Goal: Task Accomplishment & Management: Manage account settings

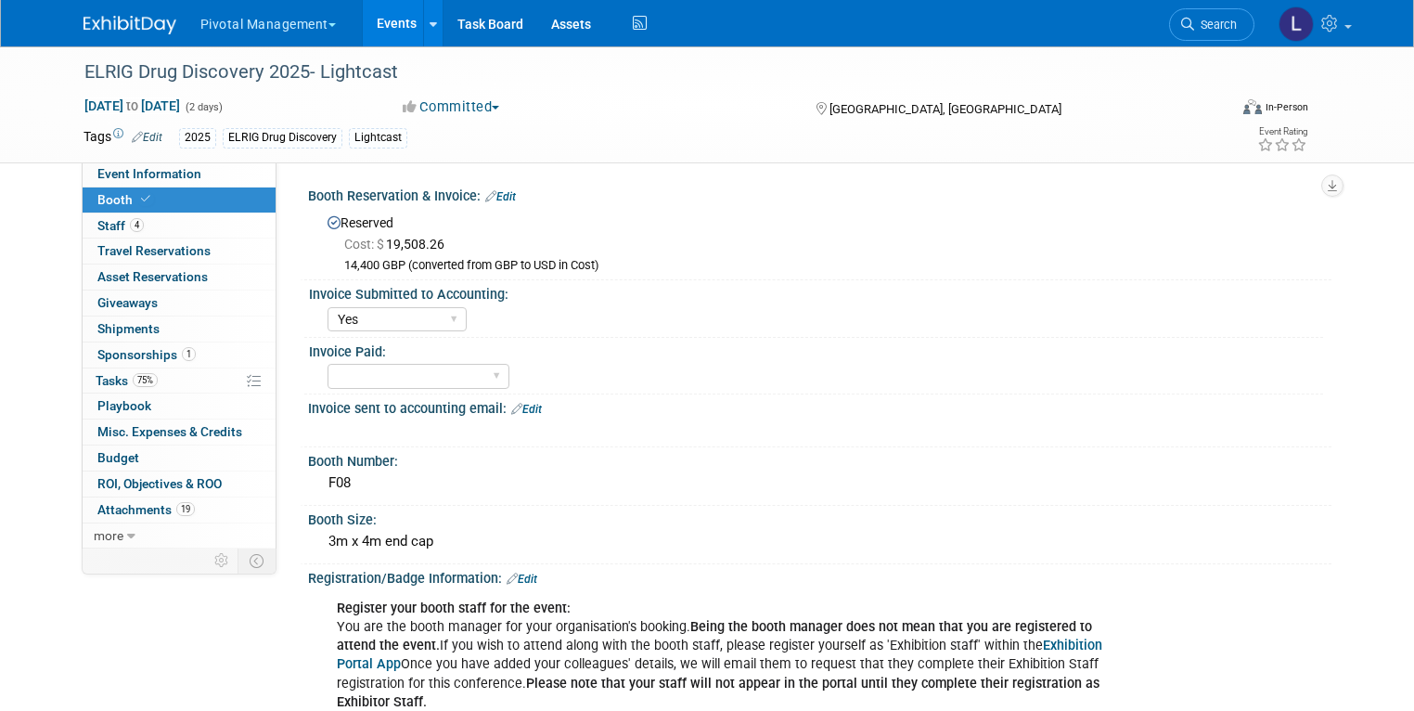
select select "Yes"
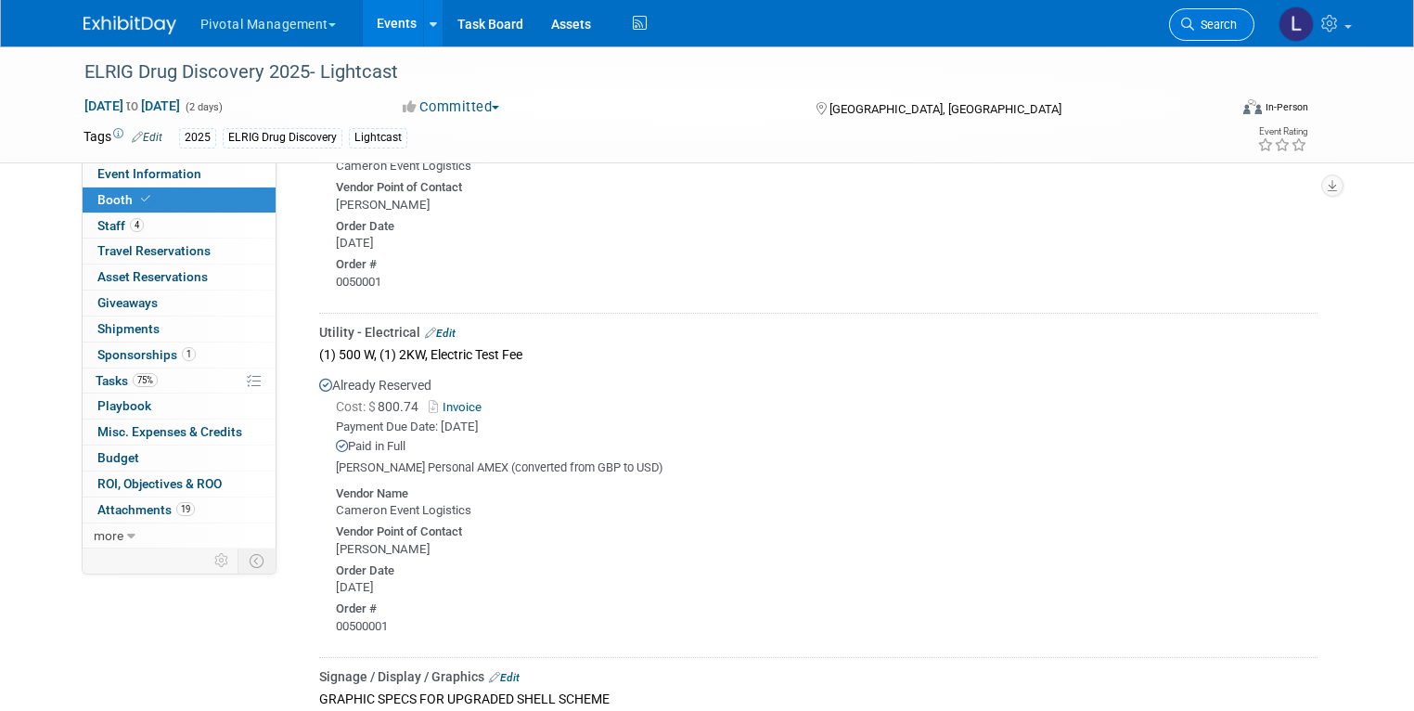
click at [1209, 29] on span "Search" at bounding box center [1215, 25] width 43 height 14
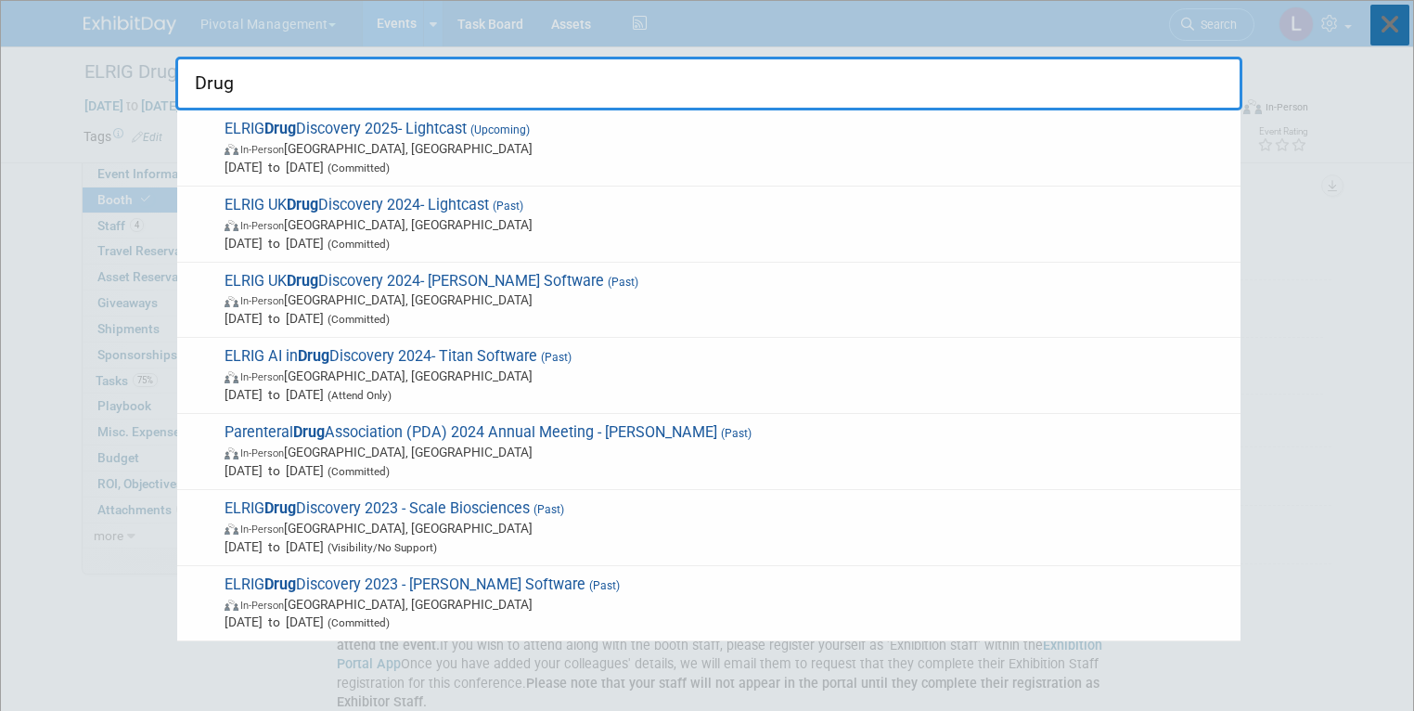
type input "Drug"
click at [1399, 44] on icon at bounding box center [1389, 25] width 39 height 41
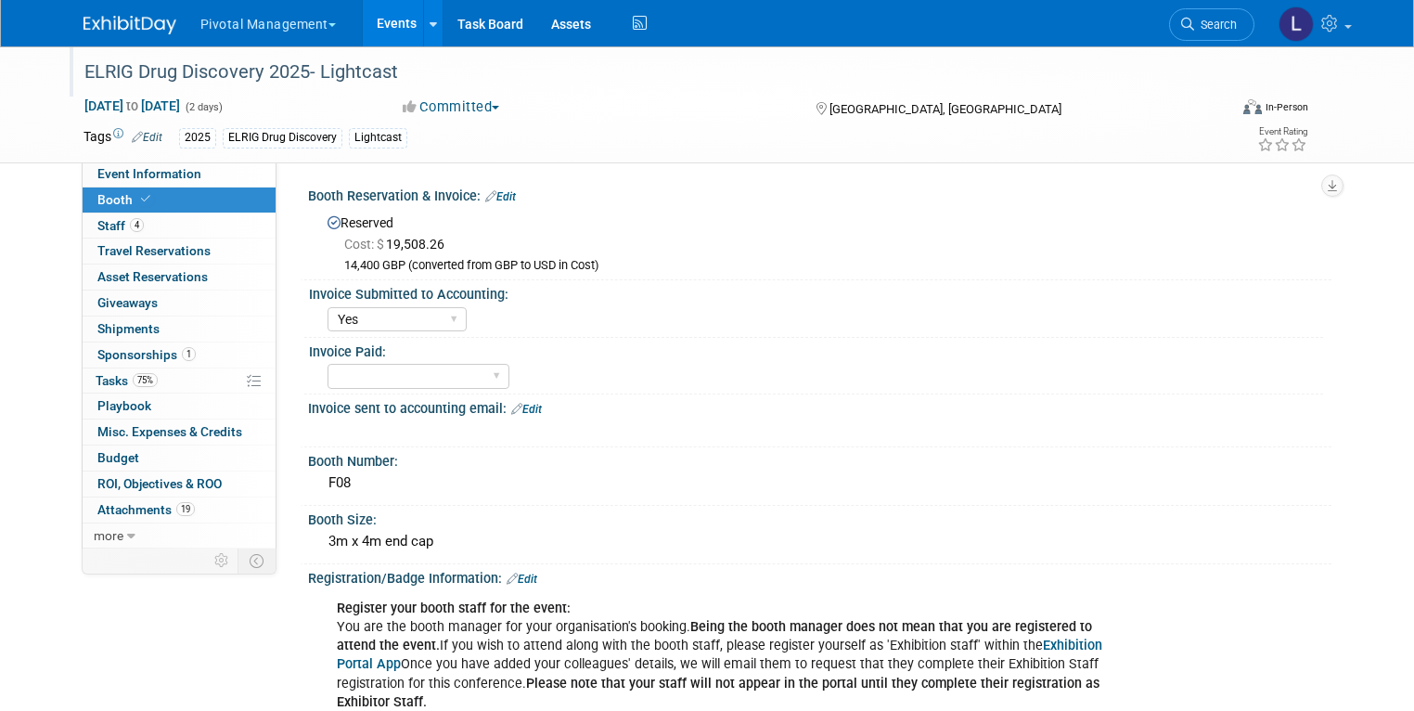
click at [353, 74] on div "ELRIG Drug Discovery 2025- Lightcast" at bounding box center [641, 72] width 1126 height 33
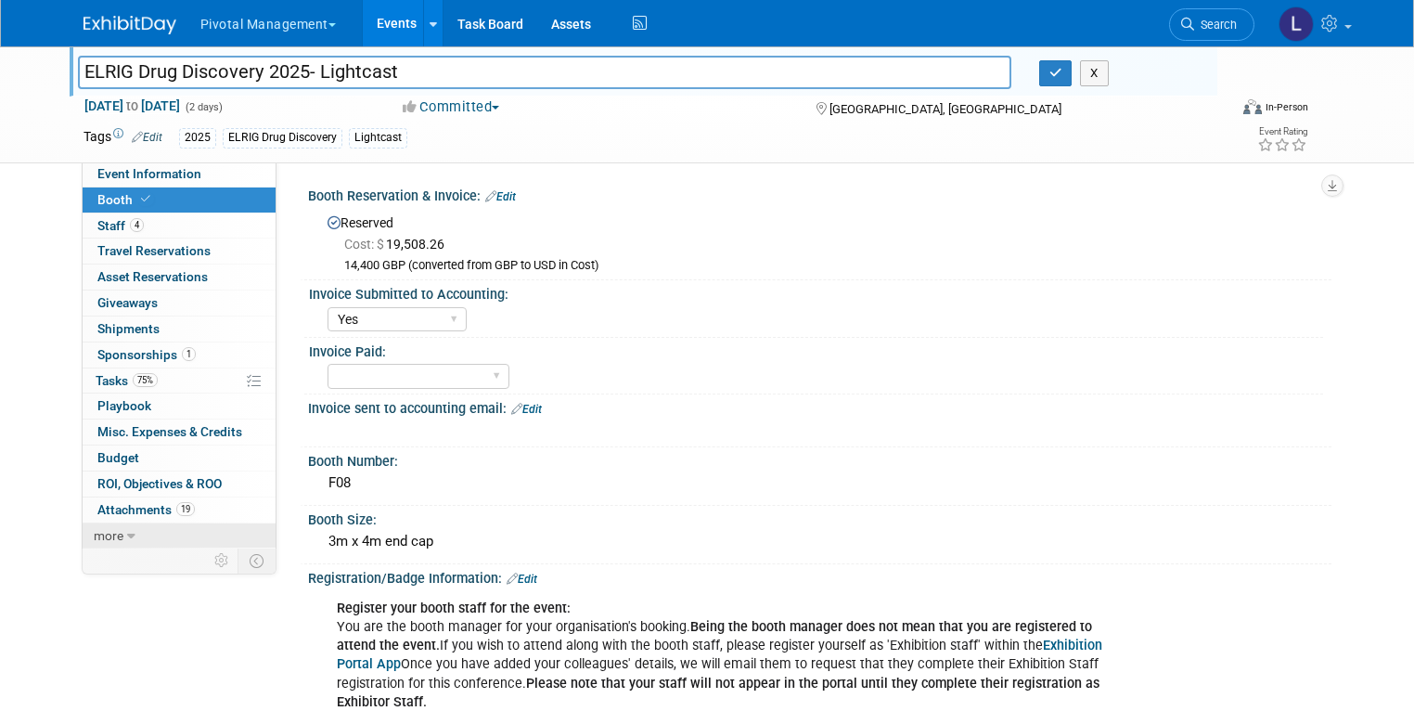
click at [94, 530] on span "more" at bounding box center [109, 535] width 30 height 15
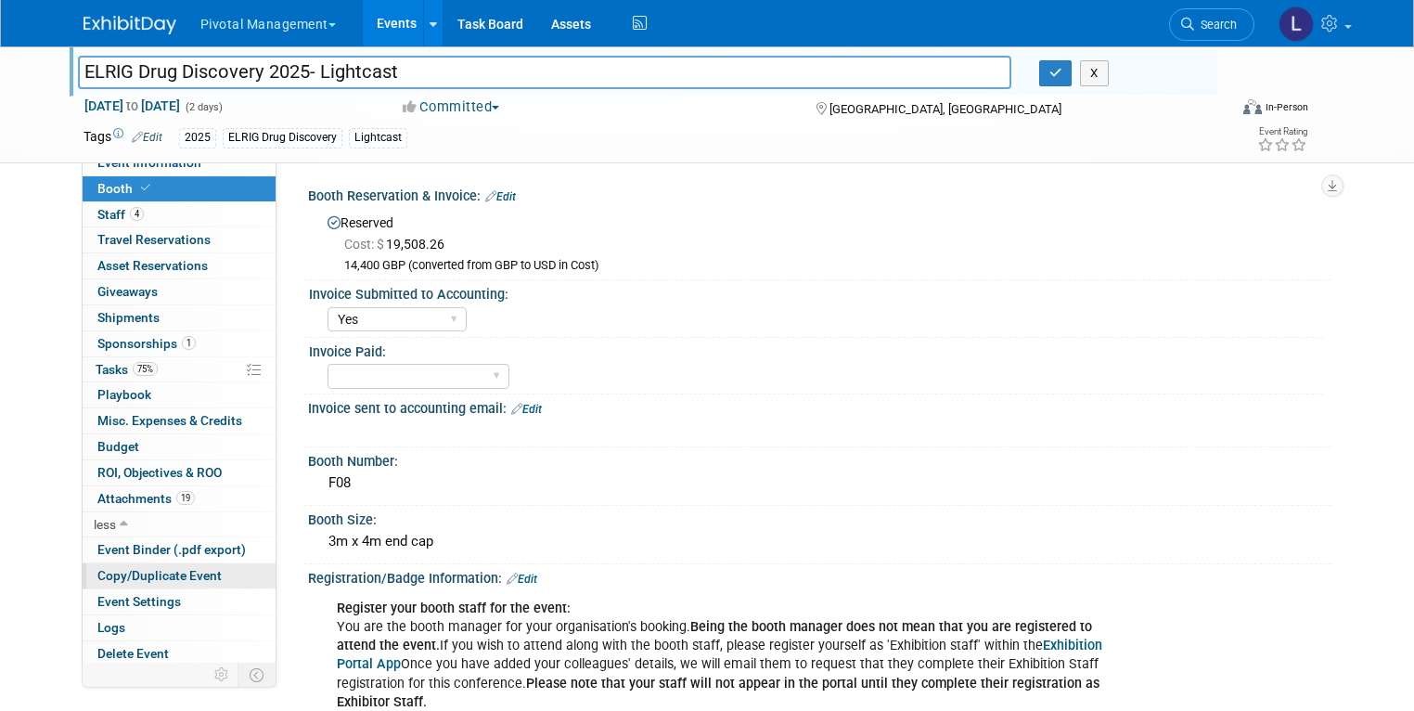
click at [146, 576] on span "Copy/Duplicate Event" at bounding box center [159, 575] width 124 height 15
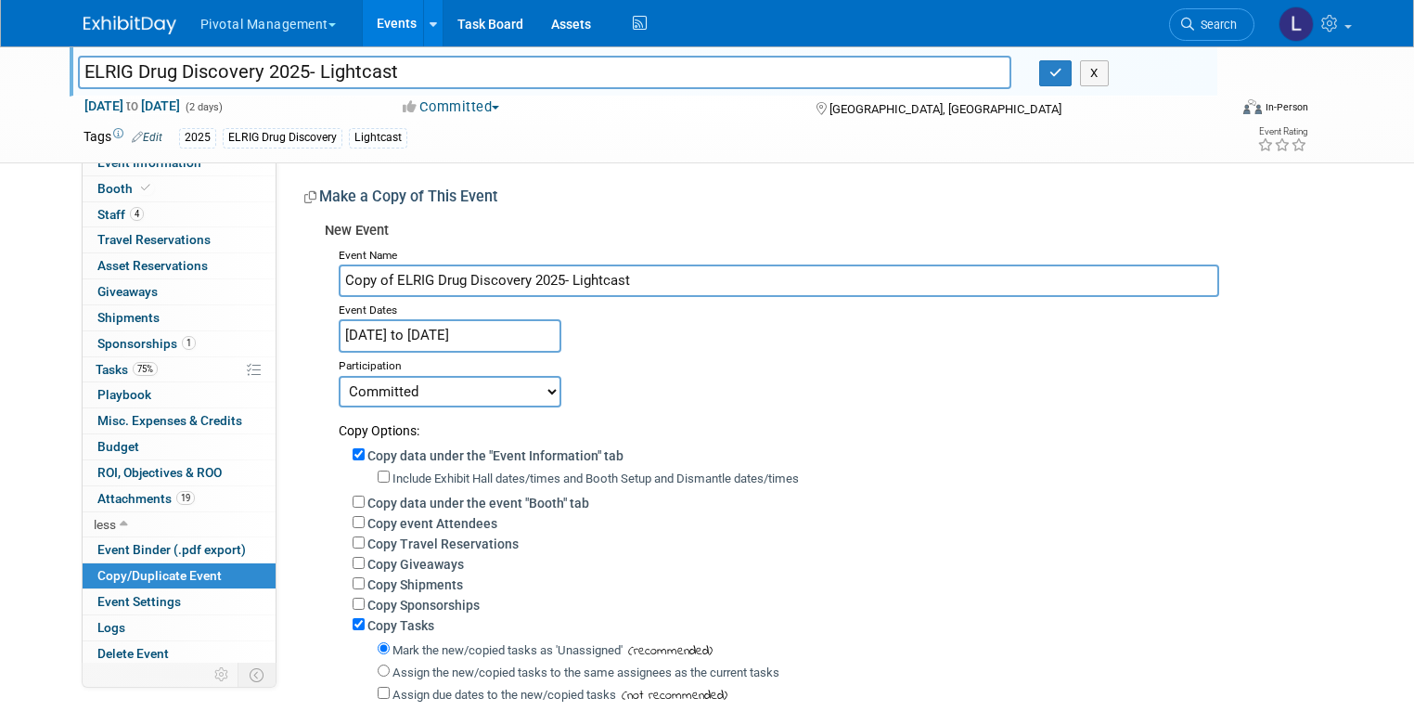
click at [398, 290] on input "Copy of ELRIG Drug Discovery 2025- Lightcast" at bounding box center [779, 280] width 881 height 32
drag, startPoint x: 379, startPoint y: 280, endPoint x: 323, endPoint y: 278, distance: 56.6
click at [339, 278] on input "Copy of ELRIG Drug Discovery 2025- Lightcast" at bounding box center [779, 280] width 881 height 32
drag, startPoint x: 492, startPoint y: 284, endPoint x: 612, endPoint y: 295, distance: 121.1
click at [612, 294] on input "ELRIG Drug Discovery 2025- Lightcast" at bounding box center [779, 280] width 881 height 32
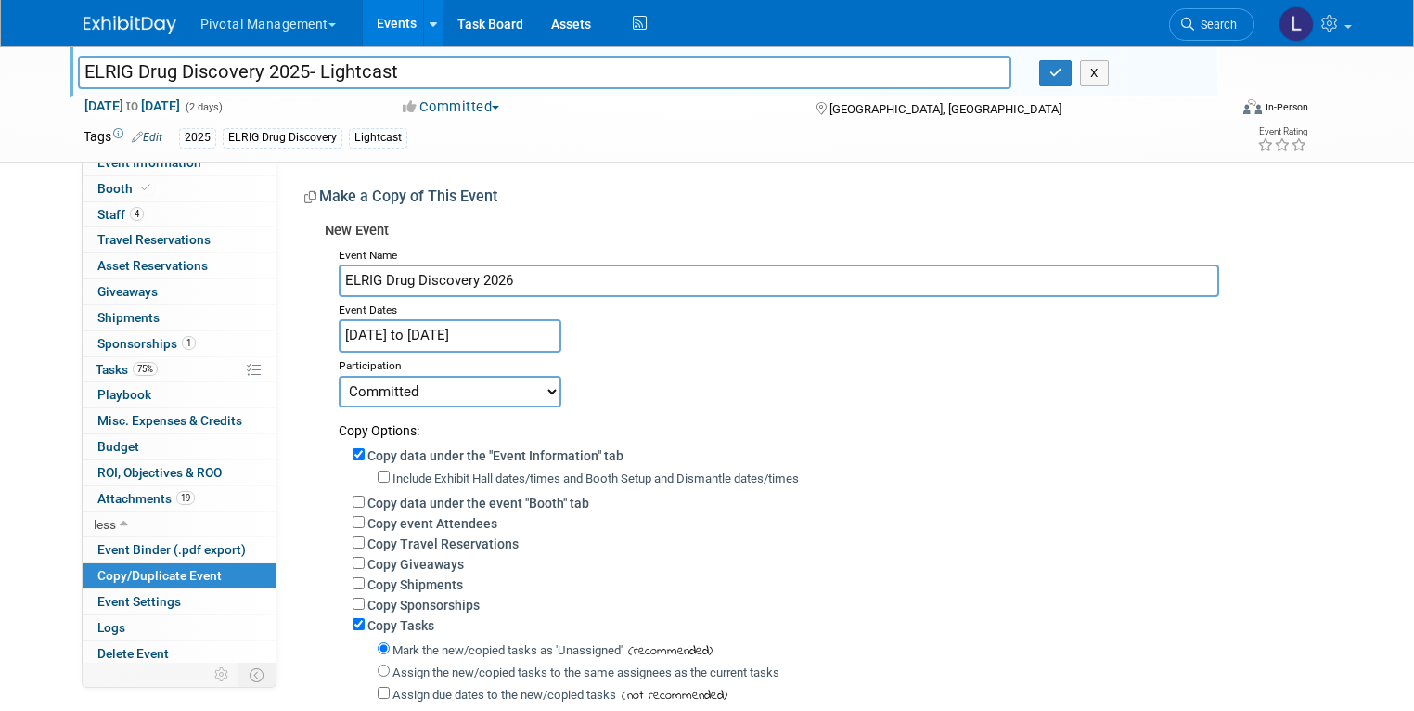
type input "ELRIG Drug Discovery 2026"
click at [407, 341] on body "Pivotal Management Choose Workspace: Pivotal Management Watchmaker Genomics Eve…" at bounding box center [707, 355] width 1414 height 711
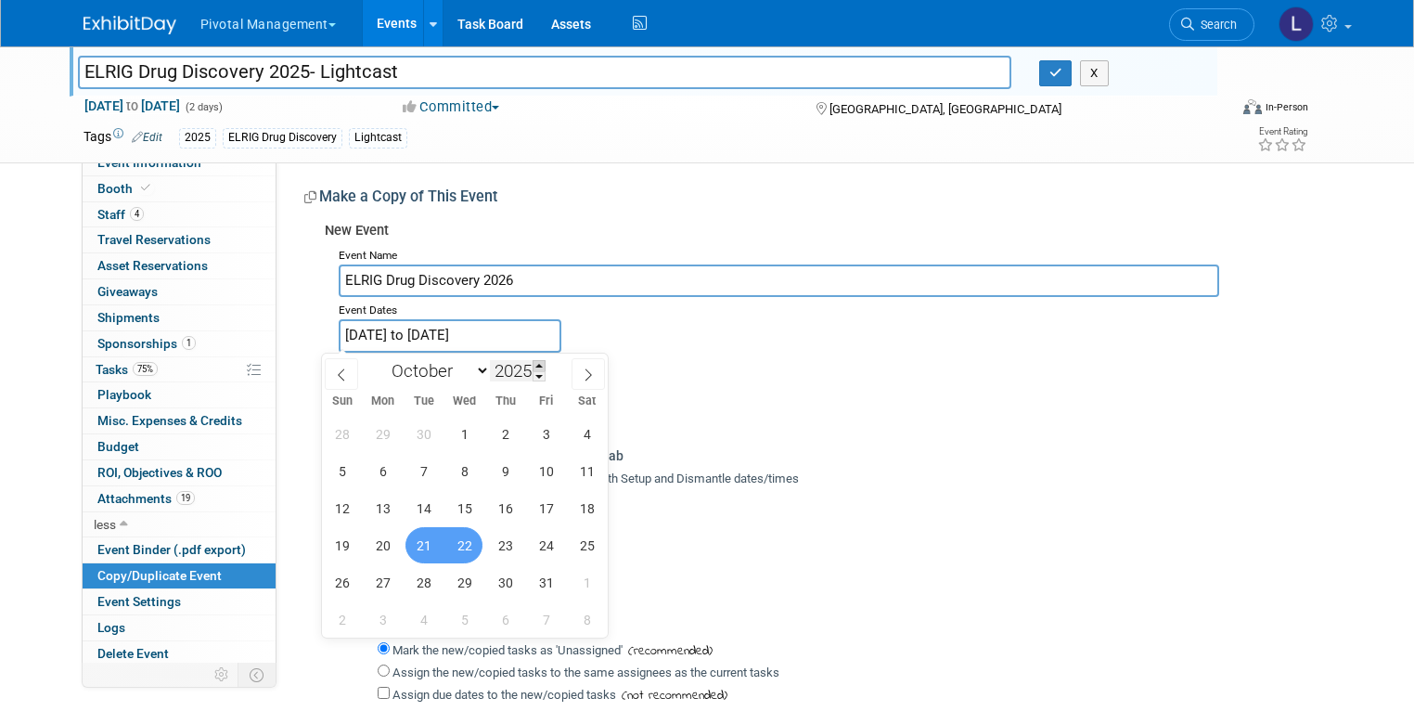
click at [537, 366] on span at bounding box center [539, 365] width 13 height 11
type input "2026"
click at [470, 511] on span "14" at bounding box center [464, 508] width 36 height 36
click at [501, 508] on span "15" at bounding box center [505, 508] width 36 height 36
type input "Oct 14, 2026 to Oct 15, 2026"
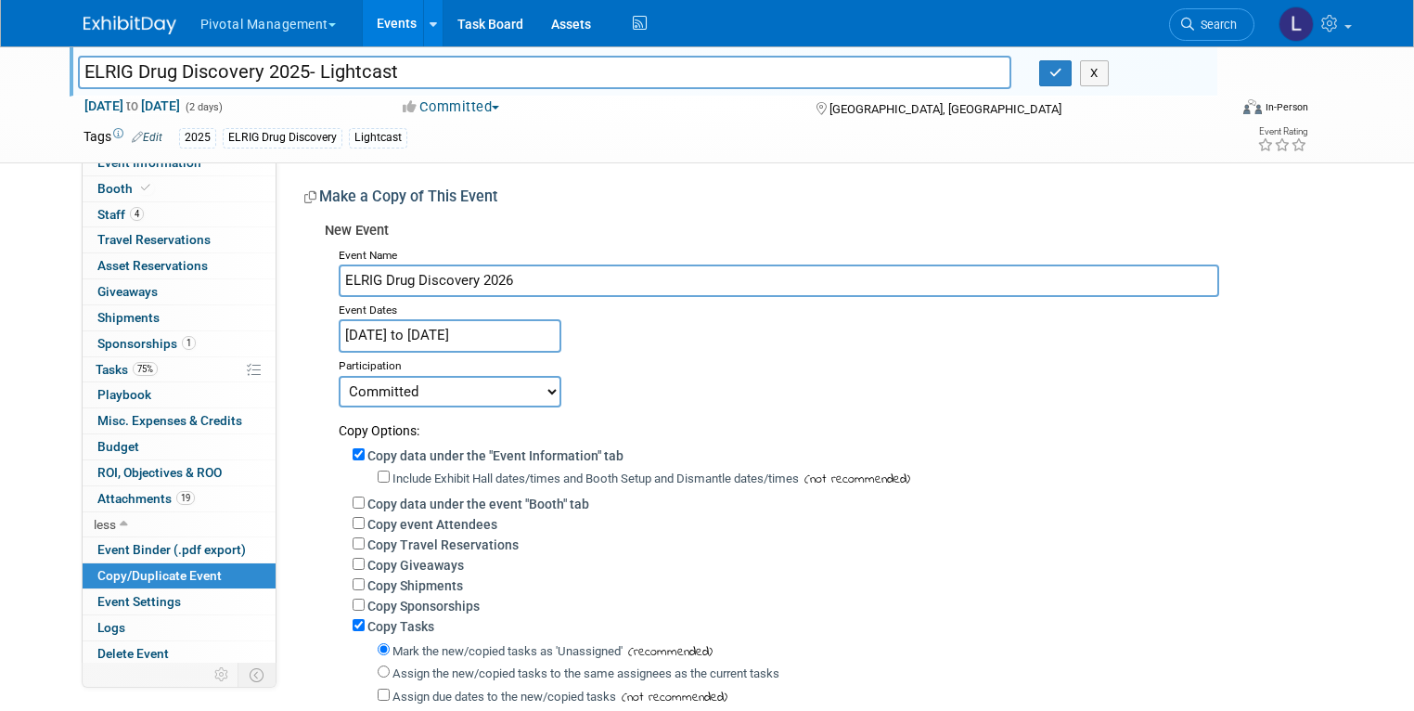
click at [855, 347] on div "Event Name ELRIG Drug Discovery 2026 Event Dates Oct 14, 2026 to Oct 15, 2026 D…" at bounding box center [821, 542] width 993 height 600
click at [446, 393] on select "Committed Considering Not Going Need to Research Visibility/No Support Waiting …" at bounding box center [450, 392] width 223 height 32
select select "2"
click at [339, 376] on select "Committed Considering Not Going Need to Research Visibility/No Support Waiting …" at bounding box center [450, 392] width 223 height 32
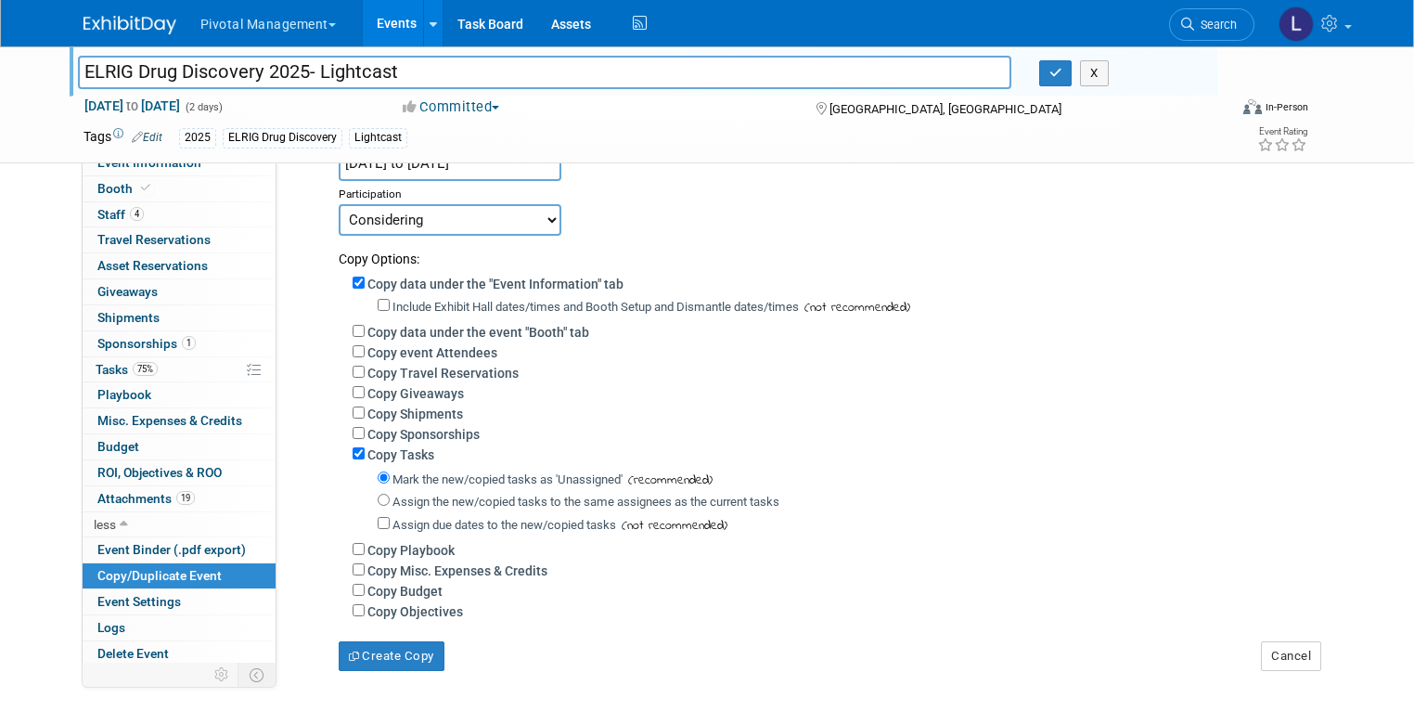
scroll to position [171, 0]
click at [409, 652] on button "Create Copy" at bounding box center [392, 657] width 106 height 30
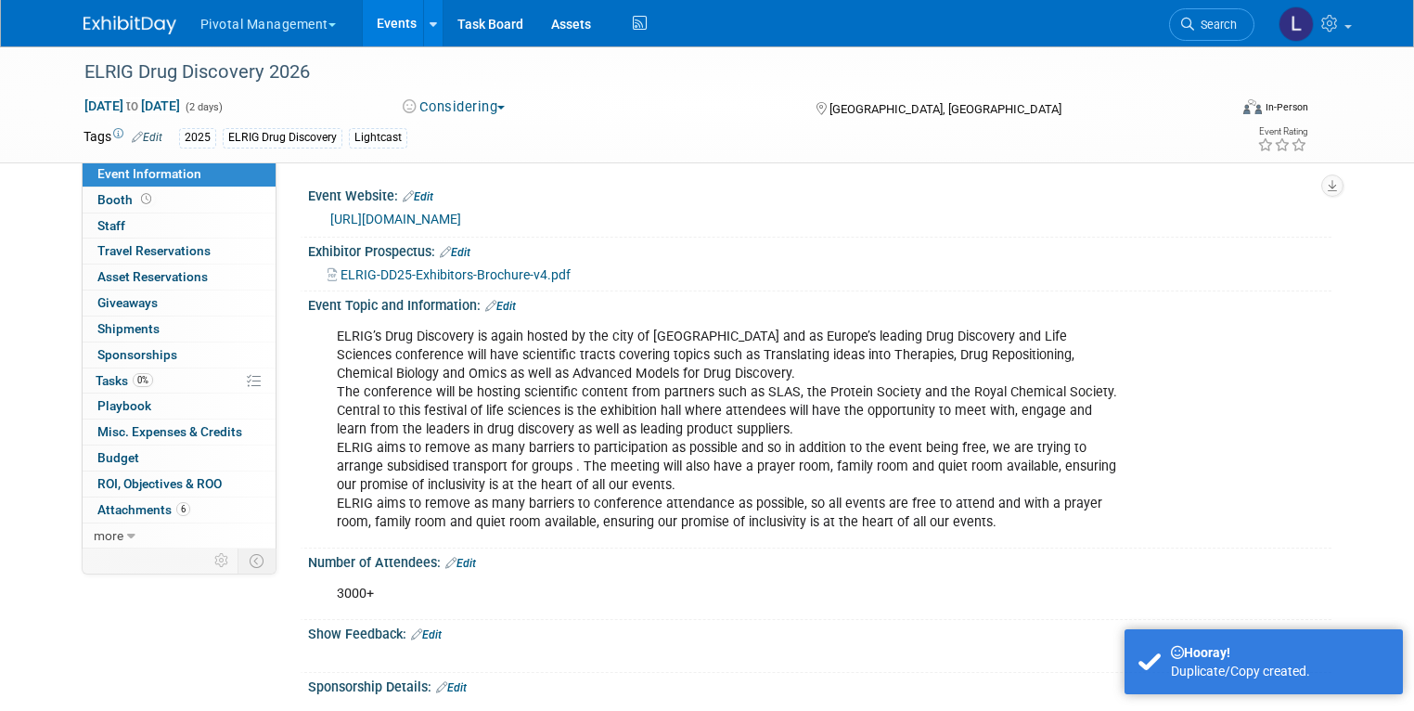
click at [451, 248] on link "Edit" at bounding box center [455, 252] width 31 height 13
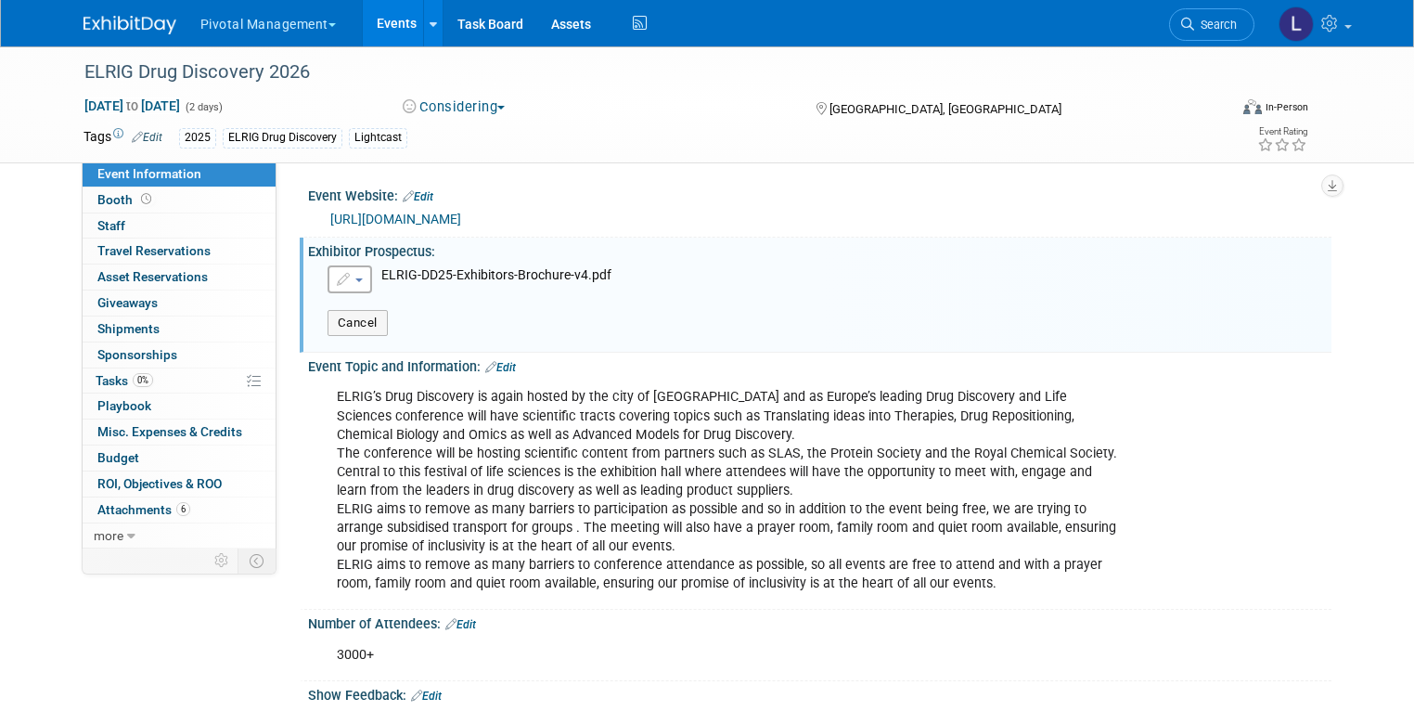
click at [337, 278] on icon "button" at bounding box center [345, 279] width 16 height 13
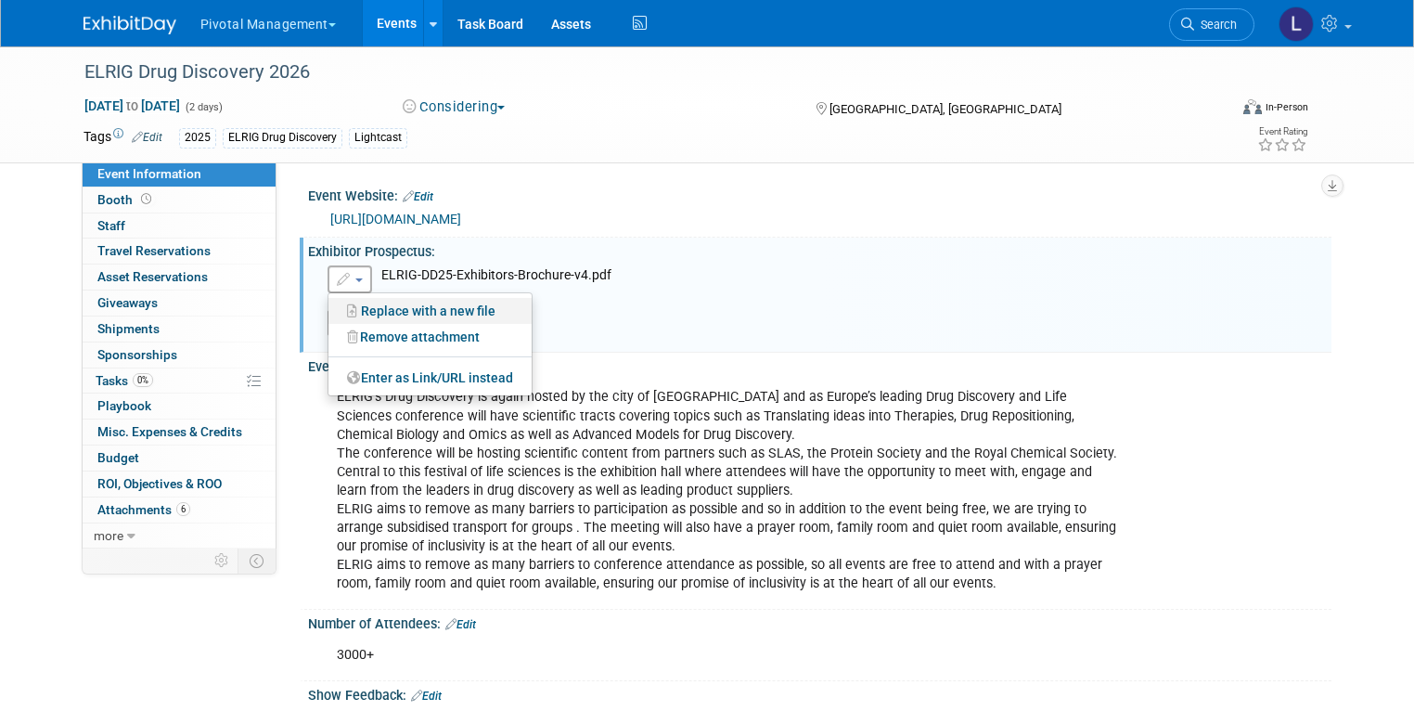
click at [377, 298] on link "Replace with a new file" at bounding box center [429, 311] width 203 height 26
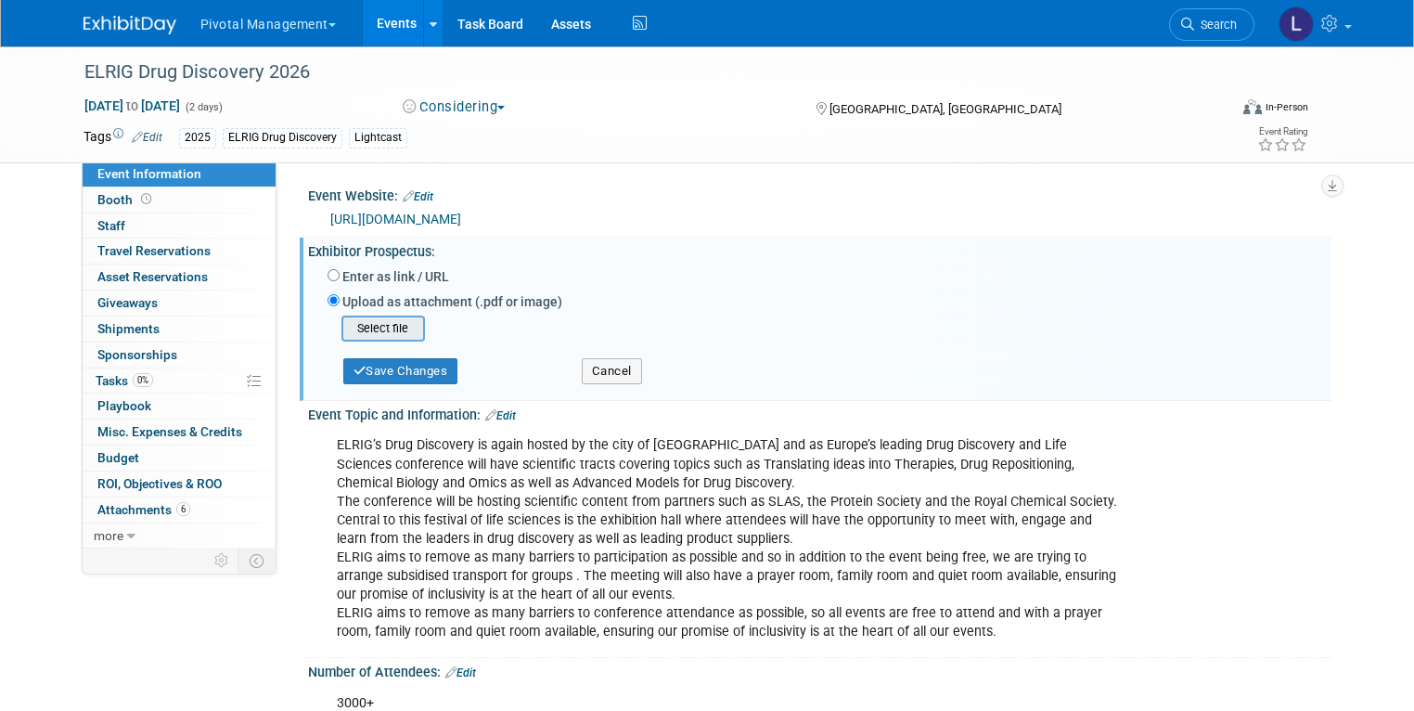
click at [389, 329] on input "file" at bounding box center [312, 328] width 221 height 22
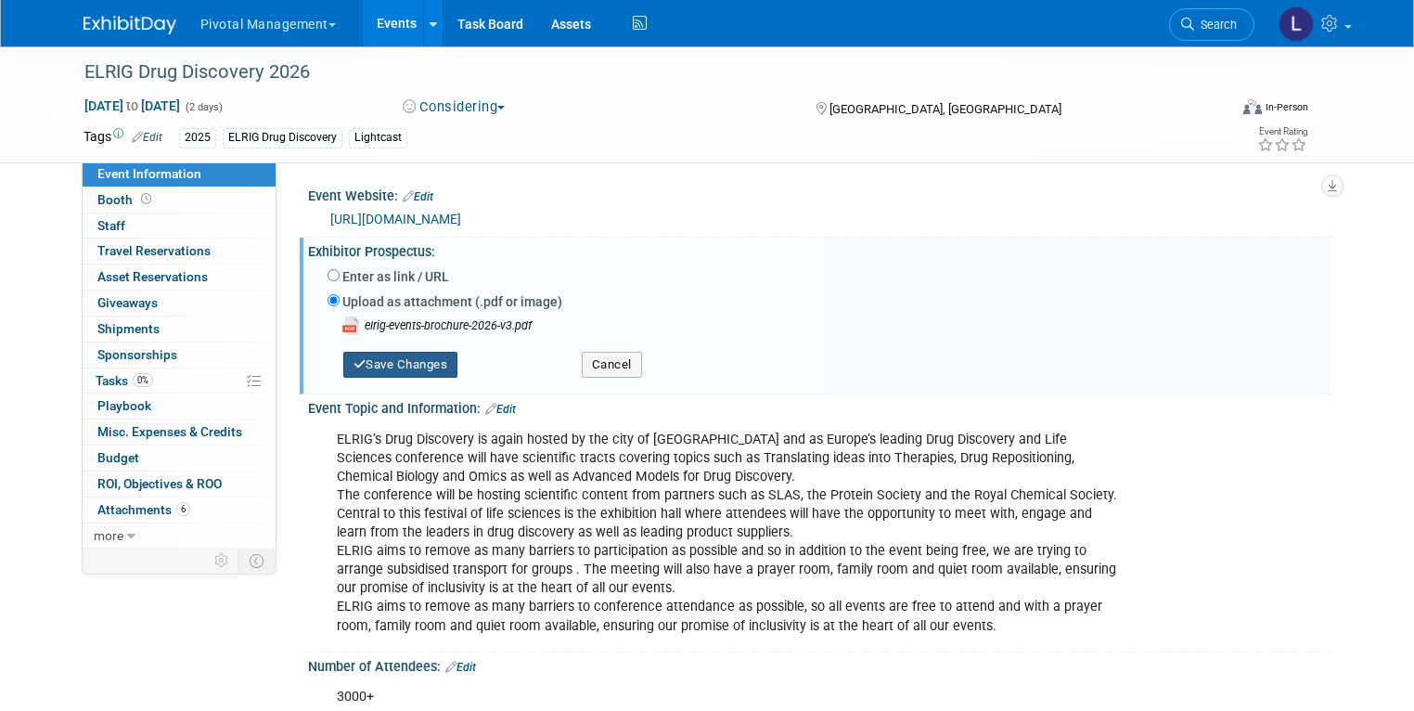
click at [402, 365] on button "Save Changes" at bounding box center [400, 365] width 115 height 26
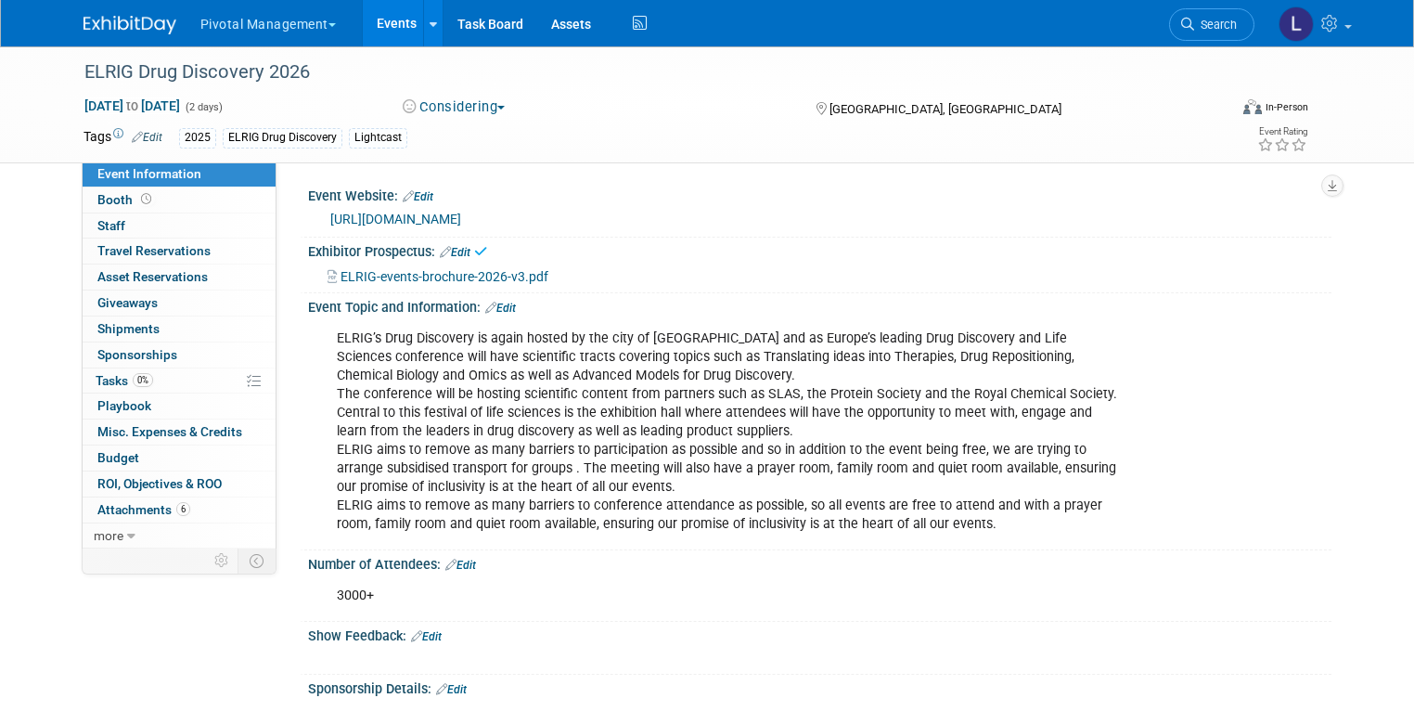
click at [461, 216] on link "[URL][DOMAIN_NAME]" at bounding box center [395, 219] width 131 height 15
click at [403, 196] on link "Edit" at bounding box center [418, 196] width 31 height 13
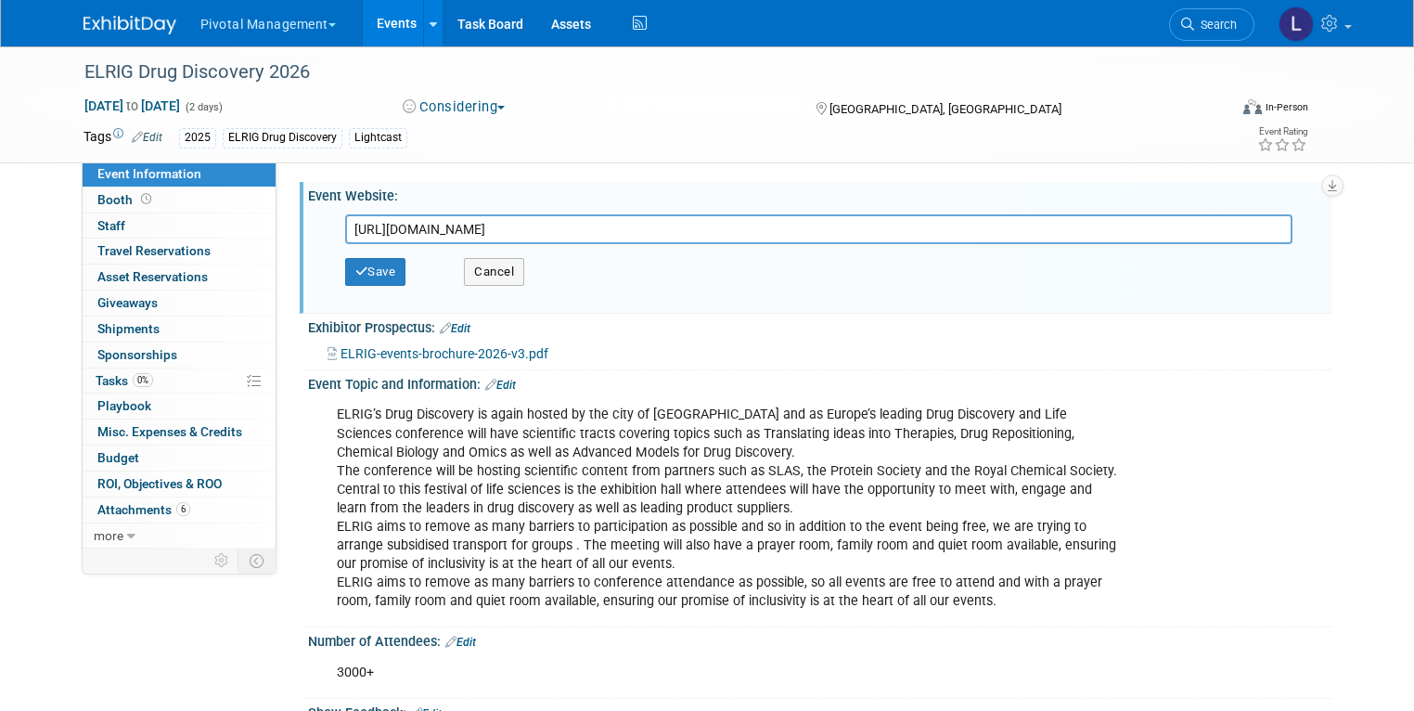
click at [602, 225] on input "[URL][DOMAIN_NAME]" at bounding box center [819, 229] width 948 height 30
type input "https://elrig.org/portfolio/drug-discovery-2026/"
click at [369, 278] on button "Save" at bounding box center [375, 272] width 61 height 28
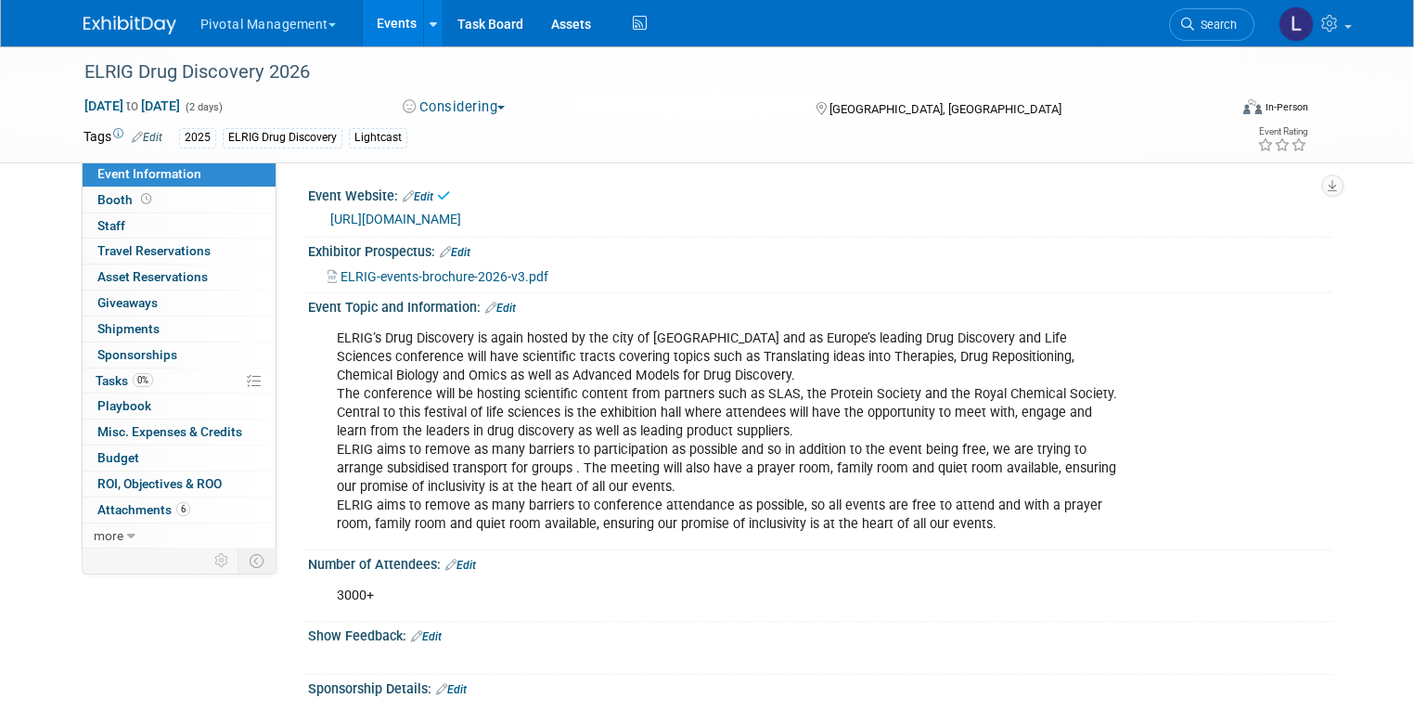
click at [542, 205] on div "https://elrig.org/portfolio/drug-discovery-2026/" at bounding box center [819, 217] width 995 height 26
click at [461, 220] on link "https://elrig.org/portfolio/drug-discovery-2026/" at bounding box center [395, 219] width 131 height 15
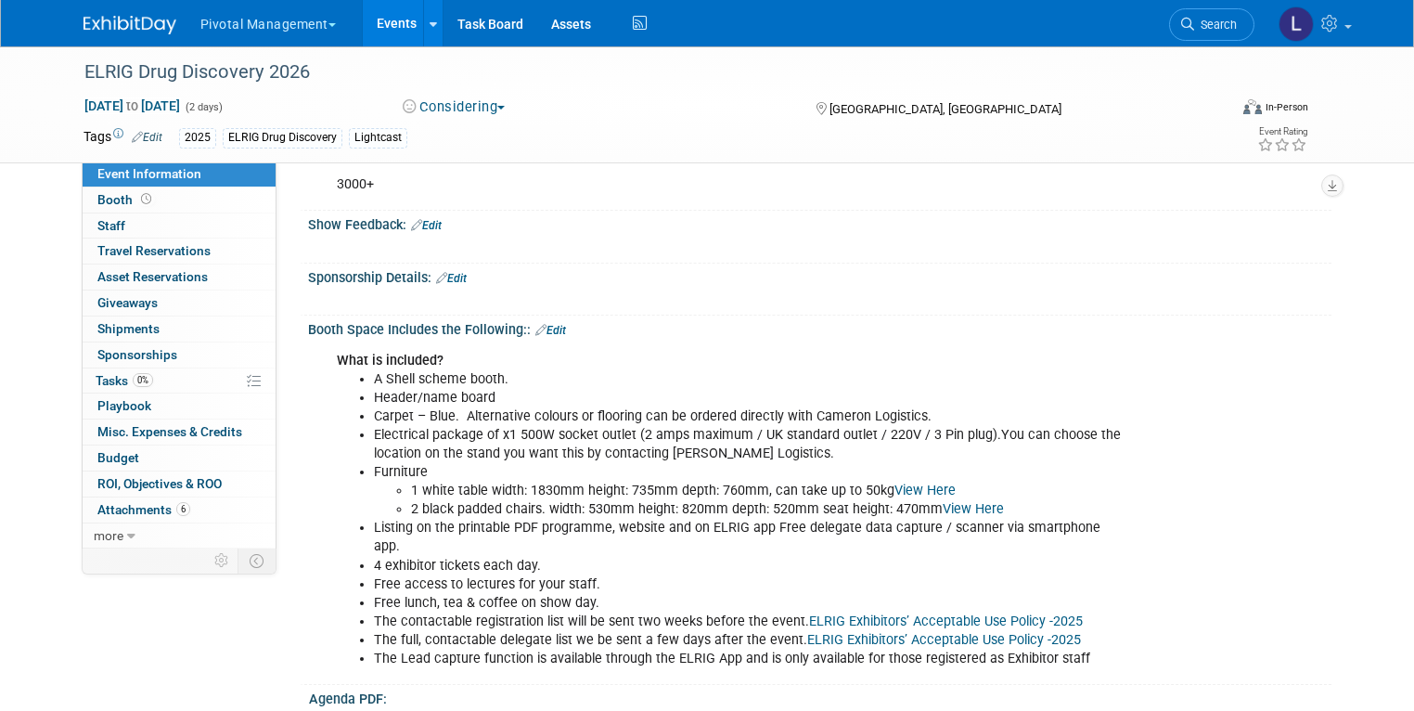
scroll to position [419, 0]
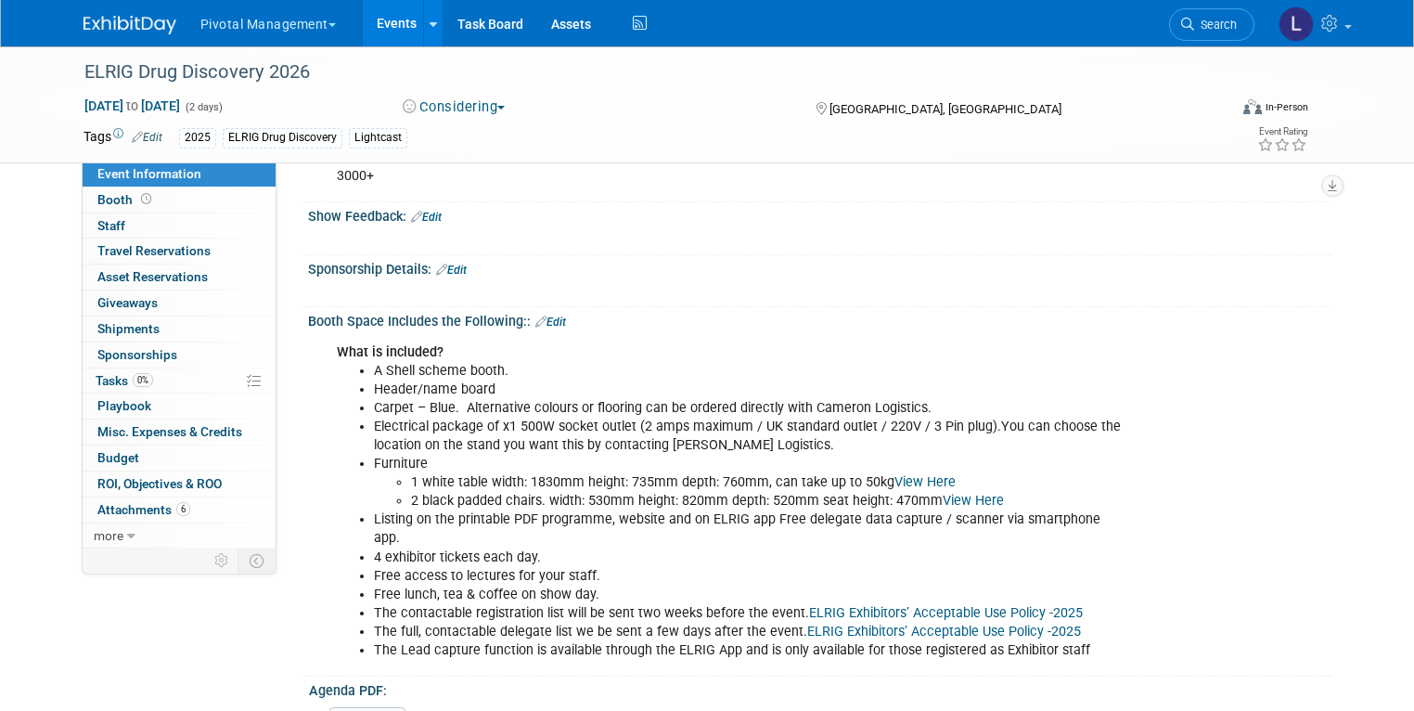
click at [537, 319] on link "Edit" at bounding box center [550, 321] width 31 height 13
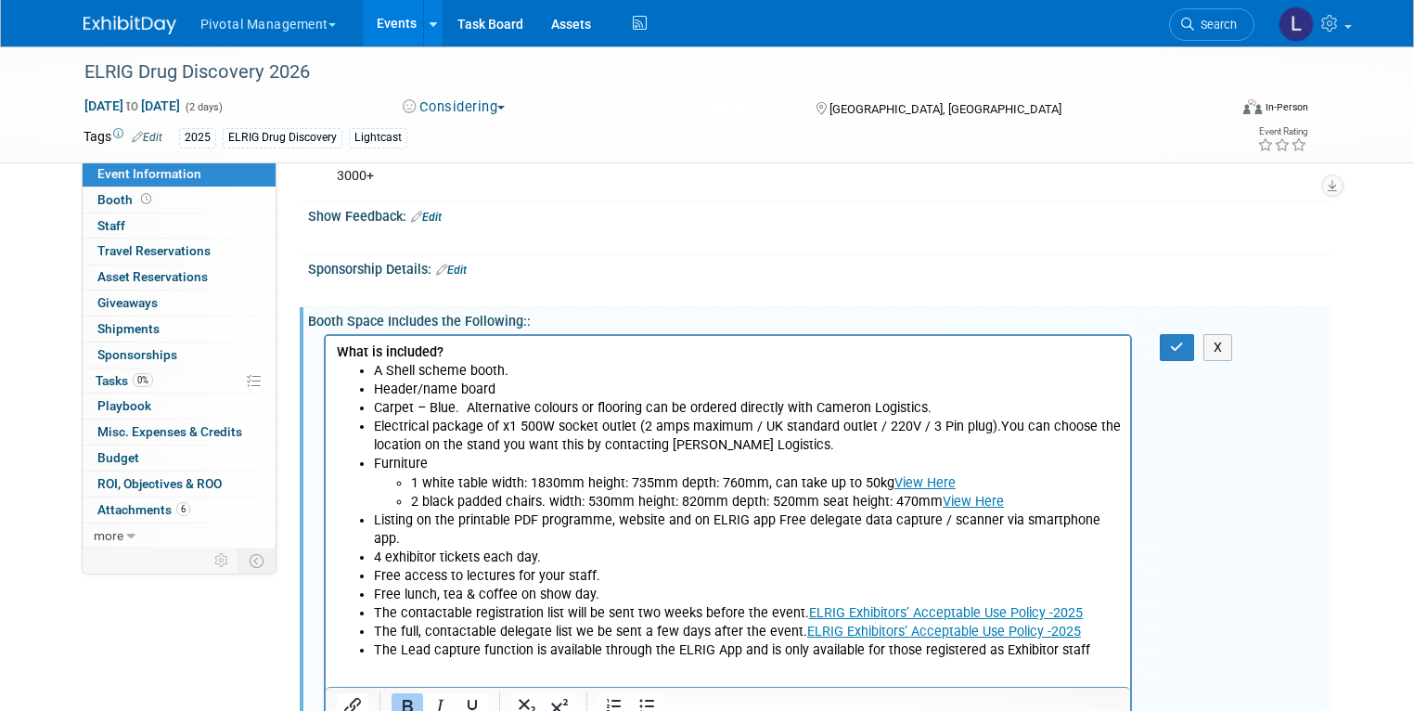
scroll to position [0, 0]
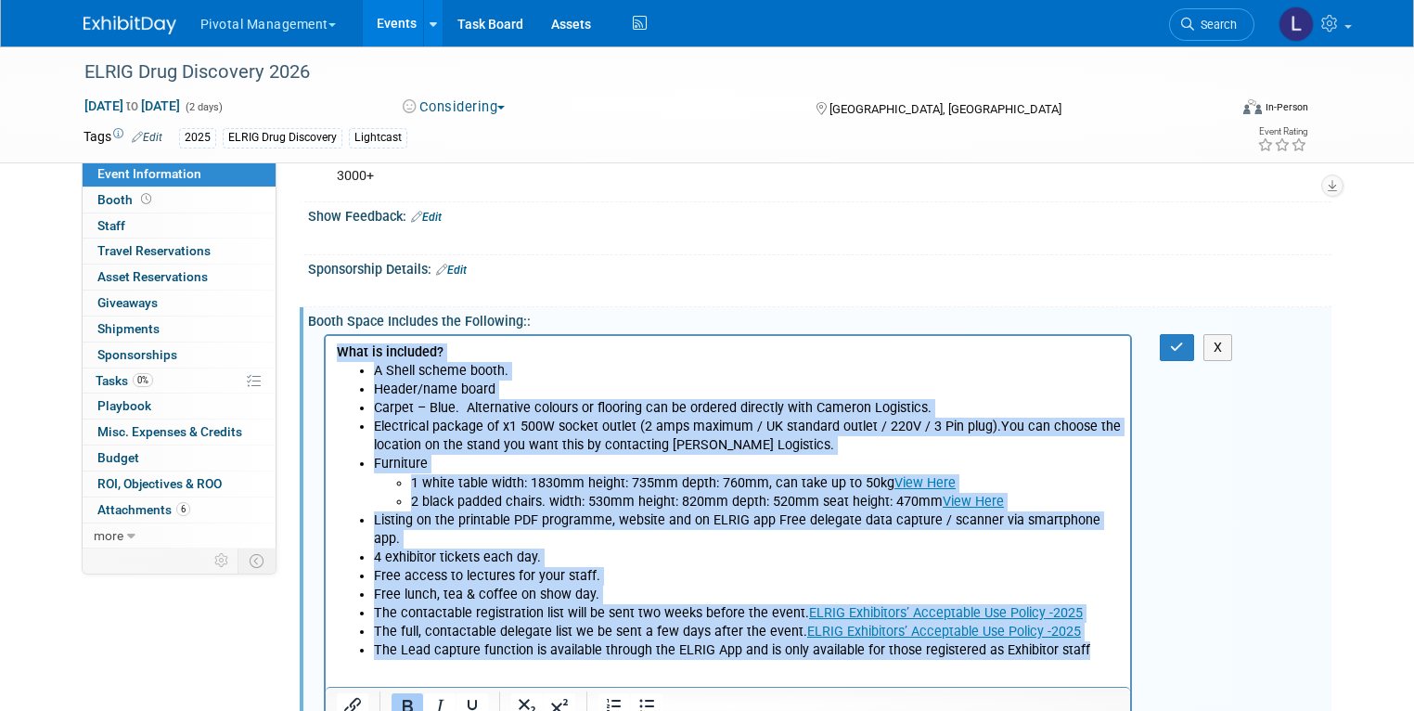
drag, startPoint x: 1095, startPoint y: 629, endPoint x: 334, endPoint y: 346, distance: 811.6
click at [335, 346] on body "What is included? A Shell scheme booth. Header/name board Carpet – Blue. Altern…" at bounding box center [728, 500] width 786 height 316
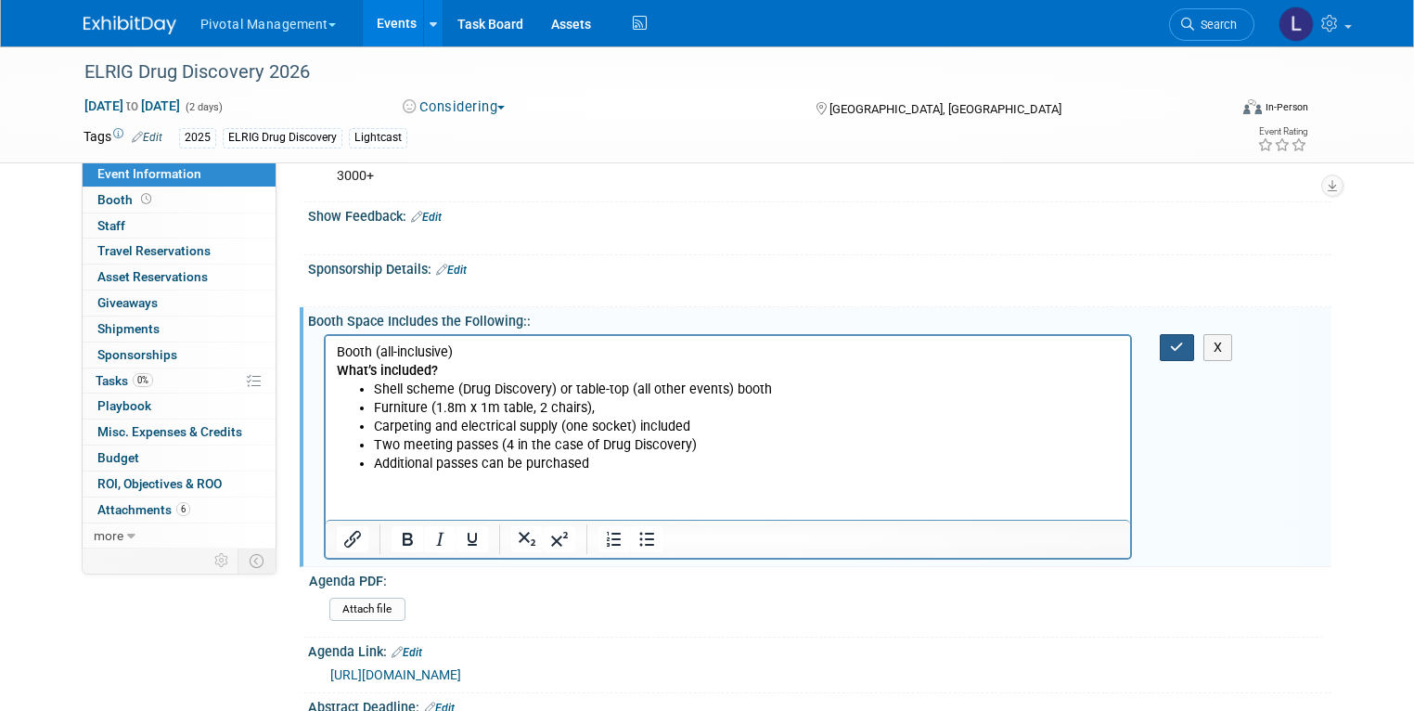
click at [1174, 342] on button "button" at bounding box center [1177, 347] width 34 height 27
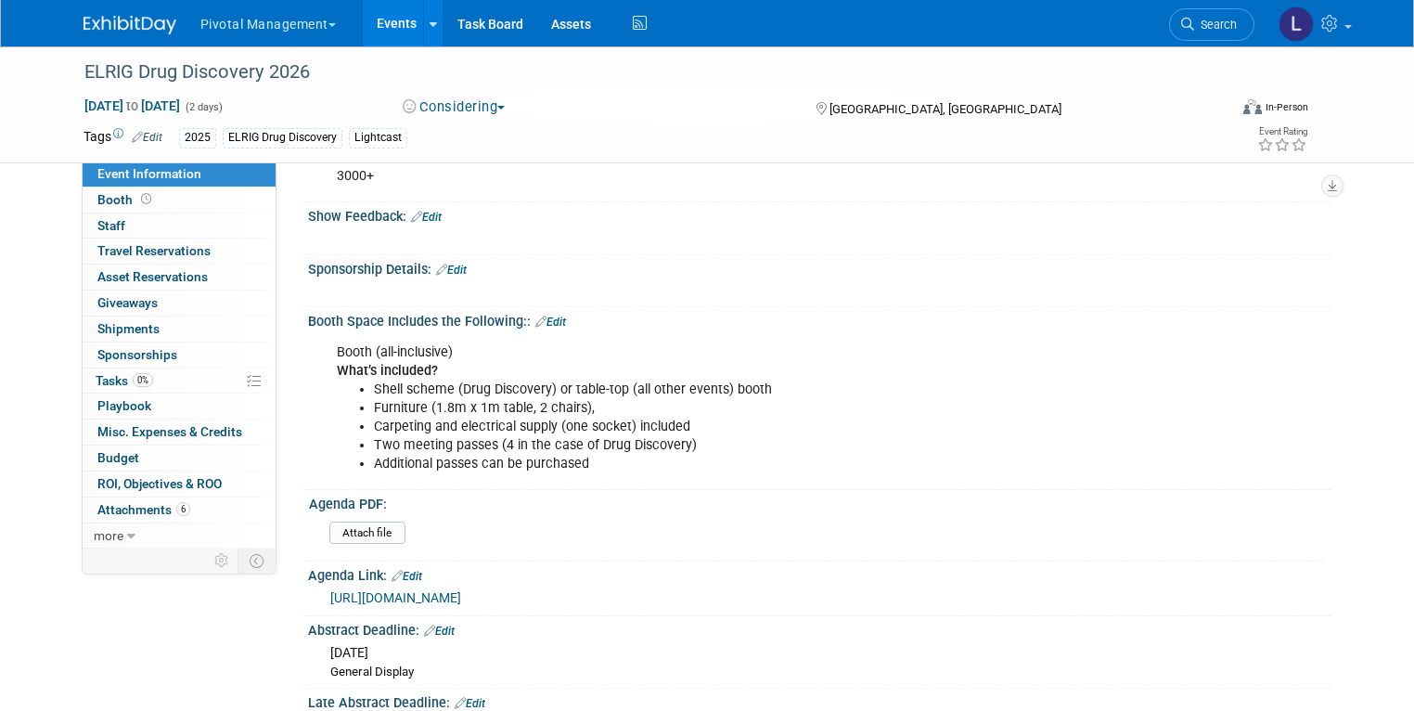
click at [409, 570] on link "Edit" at bounding box center [406, 576] width 31 height 13
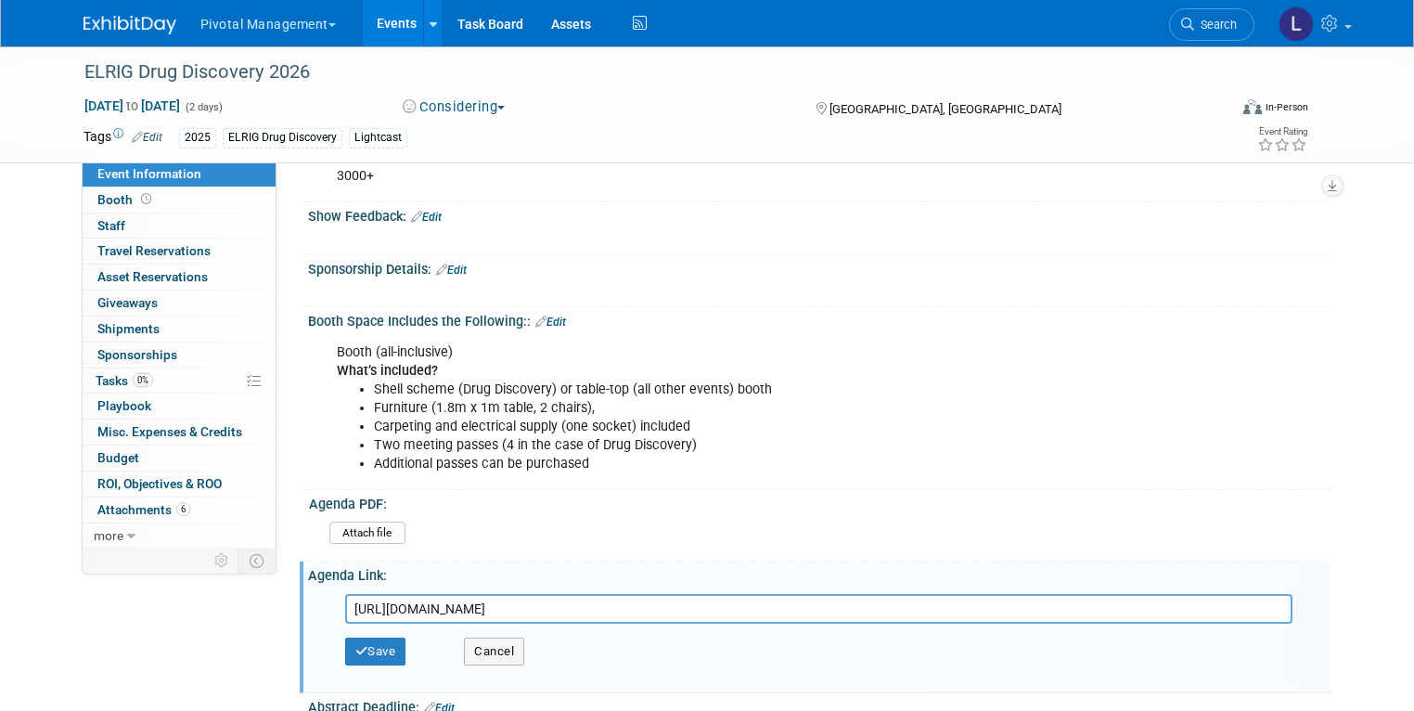
drag, startPoint x: 725, startPoint y: 597, endPoint x: 293, endPoint y: 590, distance: 431.4
click at [308, 590] on div "https://elrig.eventsair.com/drug-discovery-2025/programme https://elrig.eventsa…" at bounding box center [819, 635] width 1023 height 105
click at [367, 648] on button "Save" at bounding box center [375, 651] width 61 height 28
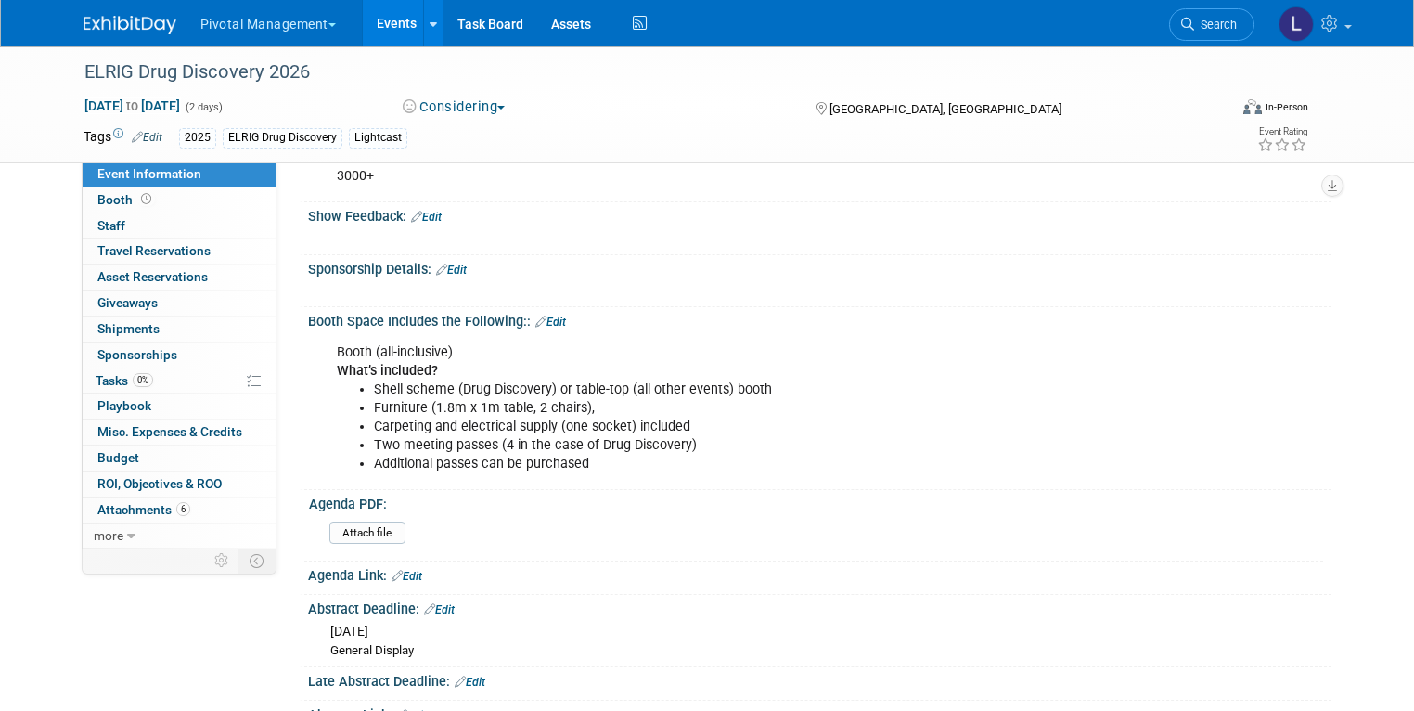
click at [430, 607] on link "Edit" at bounding box center [439, 609] width 31 height 13
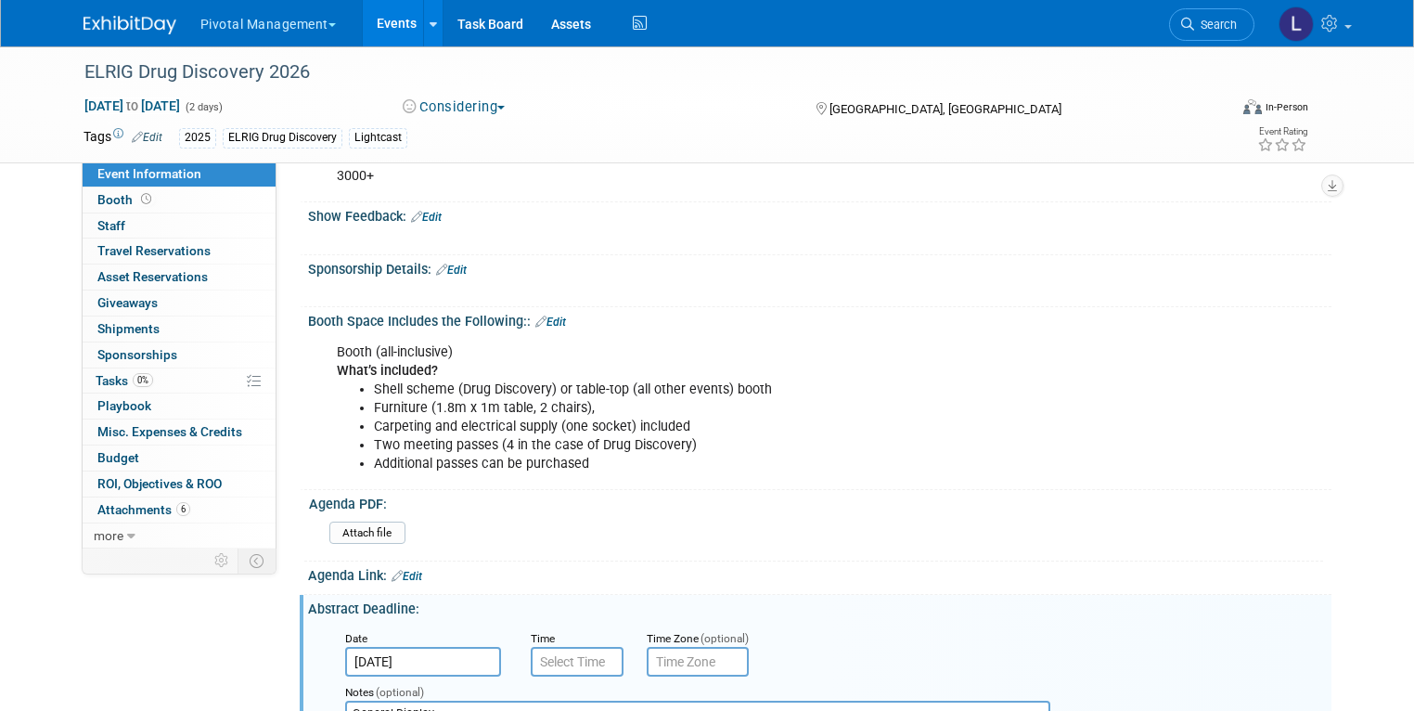
click at [439, 653] on input "Oct 5, 2025" at bounding box center [423, 662] width 156 height 30
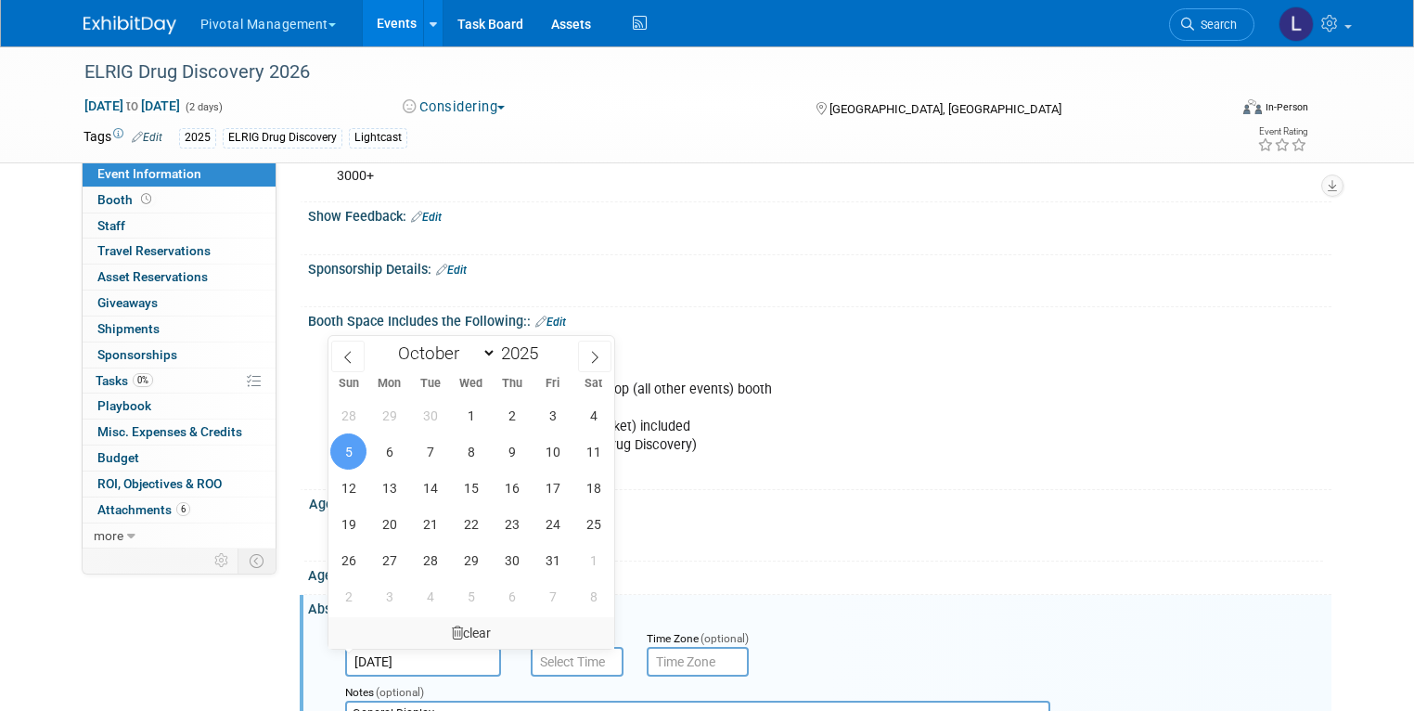
click at [462, 636] on div "clear" at bounding box center [471, 633] width 286 height 32
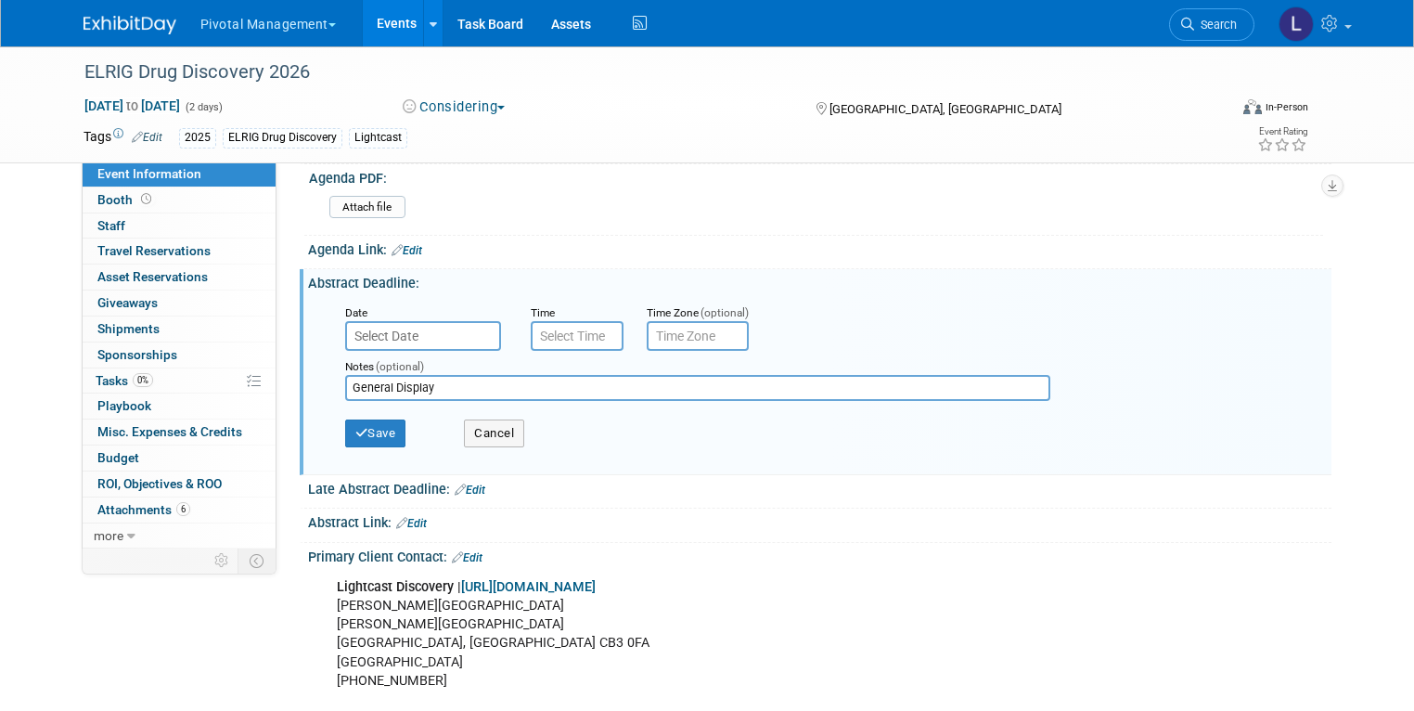
scroll to position [753, 0]
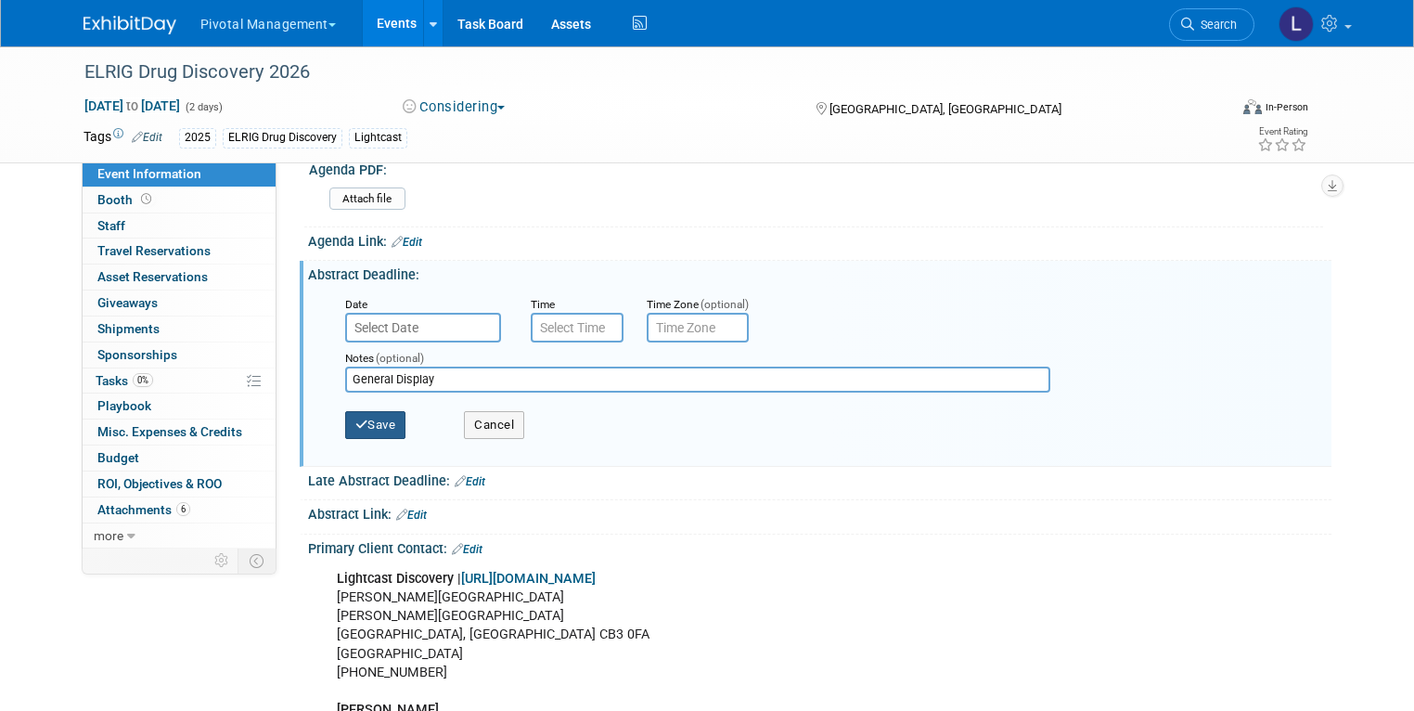
click at [375, 421] on button "Save" at bounding box center [375, 425] width 61 height 28
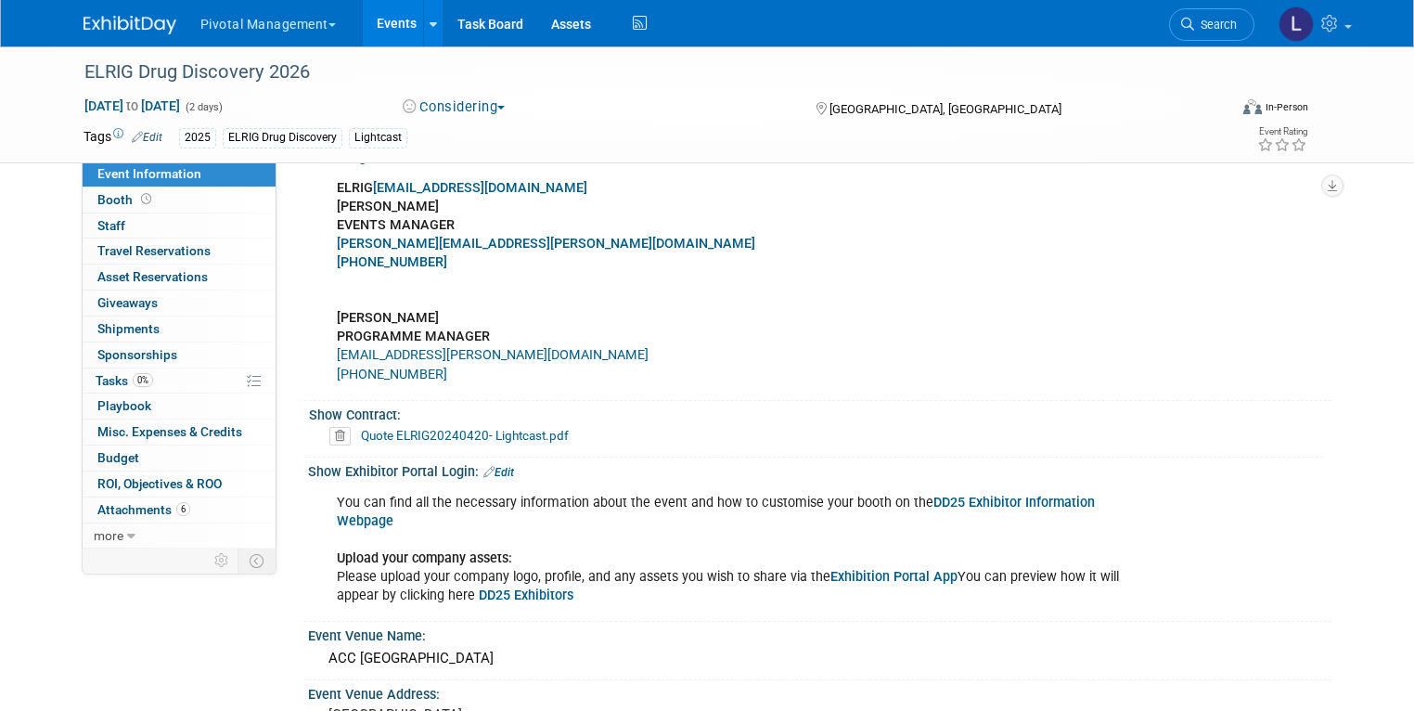
scroll to position [1254, 0]
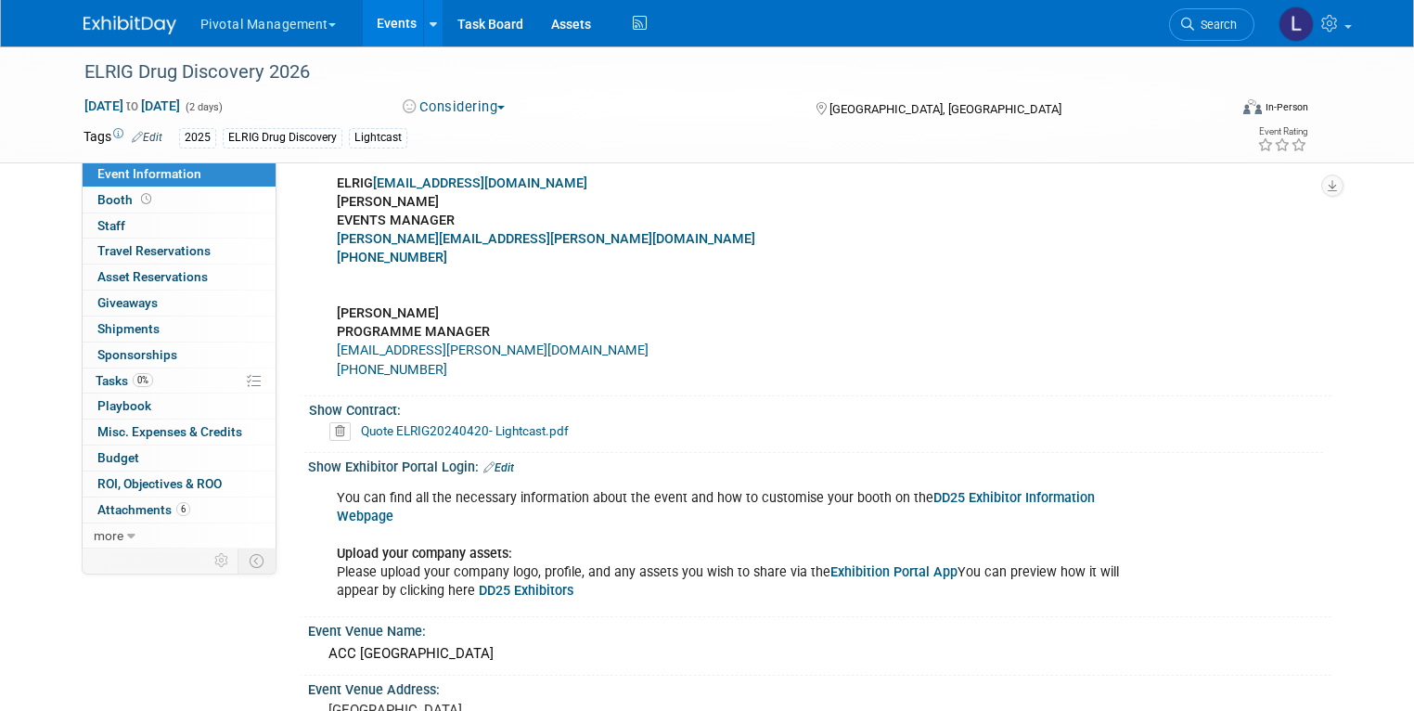
click at [329, 431] on icon at bounding box center [339, 431] width 21 height 19
click at [316, 485] on link "Yes" at bounding box center [322, 498] width 54 height 30
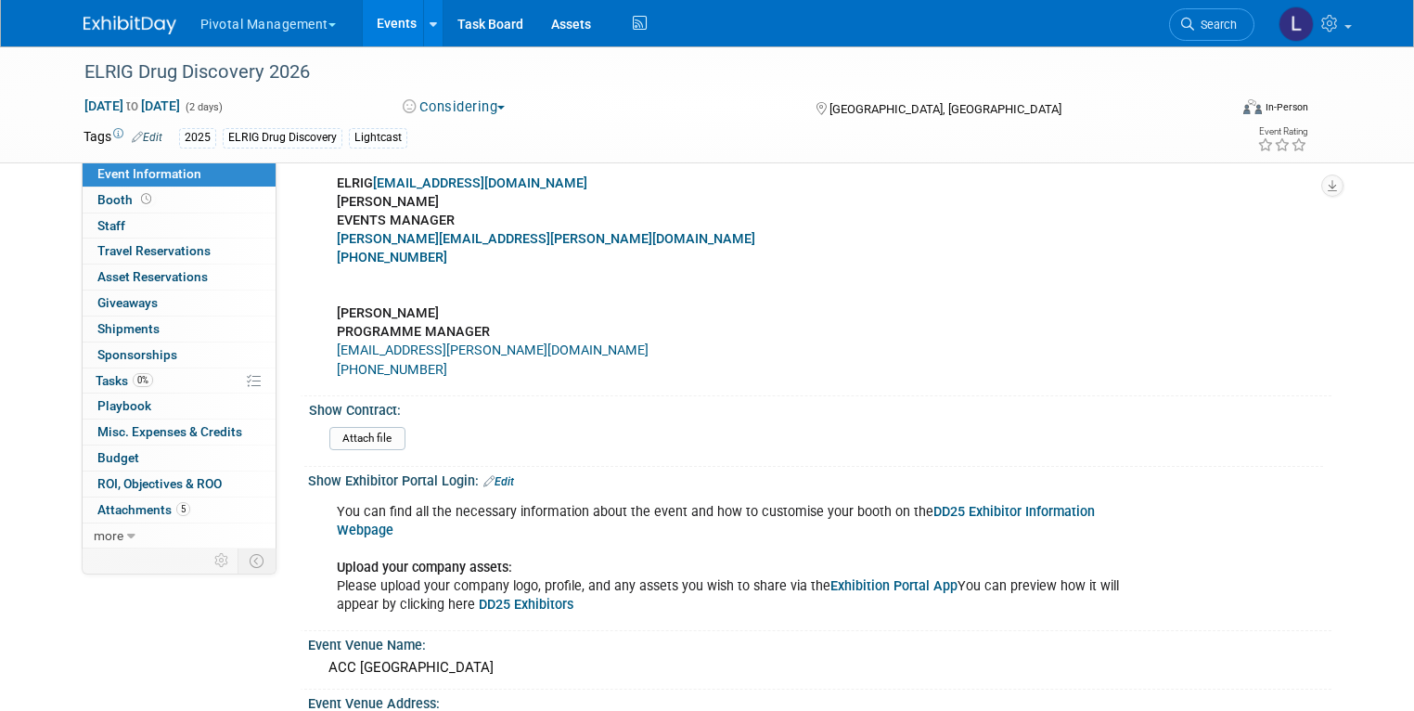
click at [494, 476] on link "Edit" at bounding box center [498, 481] width 31 height 13
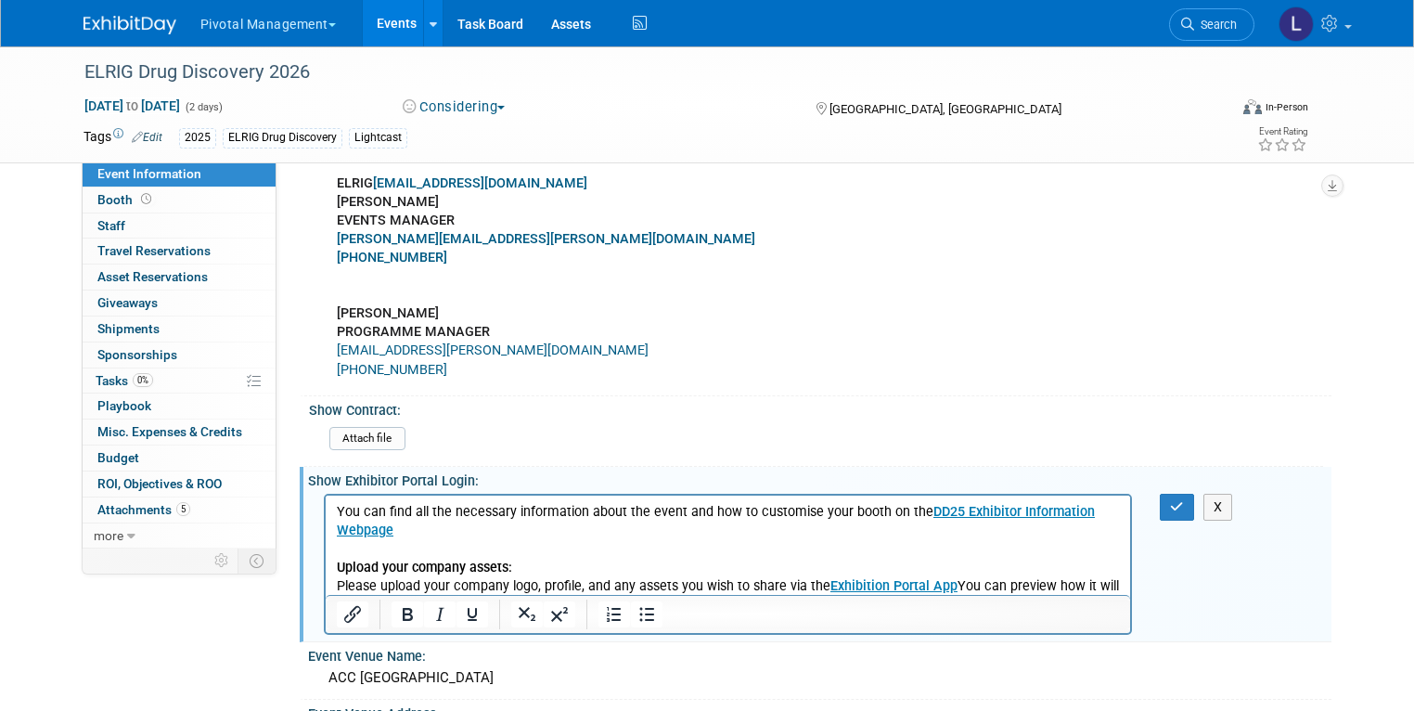
scroll to position [0, 0]
drag, startPoint x: 604, startPoint y: 582, endPoint x: 314, endPoint y: 495, distance: 302.0
click at [325, 495] on html "You can find all the necessary information about the event and how to customise…" at bounding box center [727, 553] width 805 height 119
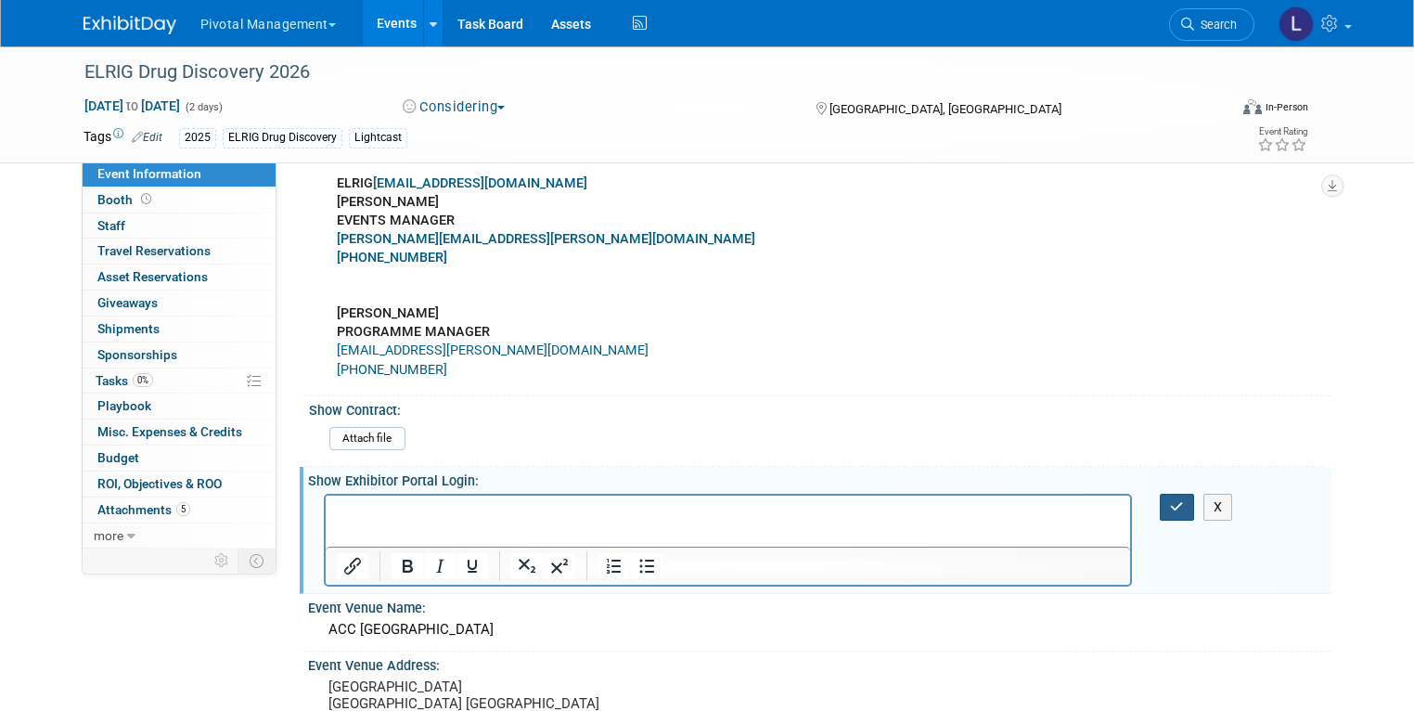
click at [1181, 505] on icon "button" at bounding box center [1177, 506] width 14 height 13
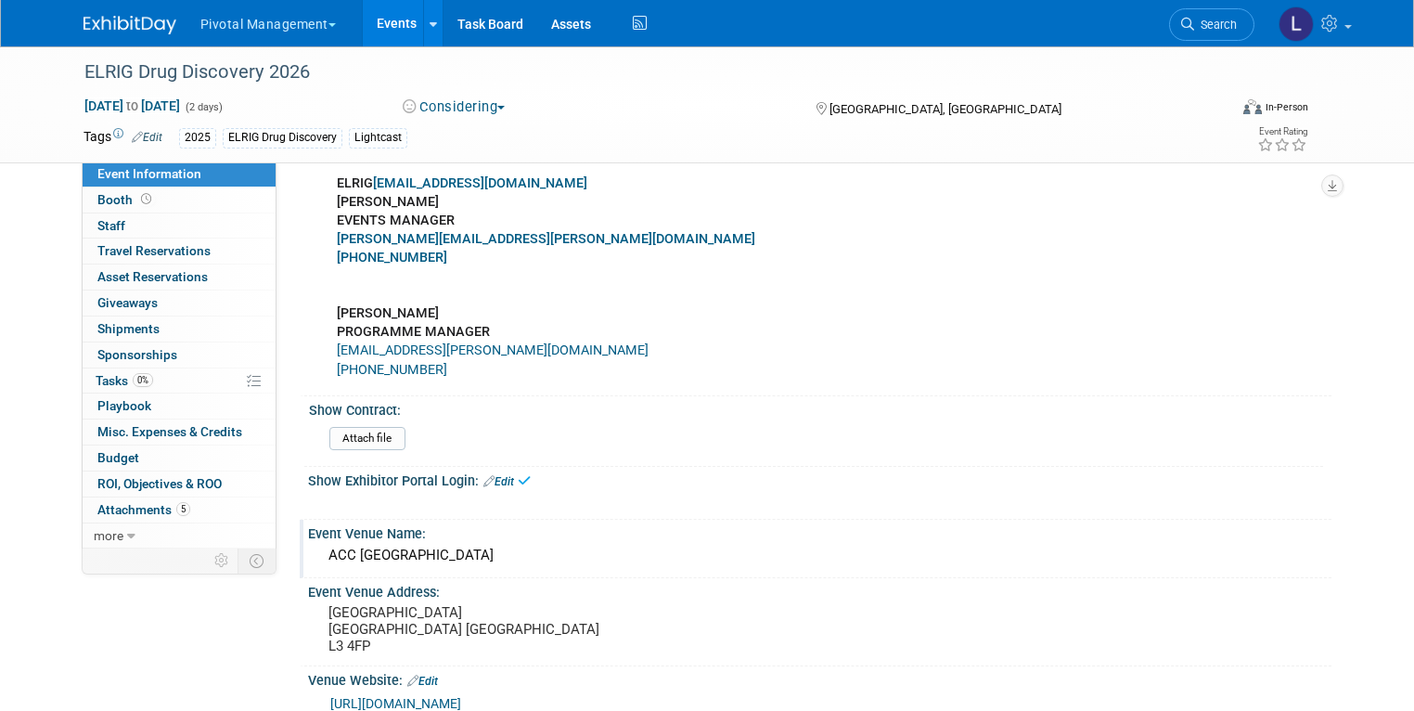
click at [497, 549] on div "ACC Liverpool Exhibition Centre" at bounding box center [819, 555] width 995 height 29
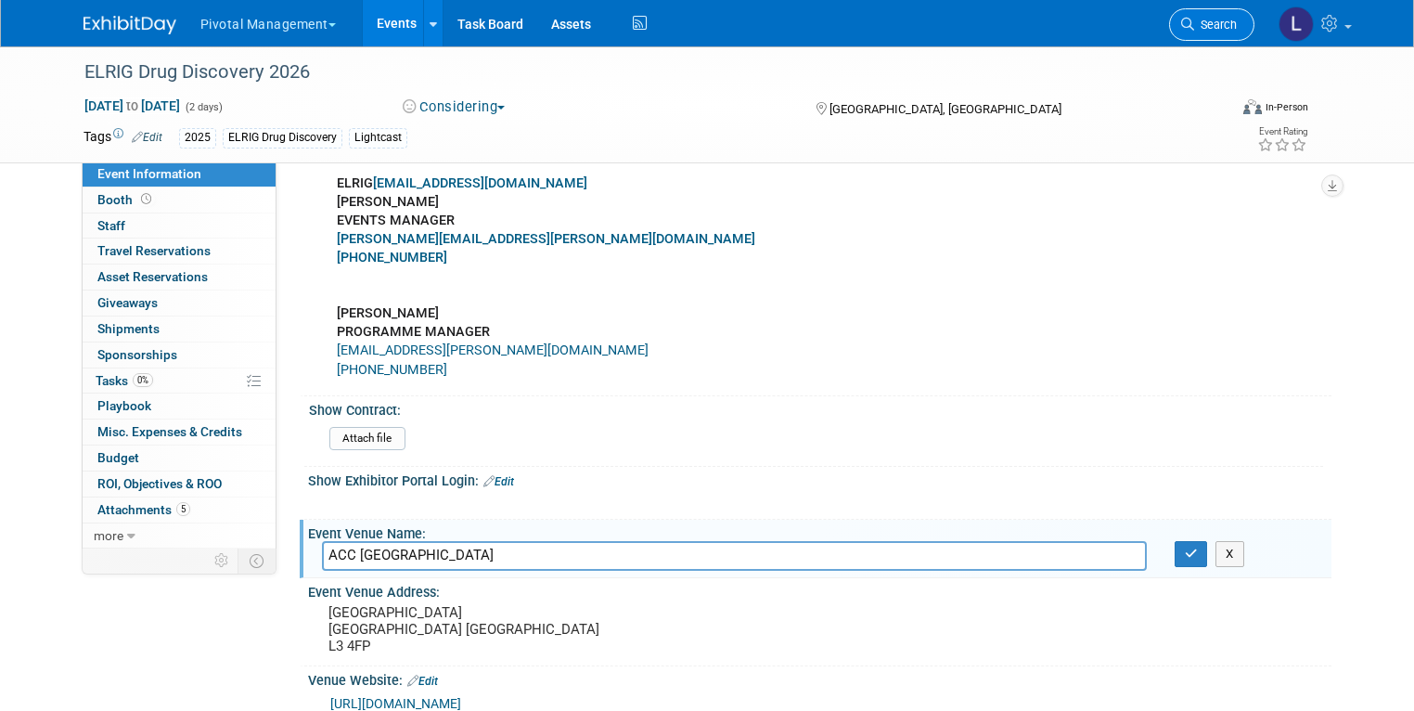
click at [1195, 28] on link "Search" at bounding box center [1211, 24] width 85 height 32
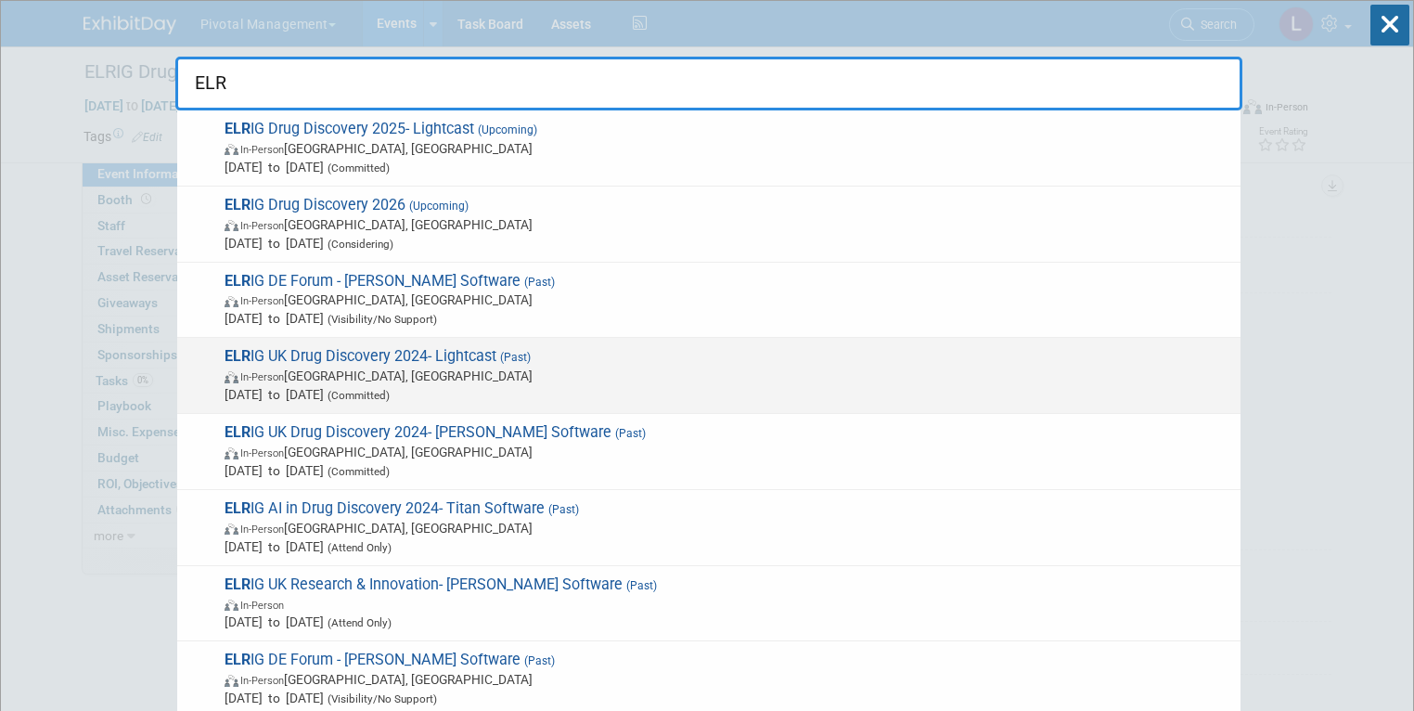
type input "ELR"
click at [563, 349] on span "ELR IG UK Drug Discovery 2024- Lightcast (Past) In-Person England, United Kingd…" at bounding box center [725, 375] width 1012 height 57
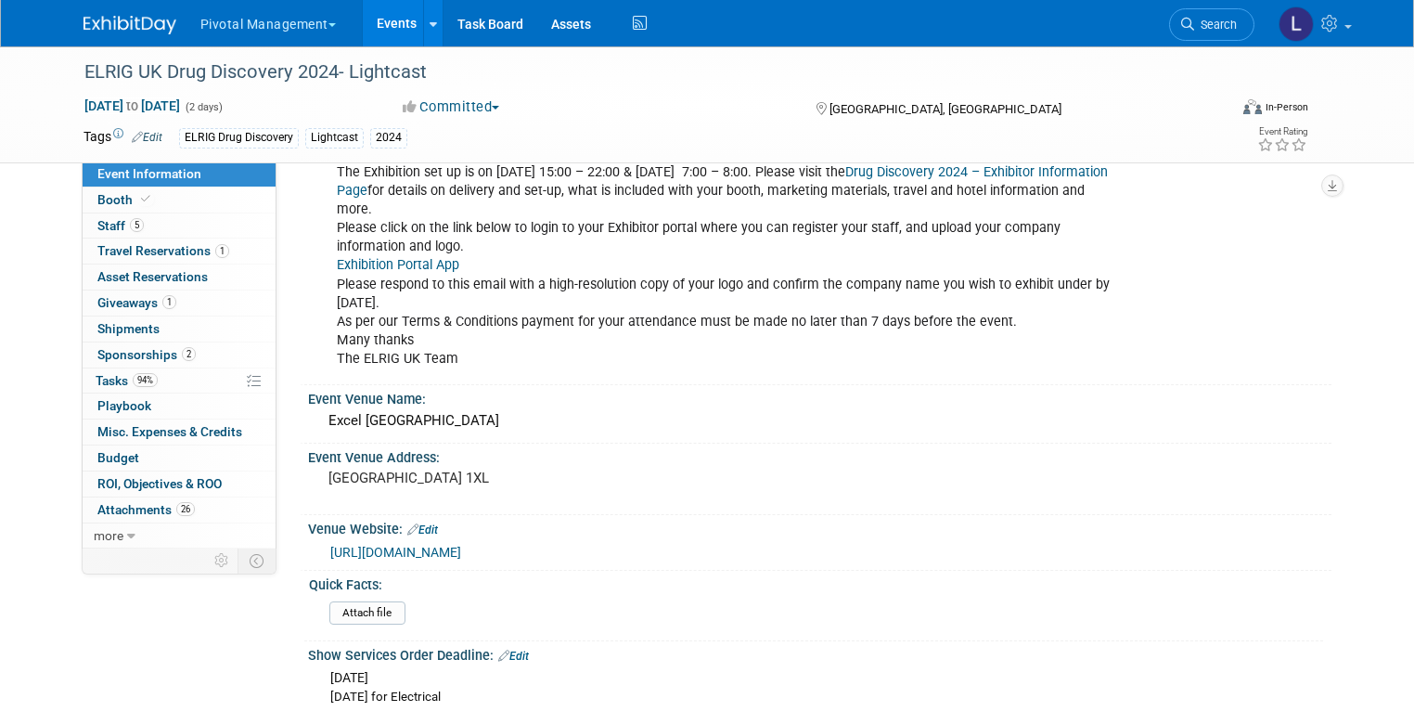
scroll to position [1976, 0]
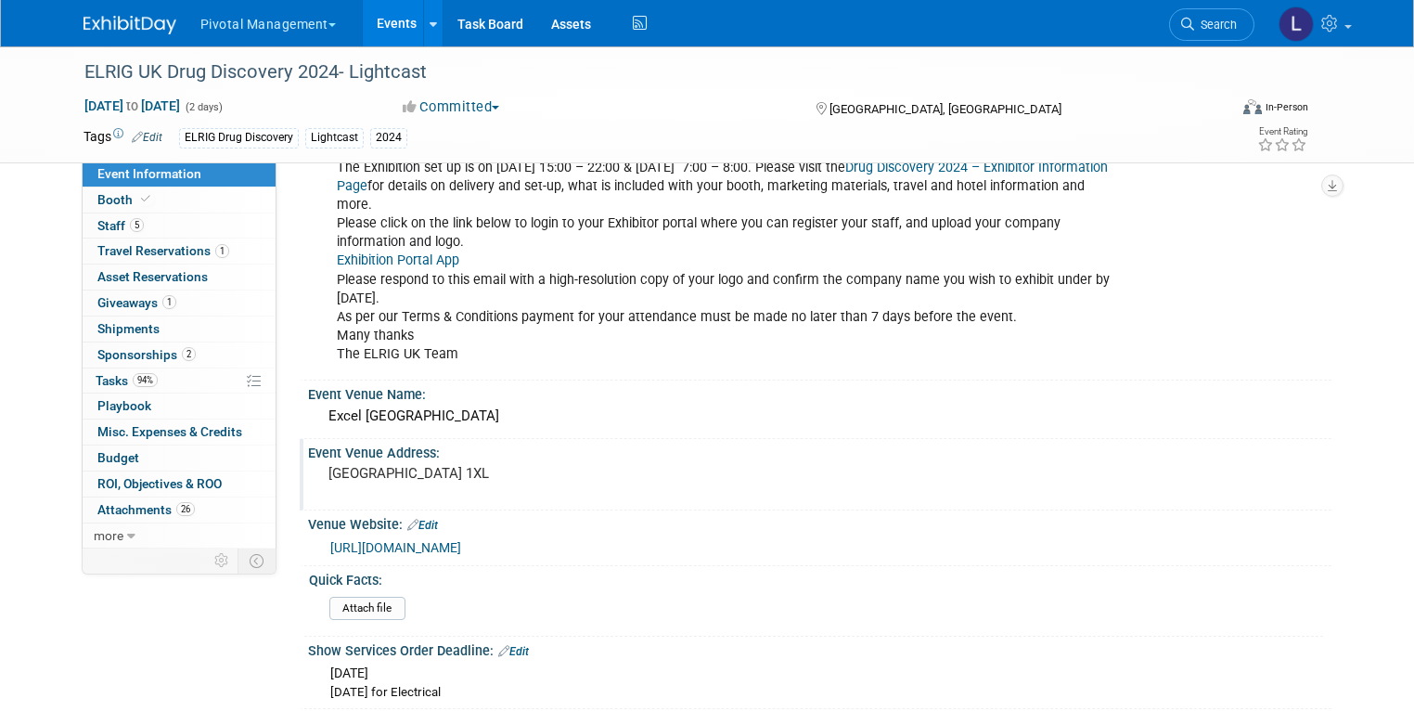
drag, startPoint x: 396, startPoint y: 446, endPoint x: 825, endPoint y: 396, distance: 431.5
click at [322, 460] on div "One Western Gateway London, UK E16 1XL" at bounding box center [521, 481] width 399 height 43
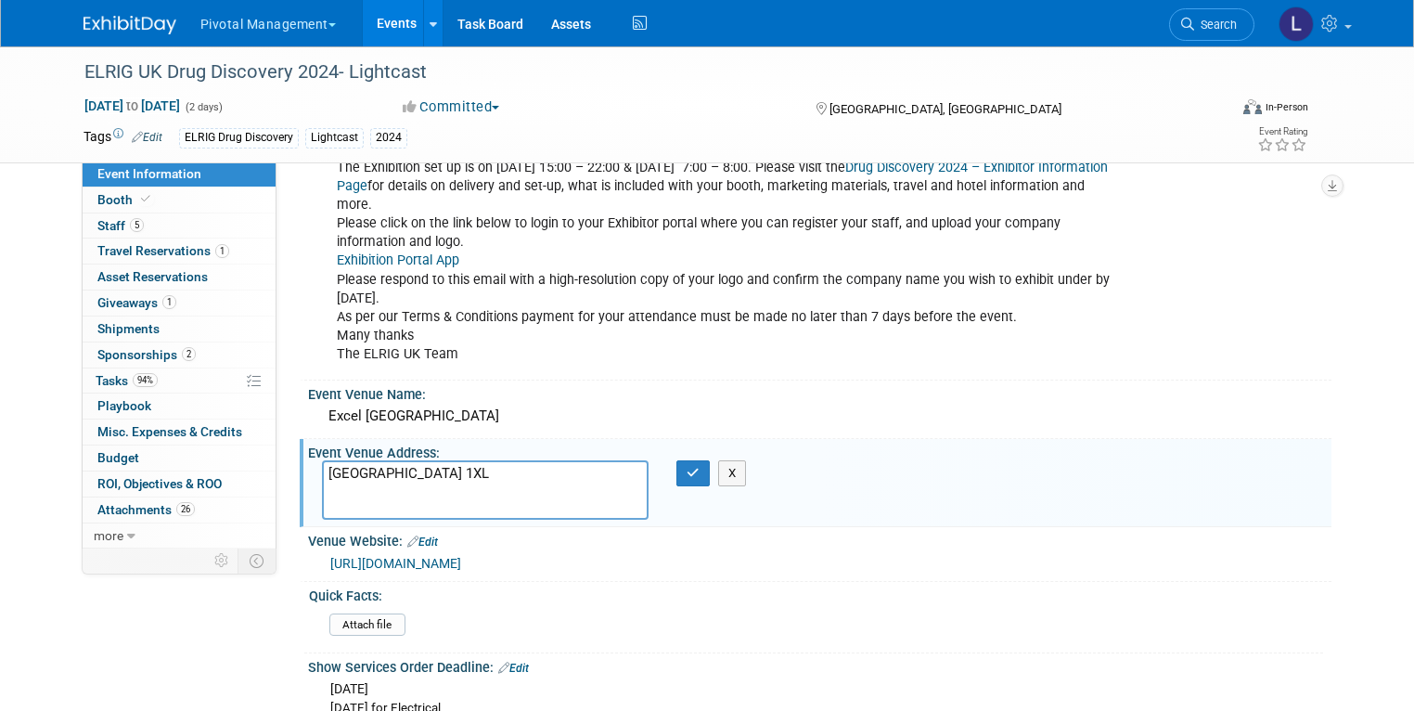
drag, startPoint x: 417, startPoint y: 445, endPoint x: 296, endPoint y: 404, distance: 127.3
click at [308, 460] on div "[GEOGRAPHIC_DATA] 1XL" at bounding box center [485, 489] width 355 height 58
click at [686, 467] on icon "button" at bounding box center [692, 473] width 13 height 12
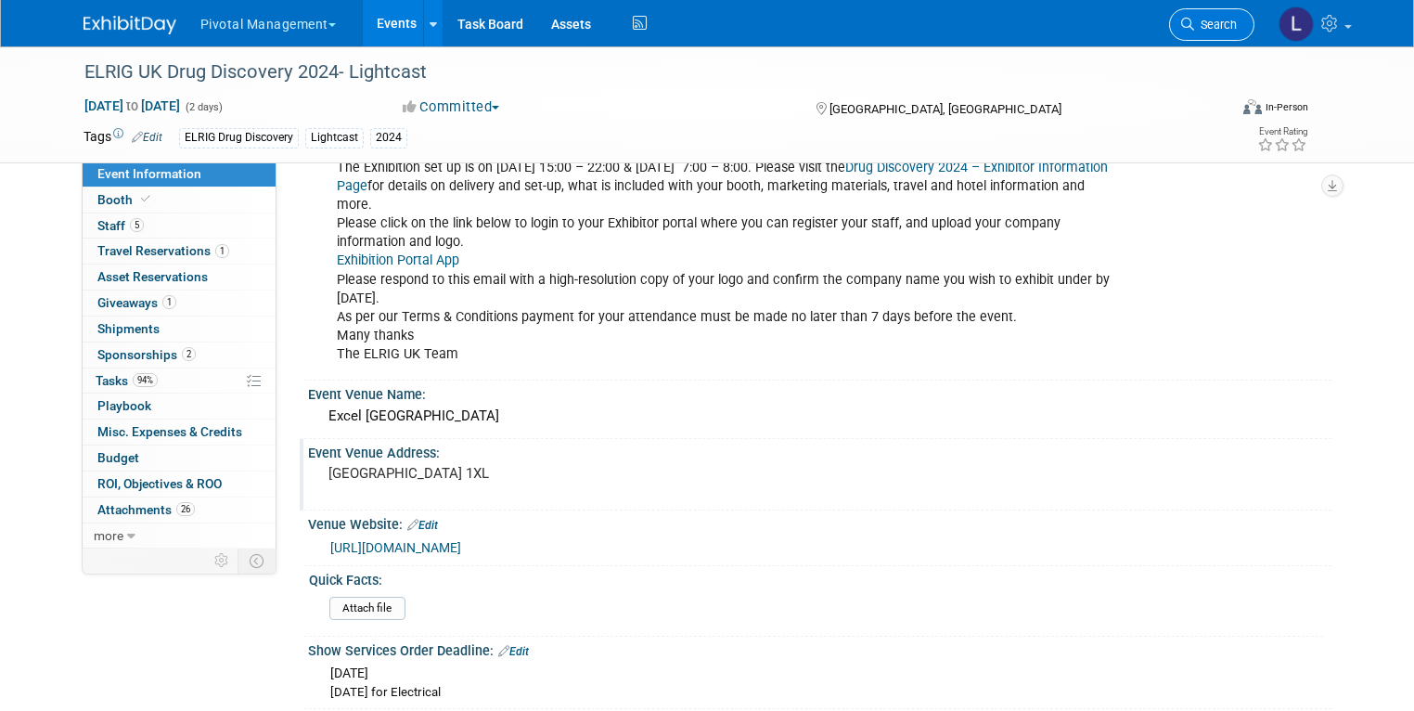
click at [1210, 19] on span "Search" at bounding box center [1215, 25] width 43 height 14
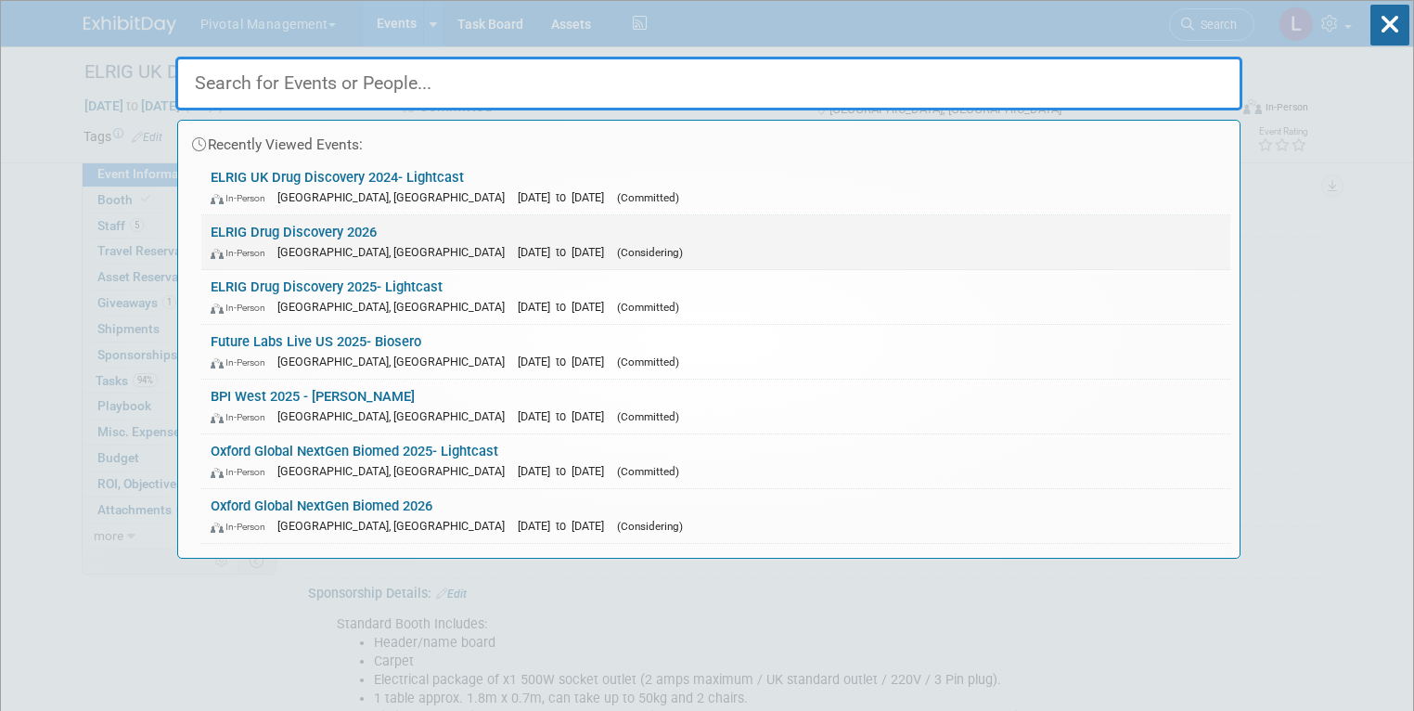
click at [339, 225] on link "ELRIG Drug Discovery 2026 In-Person England, United Kingdom Oct 14, 2026 to Oct…" at bounding box center [715, 242] width 1029 height 54
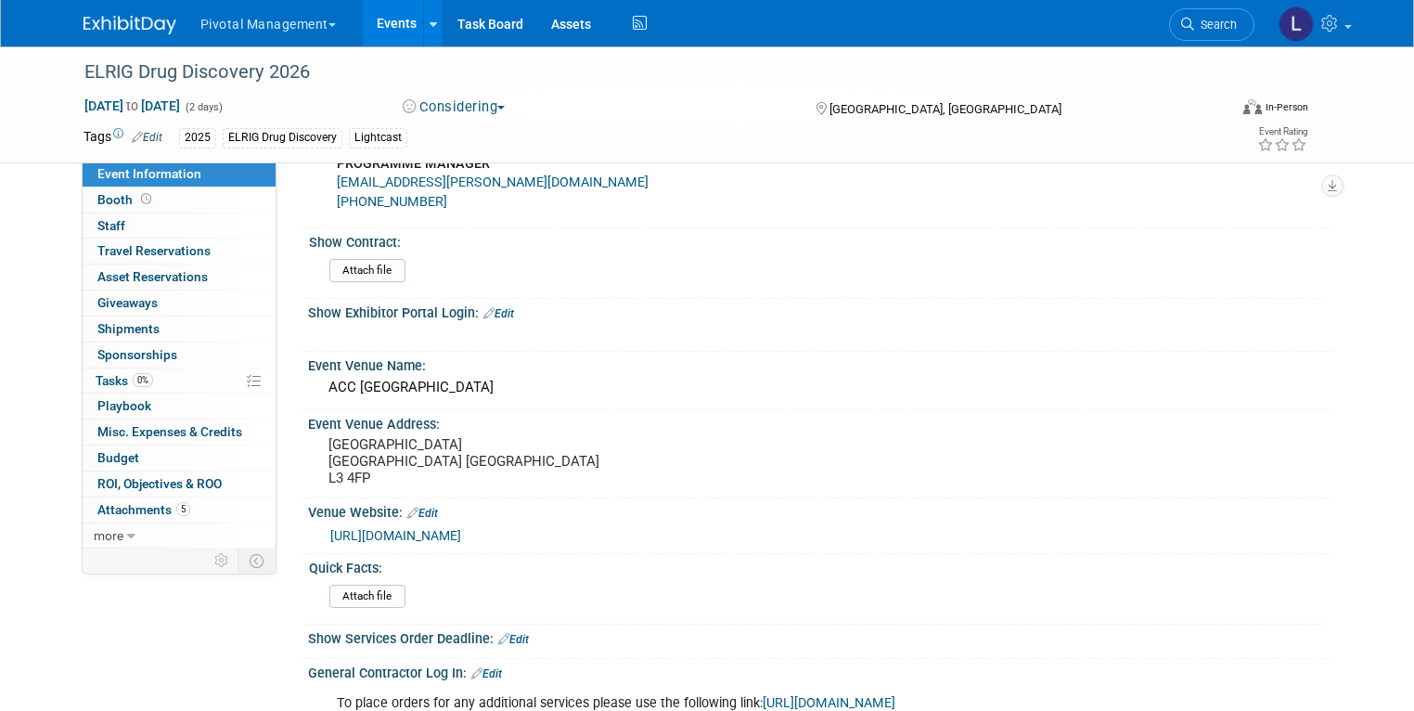
scroll to position [1424, 0]
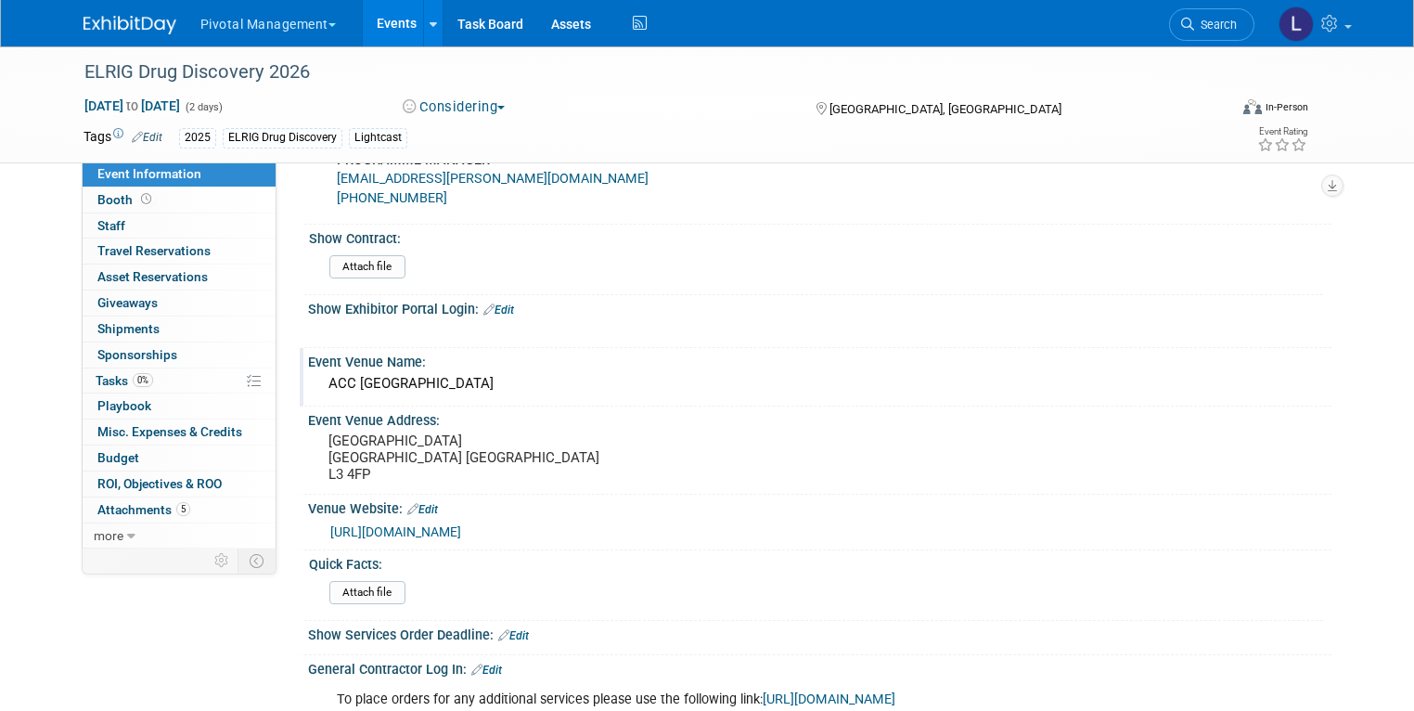
click at [512, 374] on div "ACC Liverpool Exhibition Centre" at bounding box center [819, 383] width 995 height 29
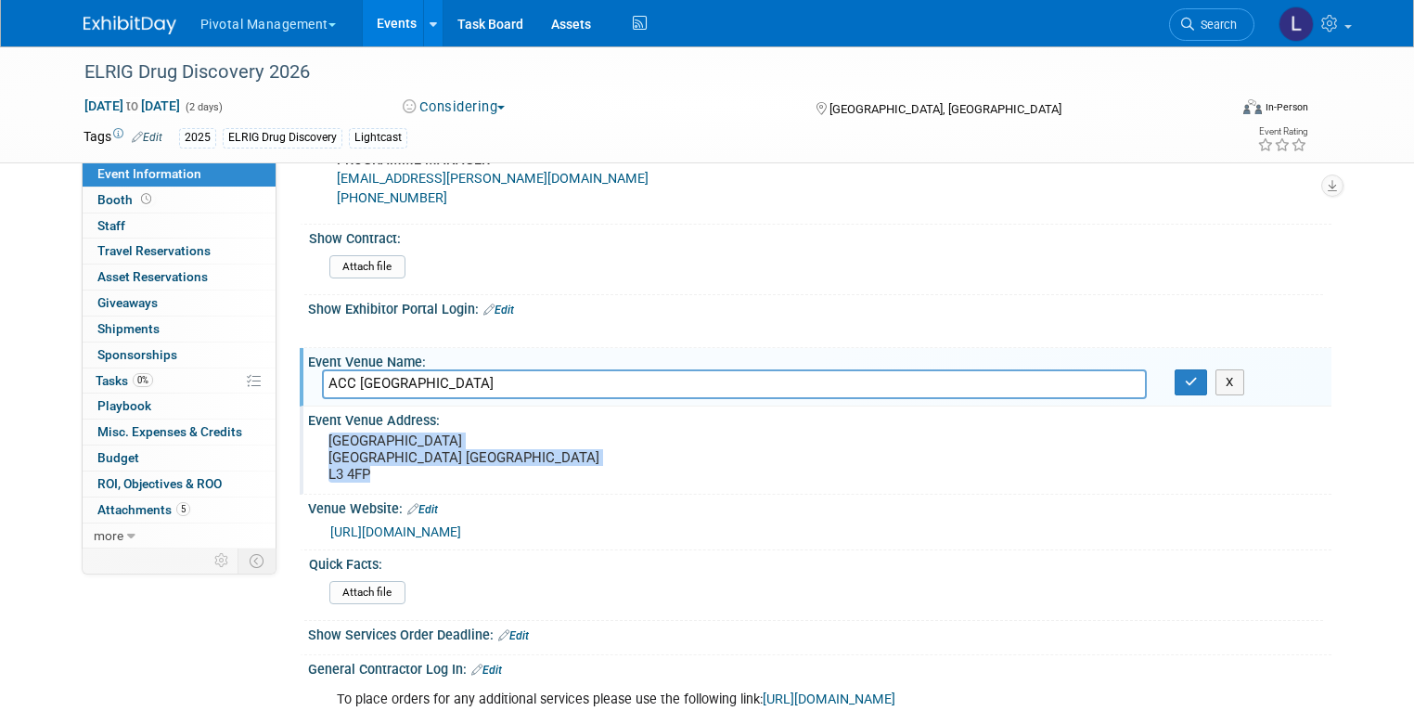
drag, startPoint x: 367, startPoint y: 495, endPoint x: 293, endPoint y: 430, distance: 98.6
click at [308, 430] on div "[GEOGRAPHIC_DATA] [GEOGRAPHIC_DATA] [GEOGRAPHIC_DATA] L3 4FP" at bounding box center [521, 458] width 427 height 61
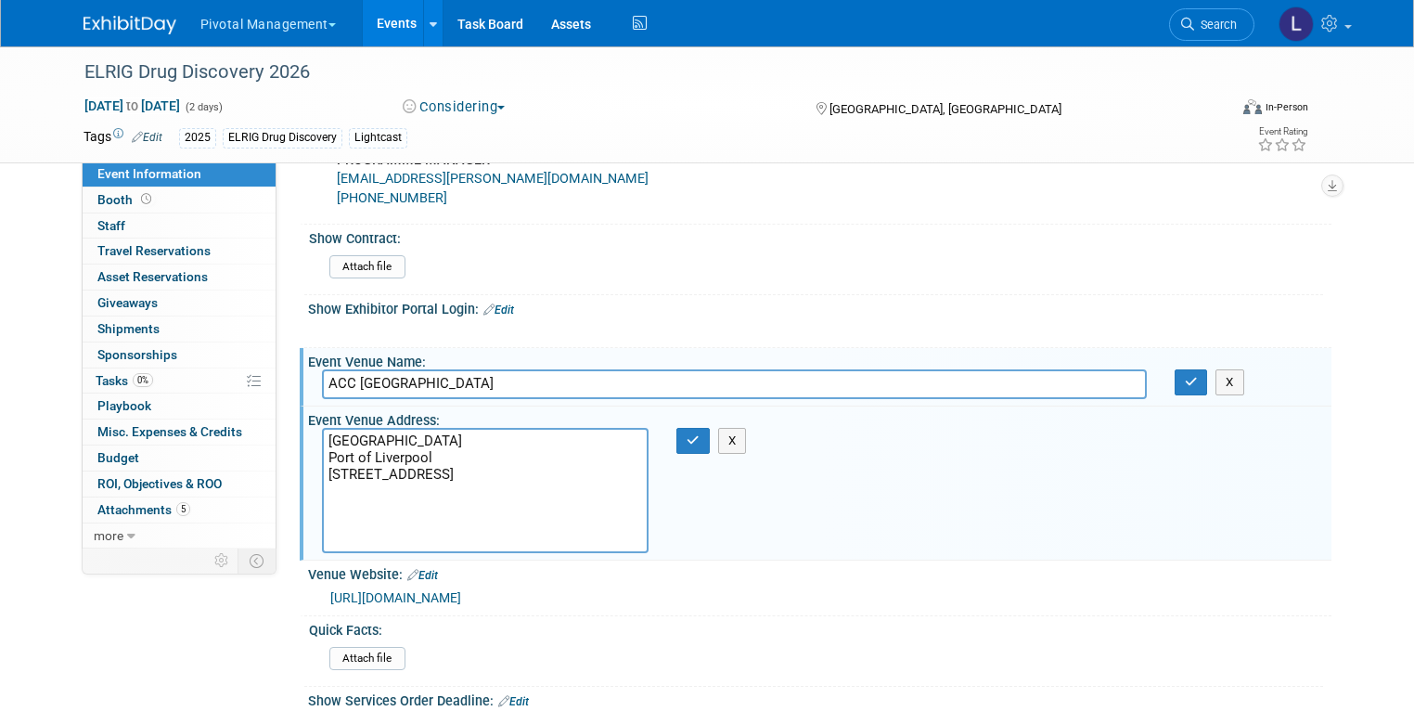
drag, startPoint x: 388, startPoint y: 528, endPoint x: 311, endPoint y: 425, distance: 128.6
click at [322, 428] on textarea "King’s Dock Port of Liverpool Kings Dock St Liverpool L3 4FPOne Western Gateway…" at bounding box center [485, 490] width 327 height 125
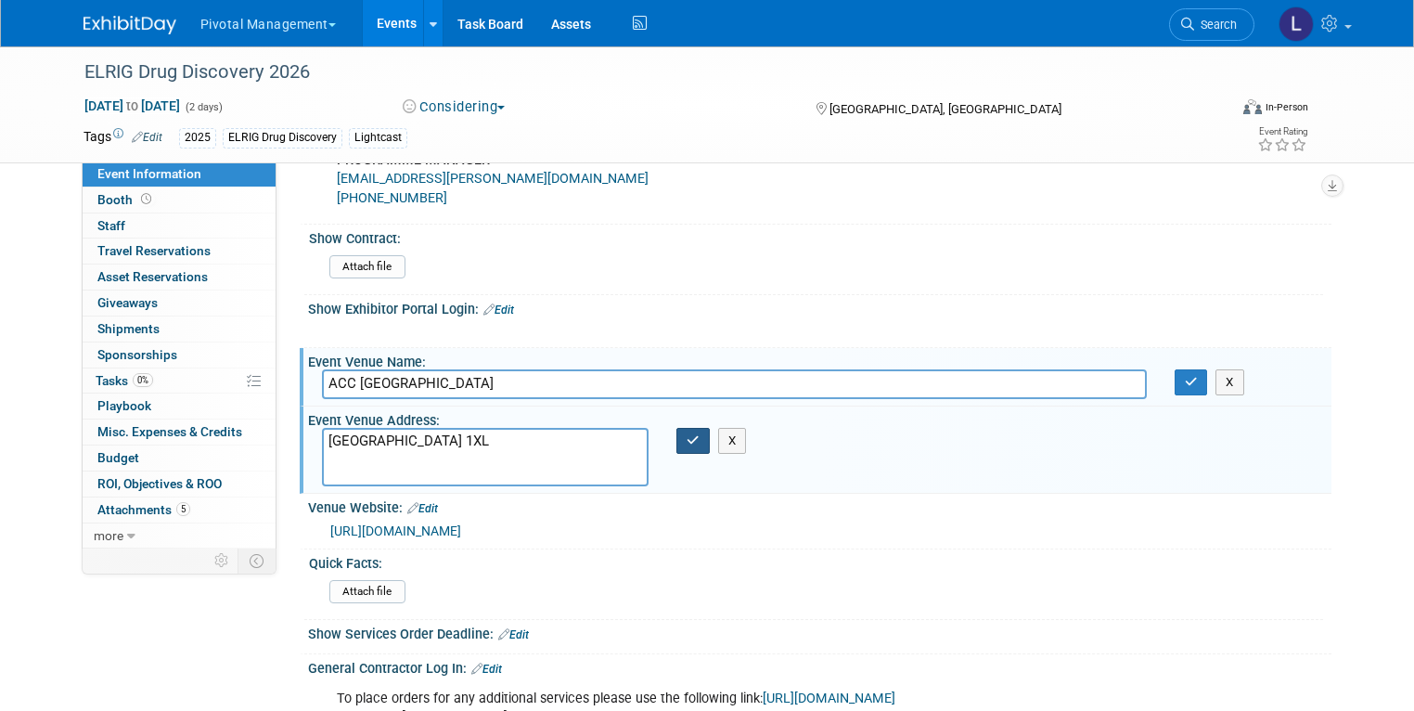
type textarea "One Western Gateway London, UK E16 1XL"
click at [697, 441] on button "button" at bounding box center [692, 441] width 33 height 26
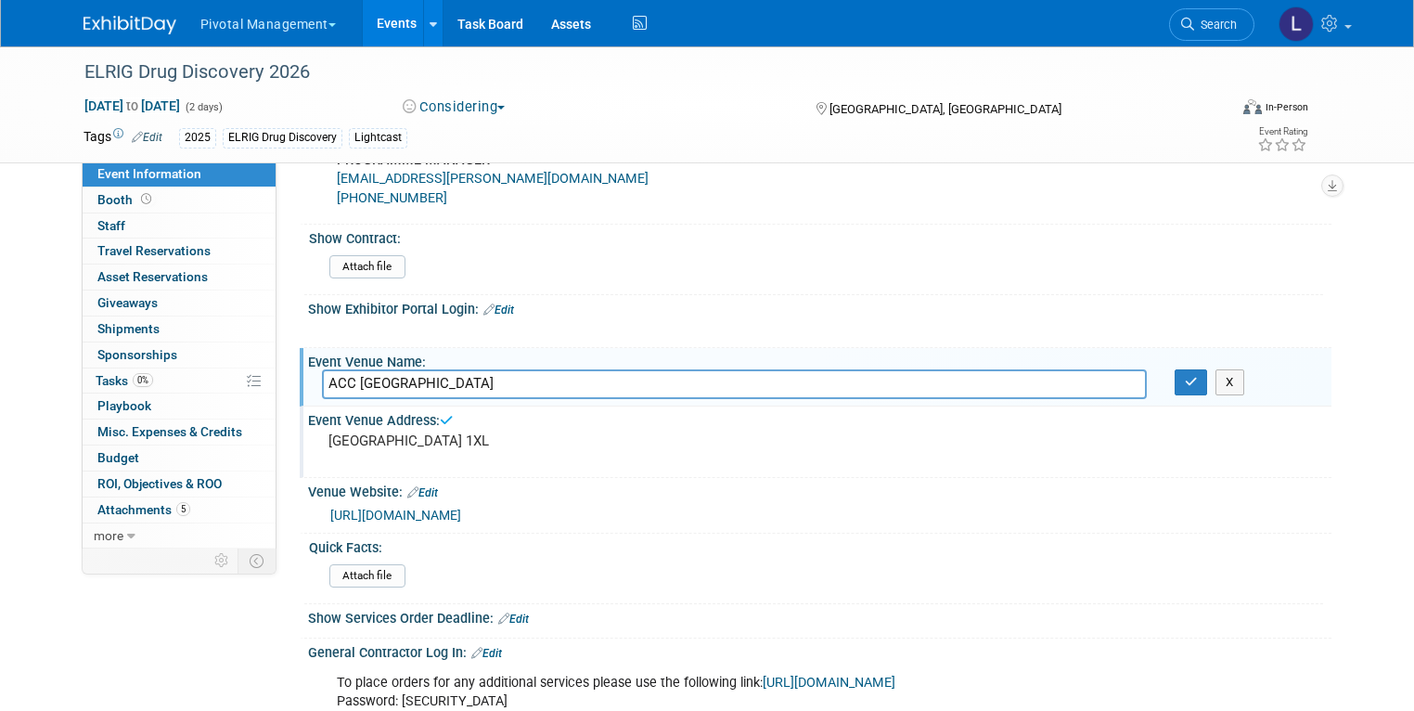
drag, startPoint x: 559, startPoint y: 380, endPoint x: 282, endPoint y: 370, distance: 277.6
click at [300, 370] on div "Event Venue Name: ACC Liverpool Exhibition Centre ACC Liverpool Exhibition Cent…" at bounding box center [816, 377] width 1032 height 58
type input "London Excel"
click at [1198, 378] on icon "button" at bounding box center [1191, 382] width 13 height 12
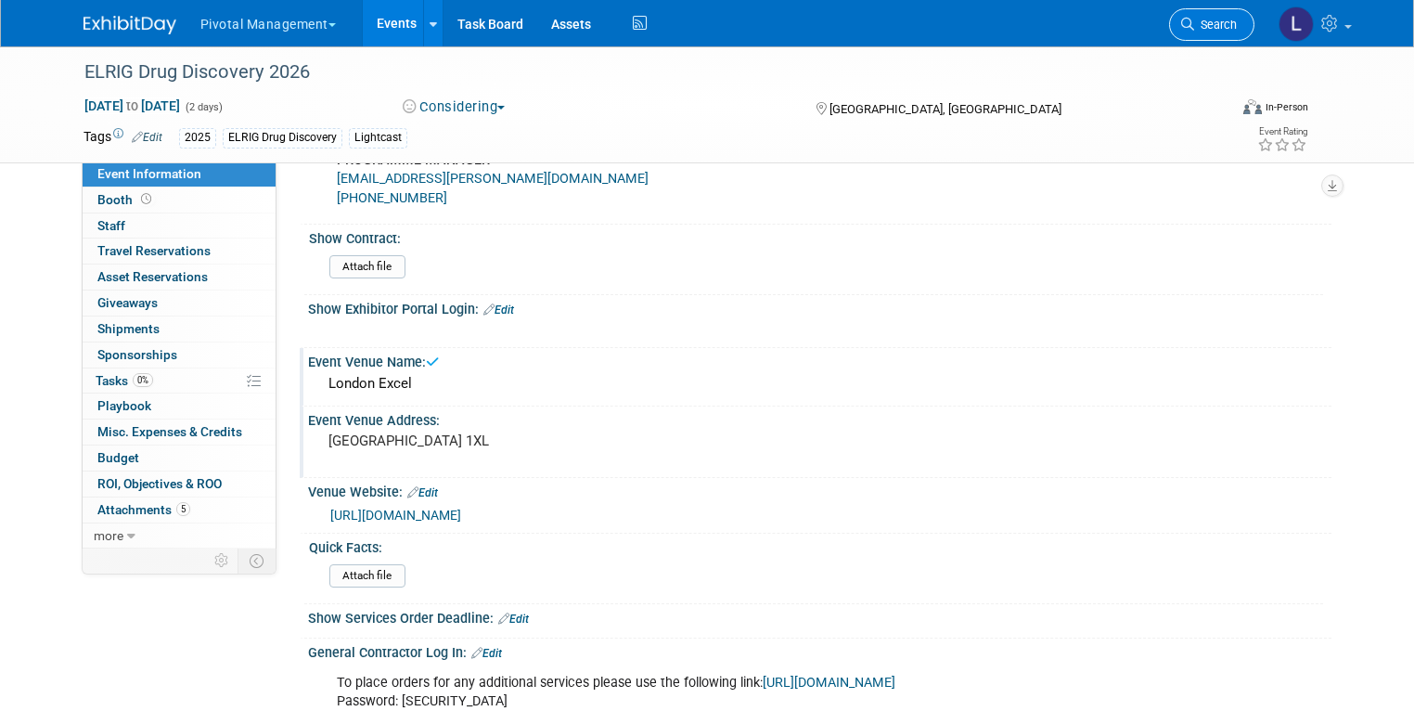
click at [1252, 29] on link "Search" at bounding box center [1211, 24] width 85 height 32
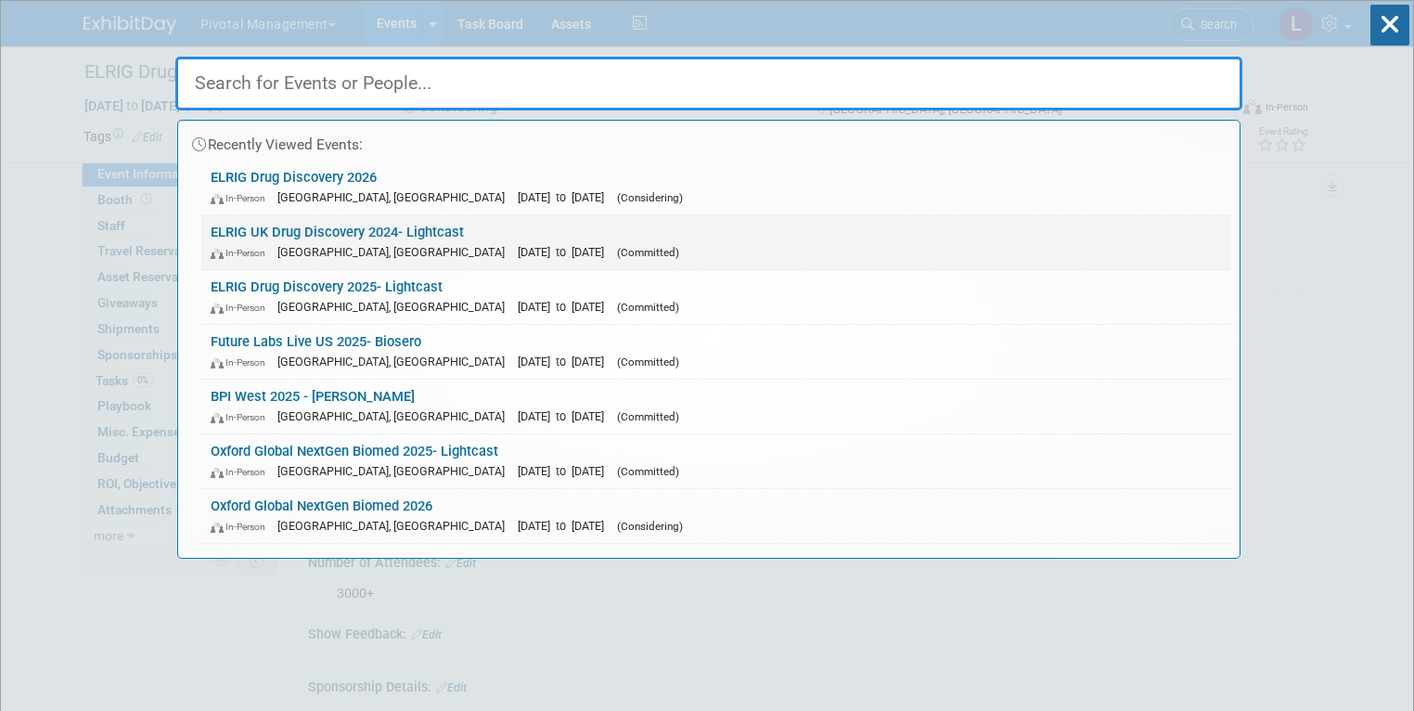
click at [505, 242] on div "In-Person England, United Kingdom Oct 2, 2024 to Oct 3, 2024 (Committed)" at bounding box center [716, 251] width 1010 height 19
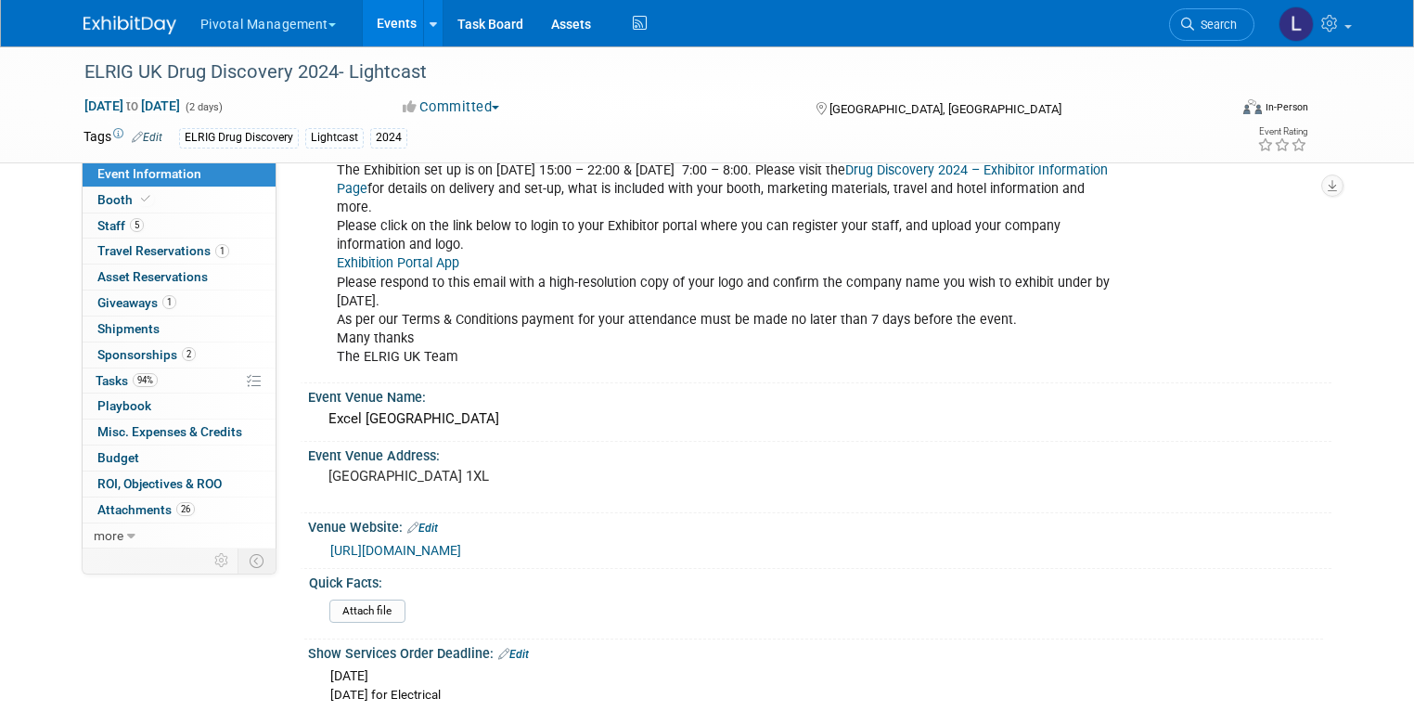
scroll to position [1988, 0]
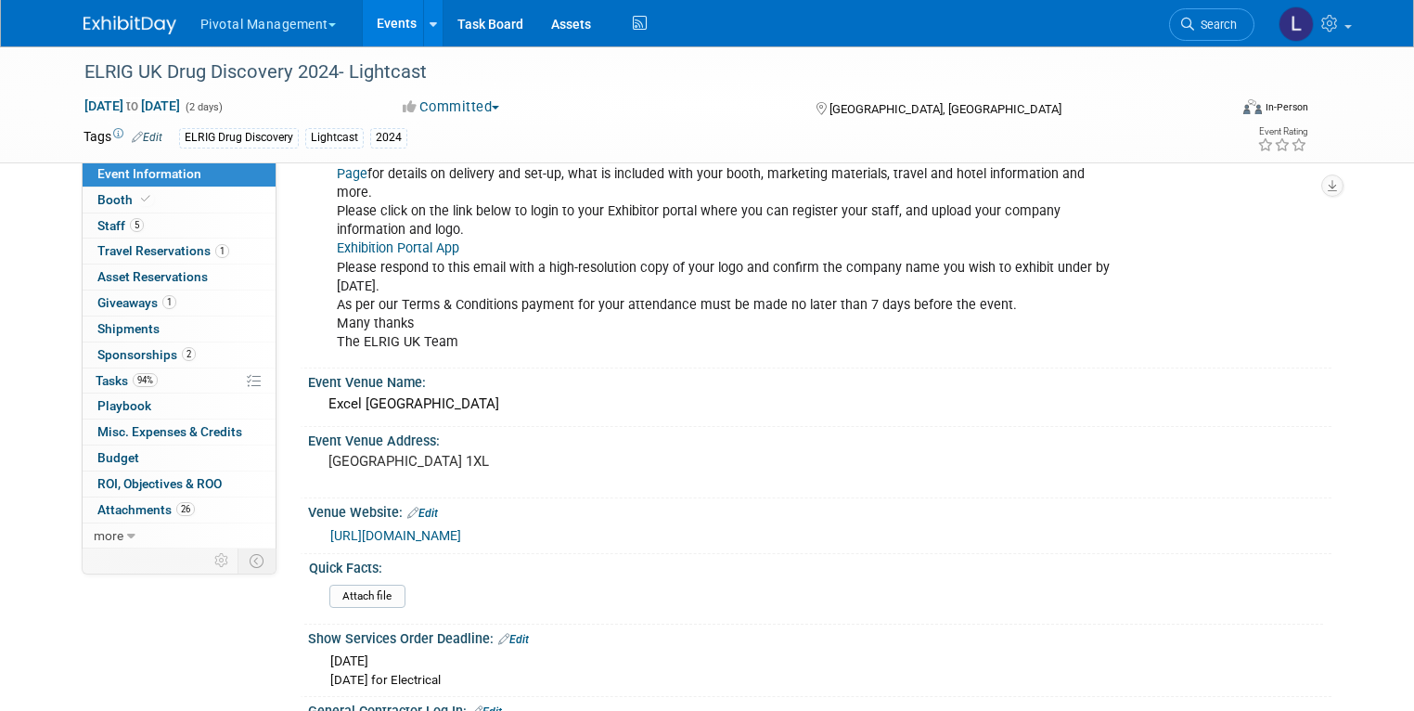
click at [1194, 23] on icon at bounding box center [1187, 24] width 13 height 13
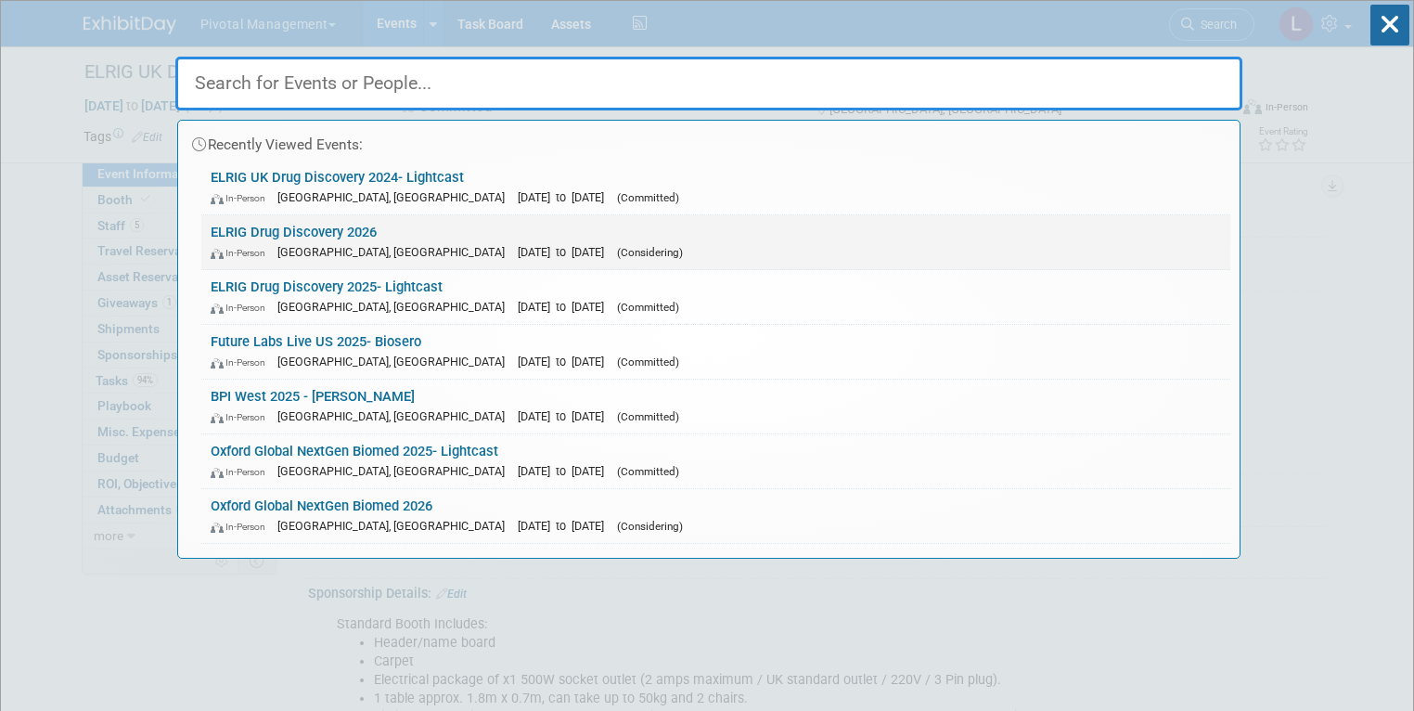
click at [366, 228] on link "ELRIG Drug Discovery 2026 In-Person [GEOGRAPHIC_DATA], [GEOGRAPHIC_DATA] [DATE]…" at bounding box center [715, 242] width 1029 height 54
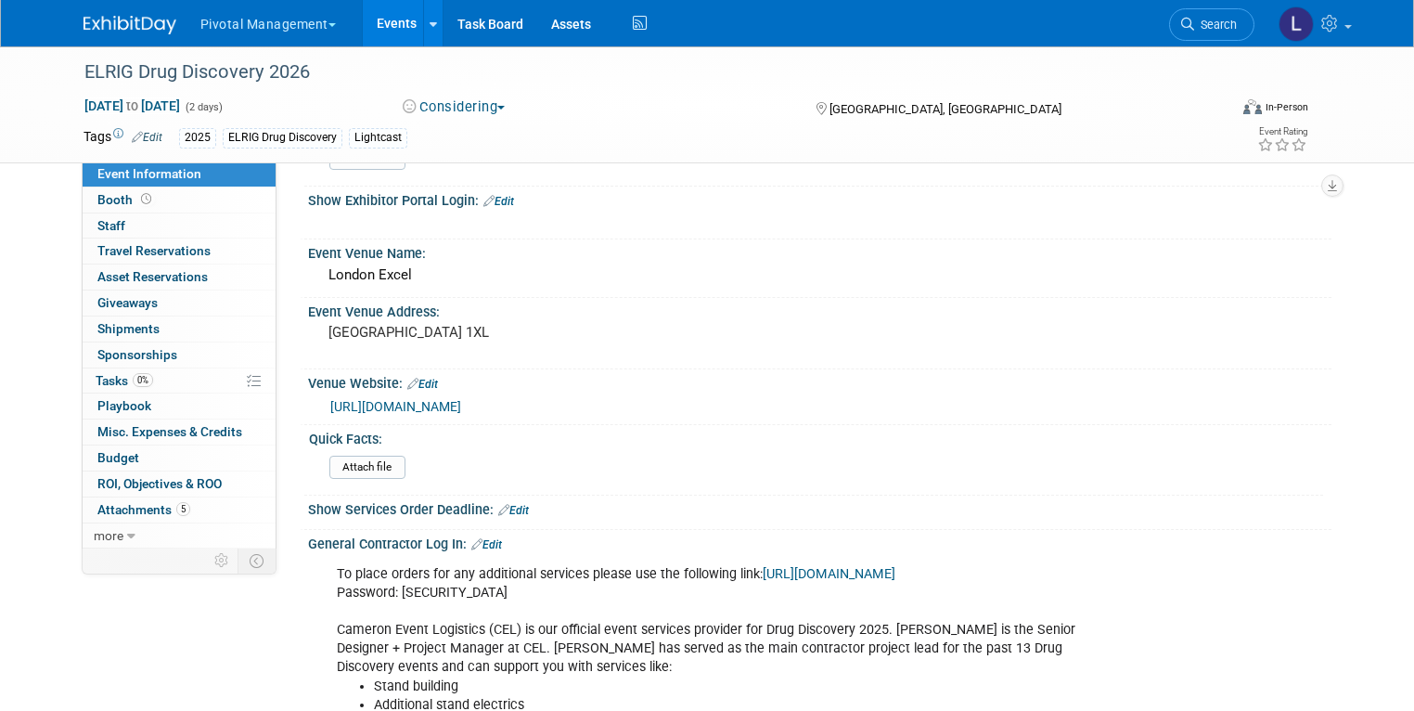
scroll to position [1542, 0]
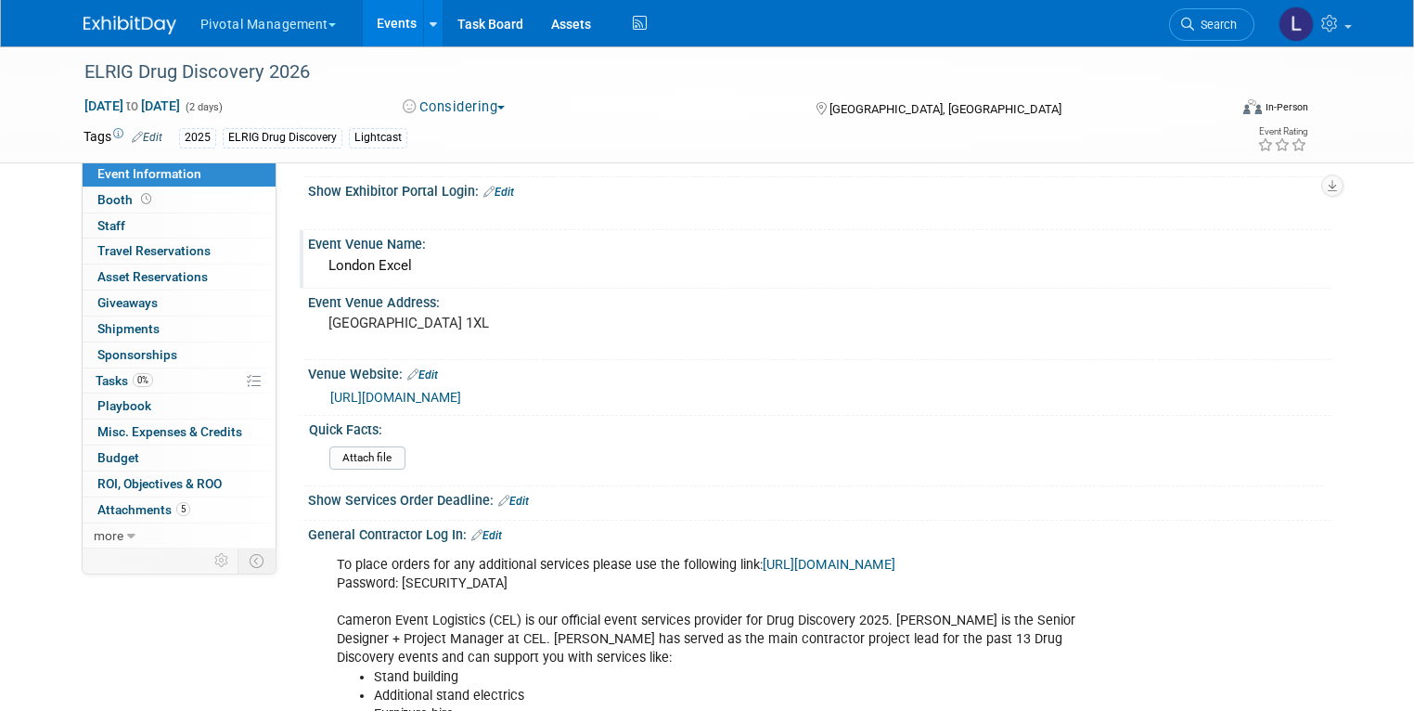
drag, startPoint x: 398, startPoint y: 262, endPoint x: 283, endPoint y: 253, distance: 115.3
click at [300, 253] on div "Event Venue Name: [GEOGRAPHIC_DATA] Excel" at bounding box center [816, 259] width 1032 height 58
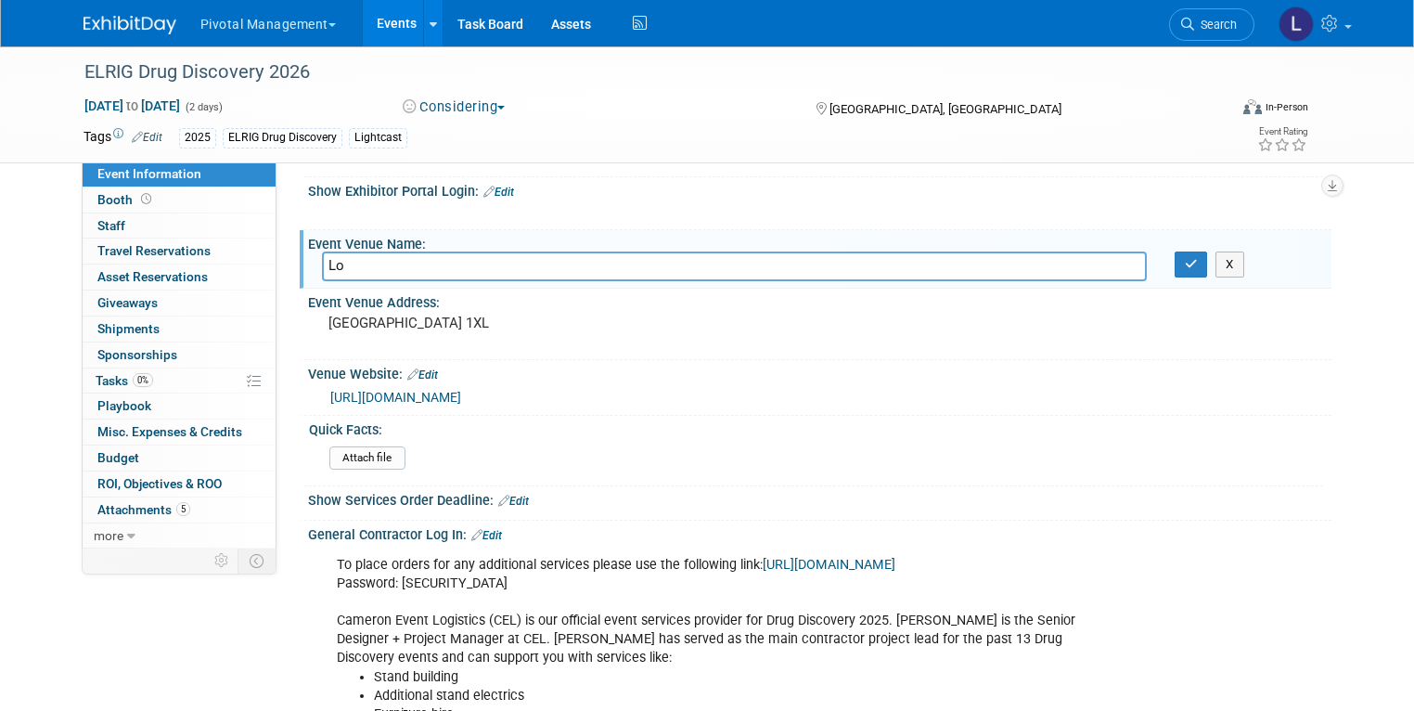
type input "L"
type input "Excel [GEOGRAPHIC_DATA]"
click at [1198, 260] on icon "button" at bounding box center [1191, 264] width 13 height 12
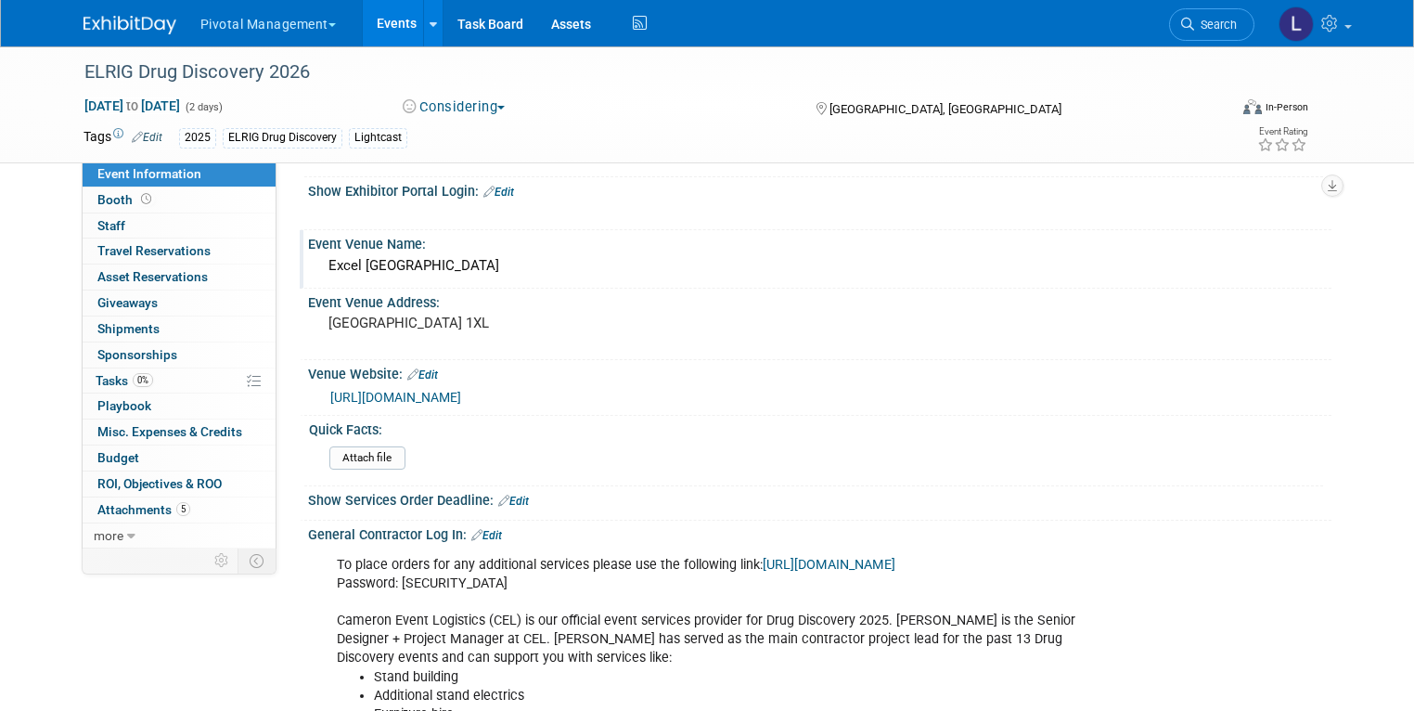
click at [485, 542] on link "Edit" at bounding box center [486, 535] width 31 height 13
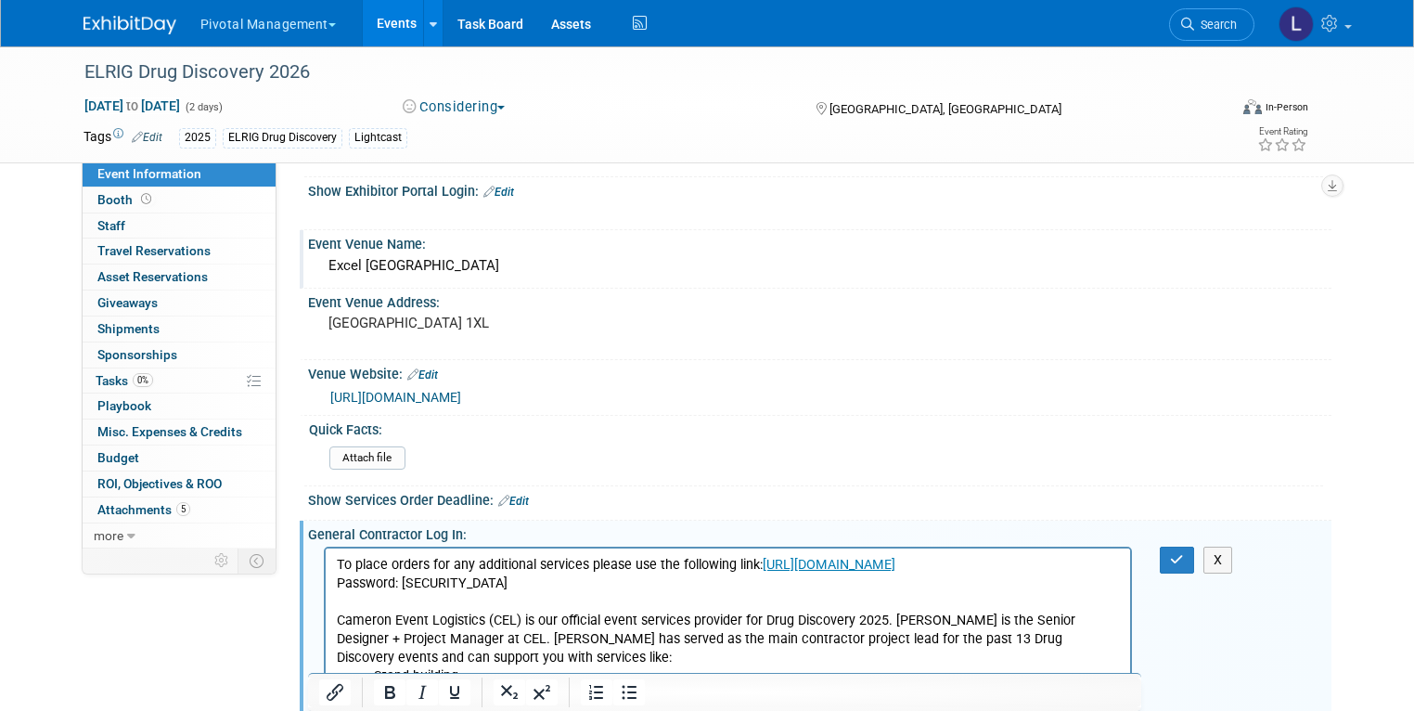
scroll to position [0, 0]
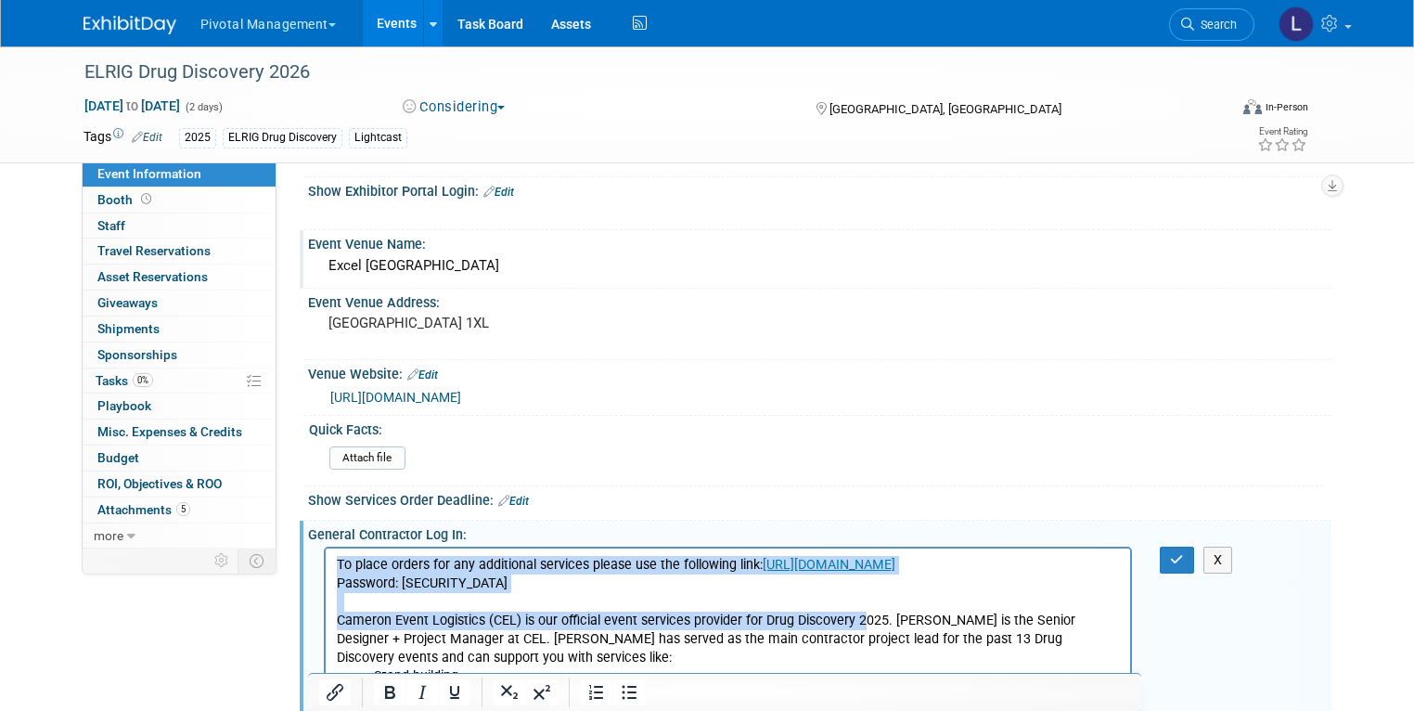
drag, startPoint x: 339, startPoint y: 564, endPoint x: 859, endPoint y: 636, distance: 525.4
click at [859, 636] on p "To place orders for any additional services please use the following link: [URL…" at bounding box center [728, 611] width 784 height 111
click at [524, 617] on p "To place orders for any additional services please use the following link: [URL…" at bounding box center [728, 611] width 784 height 111
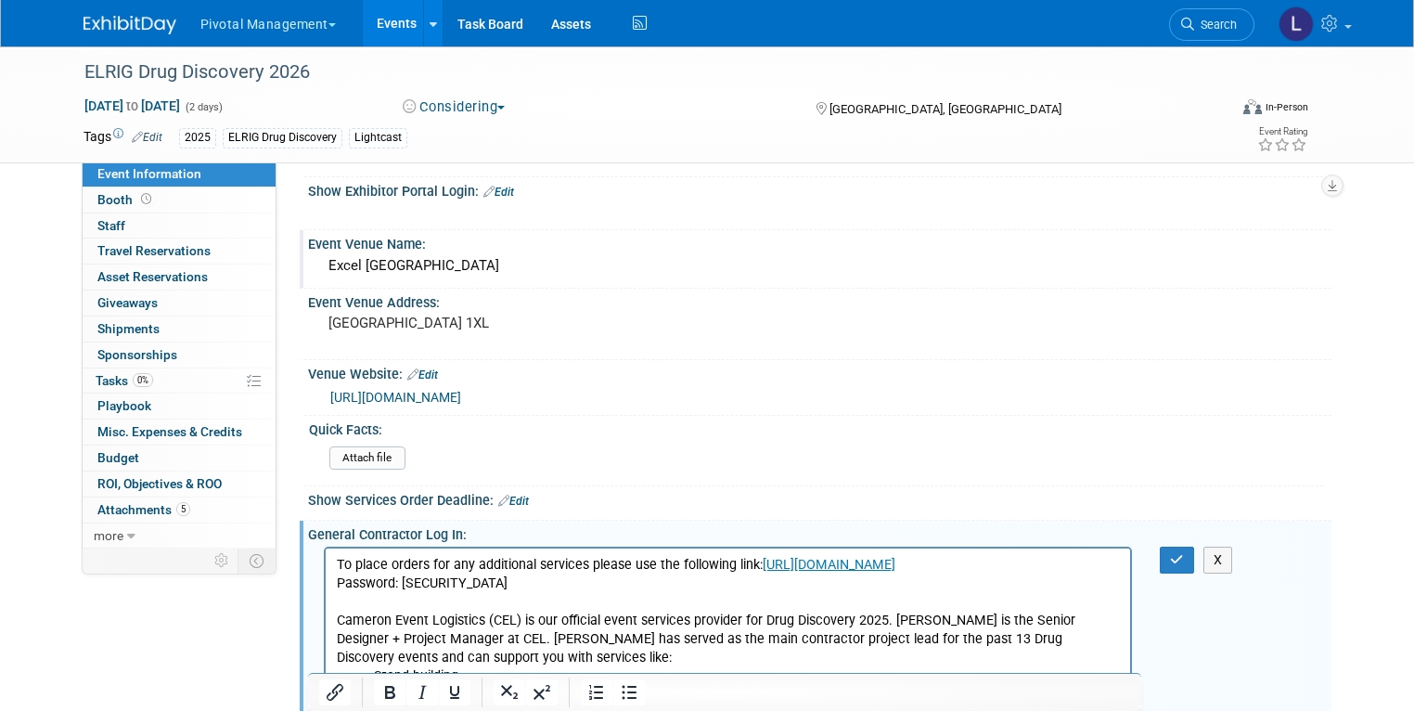
click at [470, 601] on p "To place orders for any additional services please use the following link: [URL…" at bounding box center [728, 611] width 784 height 111
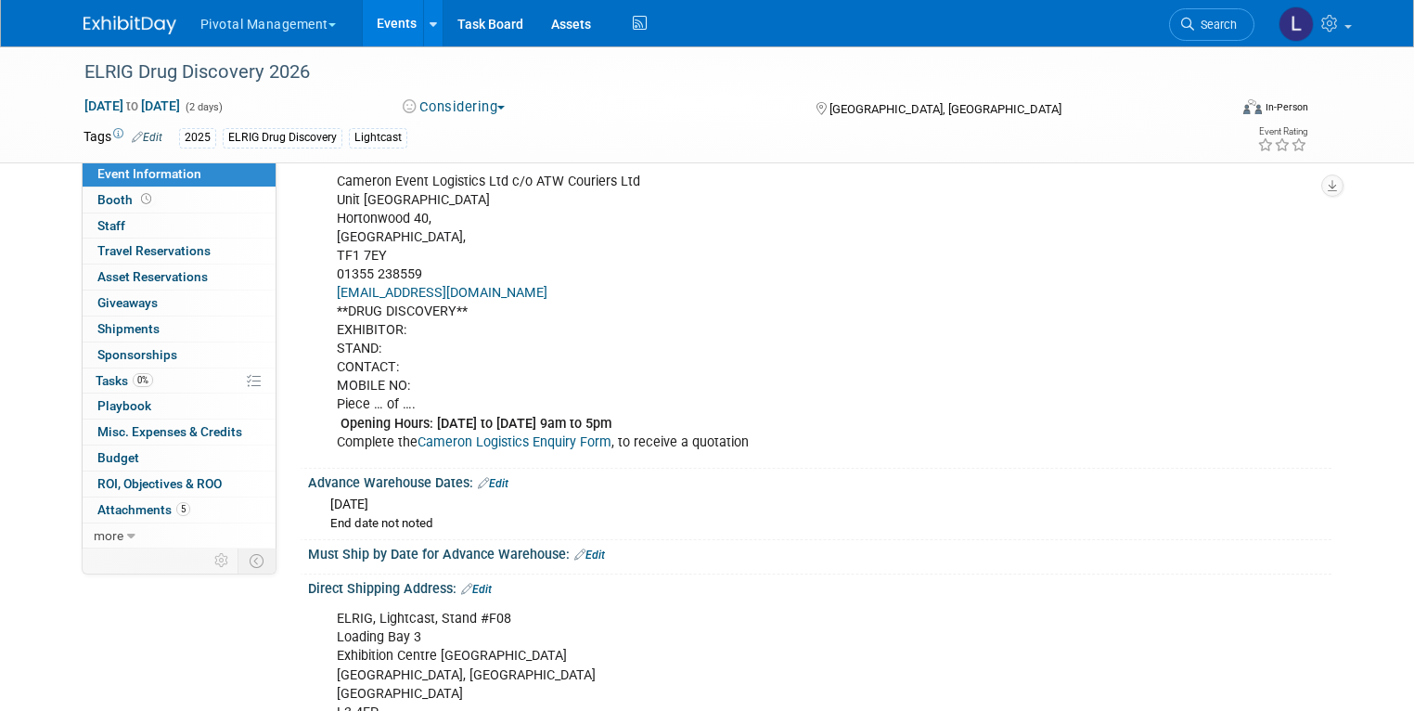
scroll to position [2431, 0]
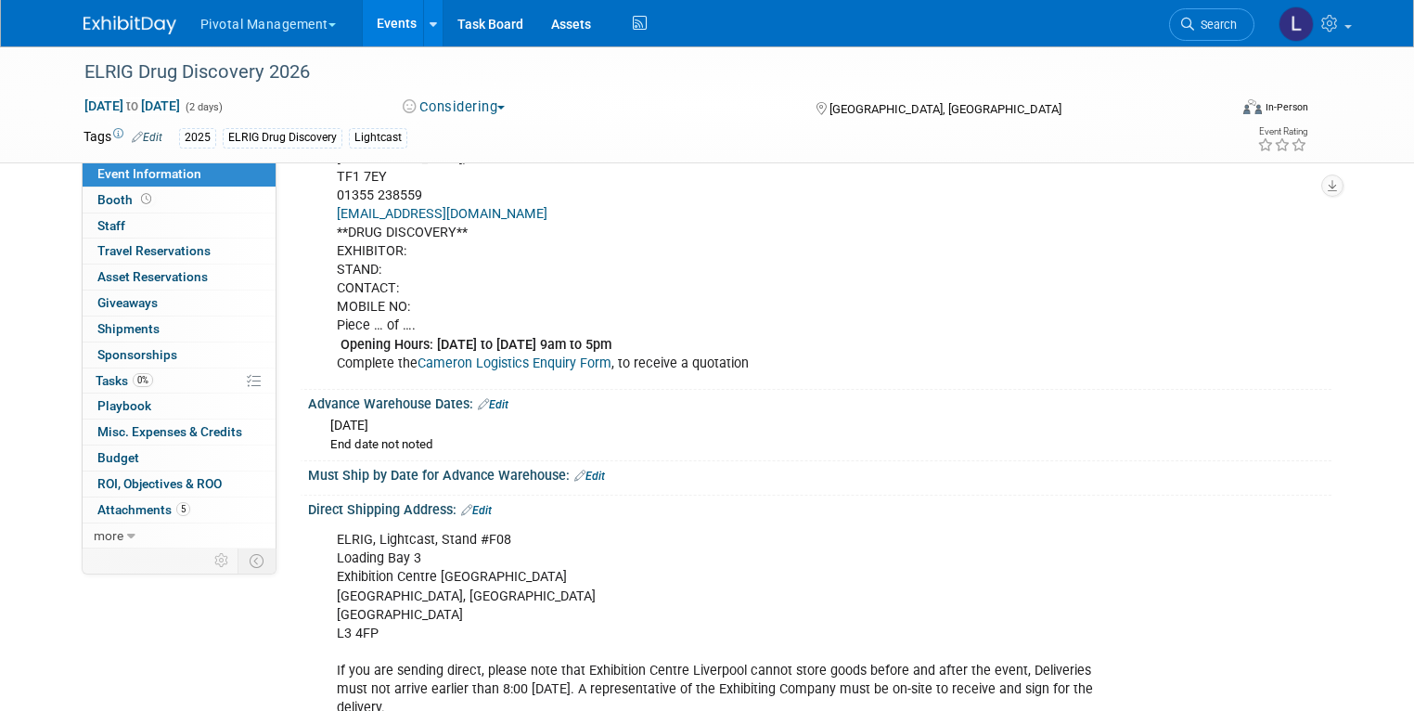
drag, startPoint x: 335, startPoint y: -324, endPoint x: 1136, endPoint y: 17, distance: 870.0
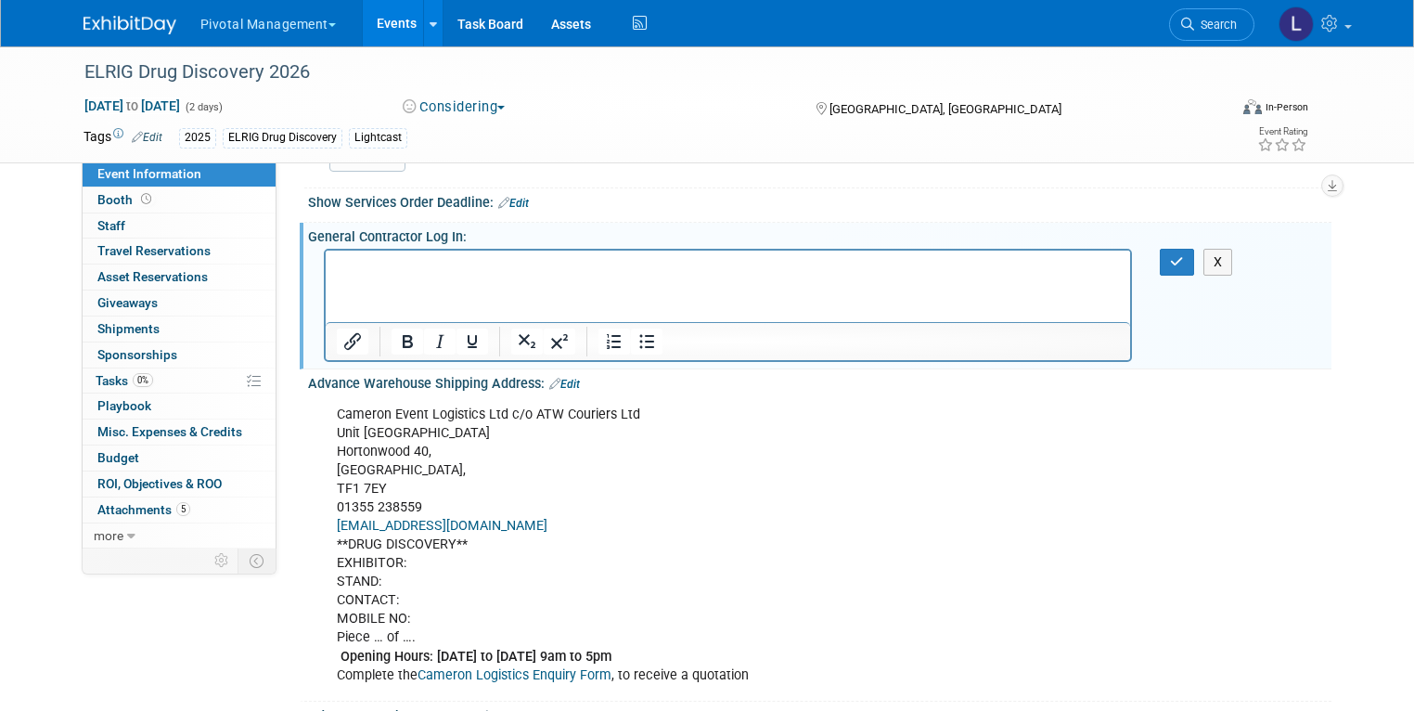
scroll to position [1786, 0]
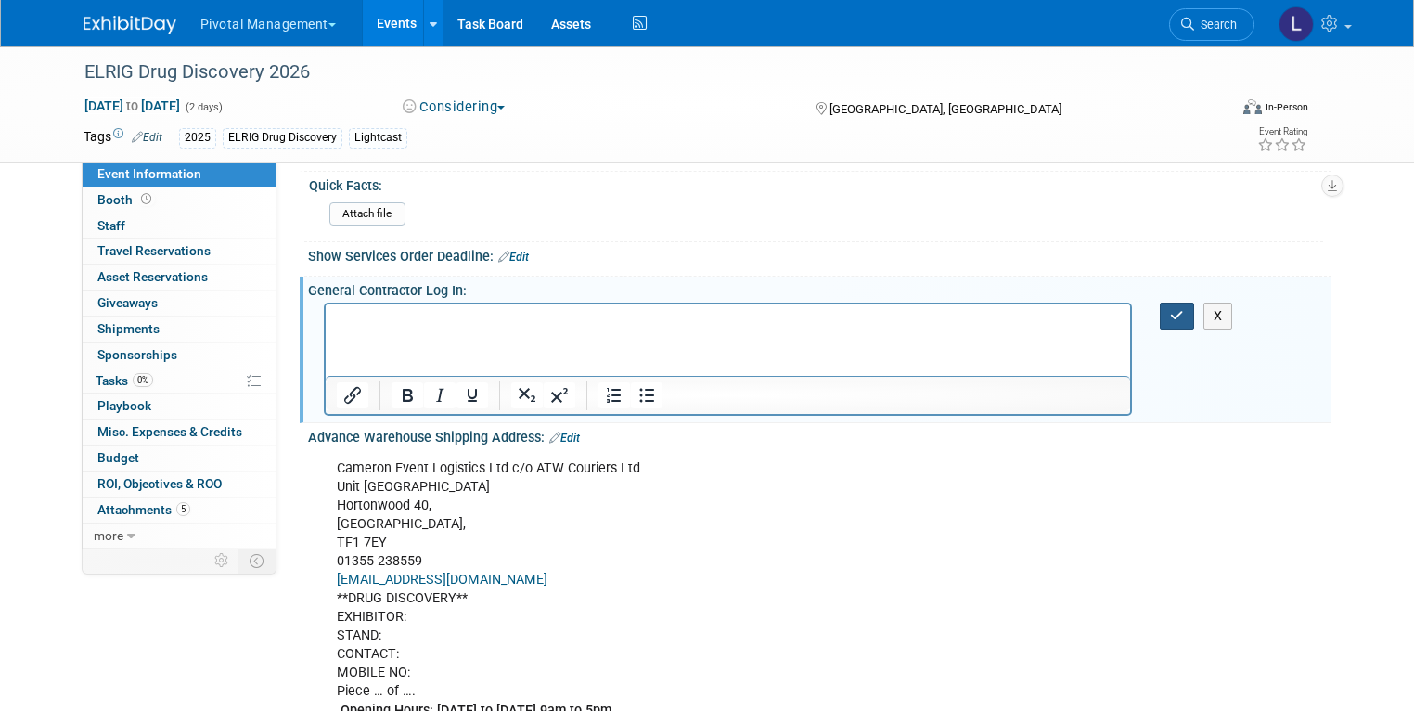
click at [1194, 329] on button "button" at bounding box center [1177, 315] width 34 height 27
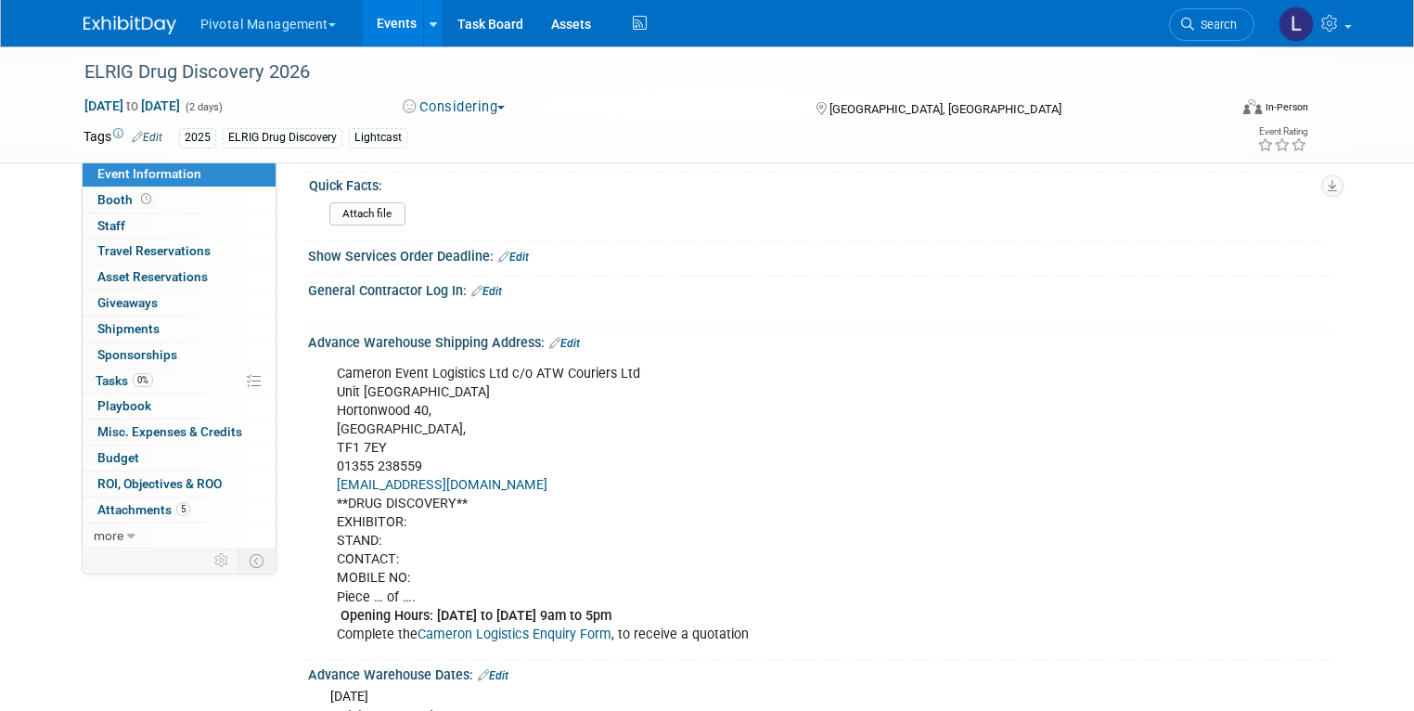
click at [553, 348] on link "Edit" at bounding box center [564, 343] width 31 height 13
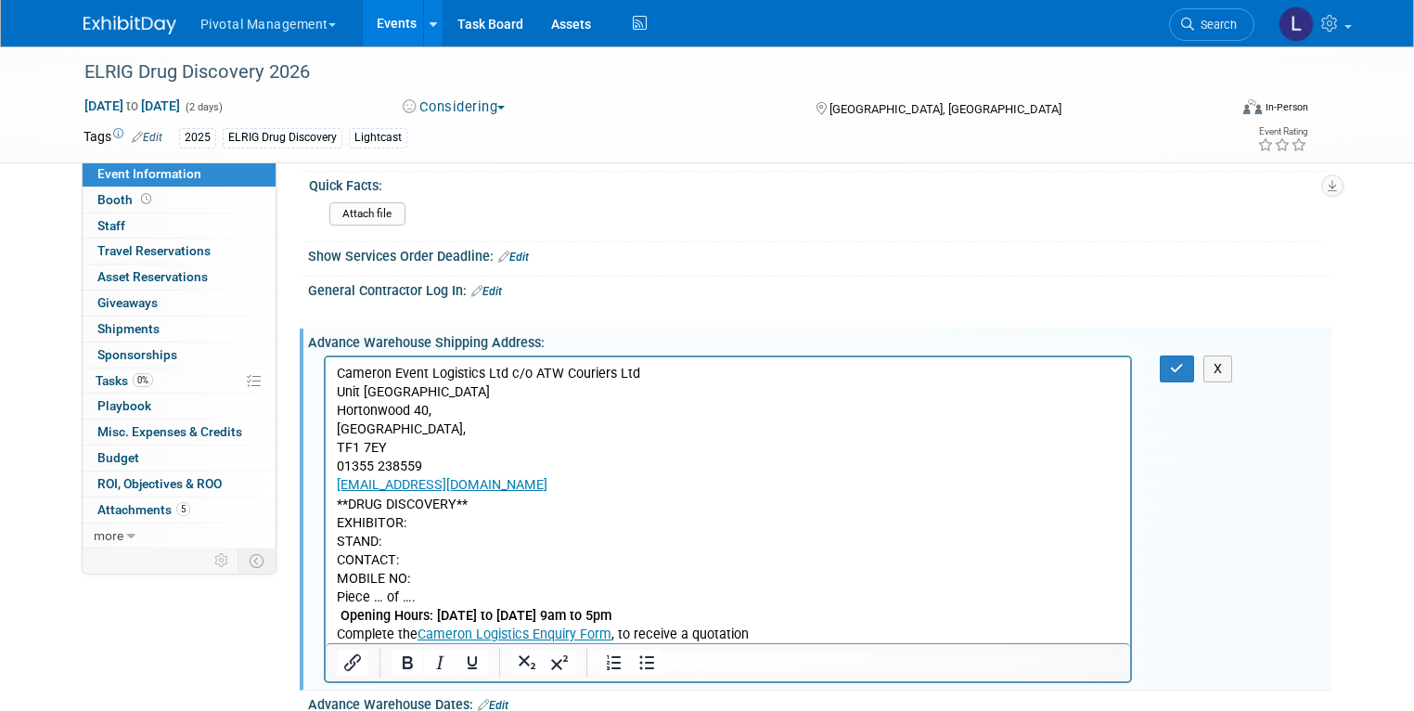
scroll to position [0, 0]
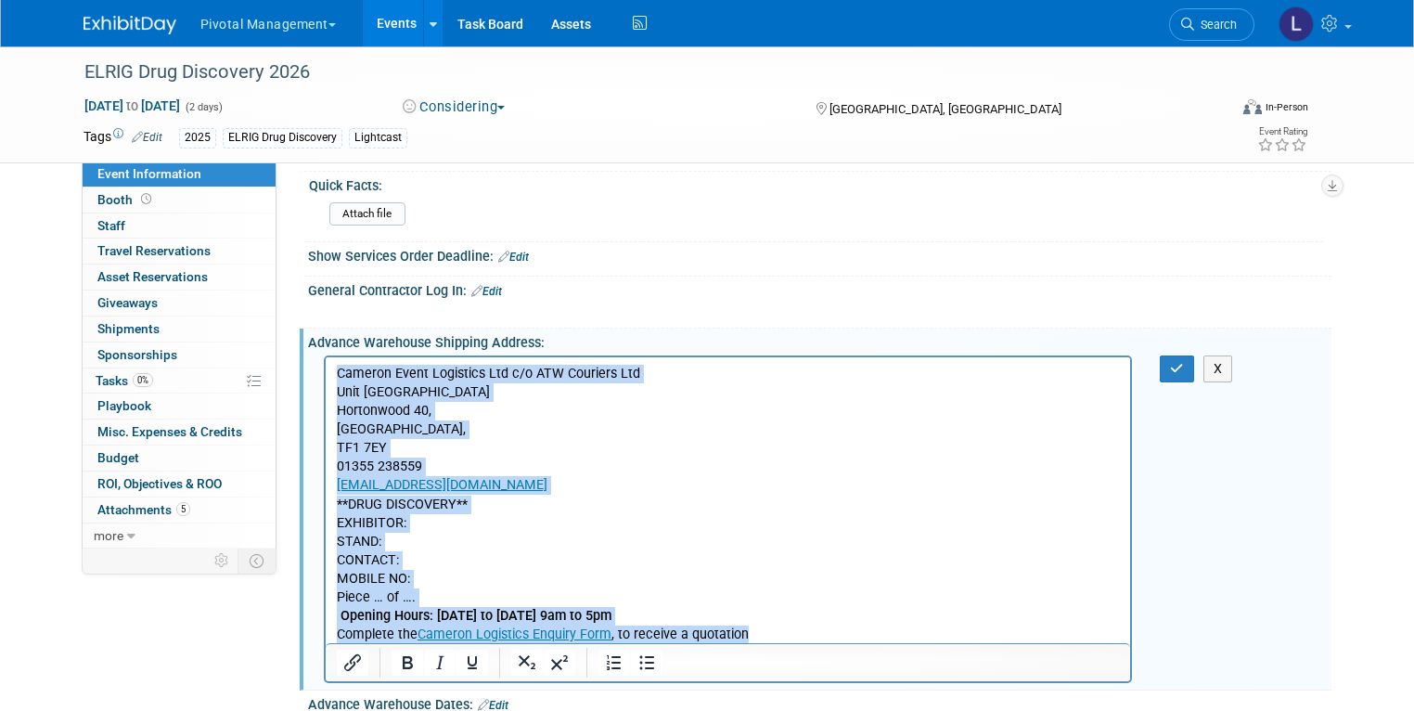
drag, startPoint x: 780, startPoint y: 638, endPoint x: 311, endPoint y: 366, distance: 542.9
click at [325, 366] on html "Cameron Event Logistics Ltd c/o ATW Couriers Ltd [STREET_ADDRESS] 01355 238559 …" at bounding box center [727, 499] width 805 height 287
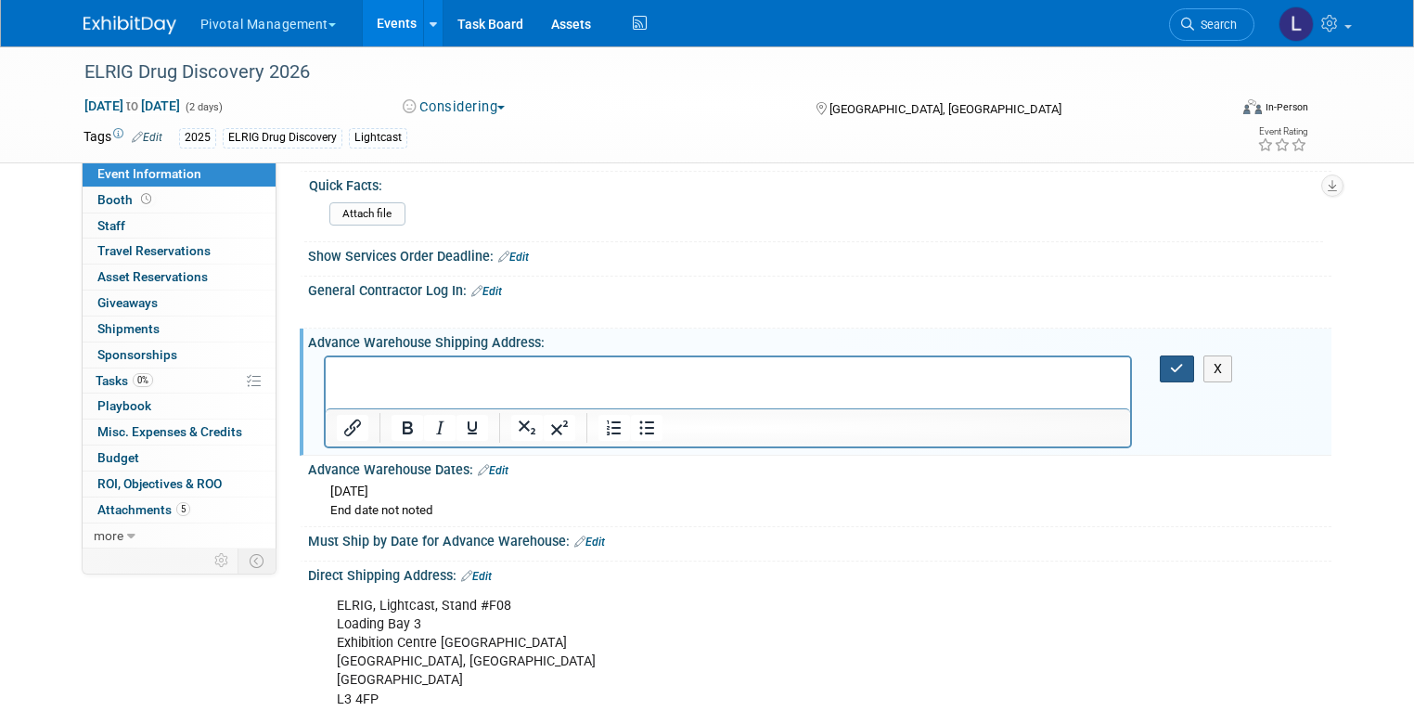
click at [1175, 367] on button "button" at bounding box center [1177, 368] width 34 height 27
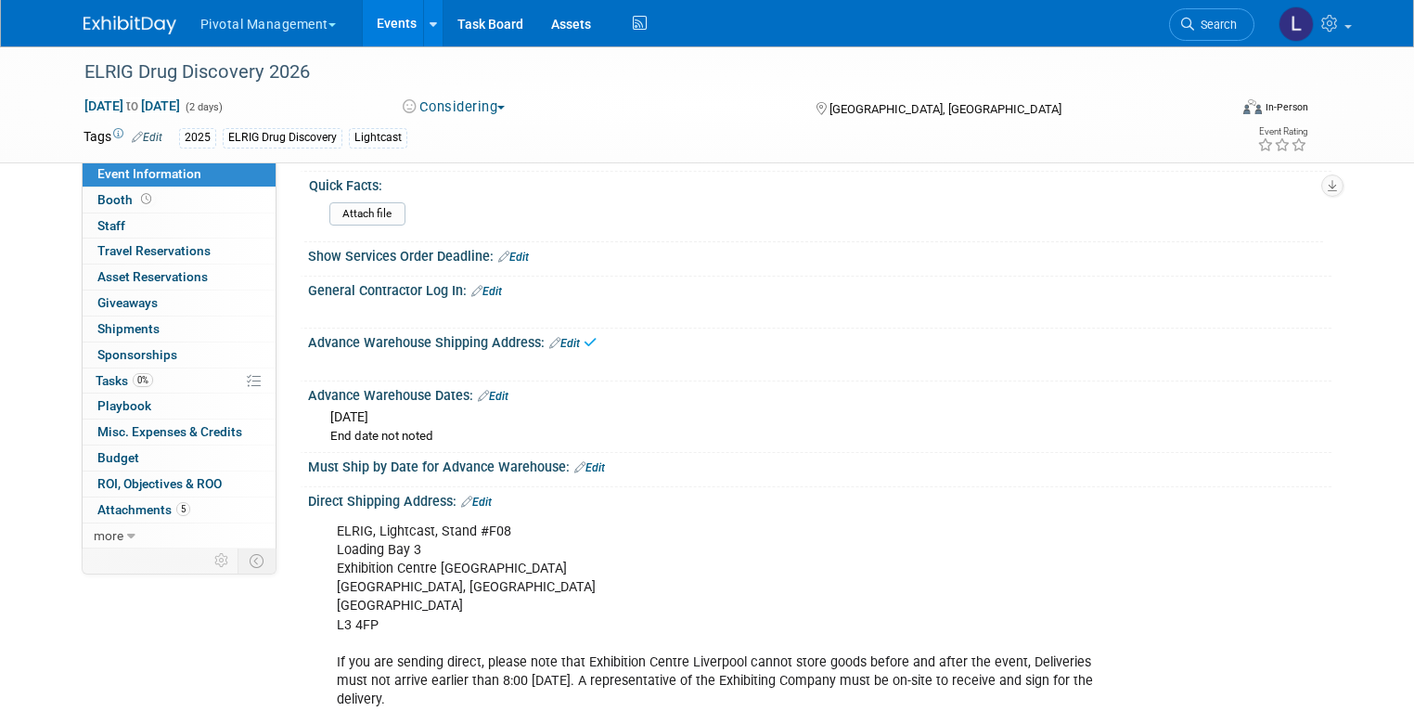
click at [494, 401] on div "Advance Warehouse Dates: Edit" at bounding box center [819, 393] width 1023 height 24
click at [493, 403] on link "Edit" at bounding box center [493, 396] width 31 height 13
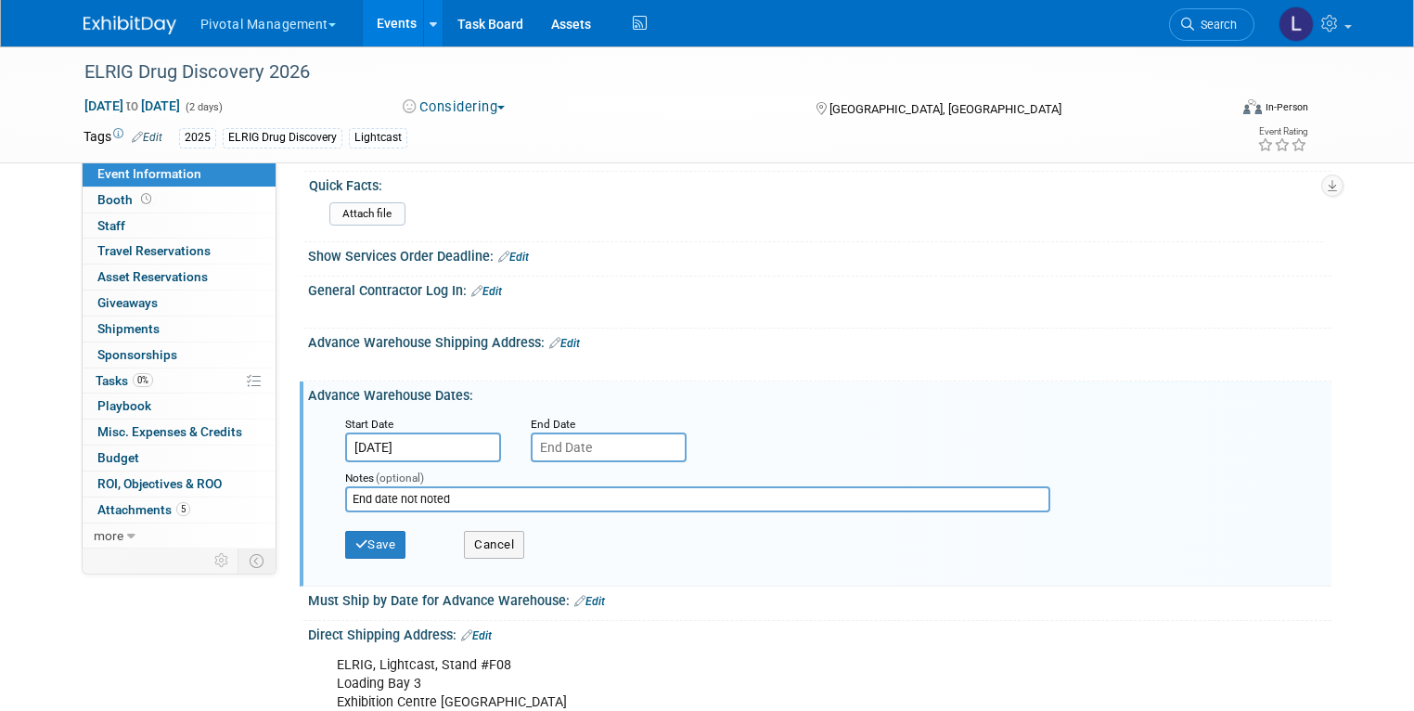
drag, startPoint x: 465, startPoint y: 504, endPoint x: 294, endPoint y: 501, distance: 170.7
click at [308, 501] on div "[DATE] End date not noted Start Date [DATE] End Date Notes (optional) End date …" at bounding box center [819, 492] width 1023 height 178
click at [417, 454] on input "[DATE]" at bounding box center [423, 447] width 156 height 30
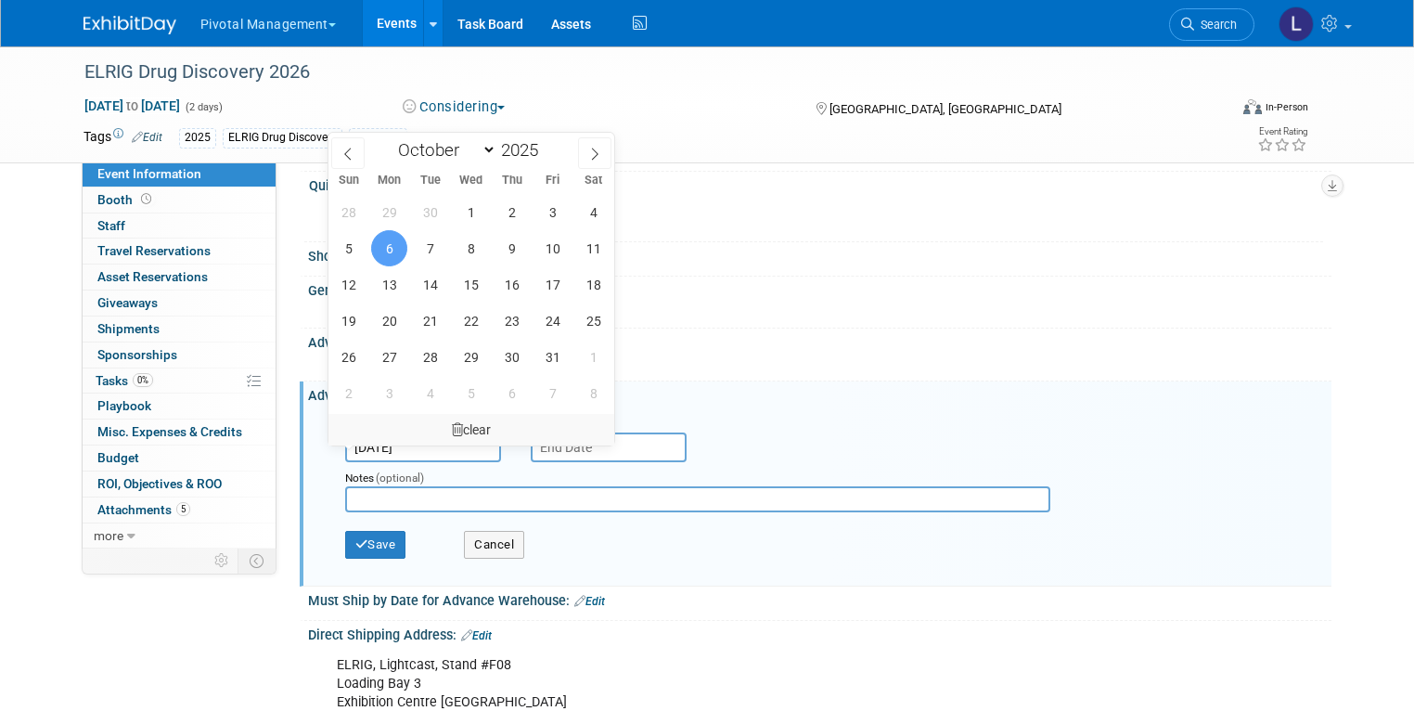
click at [458, 428] on icon at bounding box center [457, 429] width 11 height 13
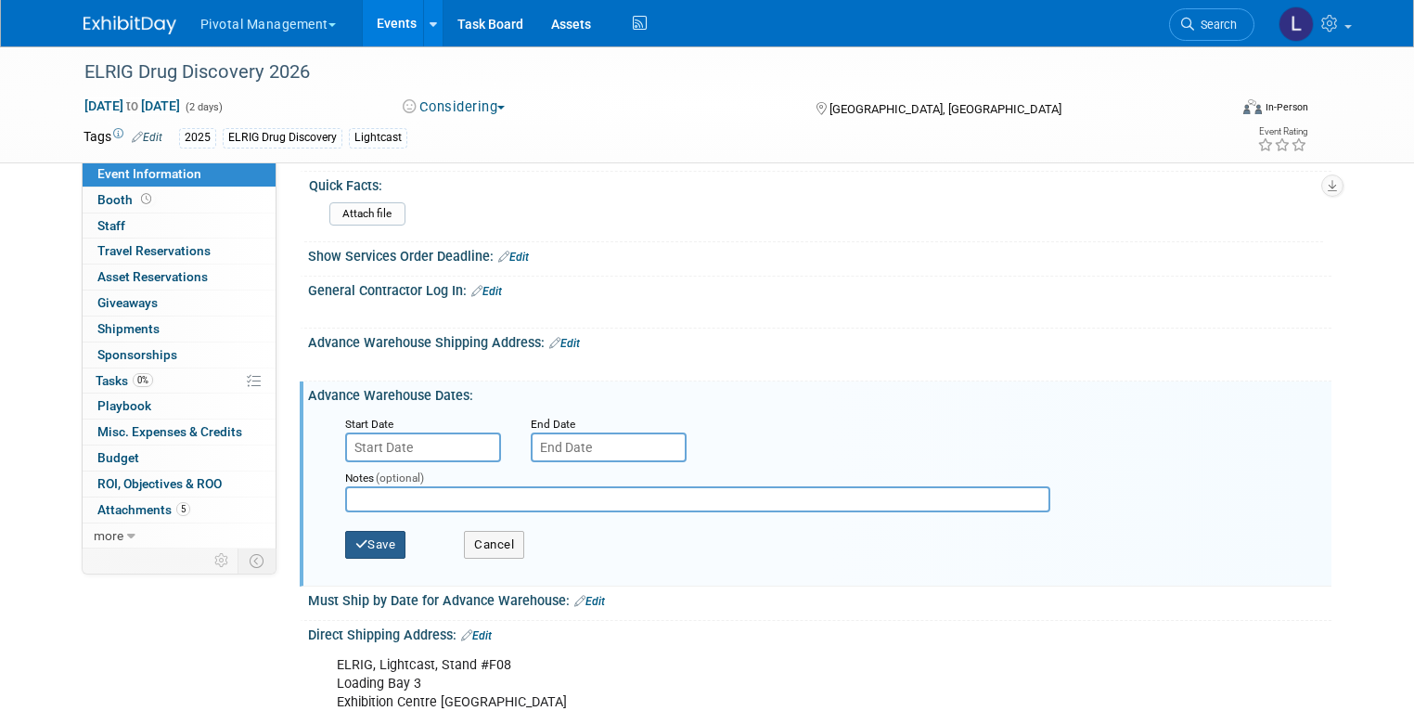
click at [377, 556] on button "Save" at bounding box center [375, 545] width 61 height 28
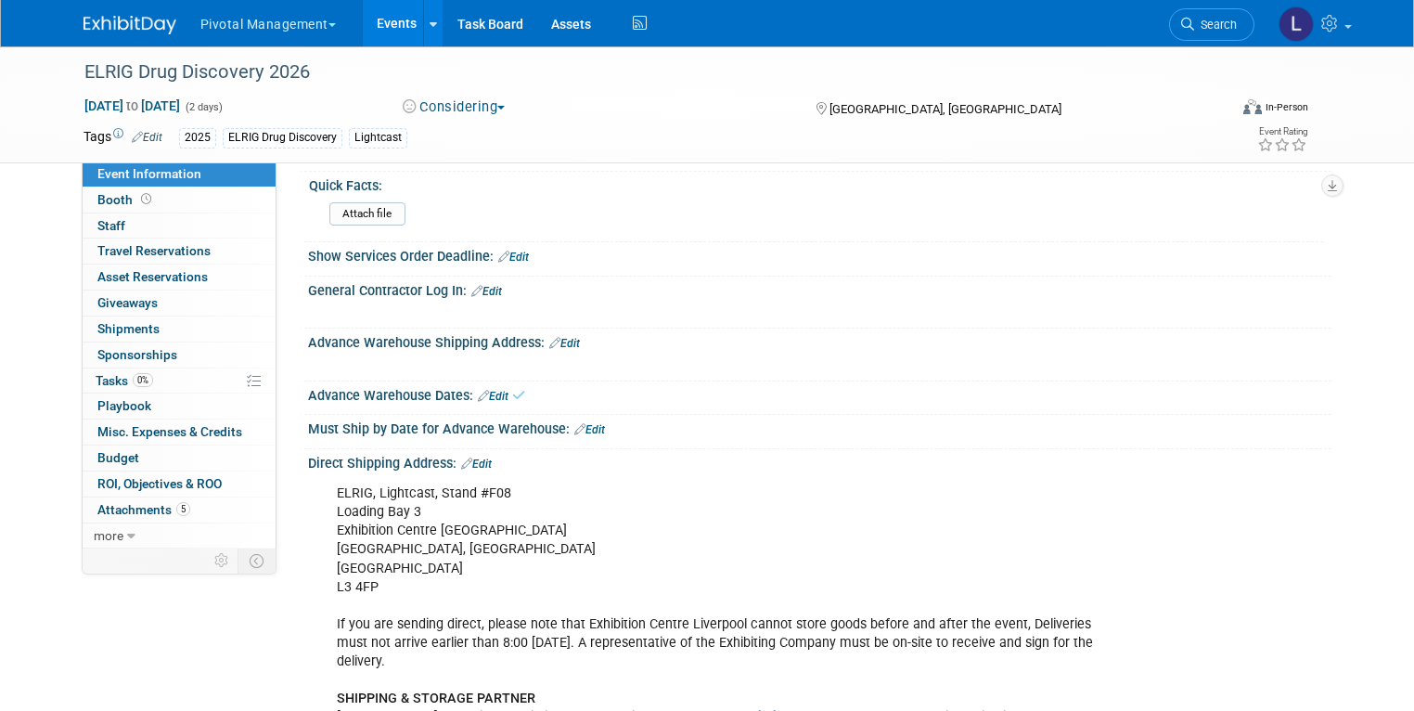
click at [470, 467] on link "Edit" at bounding box center [476, 463] width 31 height 13
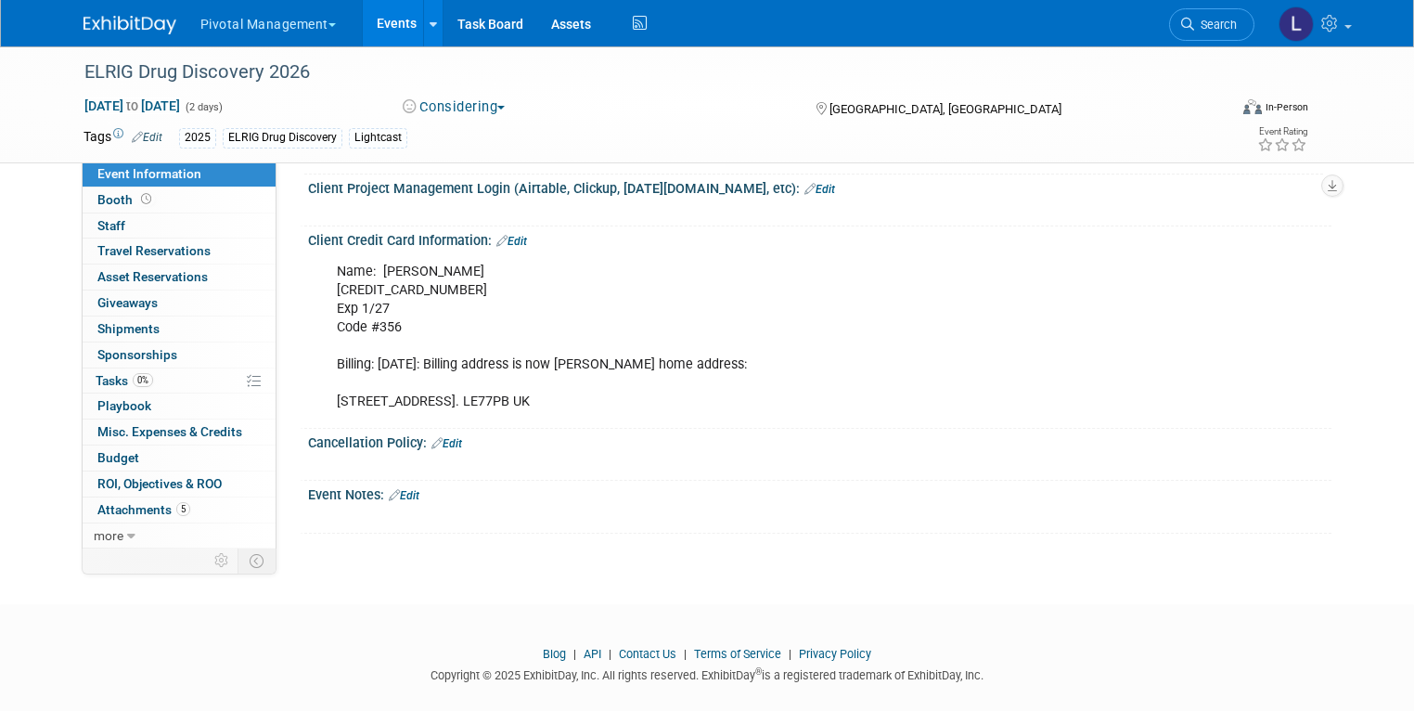
scroll to position [2889, 0]
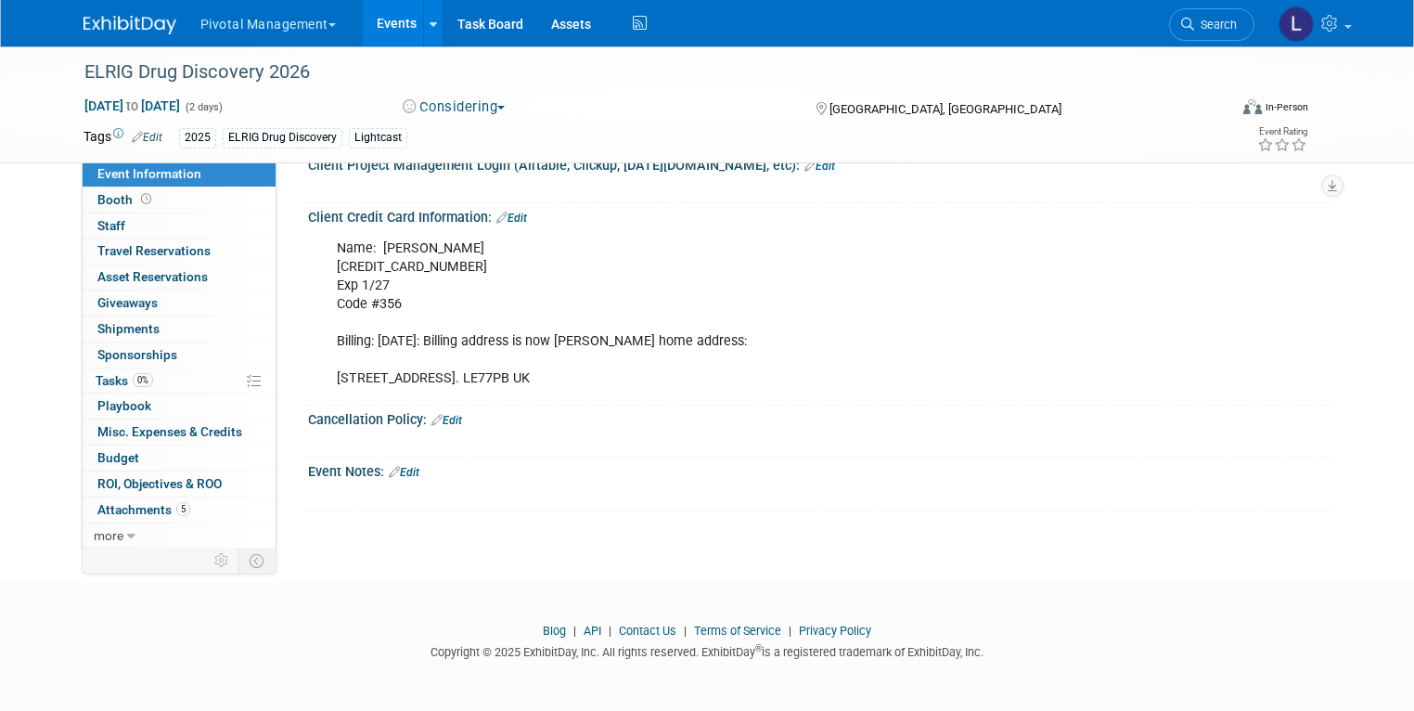
drag, startPoint x: 337, startPoint y: -603, endPoint x: 925, endPoint y: 650, distance: 1384.5
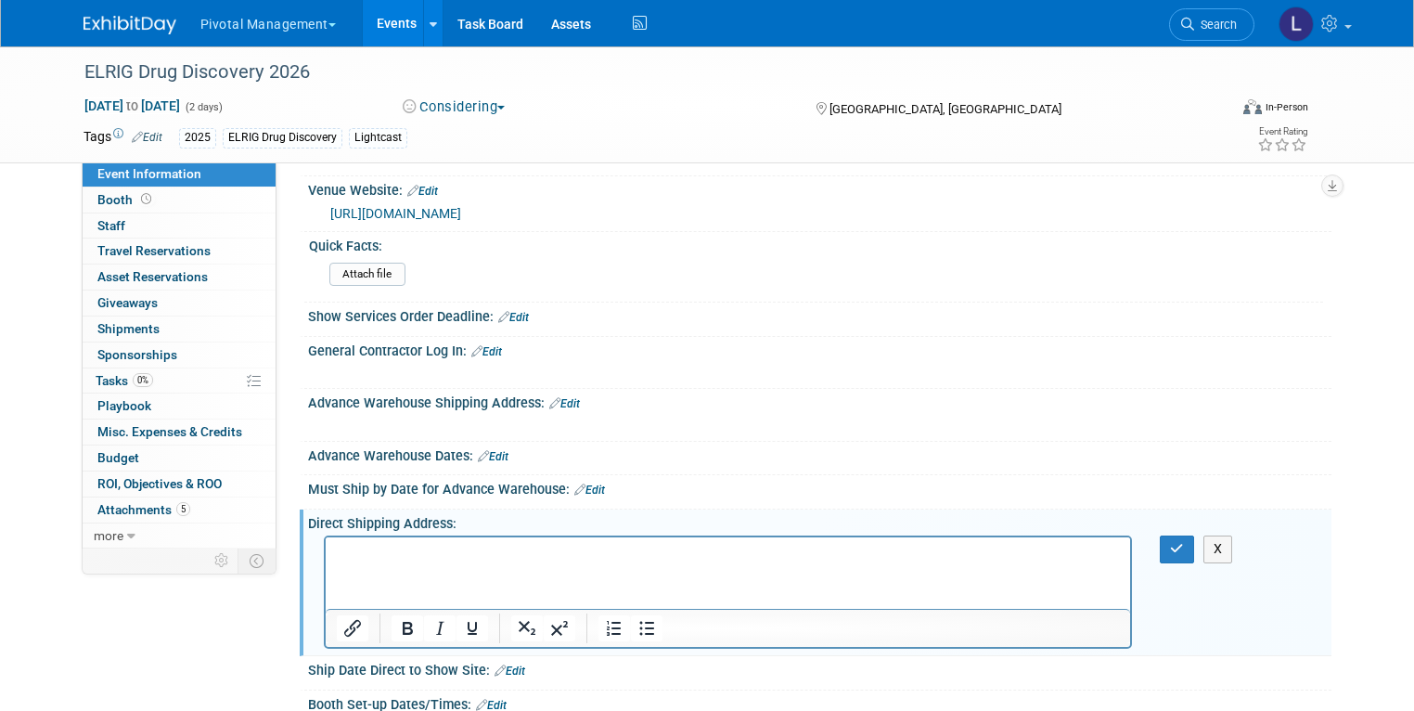
scroll to position [1718, 0]
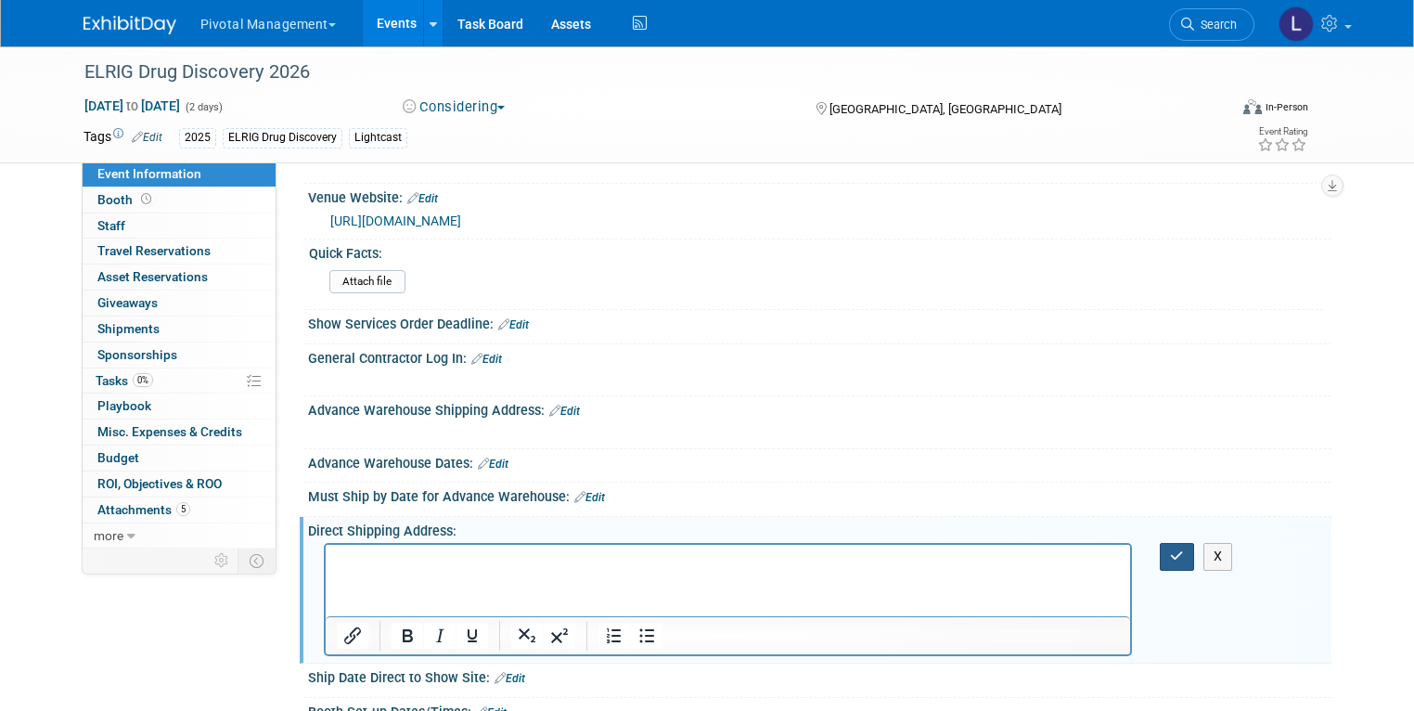
click at [1184, 562] on icon "button" at bounding box center [1177, 555] width 14 height 13
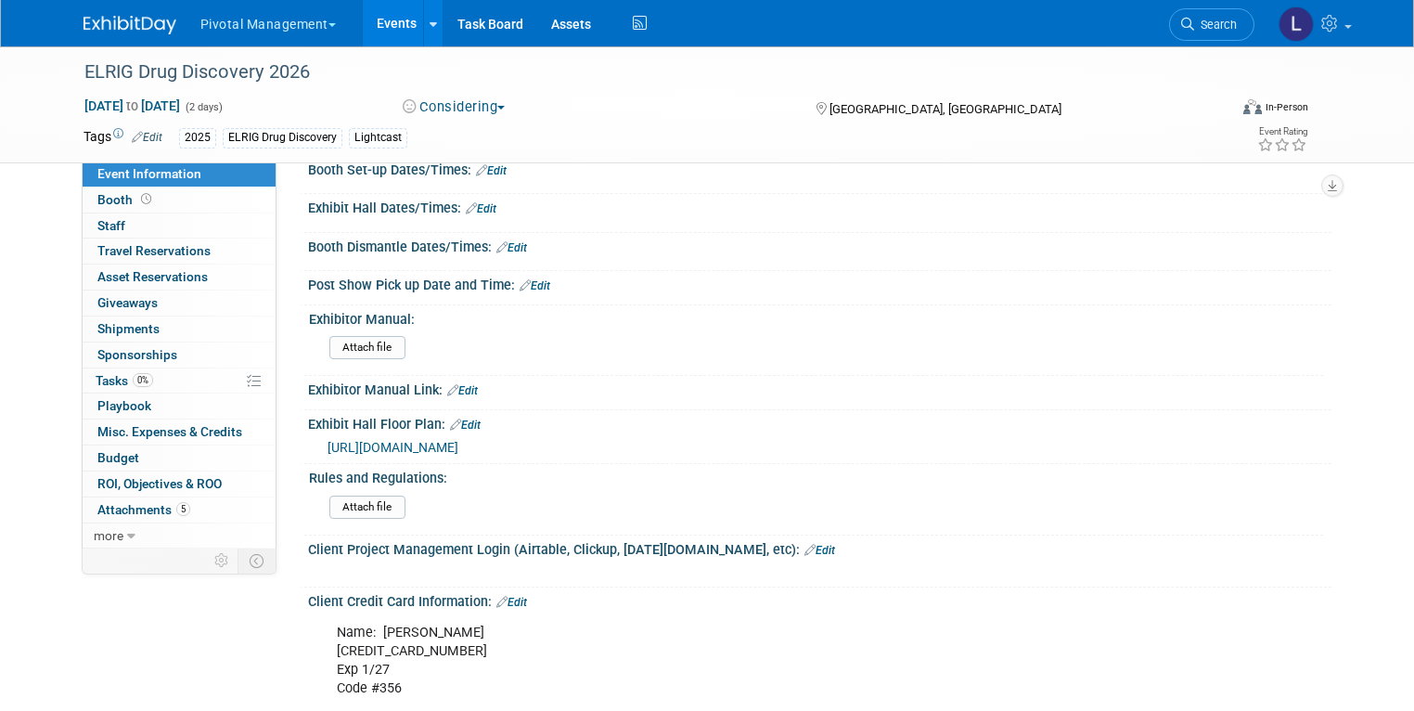
scroll to position [2172, 0]
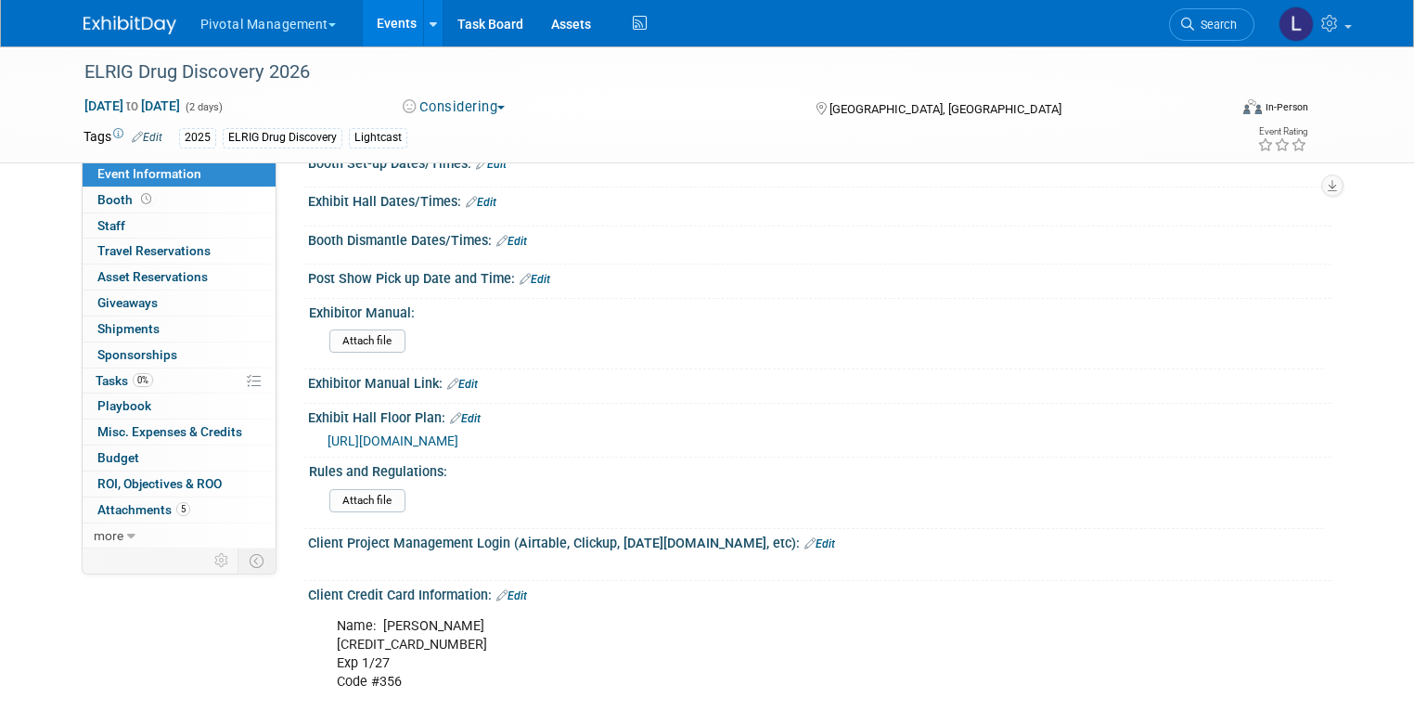
click at [459, 425] on link "Edit" at bounding box center [465, 418] width 31 height 13
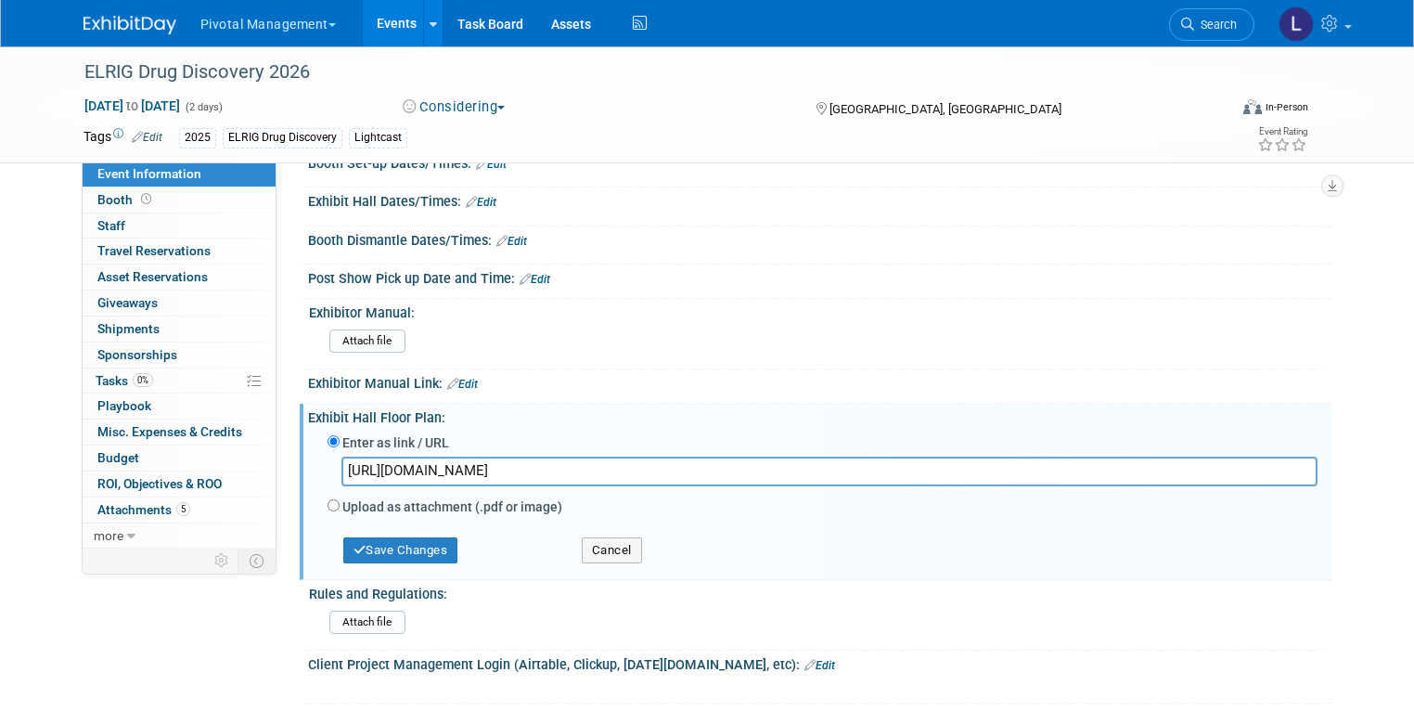
drag, startPoint x: 1240, startPoint y: 478, endPoint x: 329, endPoint y: 464, distance: 911.1
click at [341, 464] on input "https://elrig.eventsair.com/ExhibitionPortal/Account/Login?ReturnUrl=%2FExhibit…" at bounding box center [829, 470] width 976 height 29
click at [392, 553] on button "Save Changes" at bounding box center [400, 550] width 115 height 26
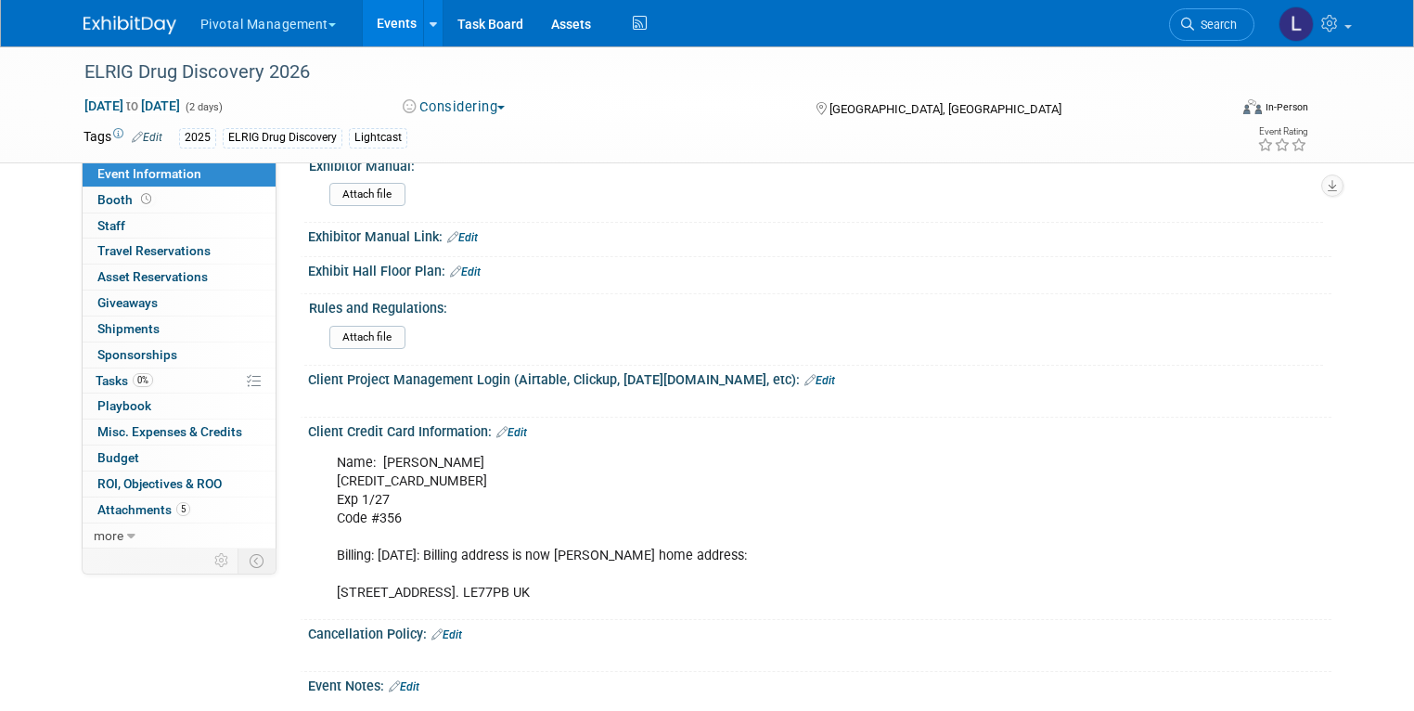
scroll to position [2329, 0]
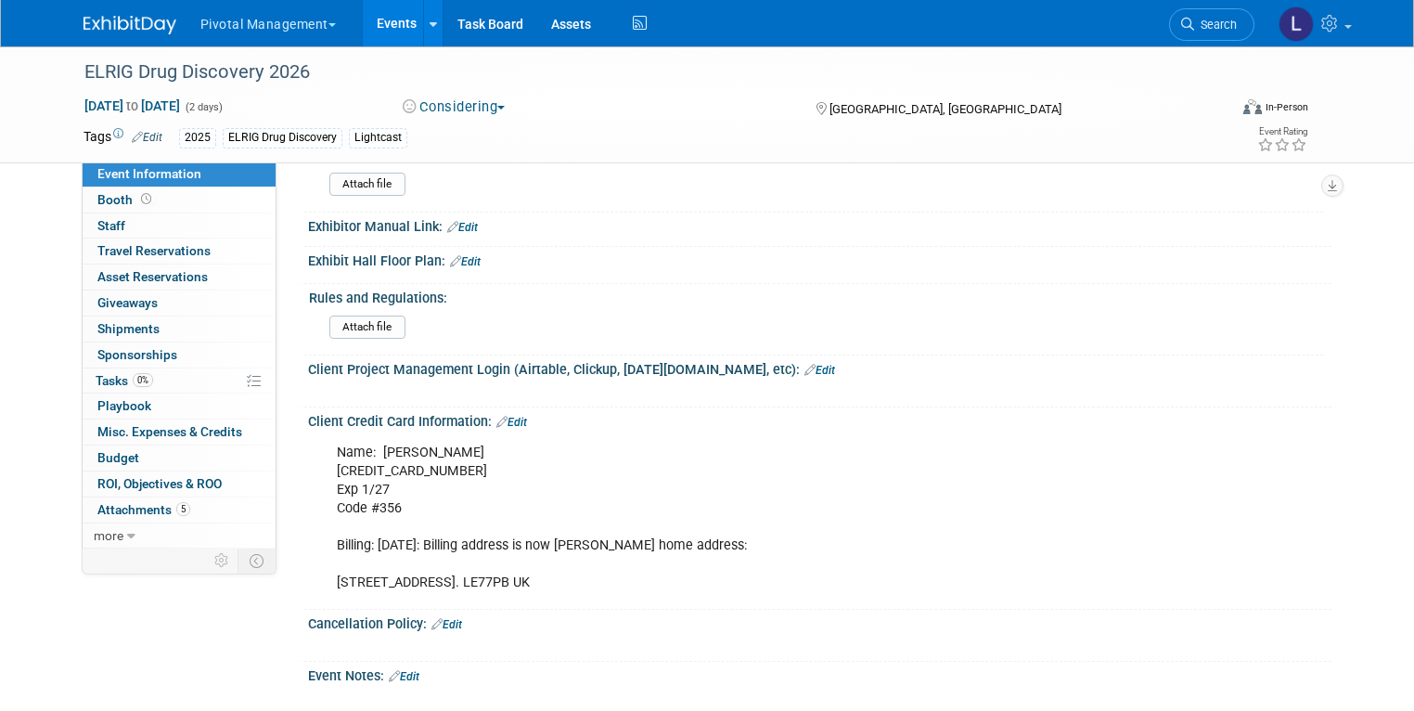
click at [508, 425] on link "Edit" at bounding box center [511, 422] width 31 height 13
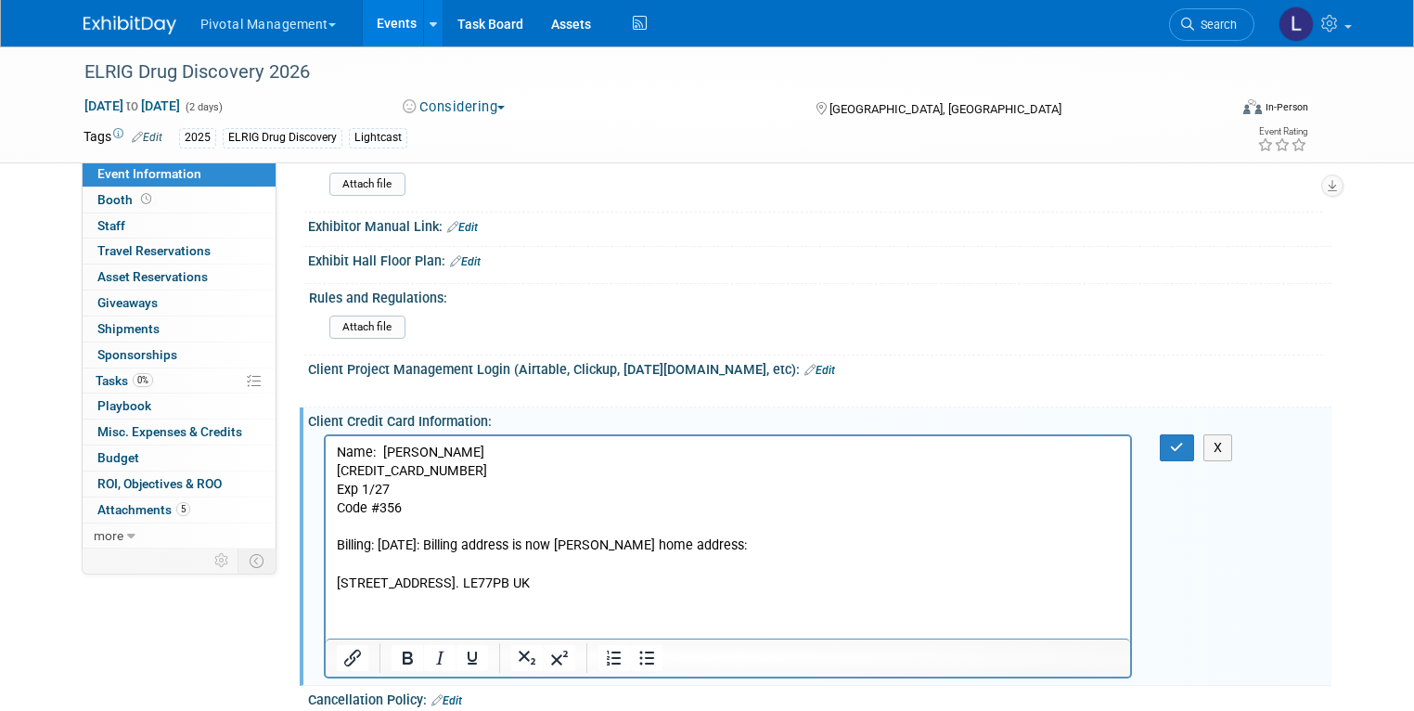
scroll to position [0, 0]
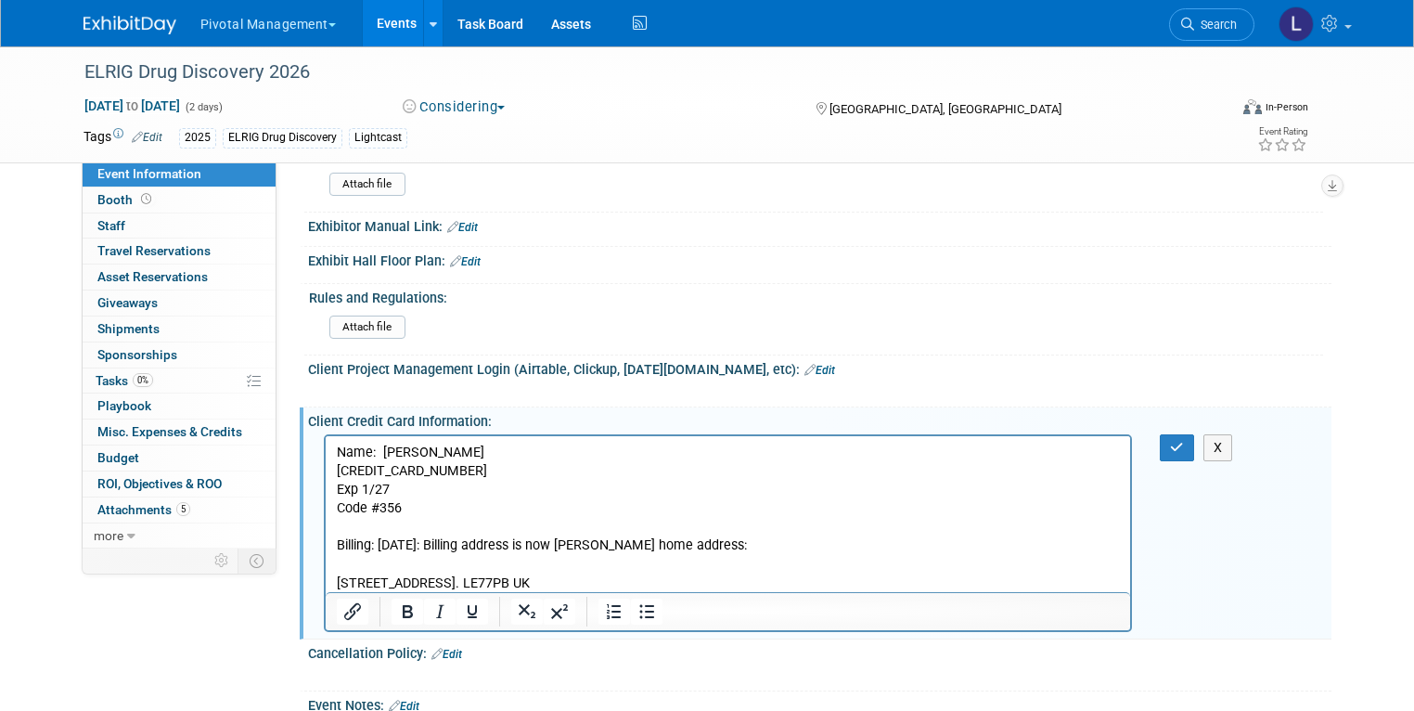
drag, startPoint x: 671, startPoint y: 584, endPoint x: 289, endPoint y: 436, distance: 409.2
click at [325, 436] on html "Name: Scott Brouilette 5563 1409 6604 3335 Exp 1/27 Code #356 Billing: 3/3/25: …" at bounding box center [727, 513] width 805 height 157
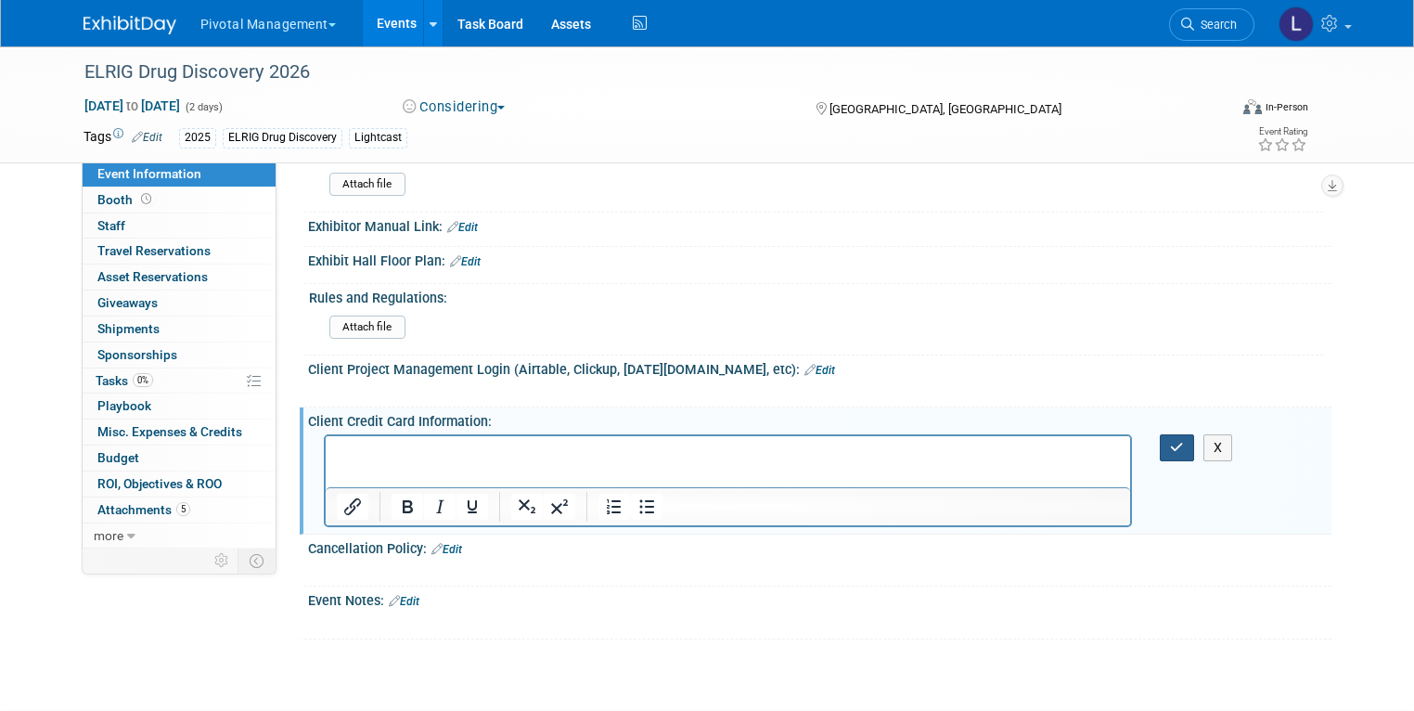
click at [1174, 453] on button "button" at bounding box center [1177, 447] width 34 height 27
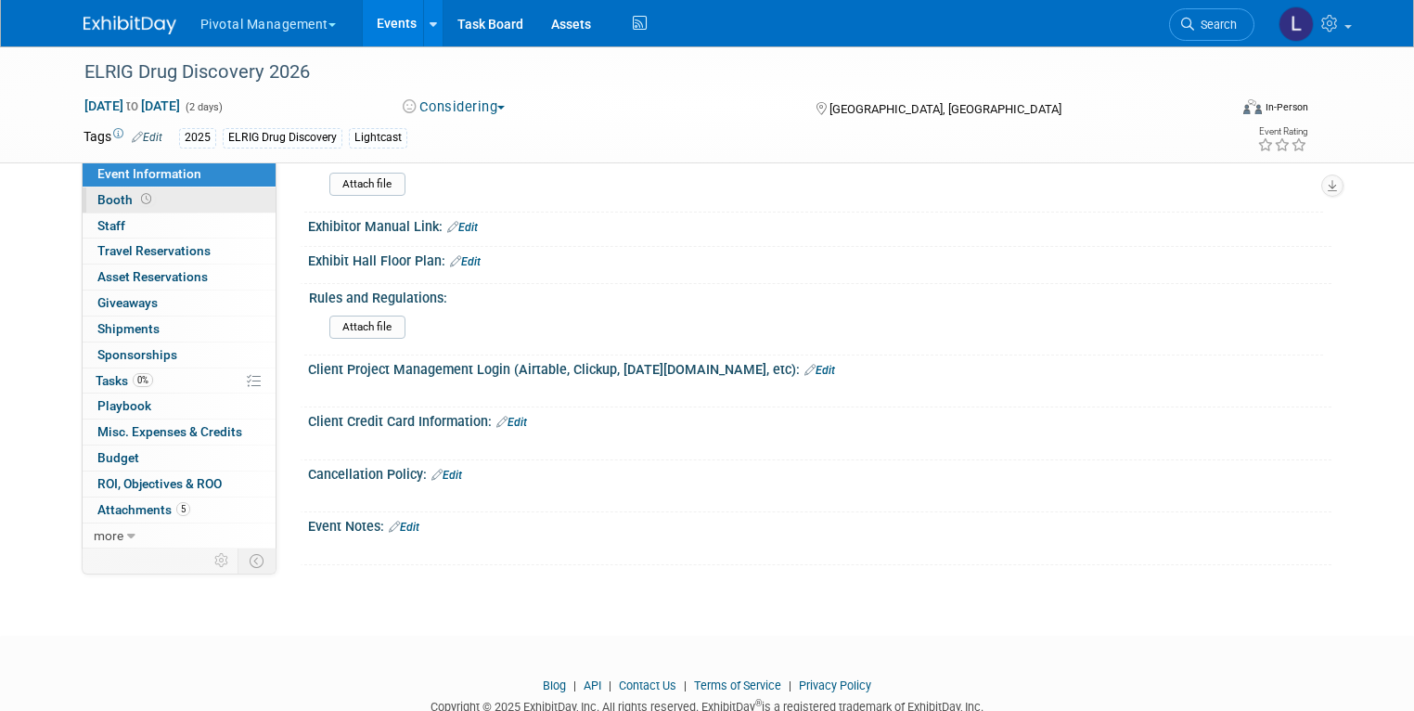
click at [137, 196] on link "Booth" at bounding box center [179, 199] width 193 height 25
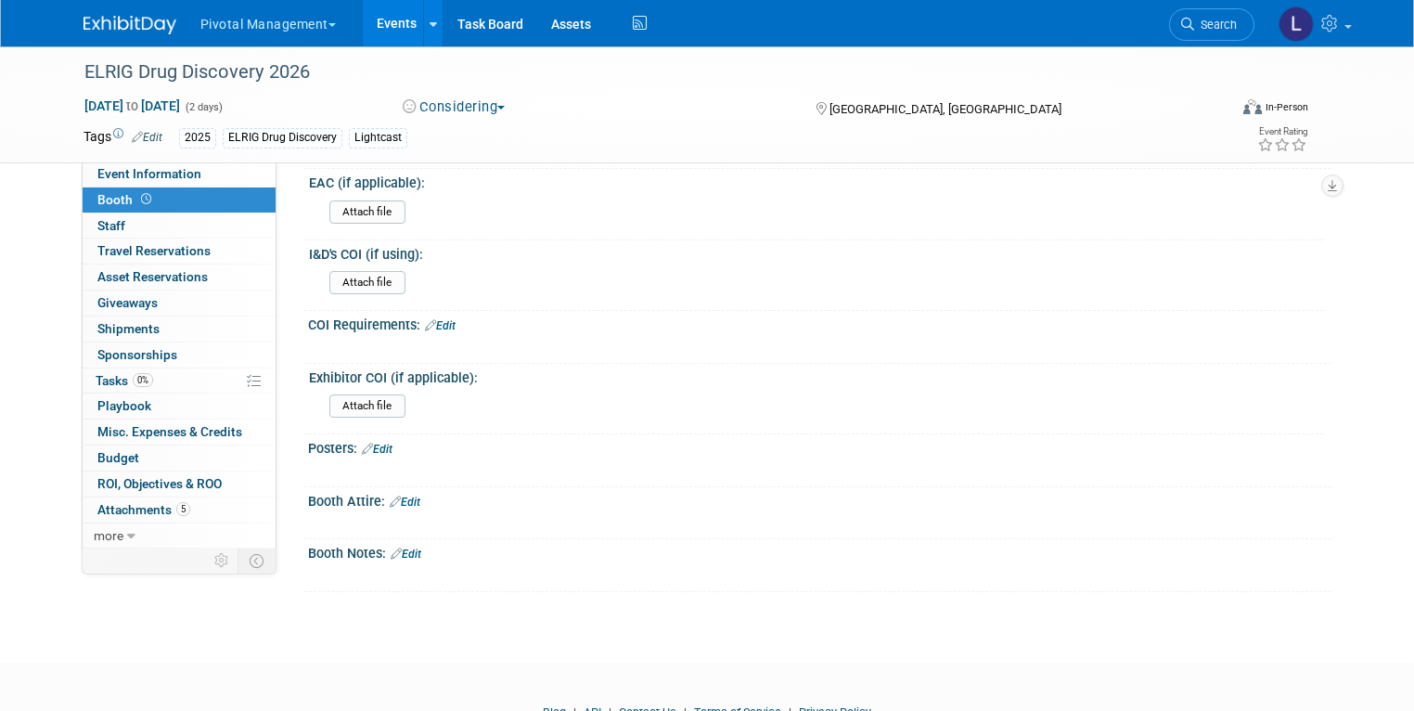
scroll to position [1425, 0]
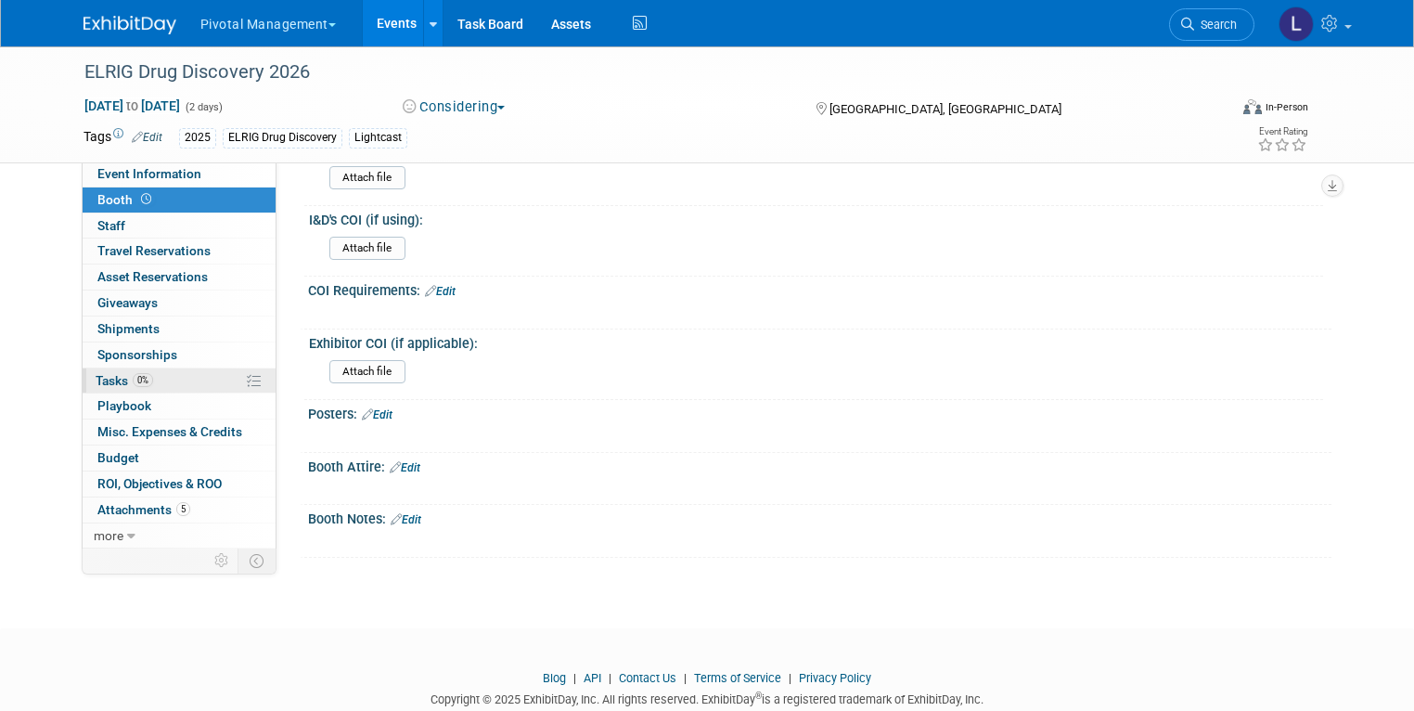
click at [161, 375] on link "0% Tasks 0%" at bounding box center [179, 380] width 193 height 25
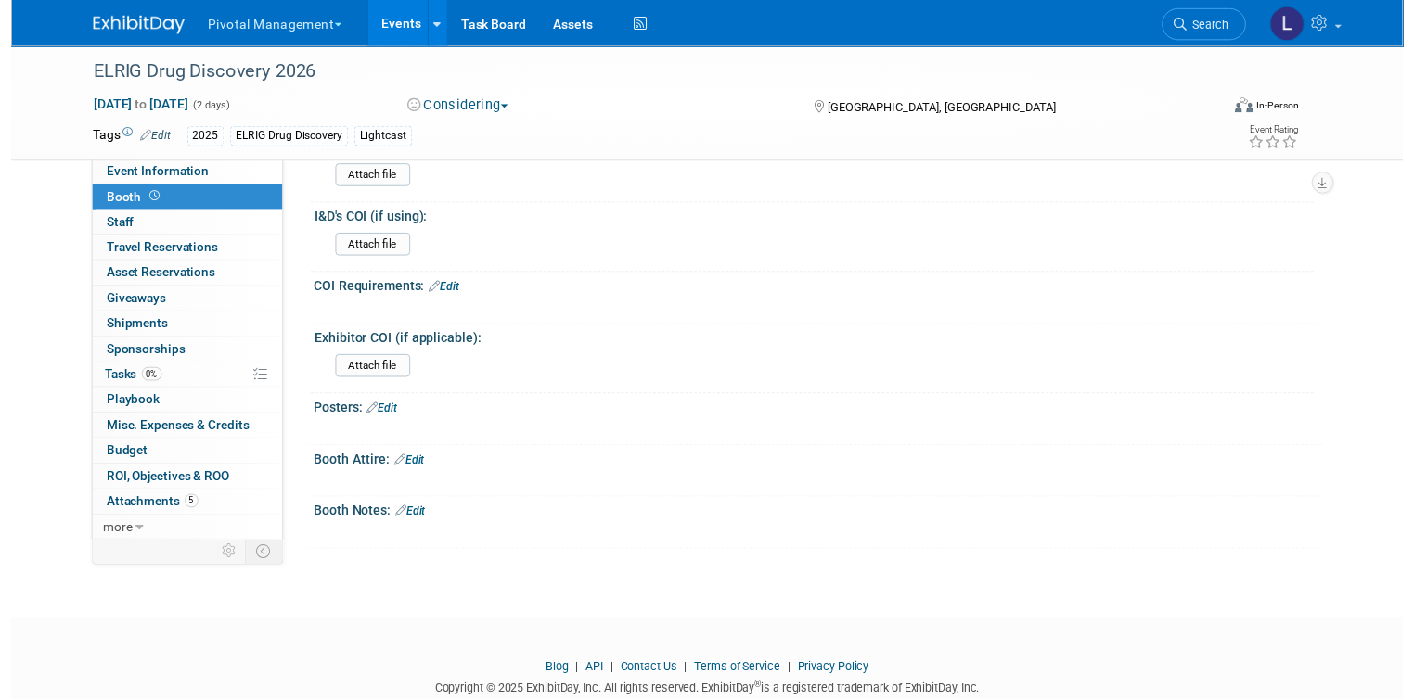
scroll to position [0, 0]
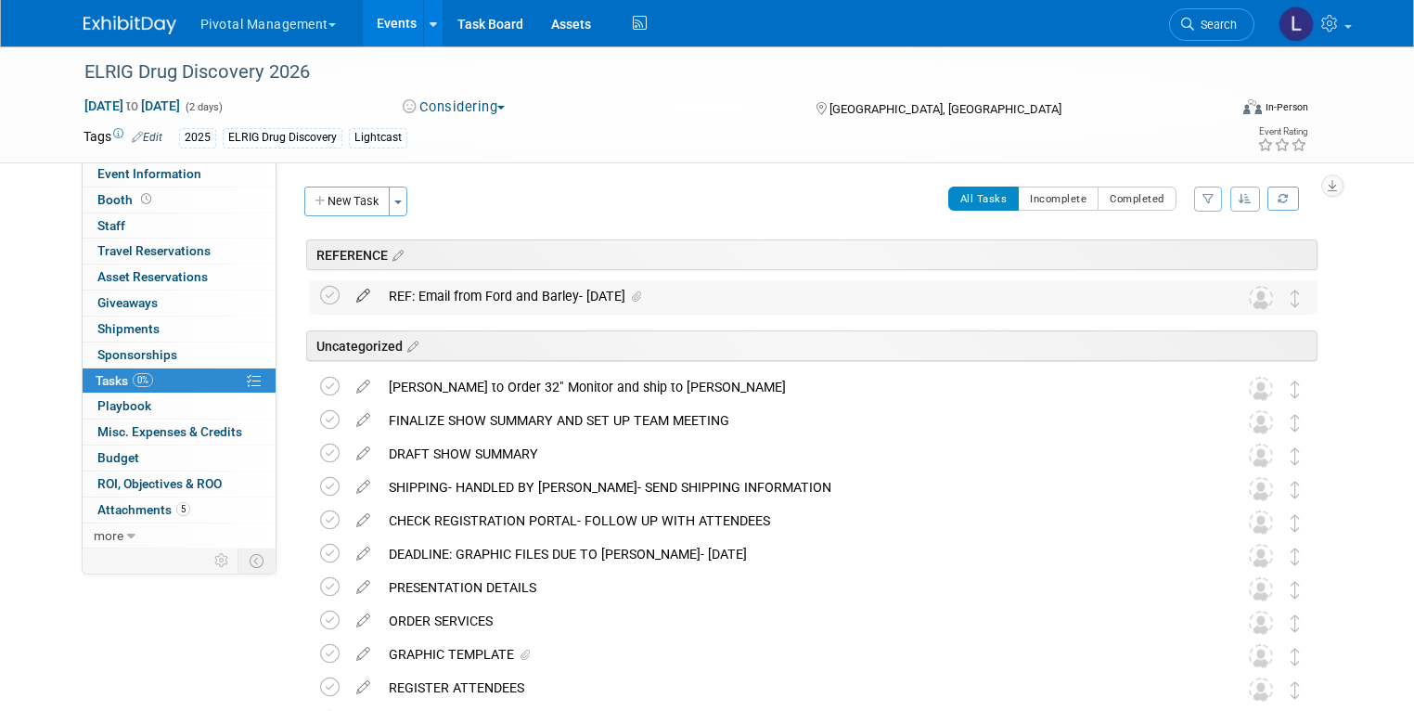
click at [351, 294] on icon at bounding box center [363, 291] width 32 height 23
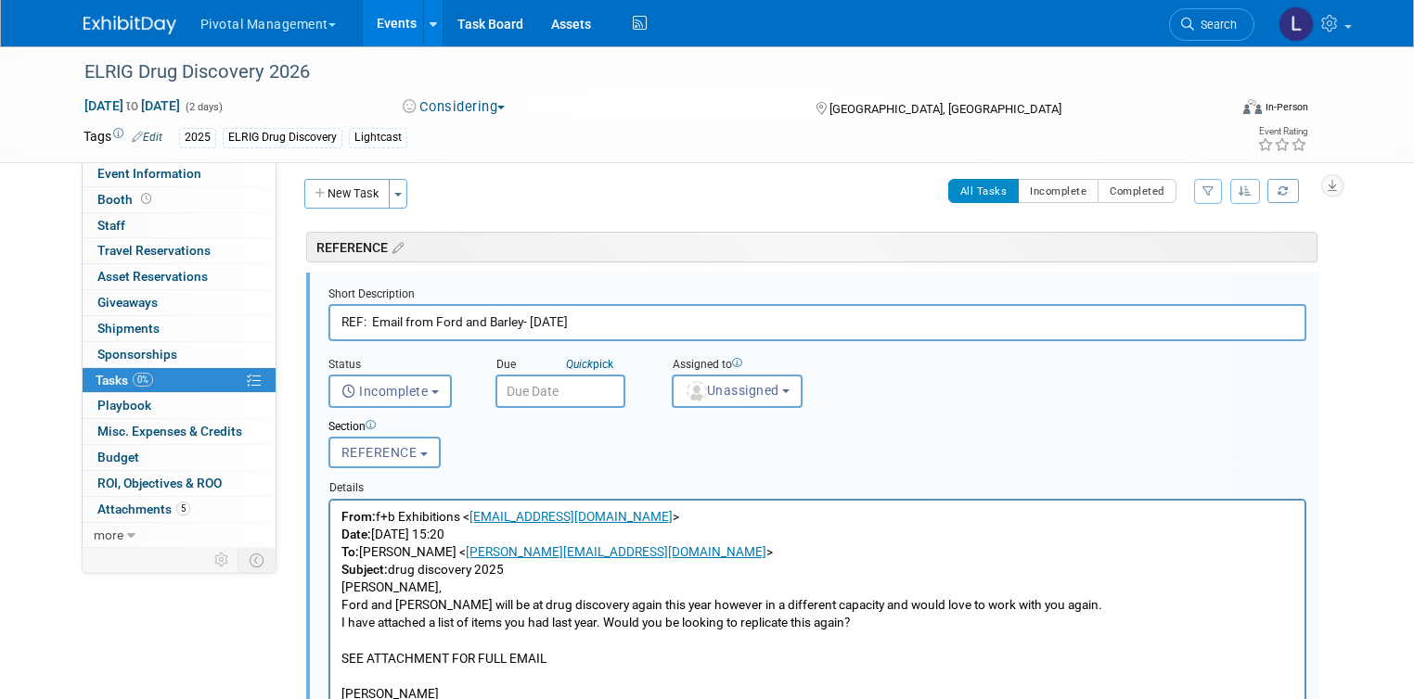
scroll to position [8, 0]
click at [390, 447] on span "REFERENCE" at bounding box center [379, 451] width 76 height 15
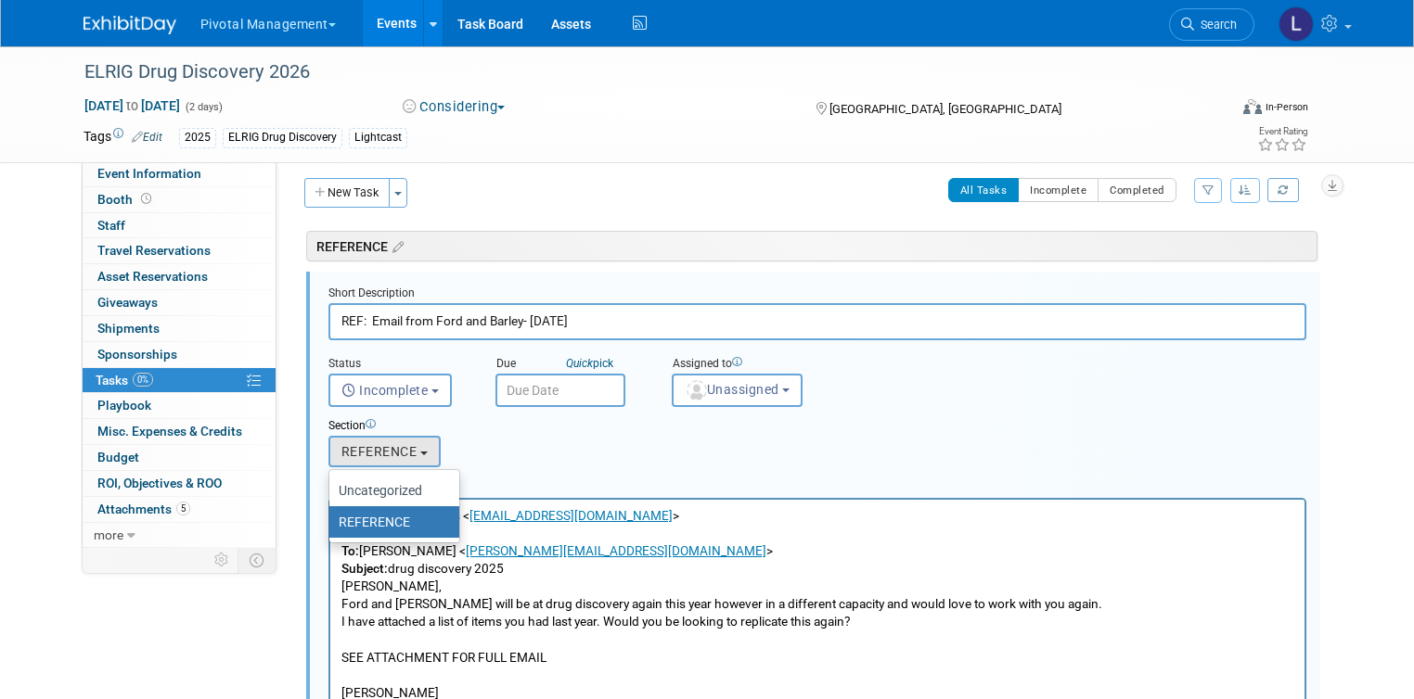
click at [725, 461] on div "Section Uncategorized REFERENCE REFERENCE Uncategorized REFERENCE" at bounding box center [775, 439] width 922 height 64
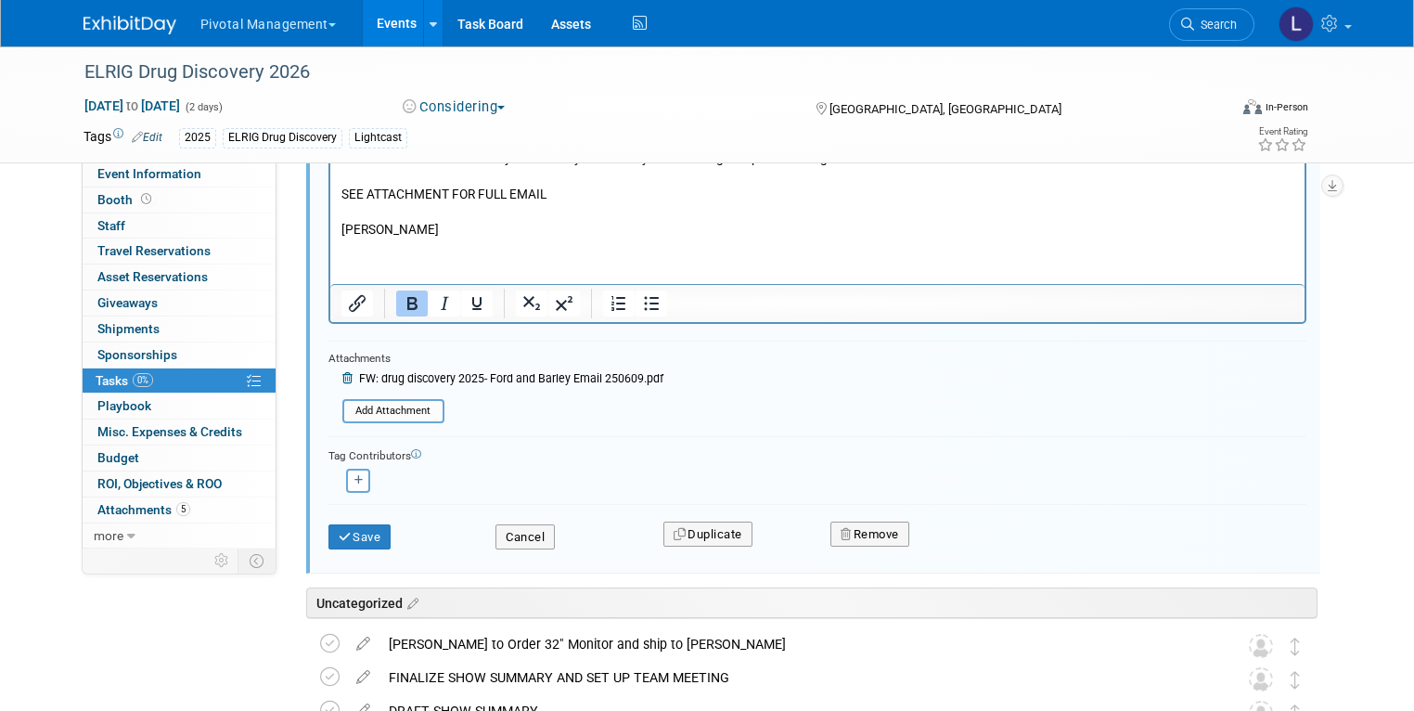
scroll to position [482, 0]
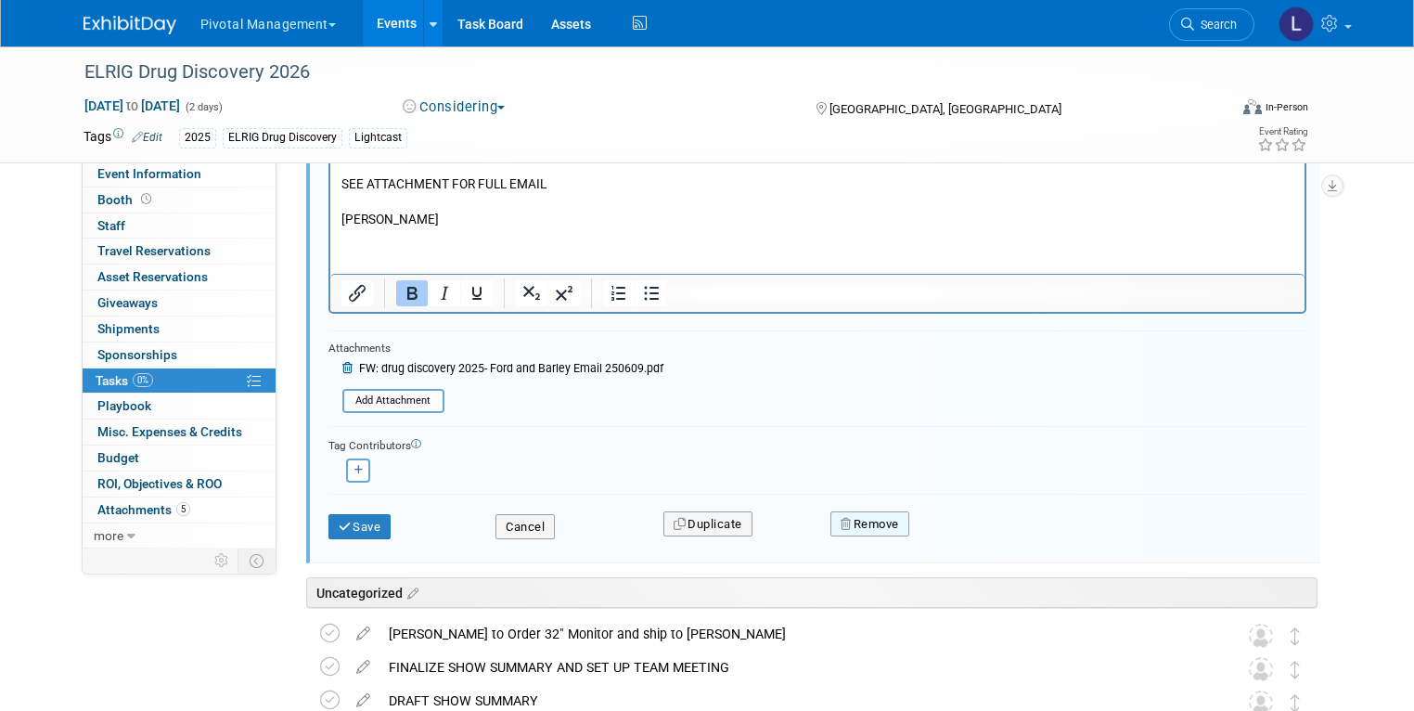
click at [901, 516] on button "Remove" at bounding box center [869, 524] width 79 height 26
click at [981, 536] on link "Yes" at bounding box center [974, 539] width 54 height 30
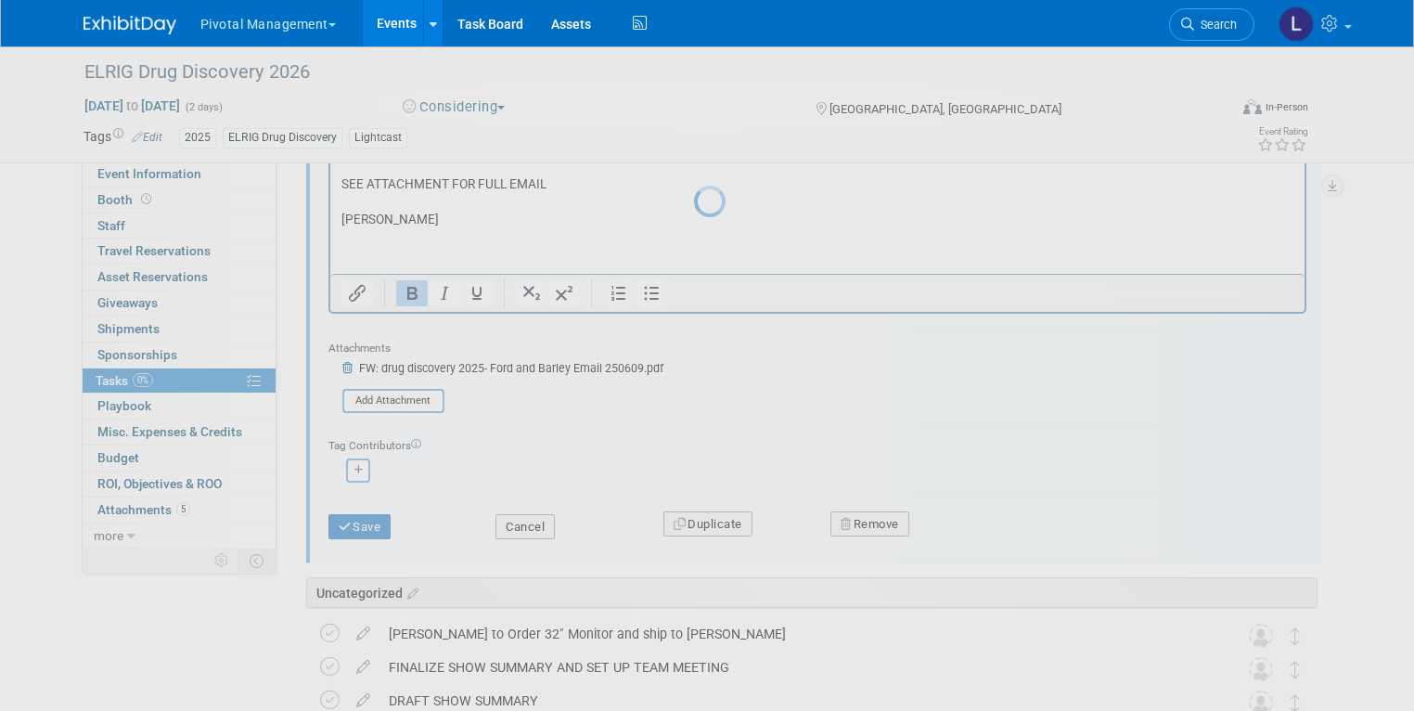
scroll to position [107, 0]
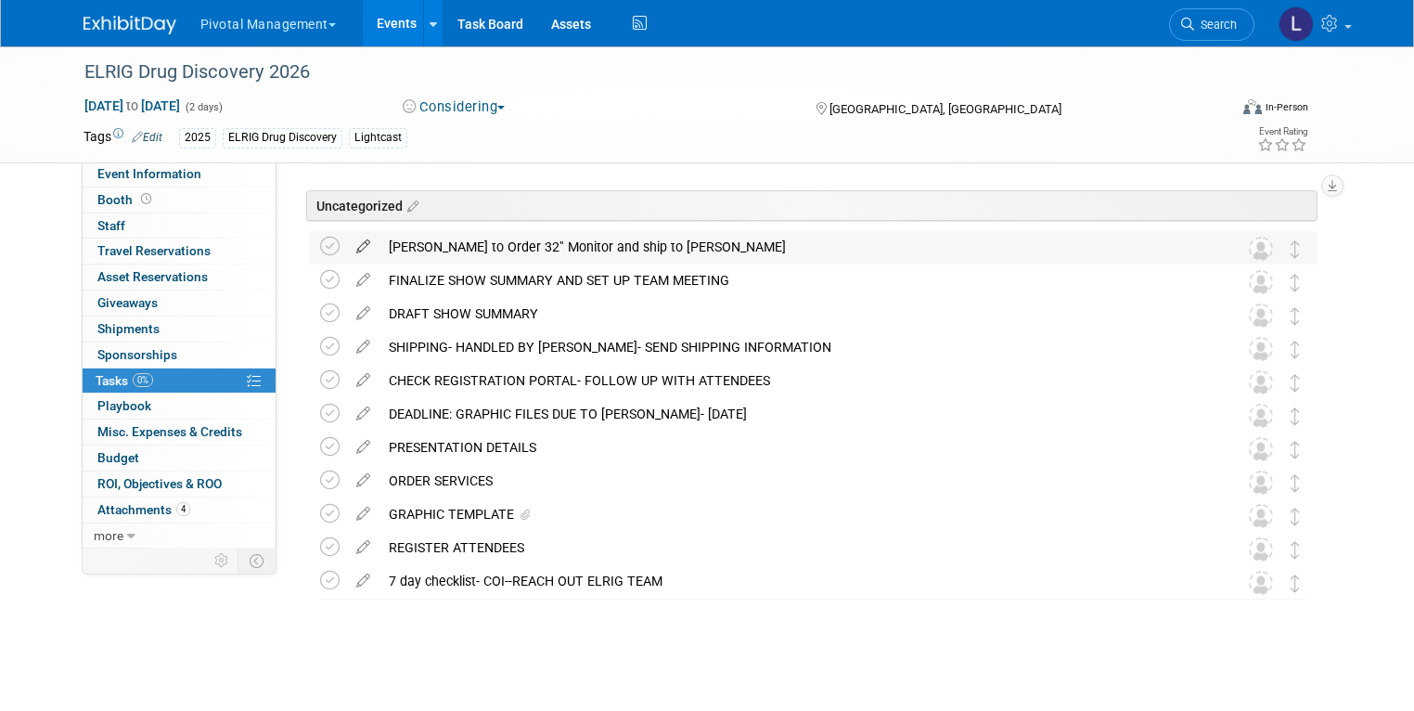
click at [347, 248] on icon at bounding box center [363, 242] width 32 height 23
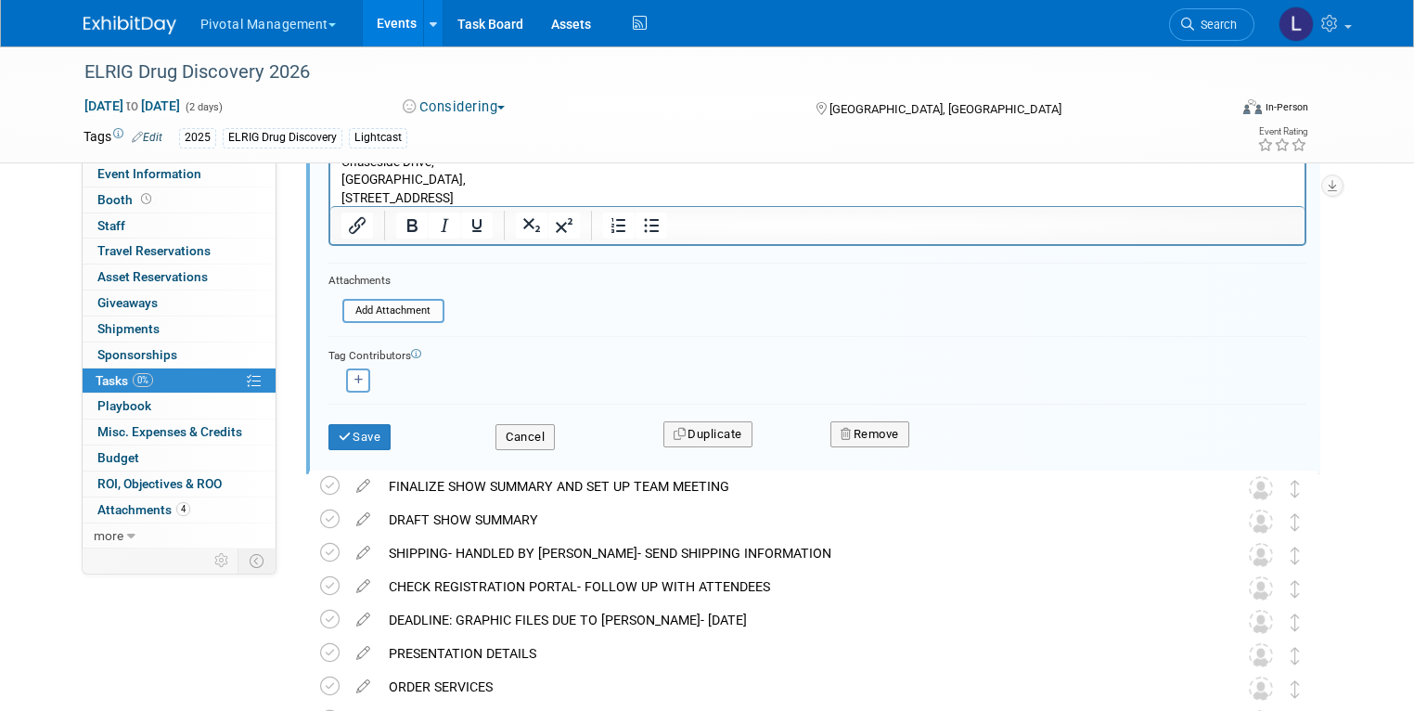
scroll to position [528, 0]
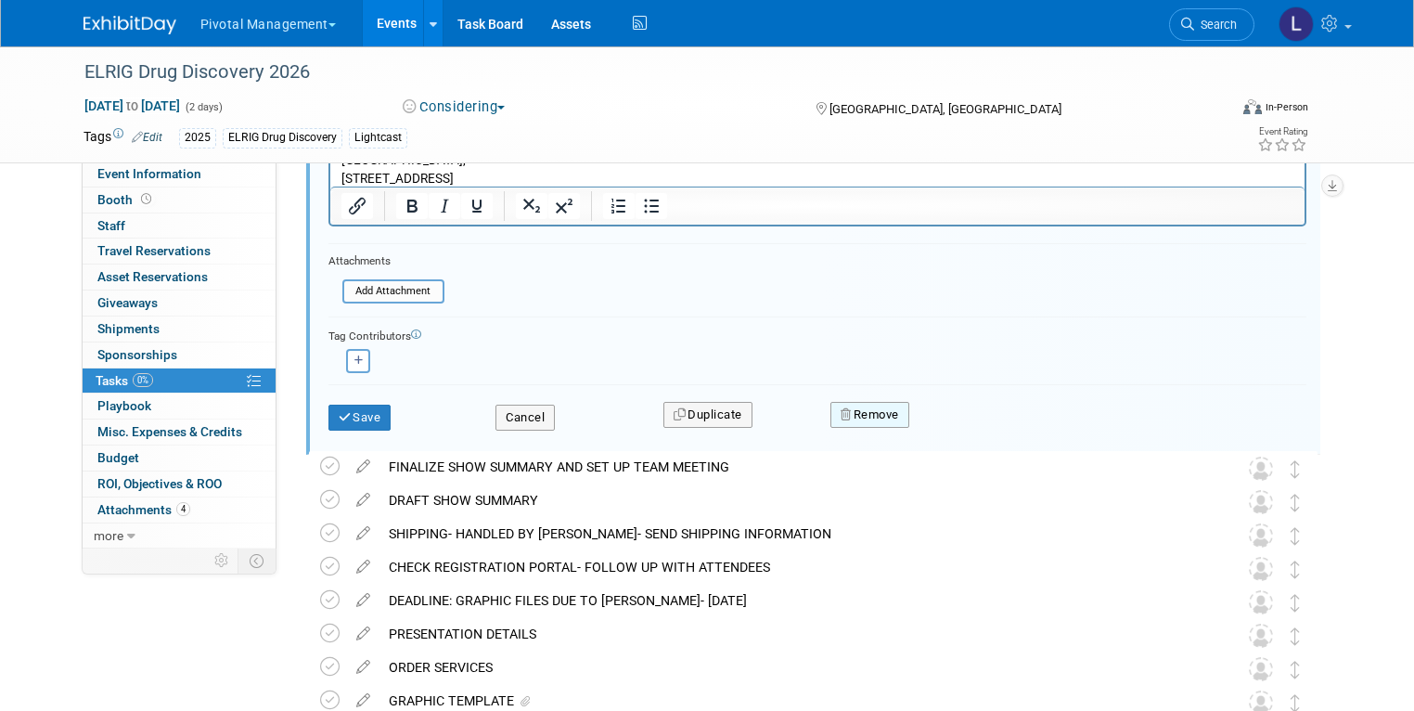
click at [890, 406] on button "Remove" at bounding box center [869, 415] width 79 height 26
click at [954, 421] on link "Yes" at bounding box center [974, 431] width 54 height 30
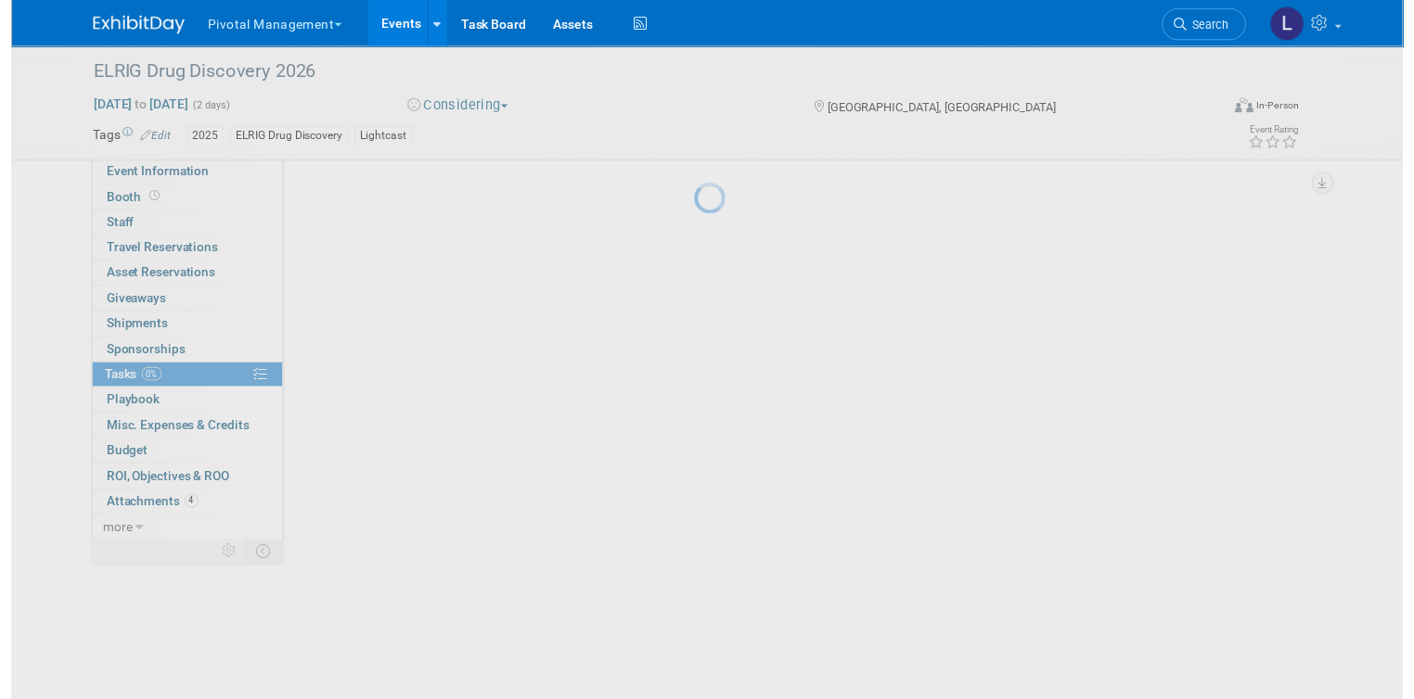
scroll to position [73, 0]
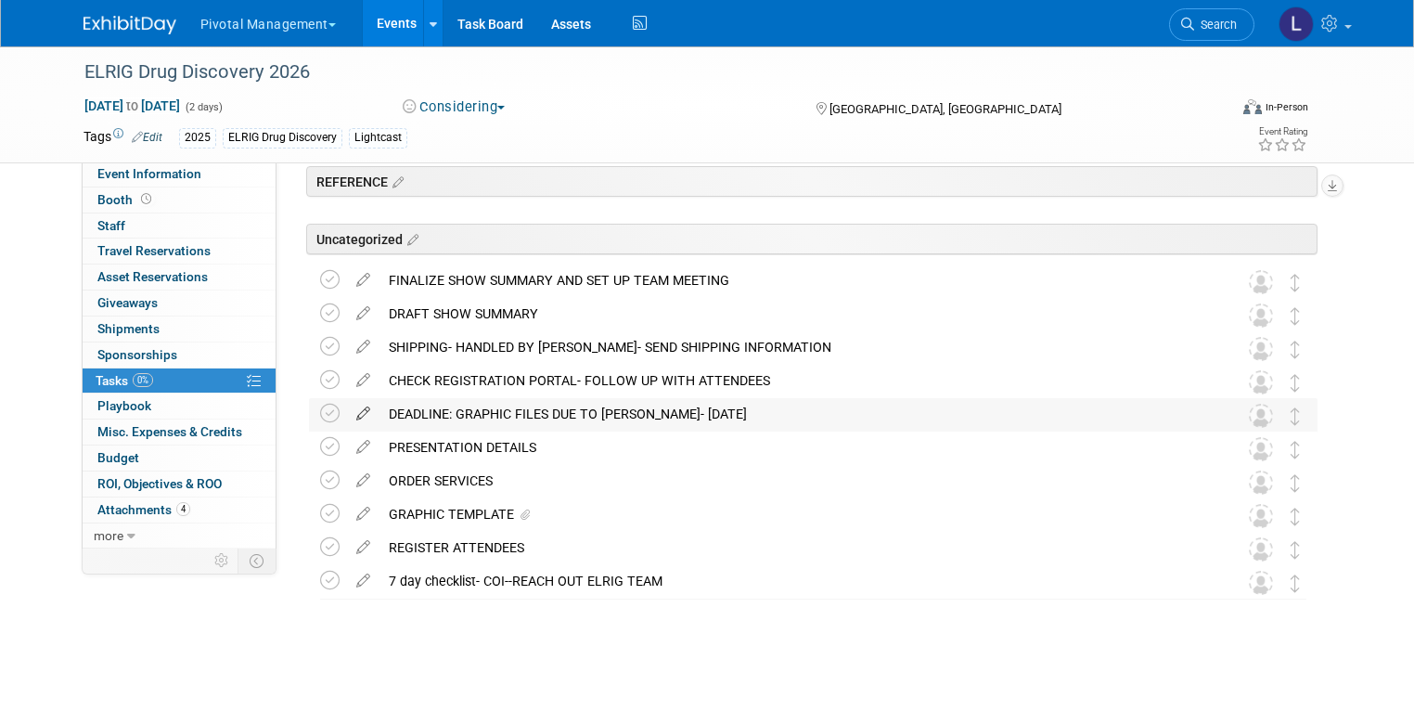
click at [354, 411] on icon at bounding box center [363, 409] width 32 height 23
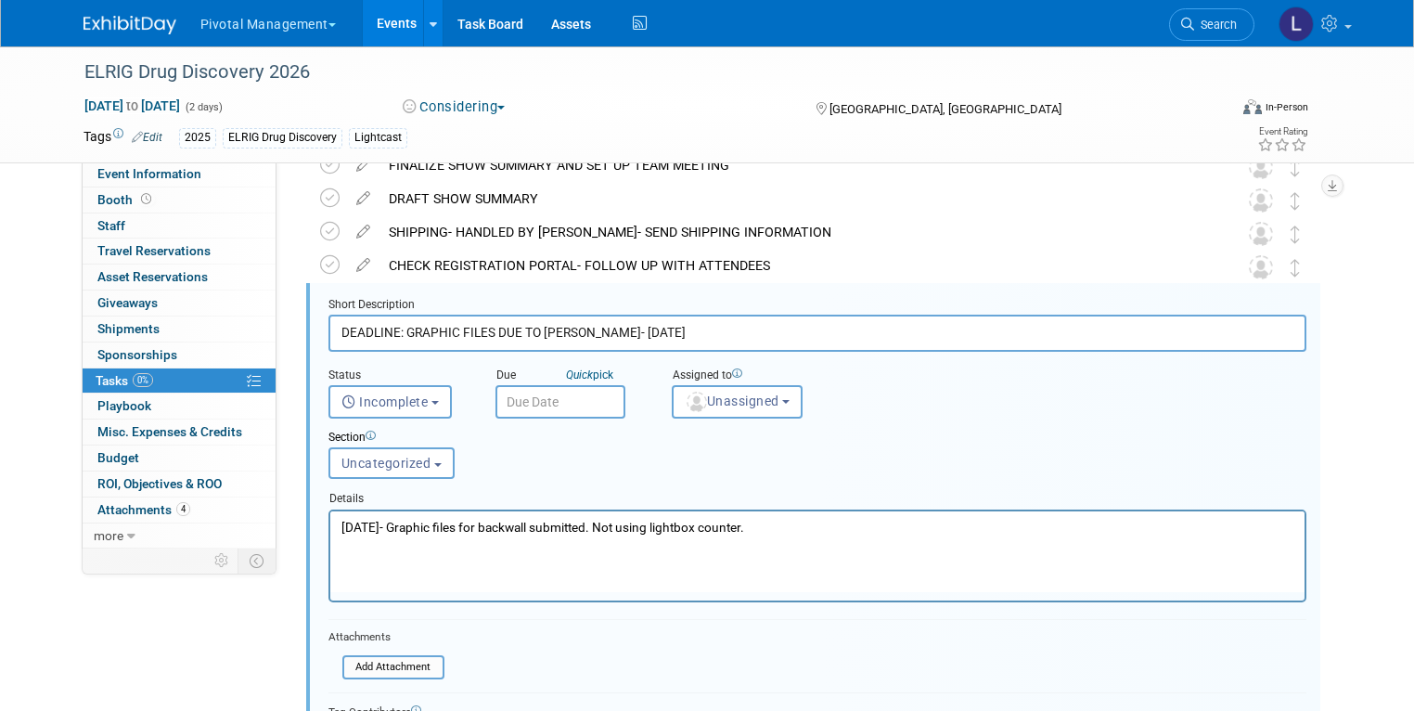
scroll to position [199, 0]
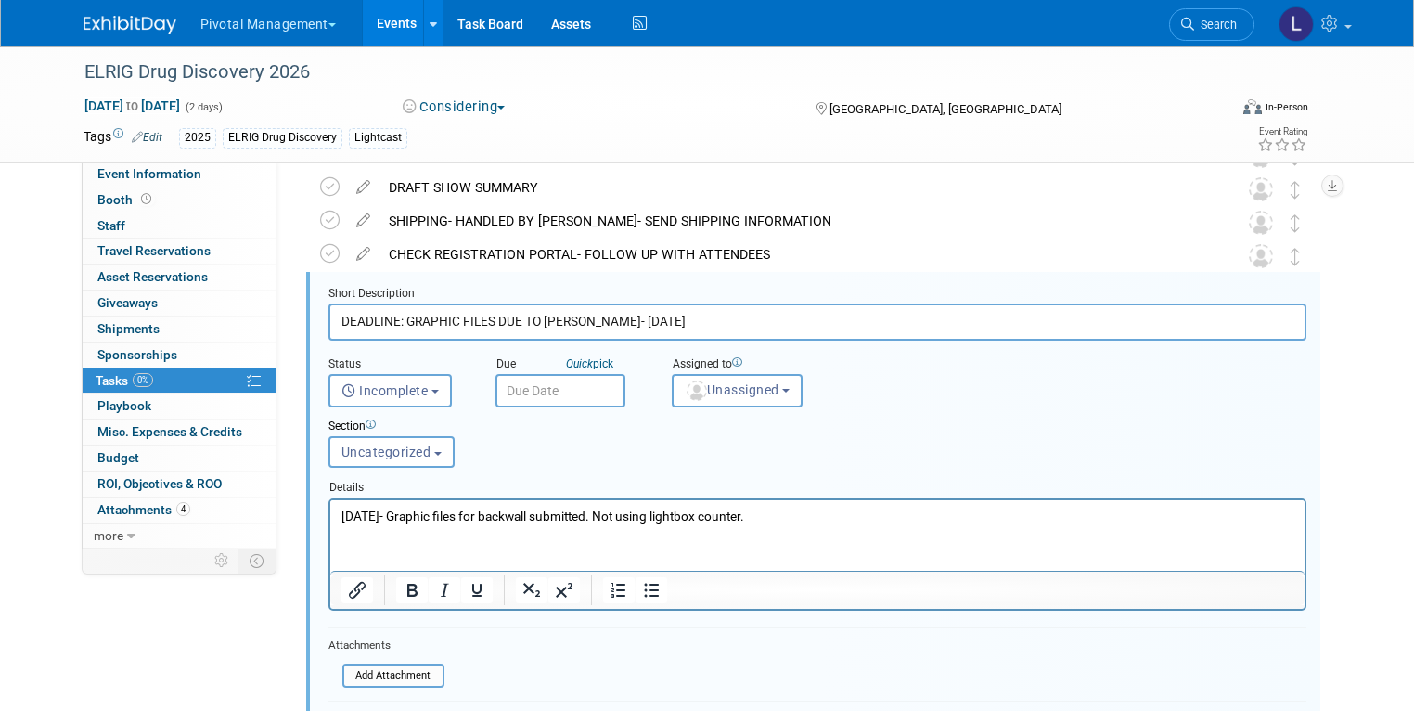
click at [381, 317] on input "DEADLINE: GRAPHIC FILES DUE TO CAMERON- SEPT 29" at bounding box center [817, 321] width 978 height 36
drag, startPoint x: 663, startPoint y: 318, endPoint x: 622, endPoint y: 315, distance: 40.9
click at [622, 315] on input "DEADLINE TBD: GRAPHIC FILES DUE TO CAMERON- SEPT 29" at bounding box center [817, 321] width 978 height 36
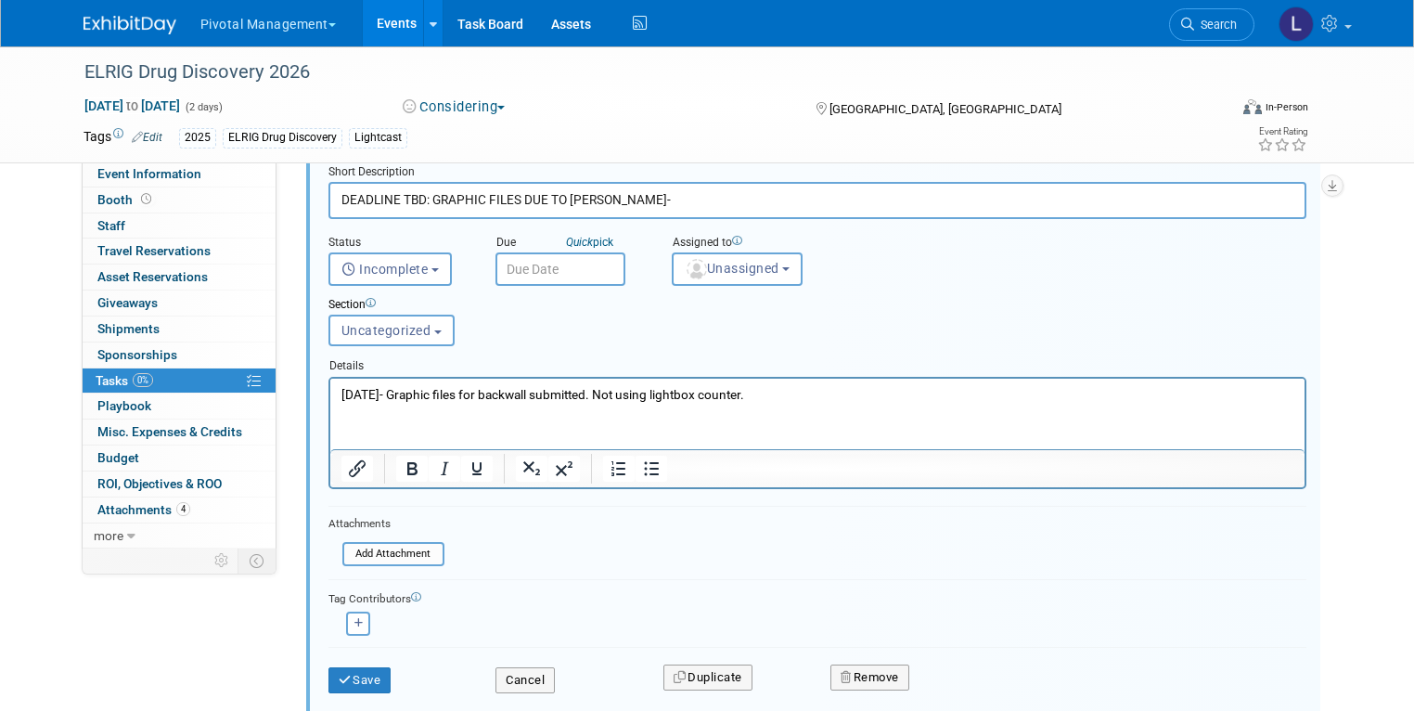
scroll to position [323, 0]
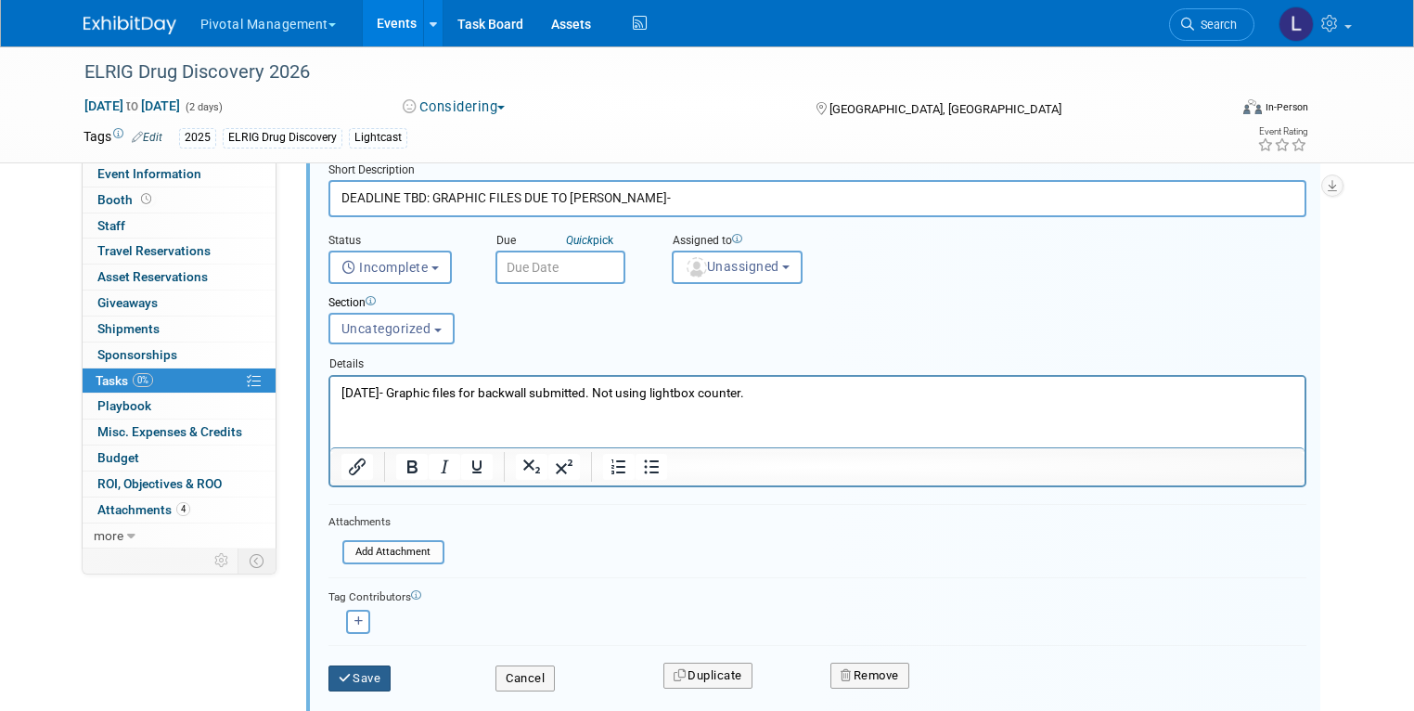
type input "DEADLINE TBD: GRAPHIC FILES DUE TO CAMERON-"
click at [343, 686] on button "Save" at bounding box center [359, 678] width 63 height 26
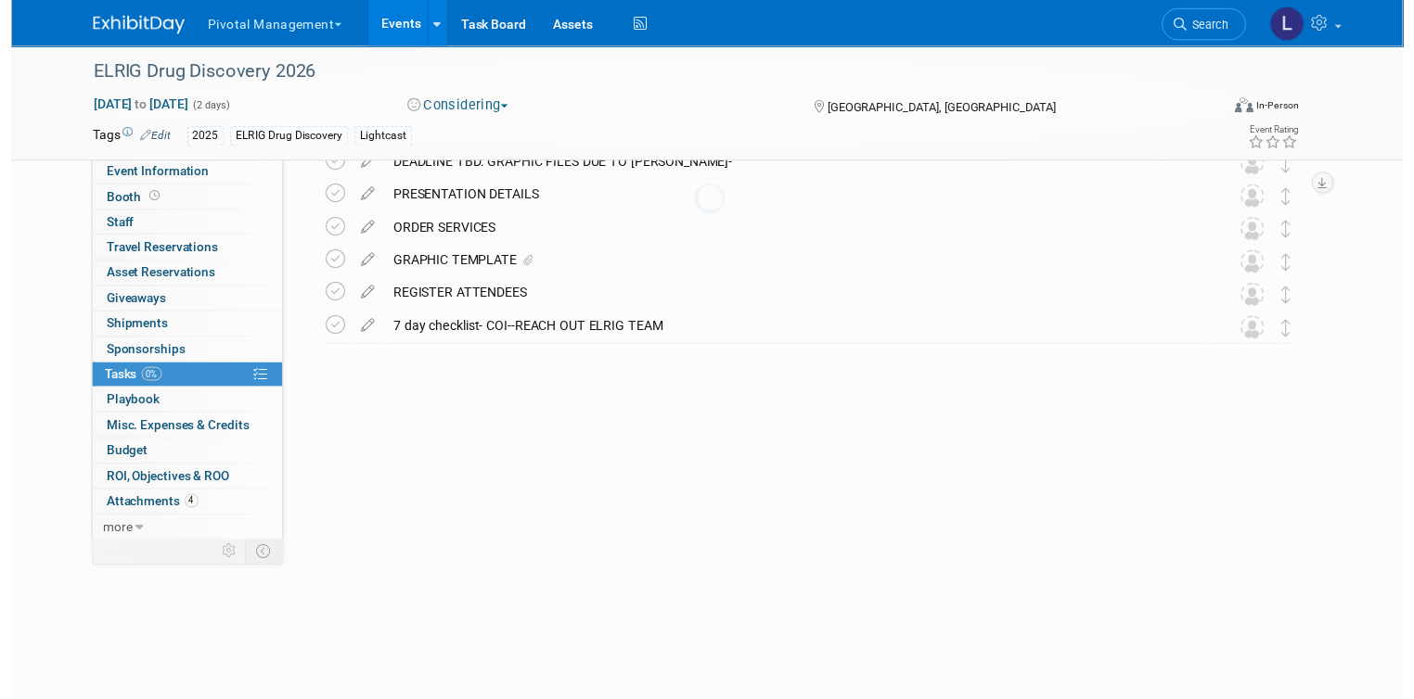
scroll to position [73, 0]
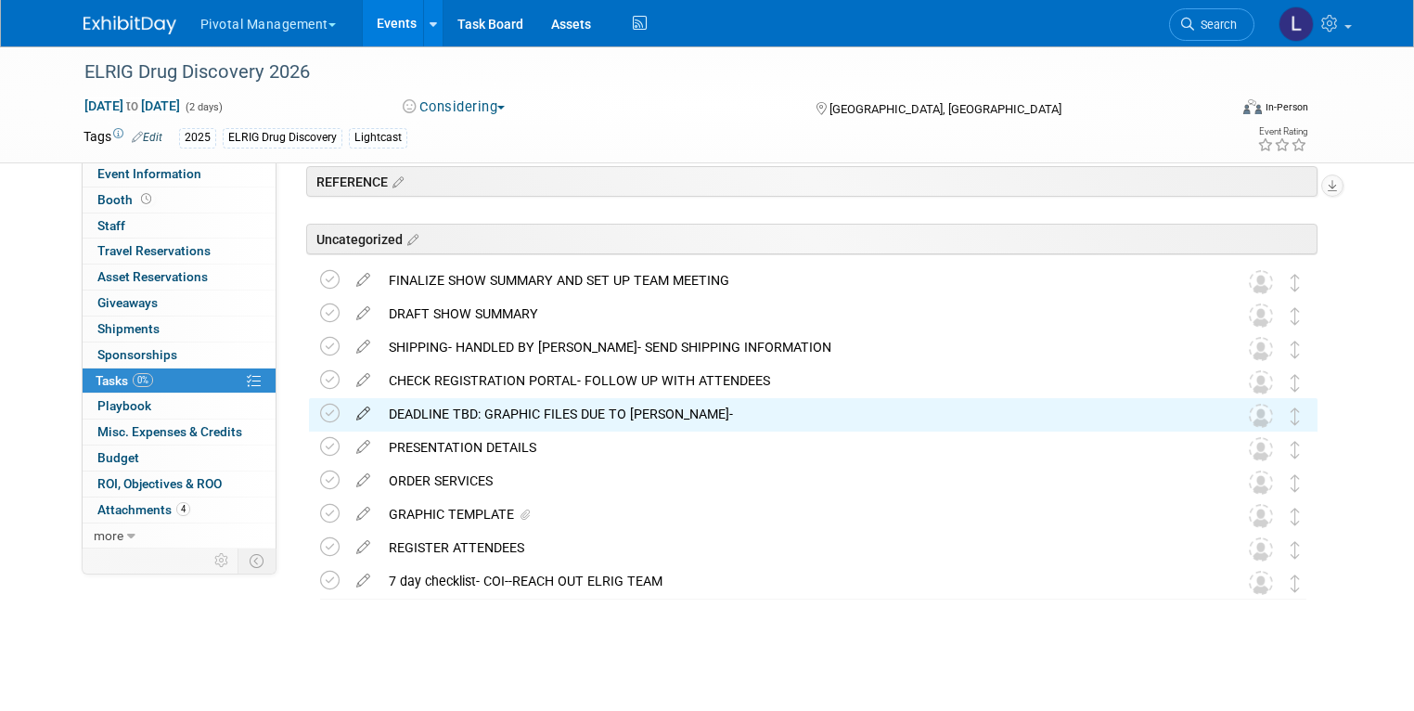
click at [352, 408] on icon at bounding box center [363, 409] width 32 height 23
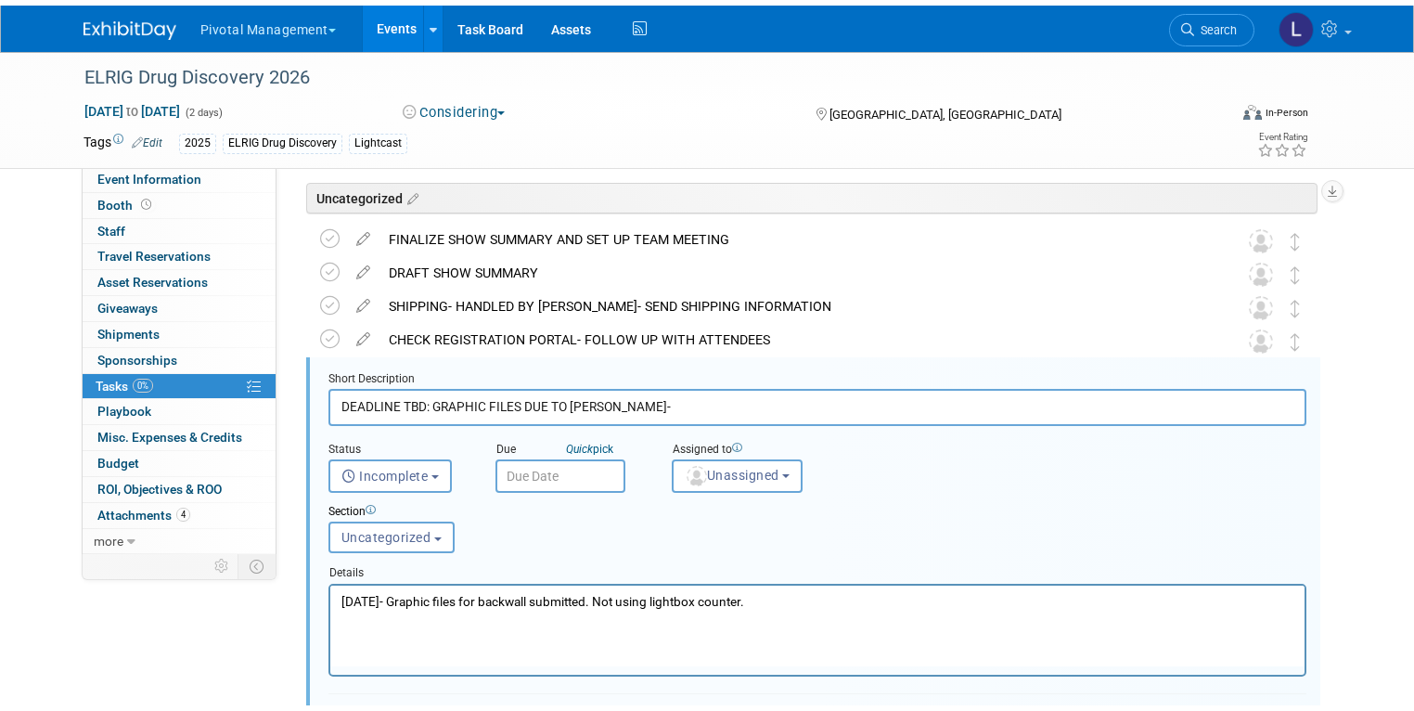
scroll to position [199, 0]
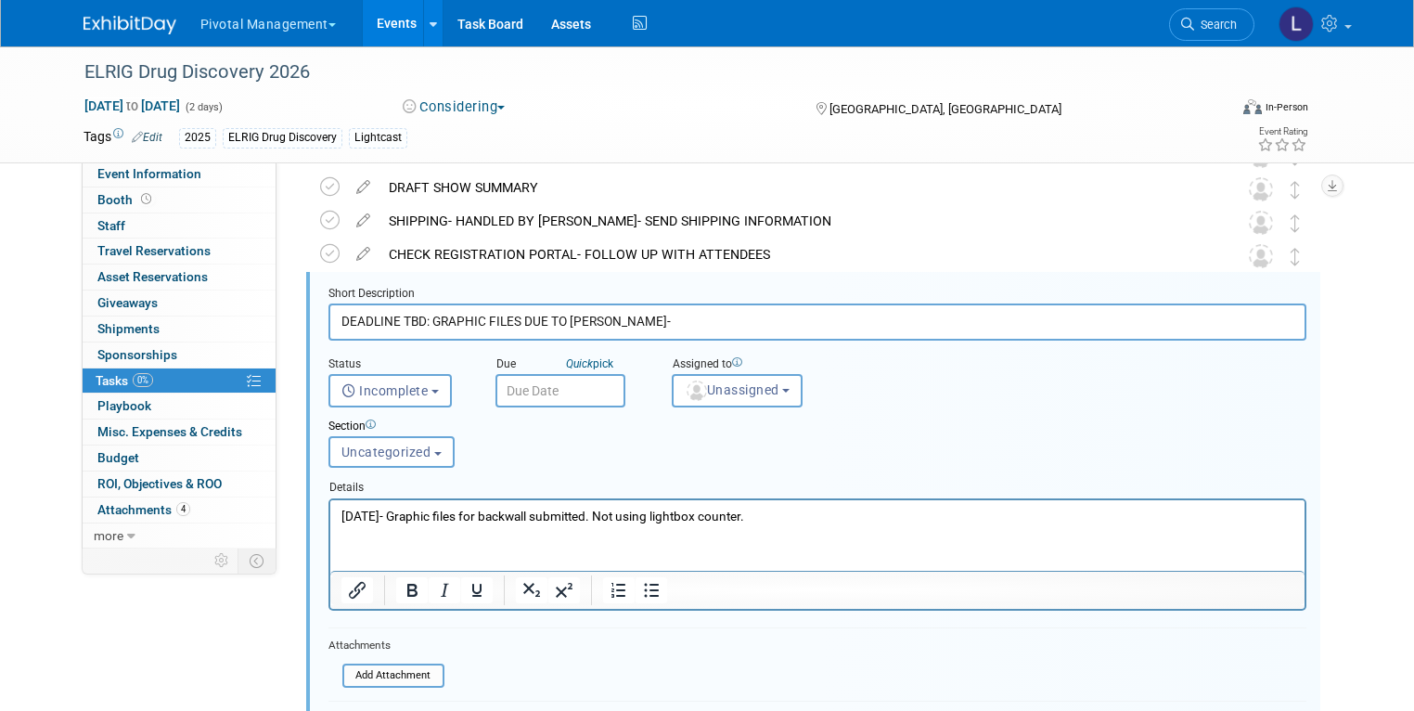
drag, startPoint x: 786, startPoint y: 520, endPoint x: 295, endPoint y: 520, distance: 490.8
click at [329, 520] on html "8/29/25- Graphic files for backwall submitted. Not using lightbox counter." at bounding box center [816, 511] width 974 height 25
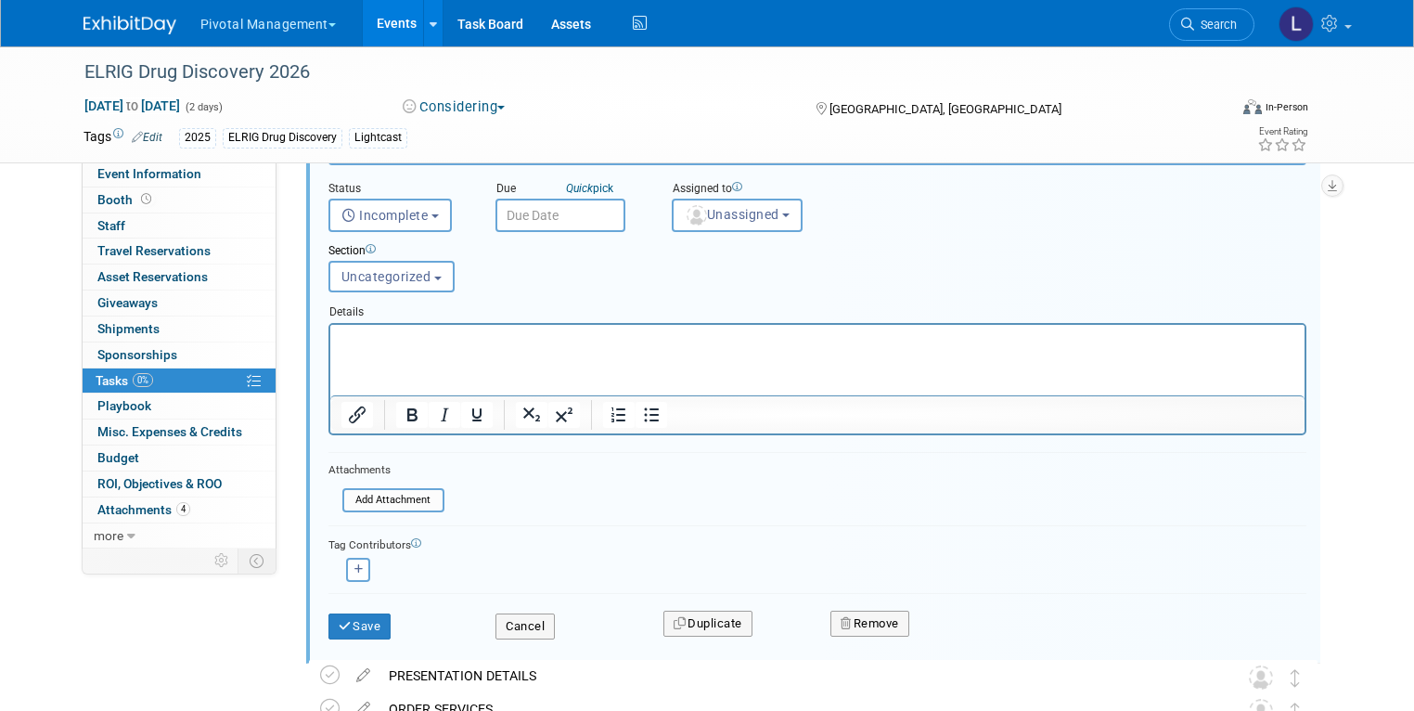
scroll to position [520, 0]
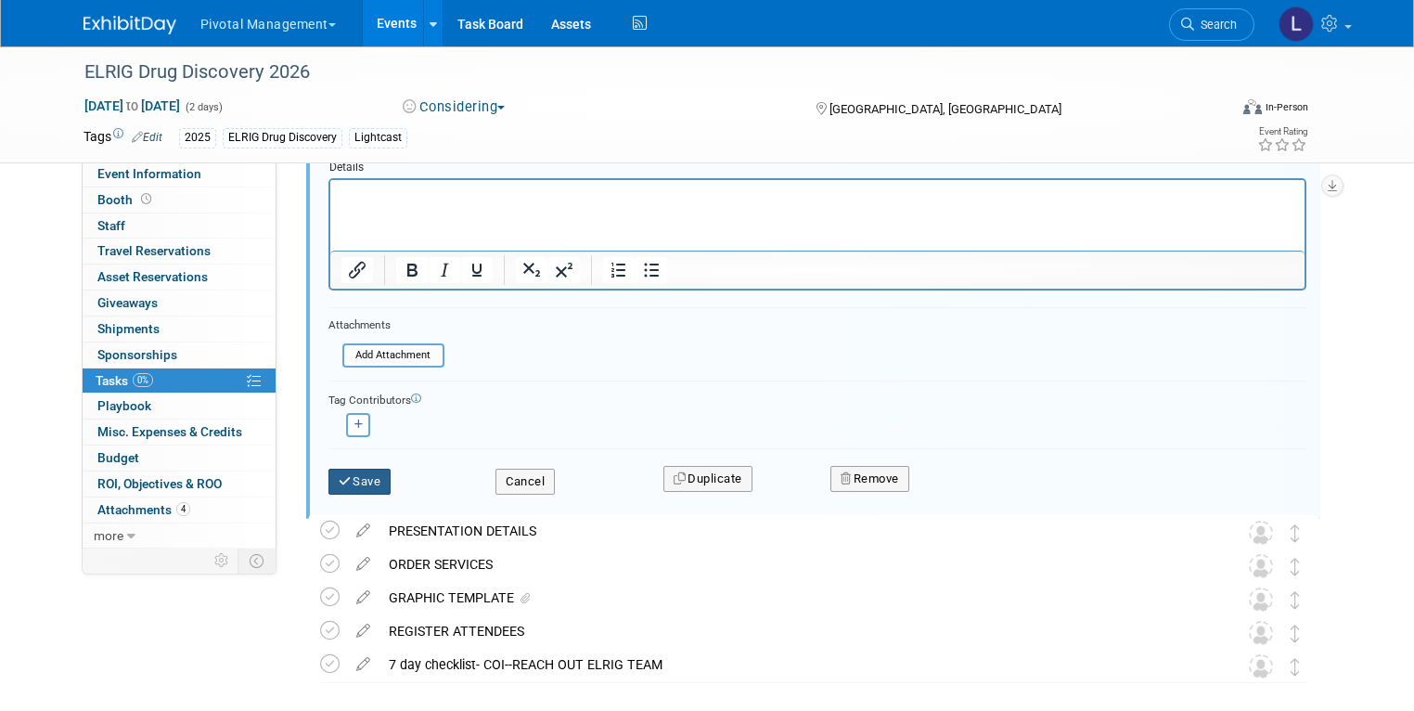
click at [349, 482] on button "Save" at bounding box center [359, 481] width 63 height 26
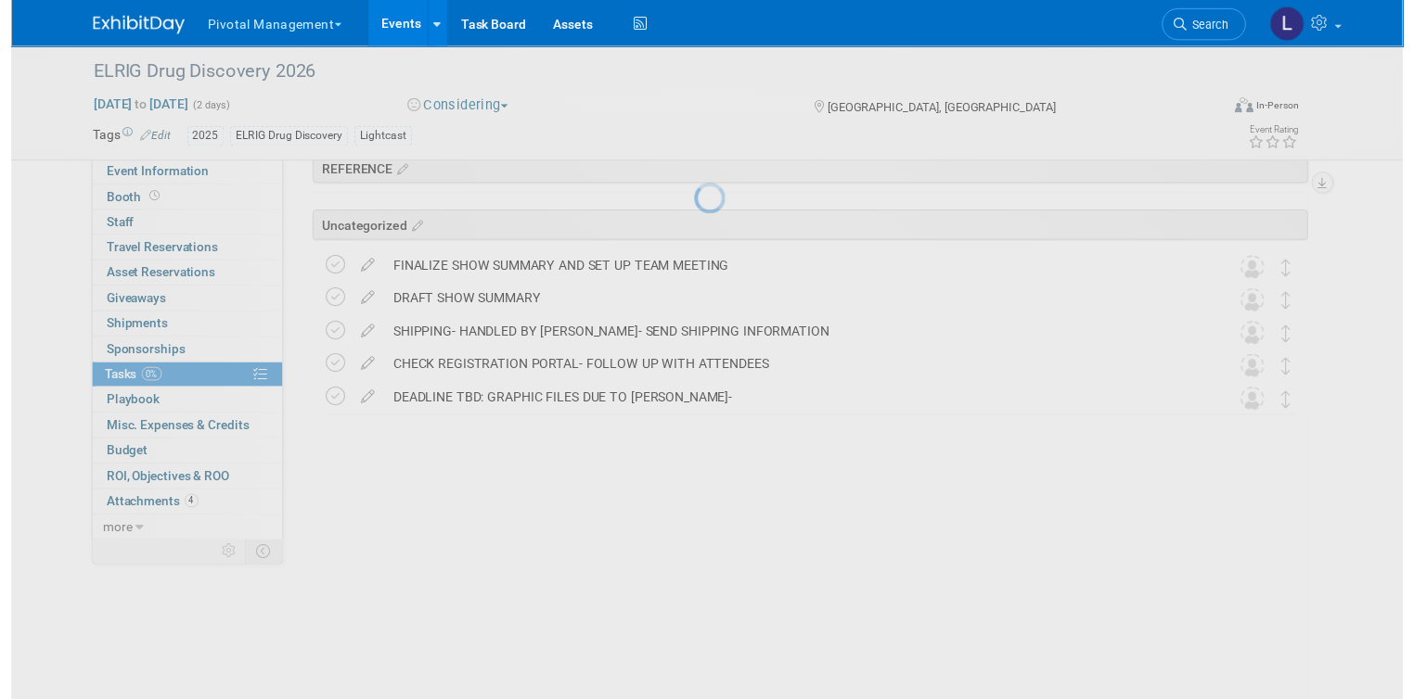
scroll to position [73, 0]
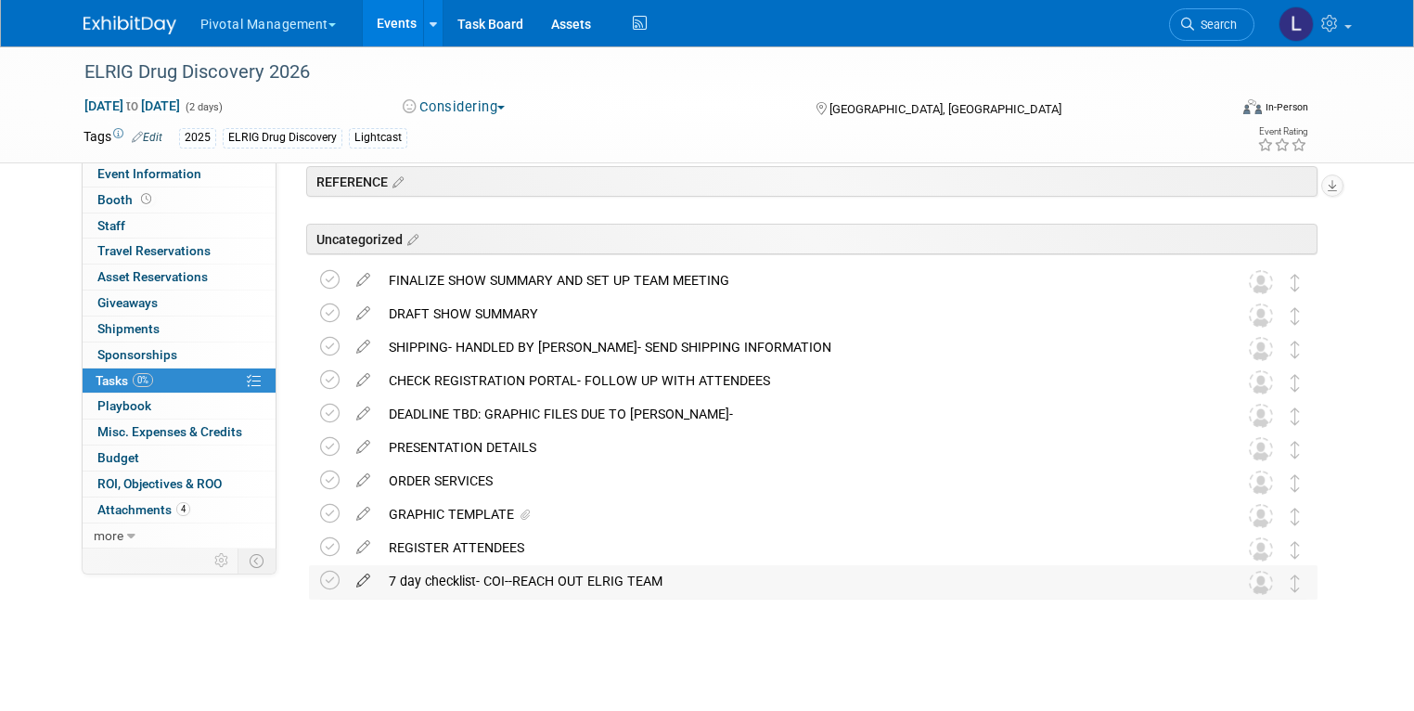
click at [353, 576] on icon at bounding box center [363, 576] width 32 height 23
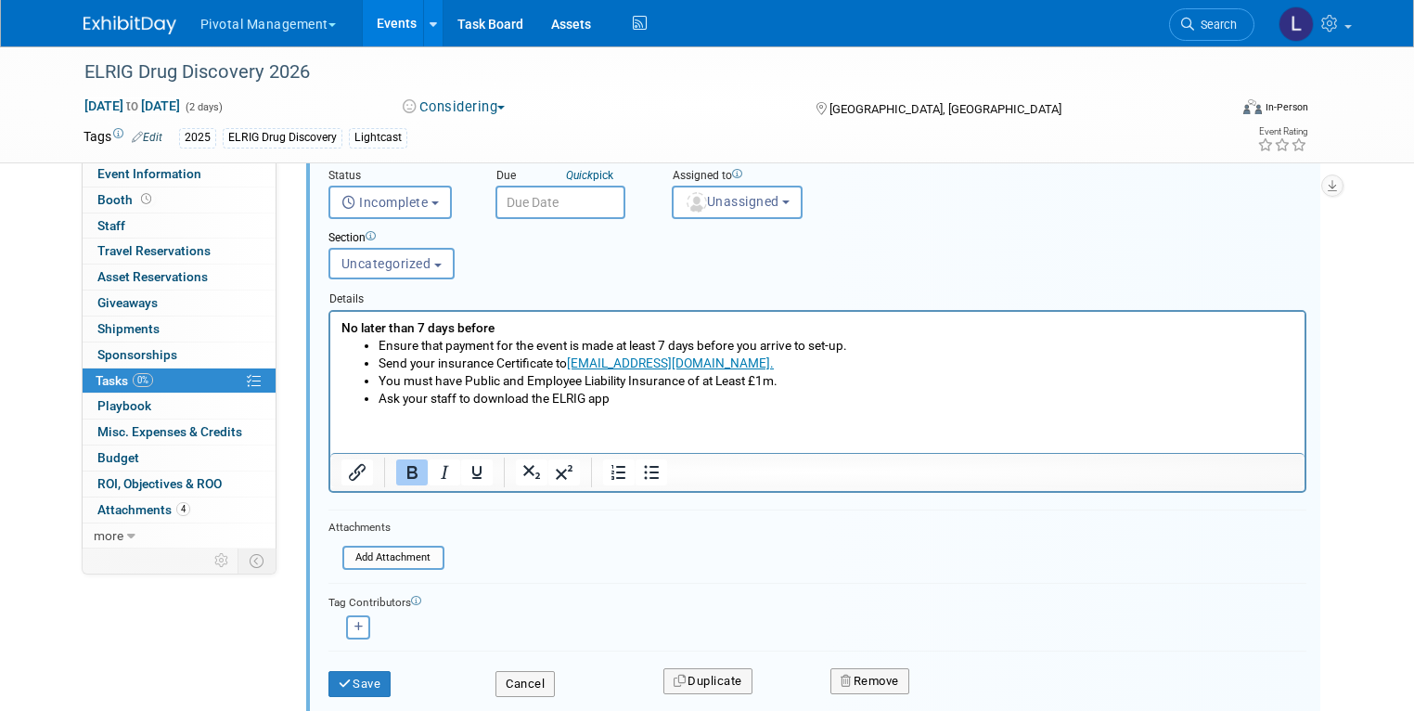
scroll to position [583, 0]
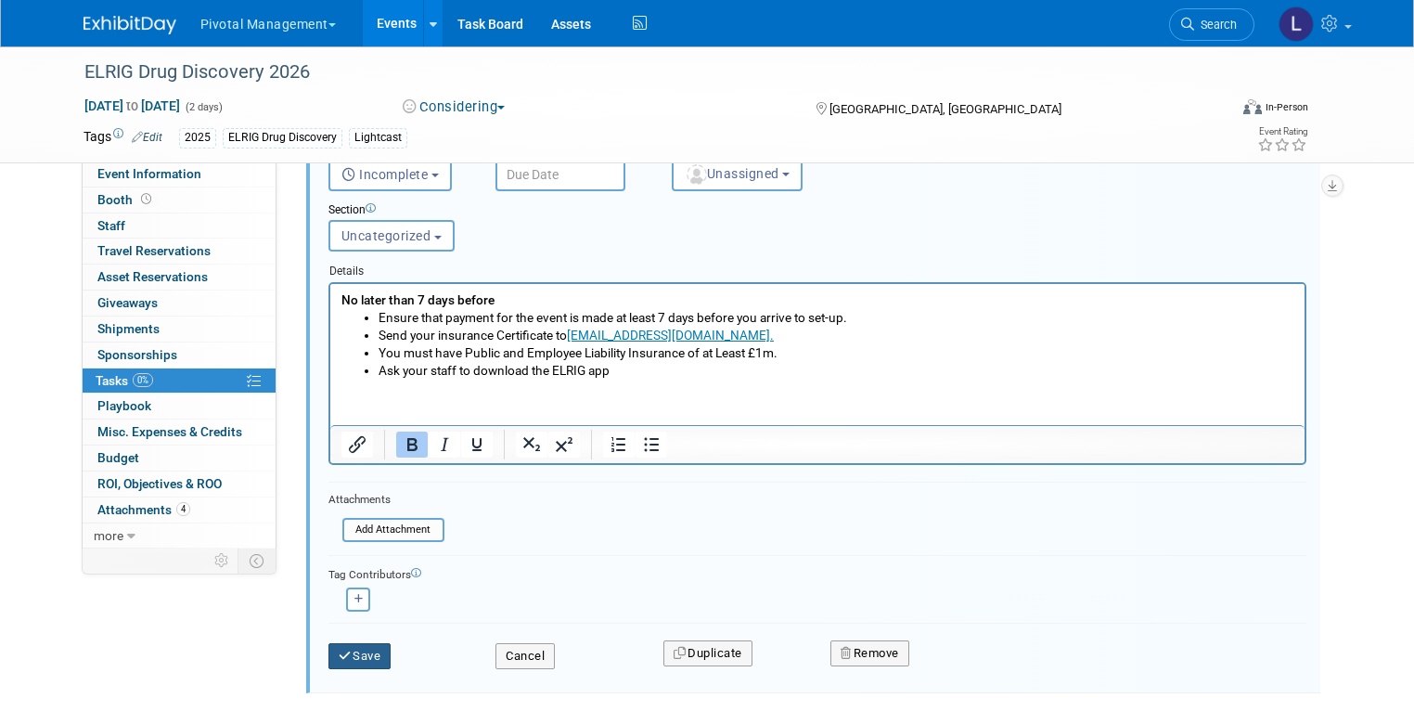
click at [341, 650] on button "Save" at bounding box center [359, 656] width 63 height 26
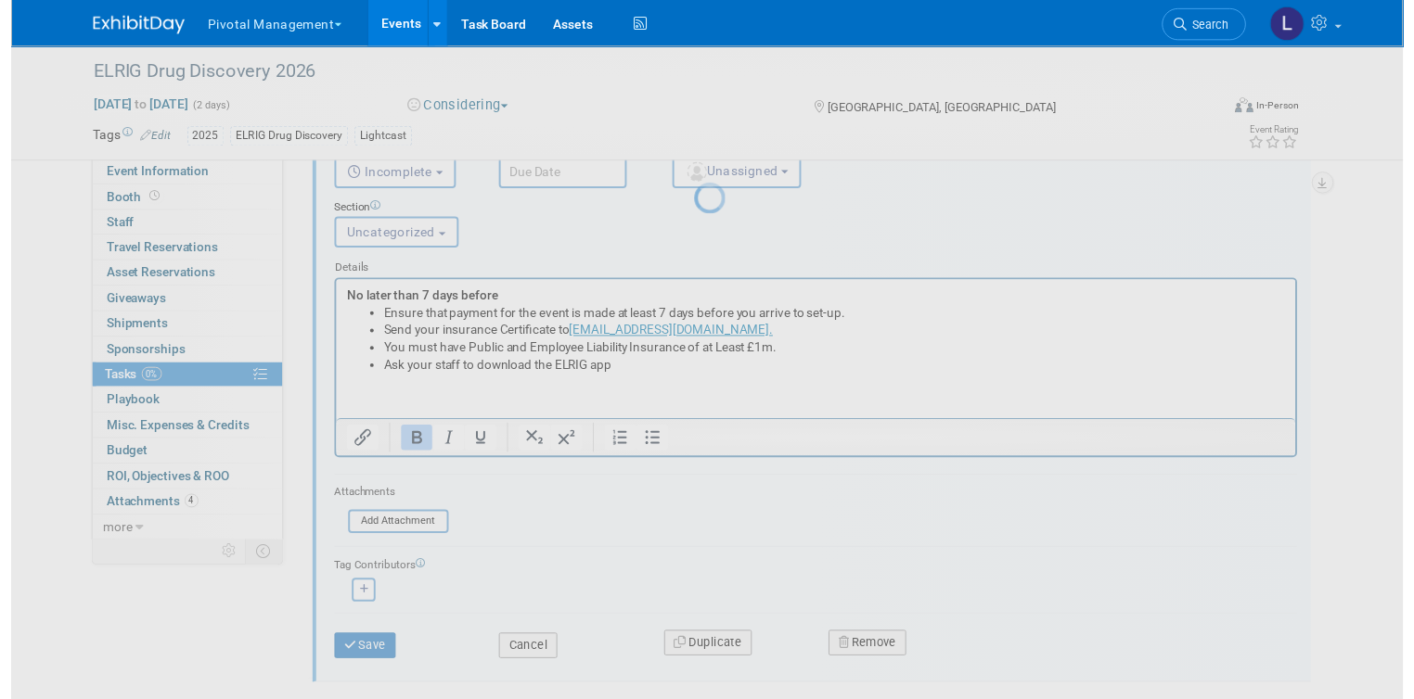
scroll to position [73, 0]
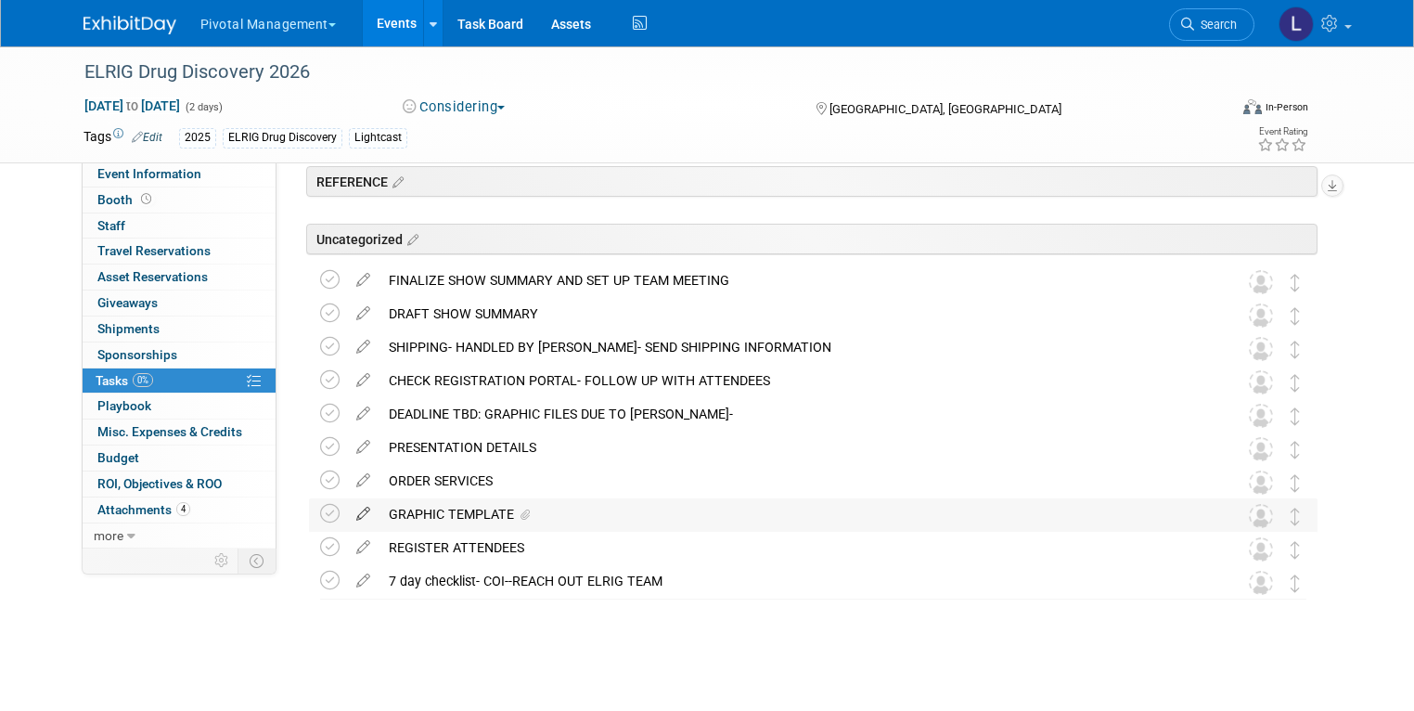
click at [347, 508] on icon at bounding box center [363, 509] width 32 height 23
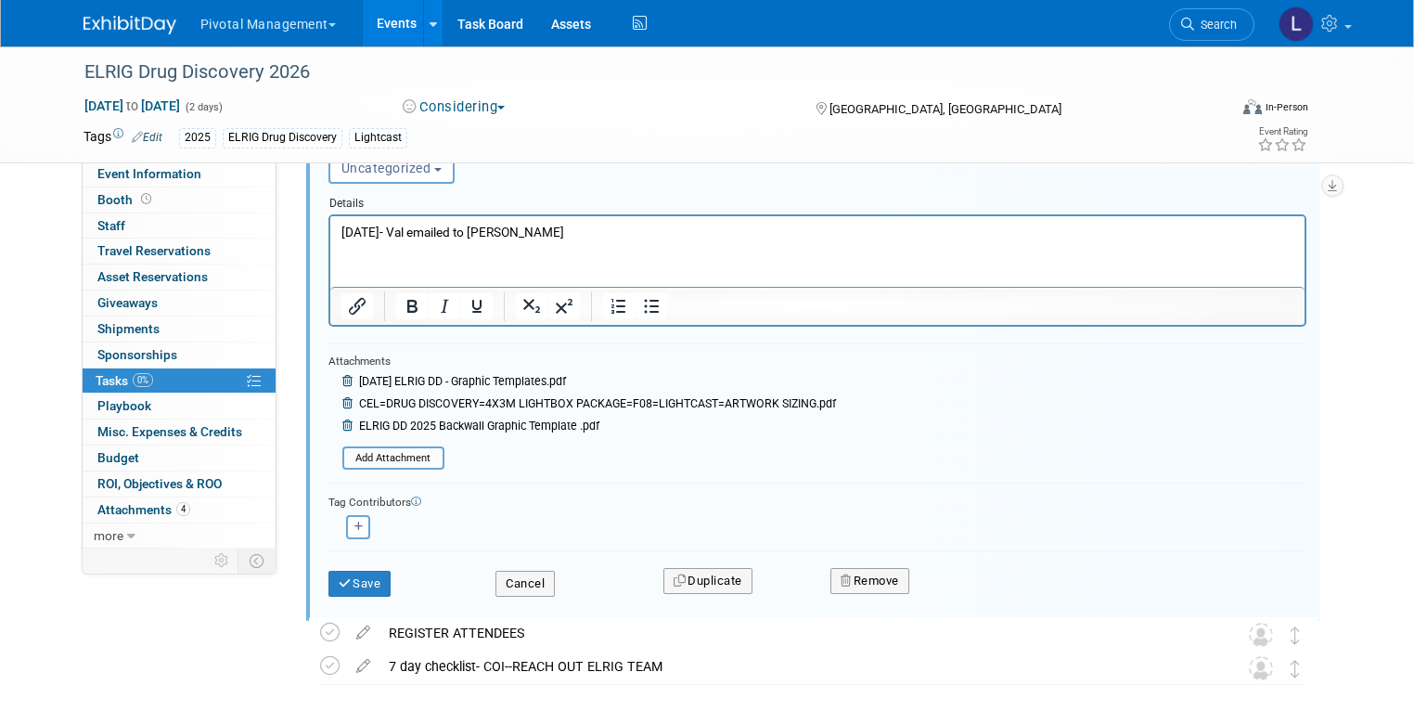
scroll to position [590, 0]
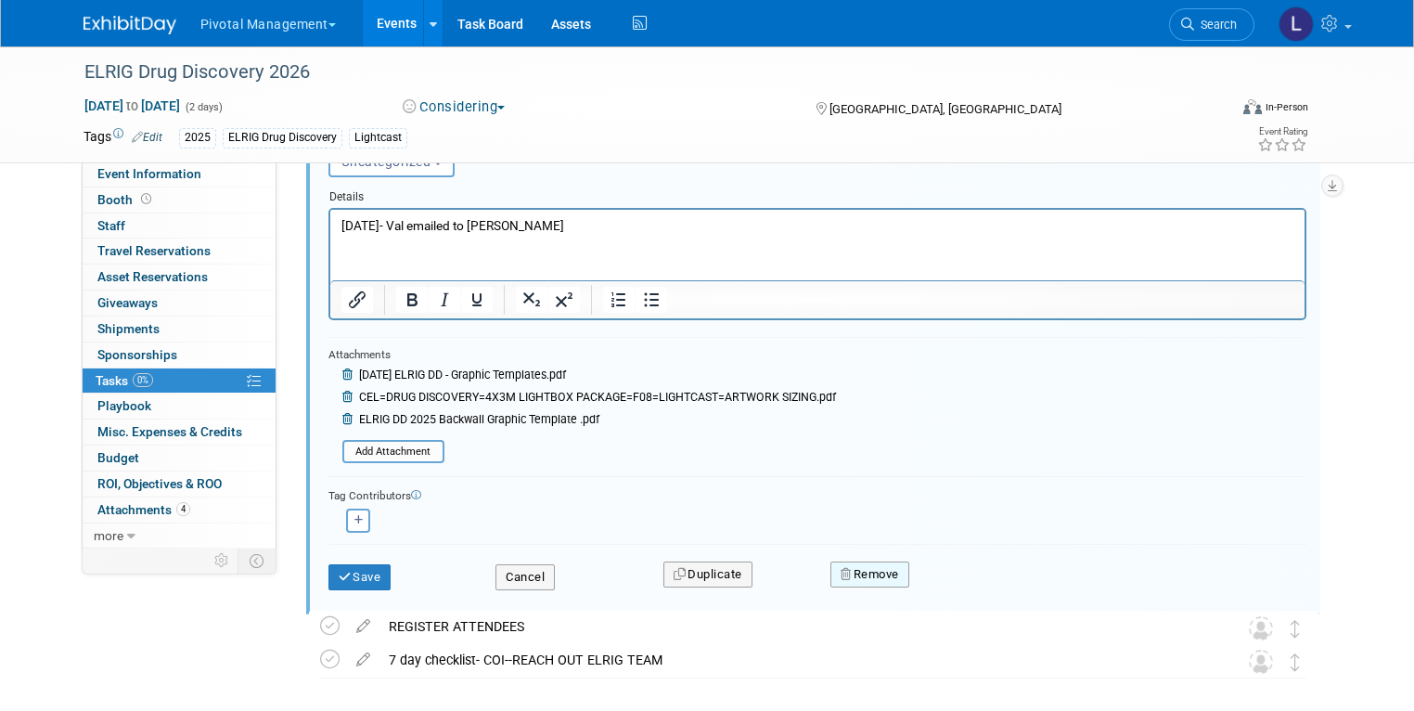
click at [896, 564] on button "Remove" at bounding box center [869, 574] width 79 height 26
click at [966, 585] on link "Yes" at bounding box center [974, 590] width 54 height 30
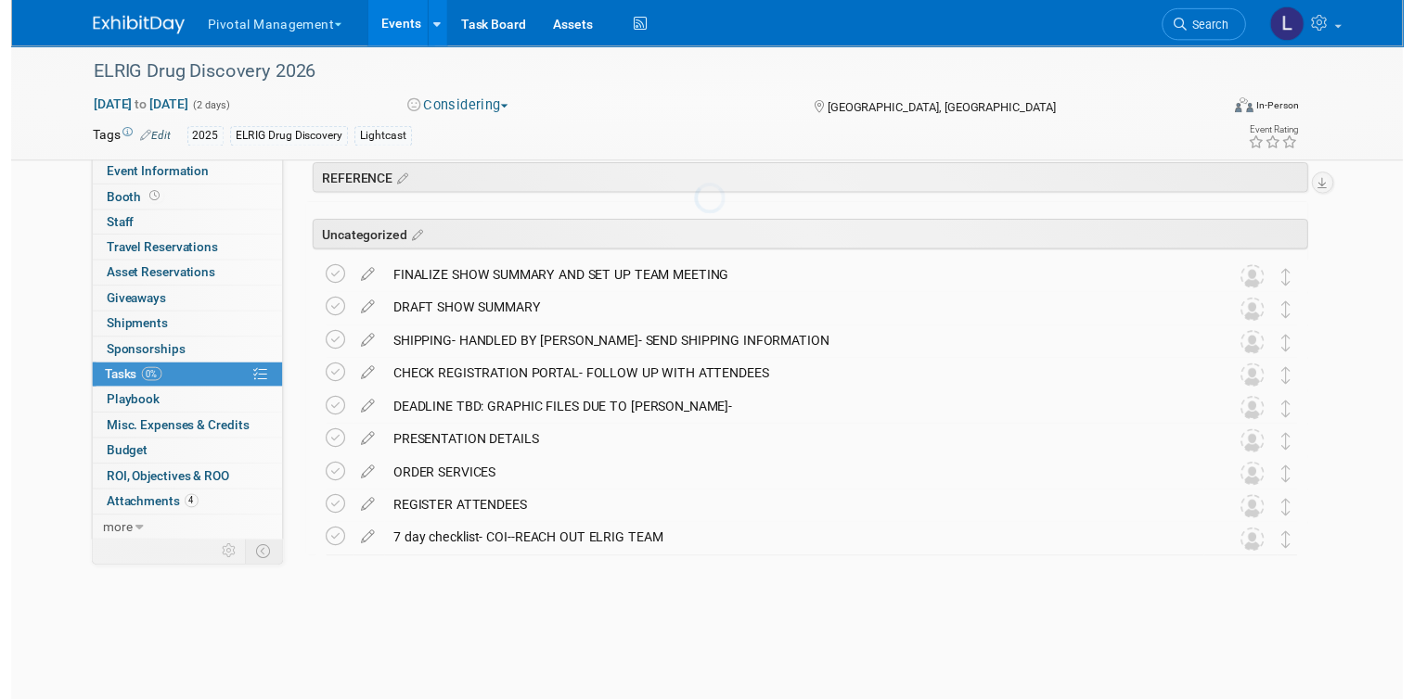
scroll to position [40, 0]
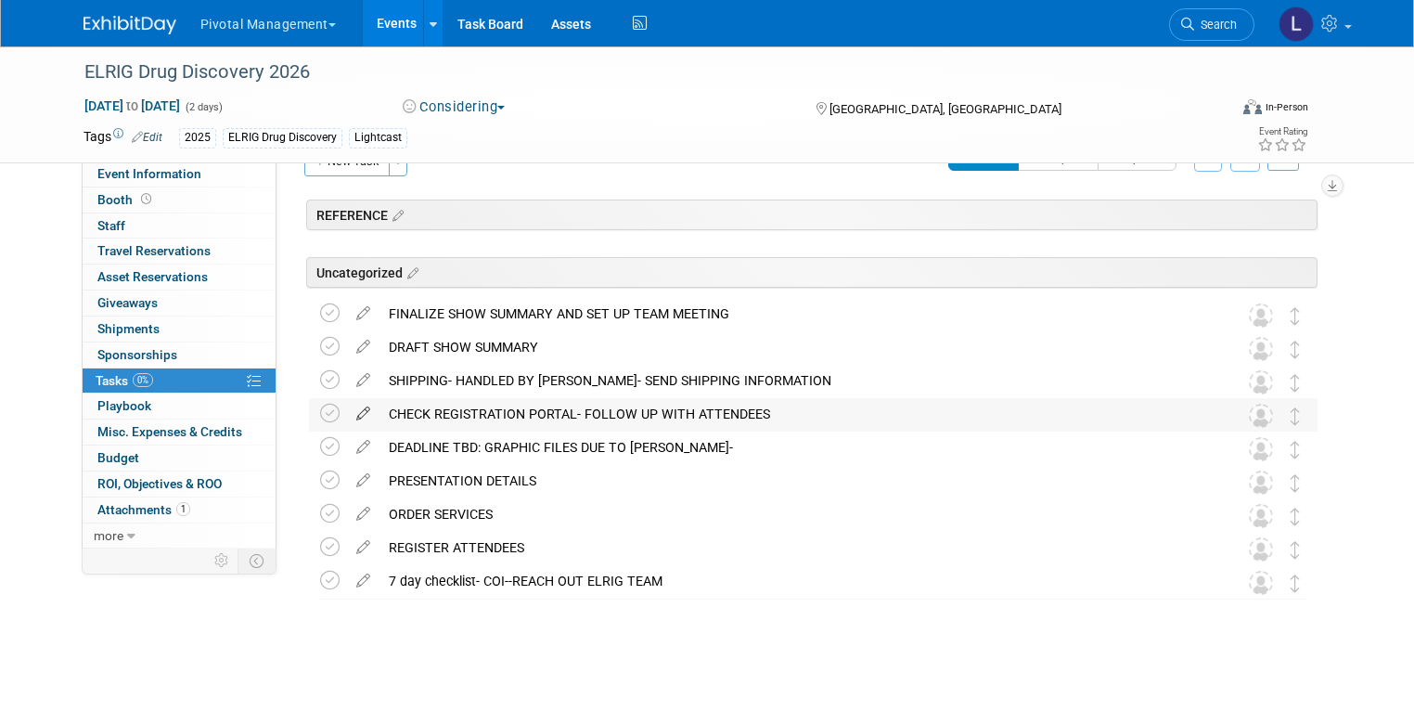
click at [350, 411] on icon at bounding box center [363, 409] width 32 height 23
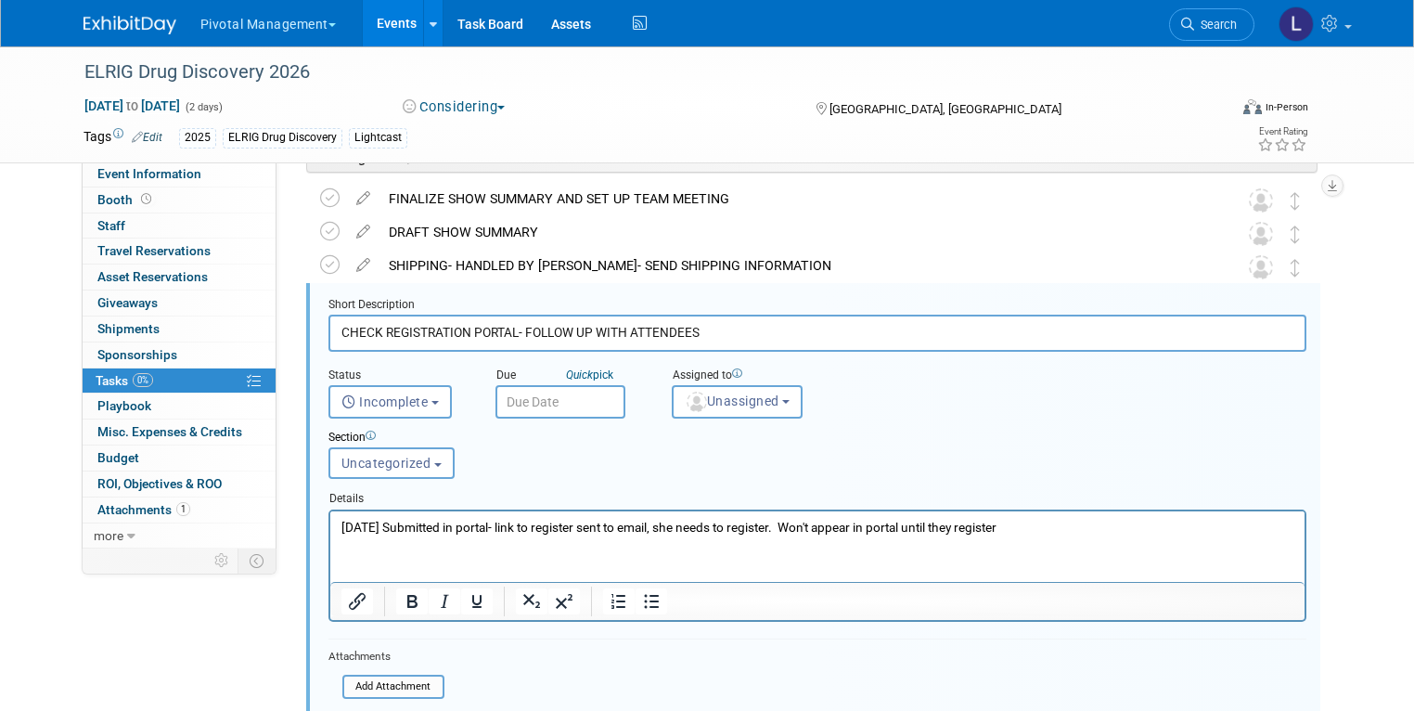
scroll to position [166, 0]
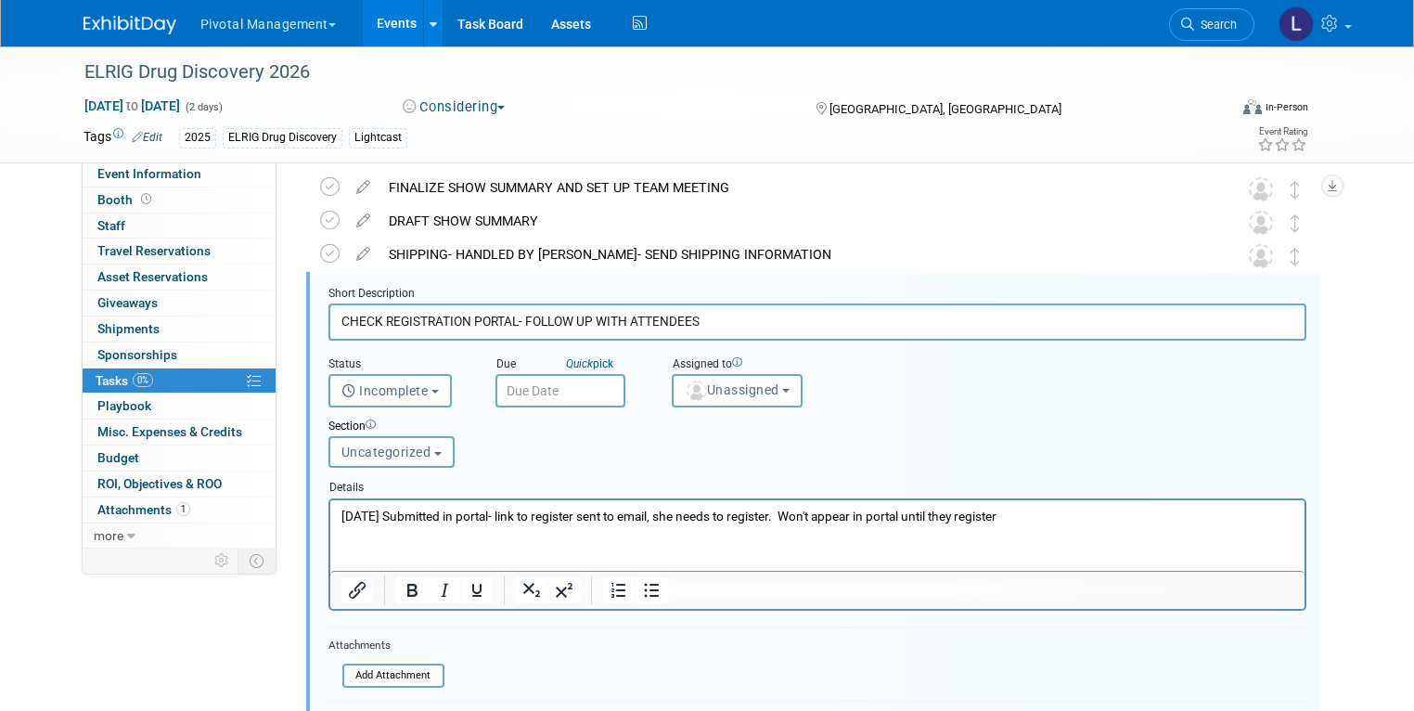
drag, startPoint x: 696, startPoint y: 319, endPoint x: 452, endPoint y: 323, distance: 244.0
click at [452, 324] on input "CHECK REGISTRATION PORTAL- FOLLOW UP WITH ATTENDEES" at bounding box center [817, 321] width 978 height 36
drag, startPoint x: 370, startPoint y: 323, endPoint x: 283, endPoint y: 315, distance: 87.5
click at [300, 315] on div "Short Description CHECK REGISTER ATTENDEES Status <i class="far fa-clock" style…" at bounding box center [809, 555] width 1018 height 567
type input "REGISTER ATTENDEES"
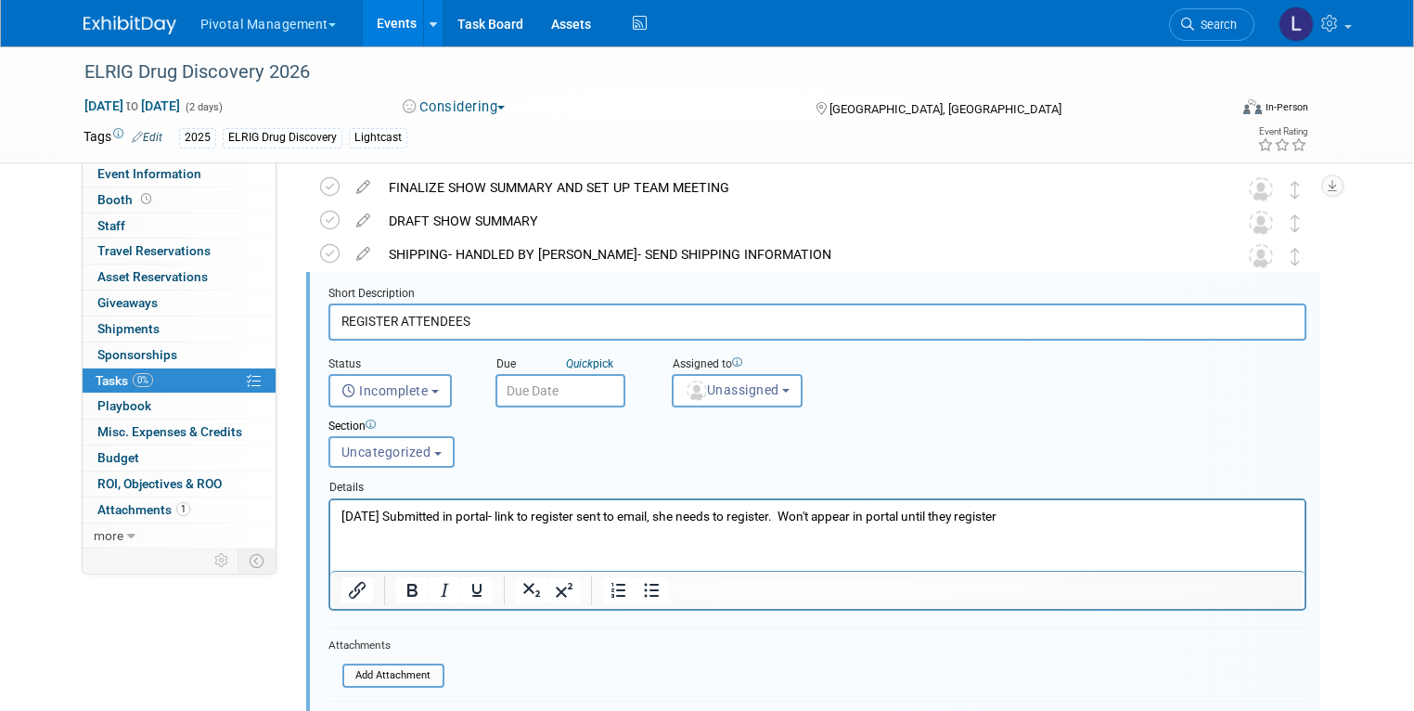
drag, startPoint x: 1042, startPoint y: 511, endPoint x: 642, endPoint y: 996, distance: 628.7
click at [329, 499] on html "7/21/25 Submitted in portal- link to register sent to email, she needs to regis…" at bounding box center [816, 511] width 974 height 25
click at [414, 513] on p "7/21/25 Submitted in portal- link to register sent to email, she needs to regis…" at bounding box center [816, 516] width 953 height 18
click at [496, 512] on p "7/21/25 Submitted in portal- link to register sent to email, she needs to regis…" at bounding box center [816, 516] width 953 height 18
click at [828, 524] on html "7/21/25 Submitted in portal- link to register sent to email, she needs to regis…" at bounding box center [816, 511] width 974 height 25
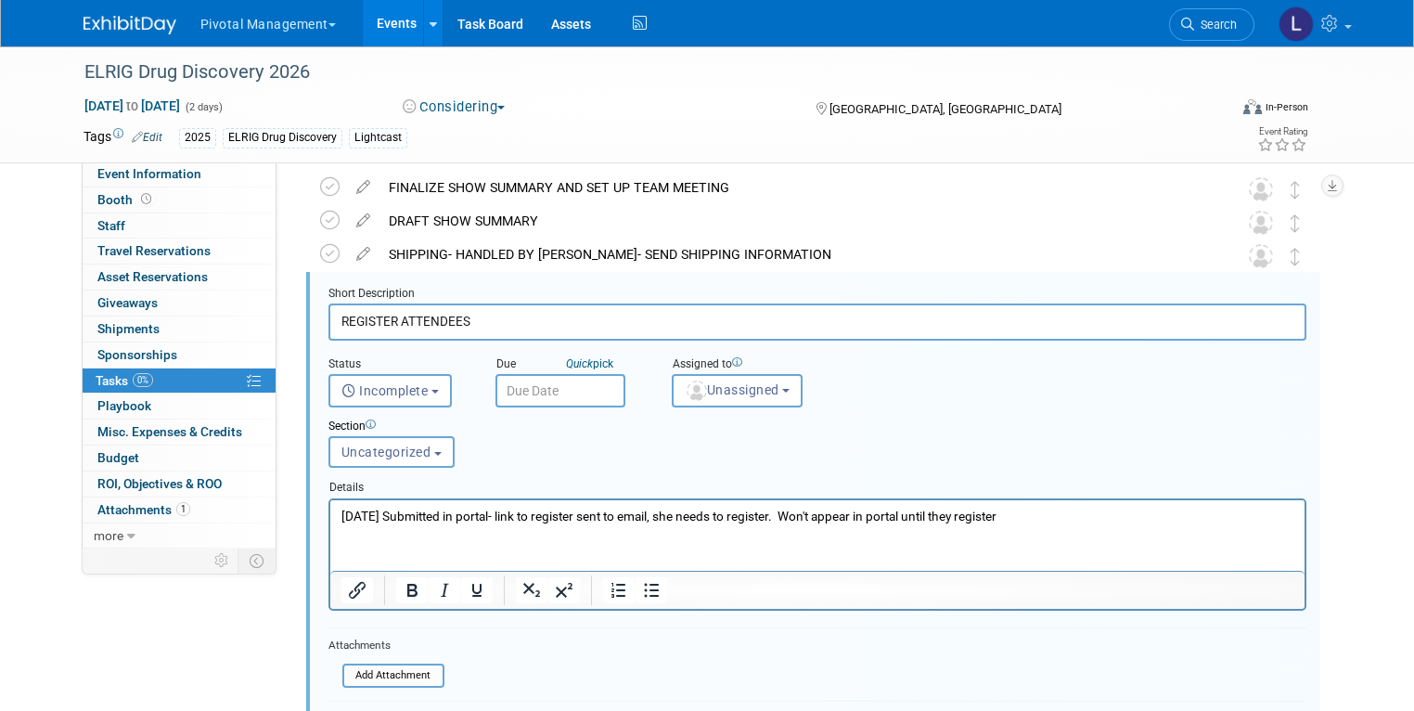
drag, startPoint x: 1015, startPoint y: 510, endPoint x: 283, endPoint y: 510, distance: 732.0
click at [329, 510] on html "7/21/25 Submitted in portal- link to register sent to email, she needs to regis…" at bounding box center [816, 511] width 974 height 25
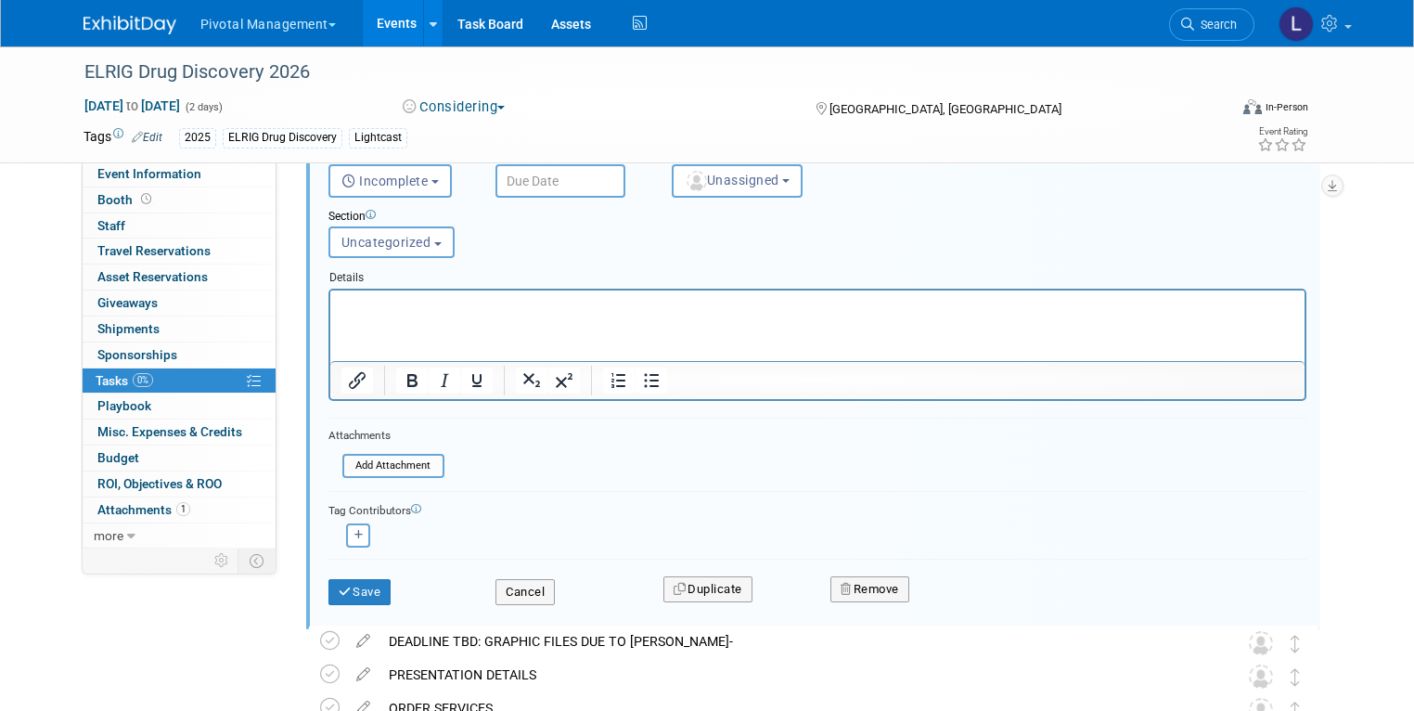
scroll to position [392, 0]
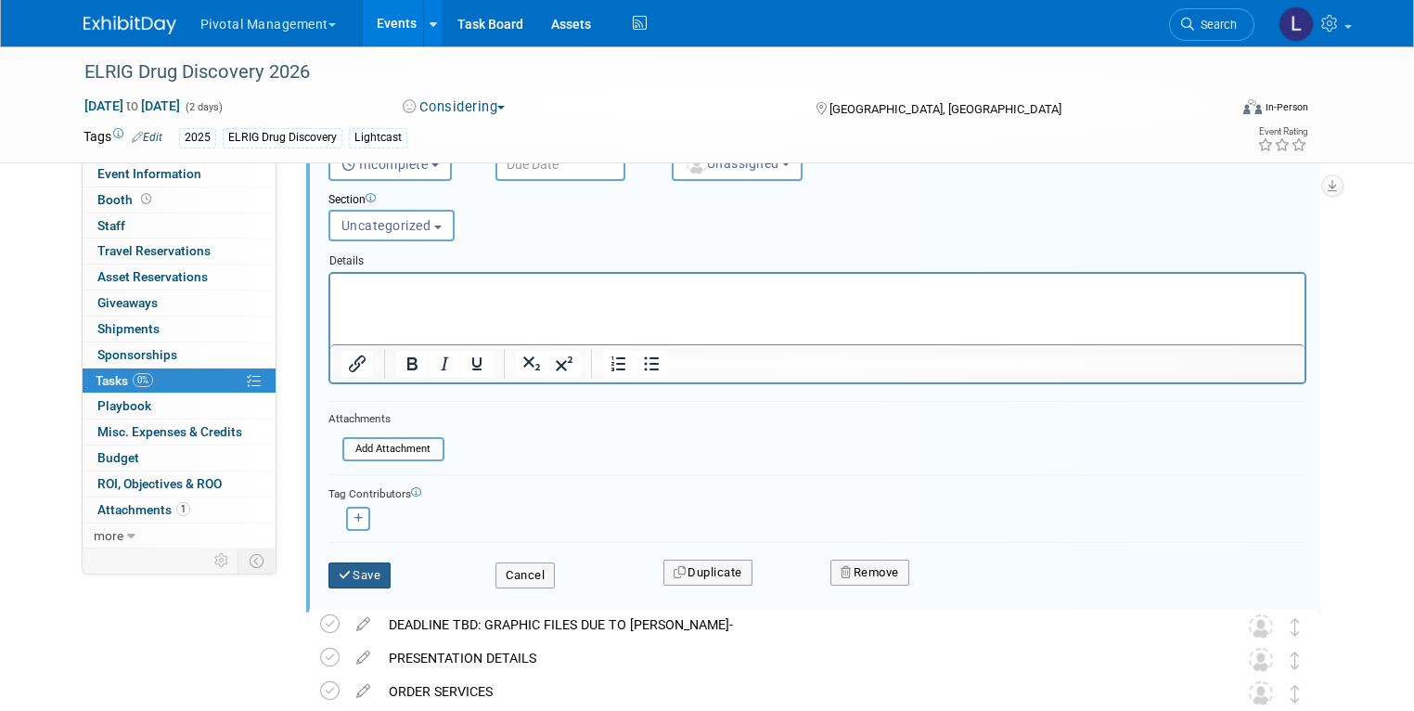
click at [358, 570] on button "Save" at bounding box center [359, 575] width 63 height 26
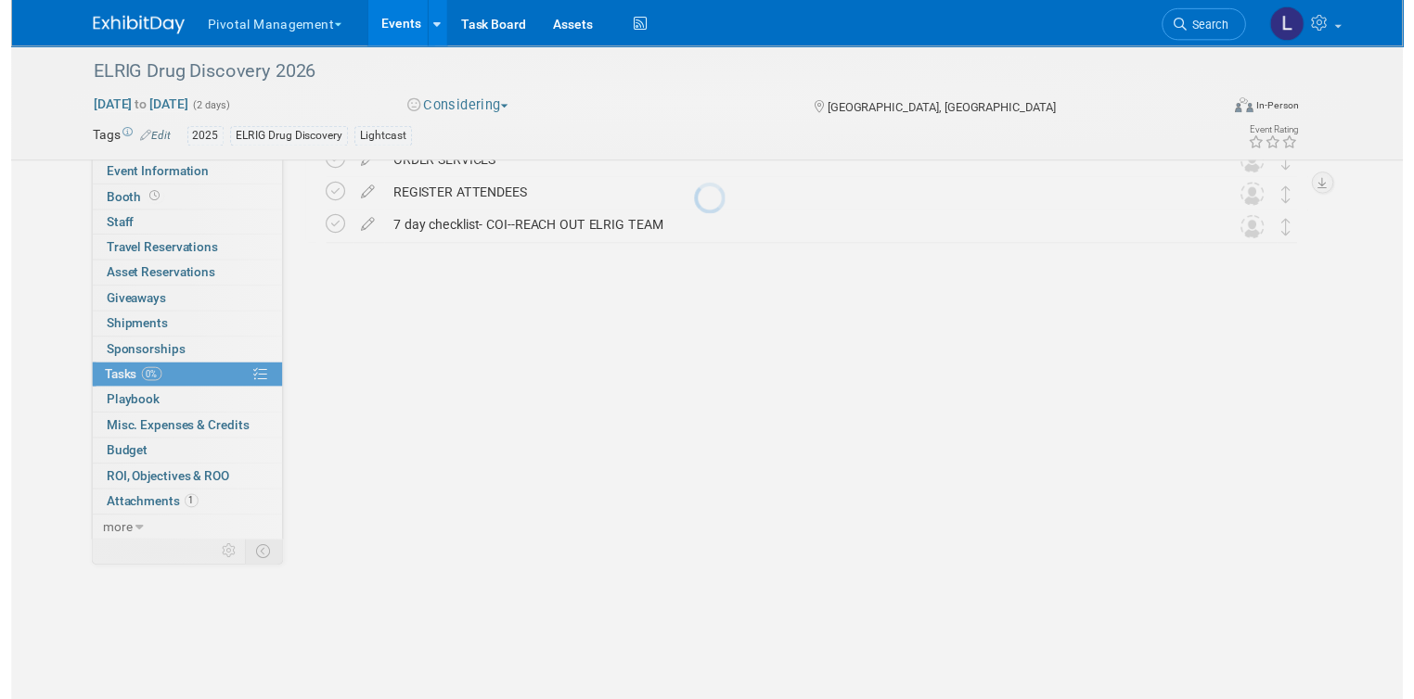
scroll to position [40, 0]
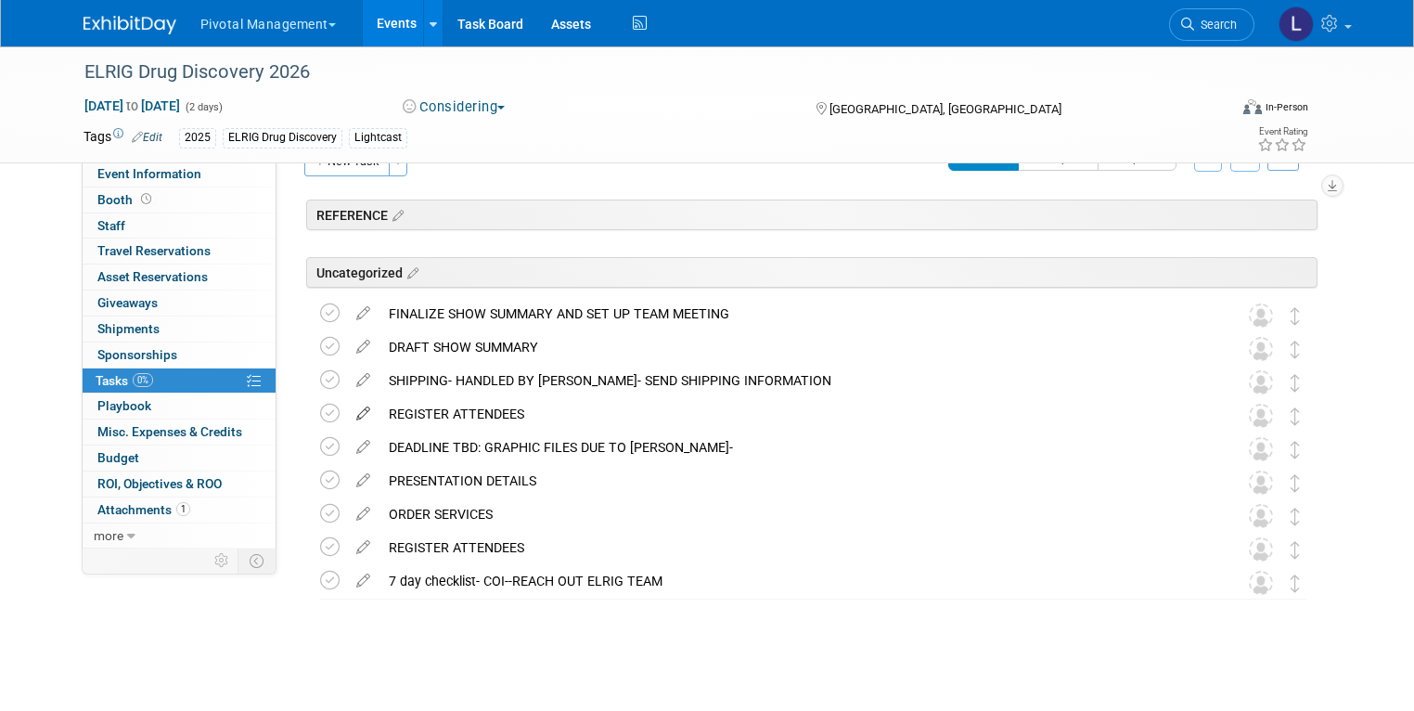
click at [351, 412] on icon at bounding box center [363, 409] width 32 height 23
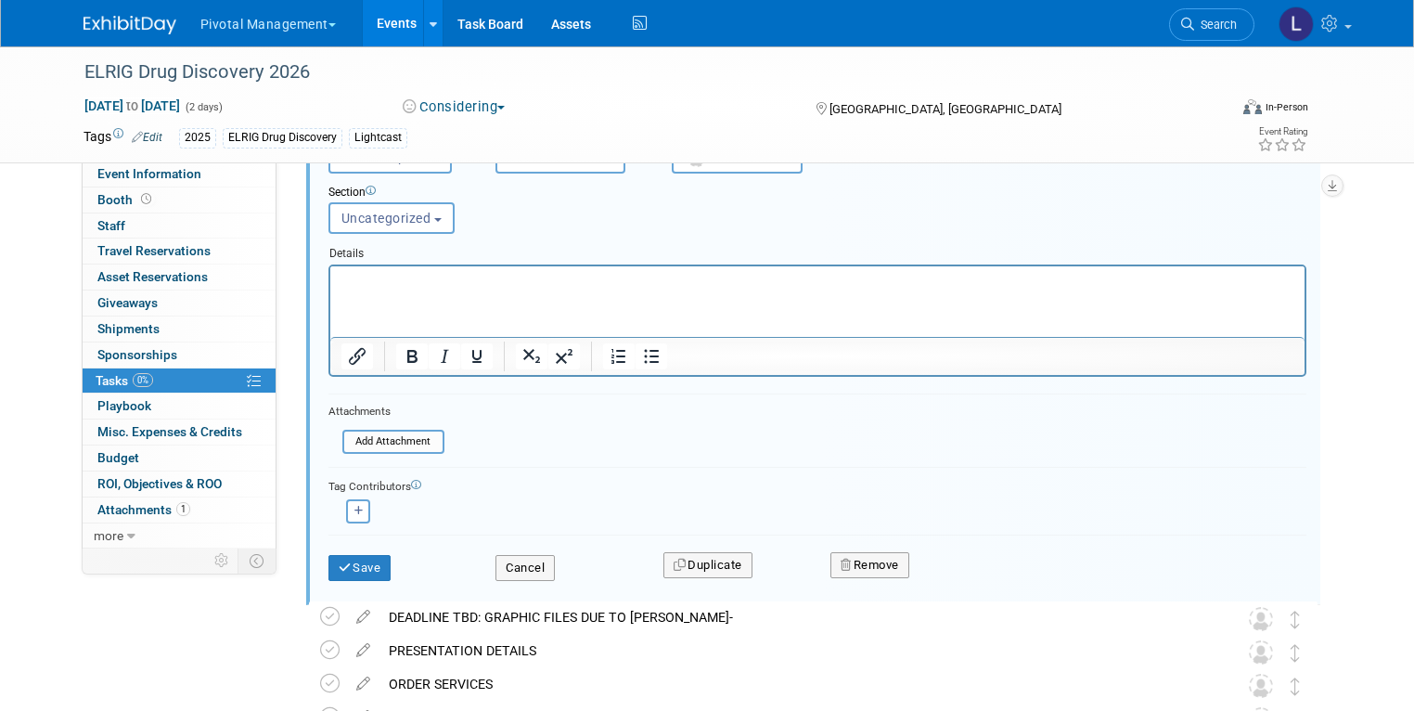
scroll to position [403, 0]
click at [895, 565] on button "Remove" at bounding box center [869, 562] width 79 height 26
click at [970, 565] on link "Yes" at bounding box center [974, 578] width 54 height 30
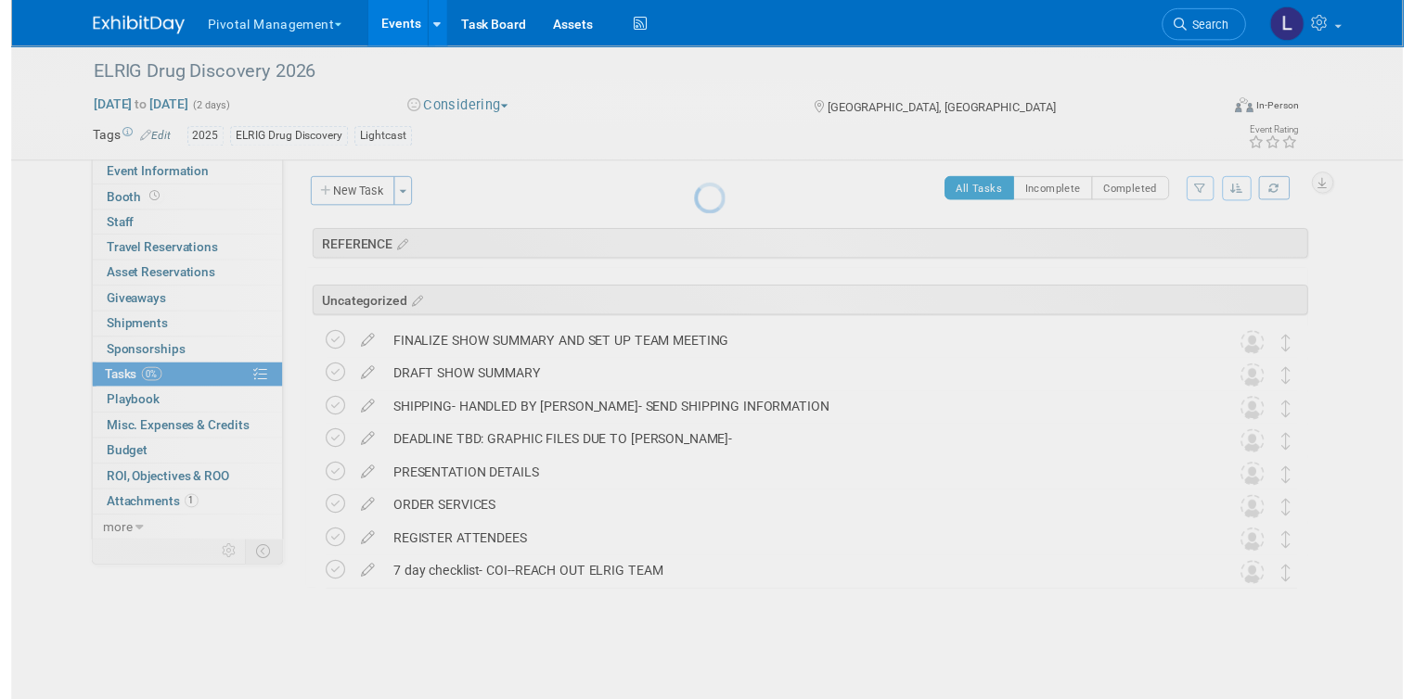
scroll to position [6, 0]
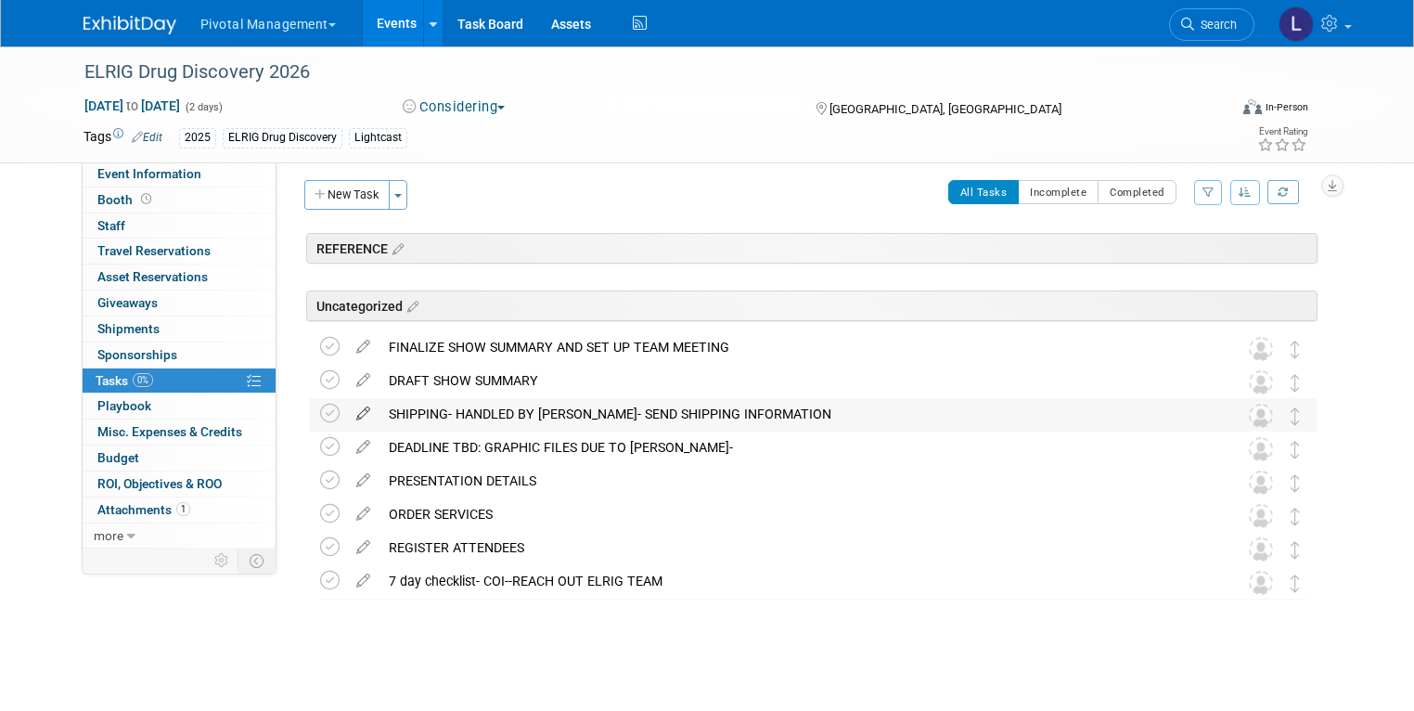
click at [347, 408] on icon at bounding box center [363, 409] width 32 height 23
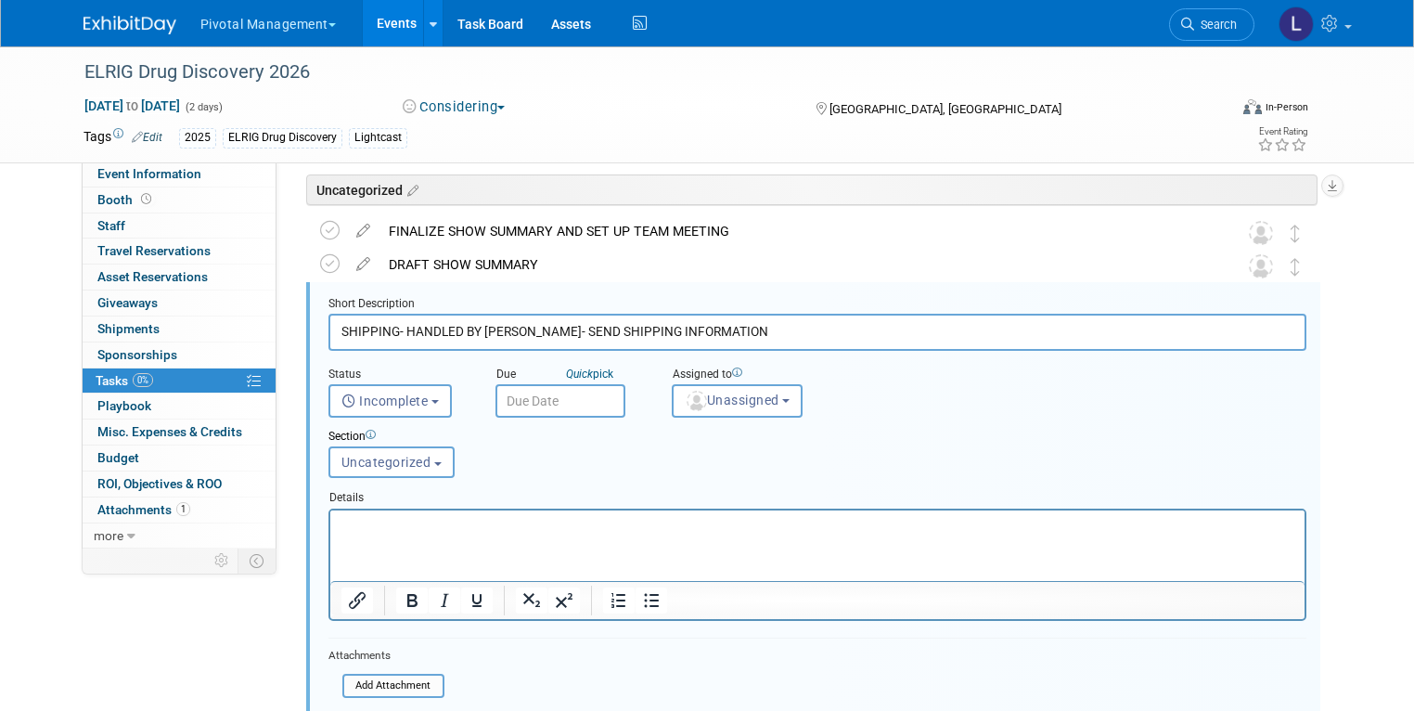
scroll to position [133, 0]
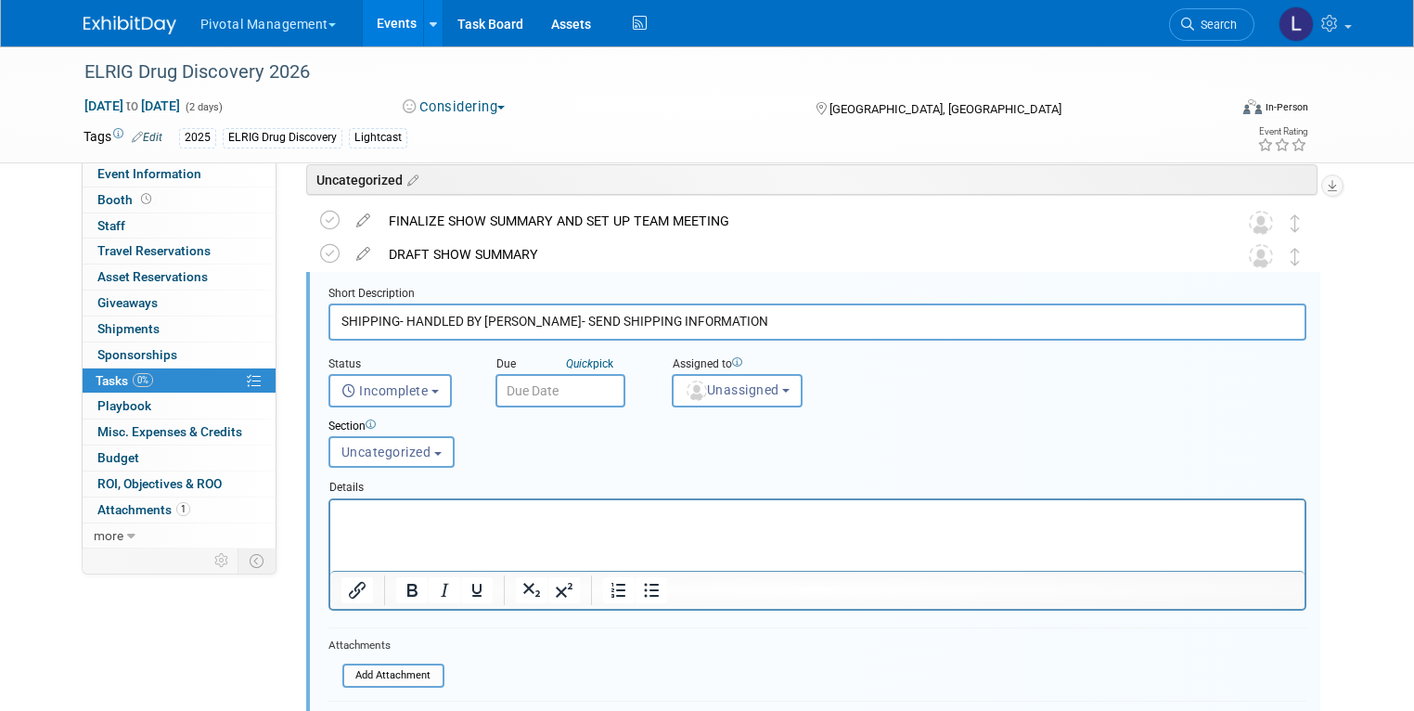
drag, startPoint x: 778, startPoint y: 315, endPoint x: 390, endPoint y: 318, distance: 388.7
click at [390, 318] on input "SHIPPING- HANDLED BY NIGEL CAVE- SEND SHIPPING INFORMATION" at bounding box center [817, 321] width 978 height 36
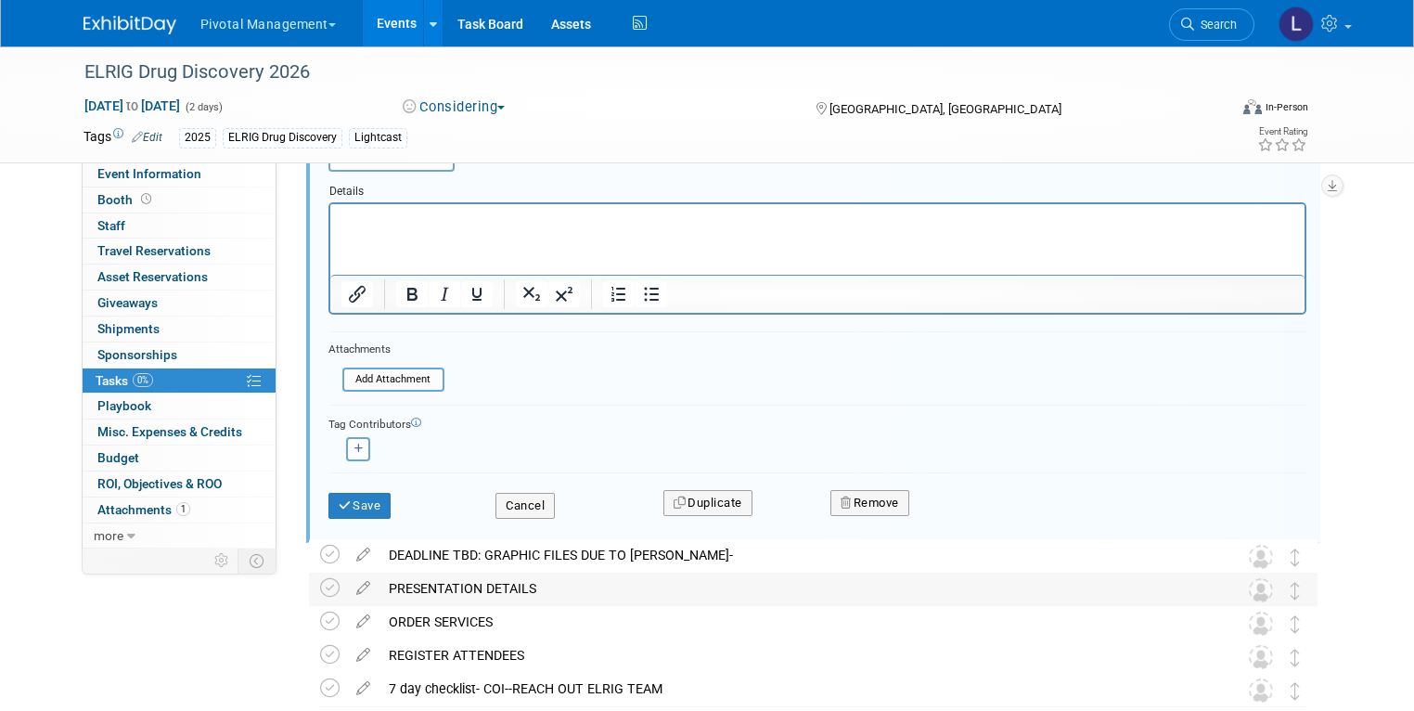
scroll to position [430, 0]
type input "SHIPPING-"
click at [367, 501] on button "Save" at bounding box center [359, 504] width 63 height 26
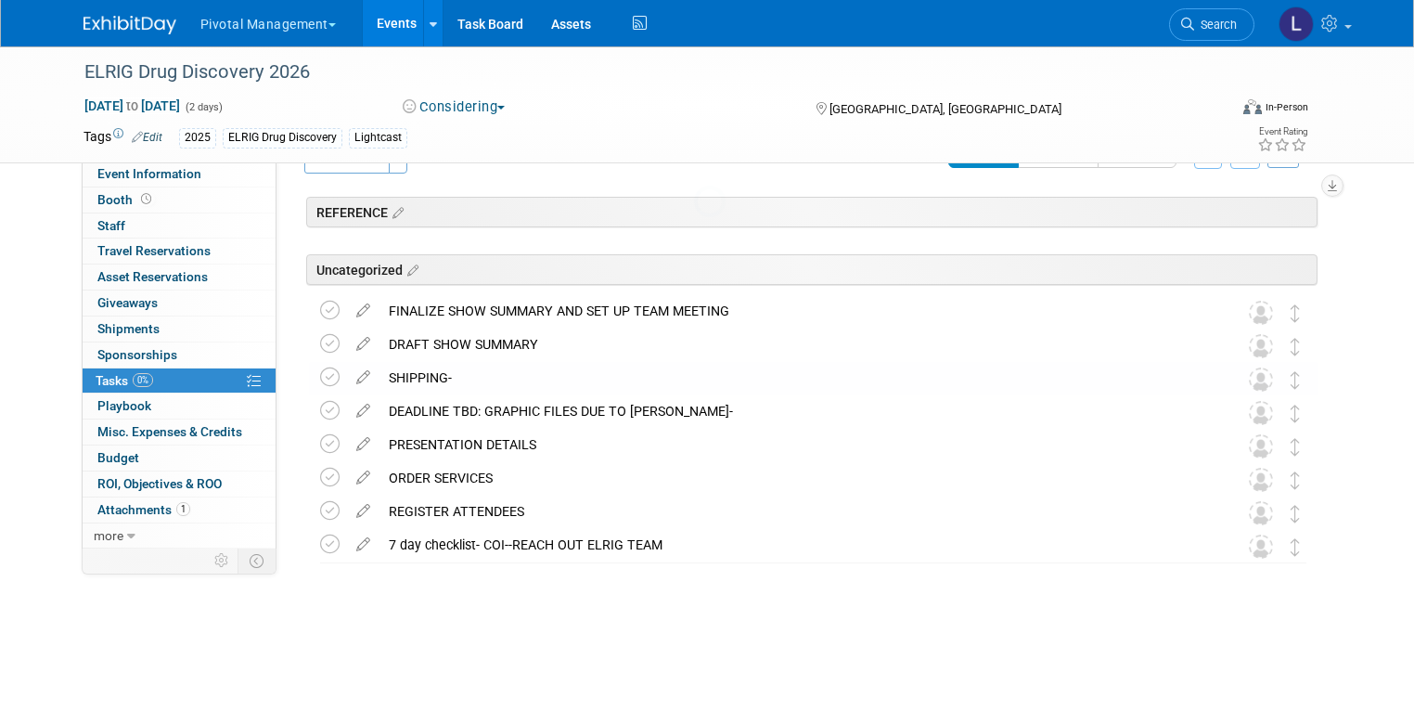
scroll to position [6, 0]
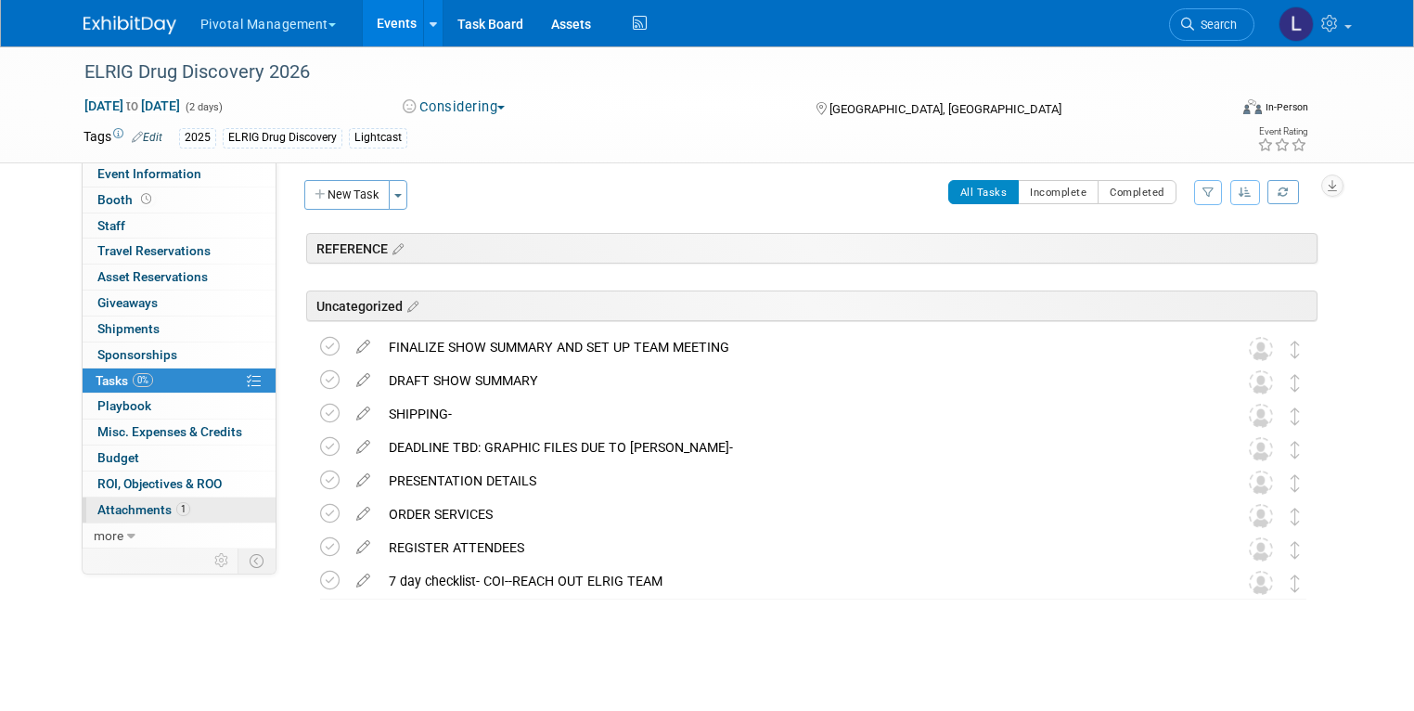
click at [126, 506] on span "Attachments 1" at bounding box center [143, 509] width 93 height 15
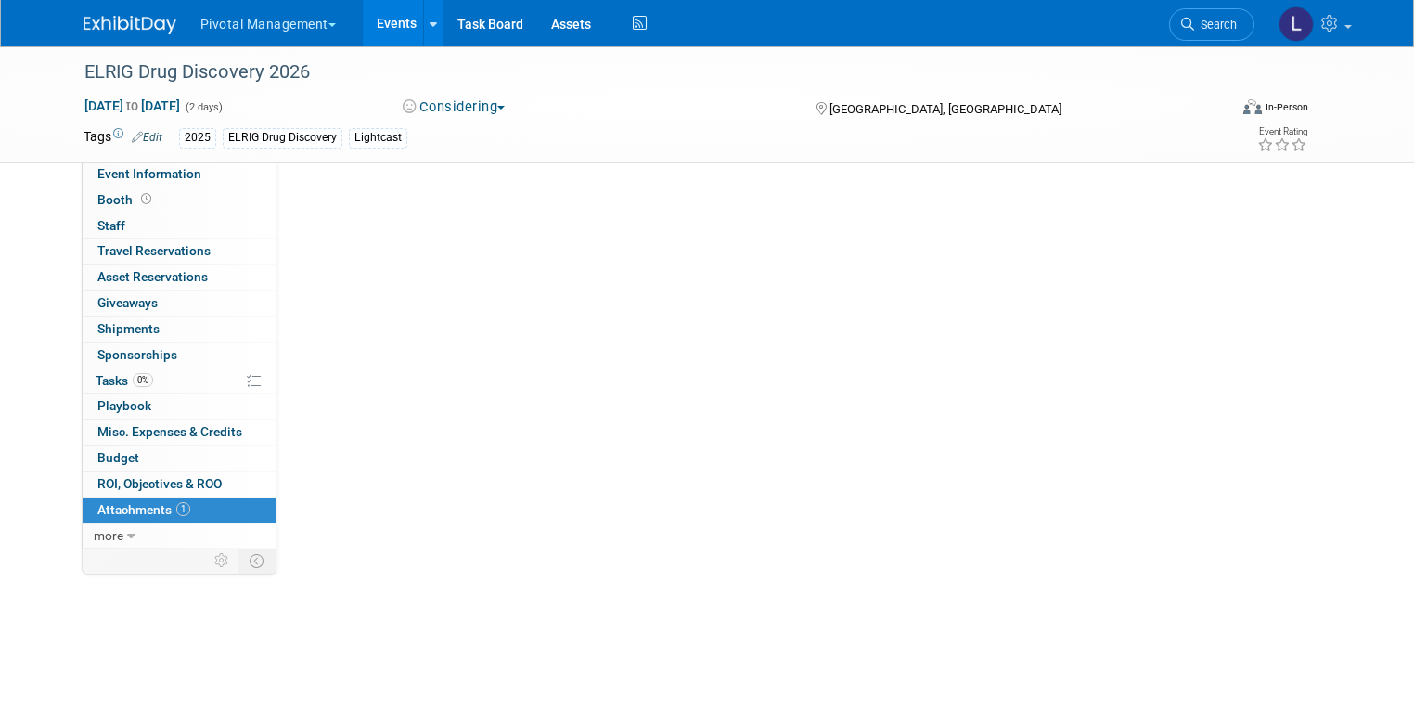
scroll to position [0, 0]
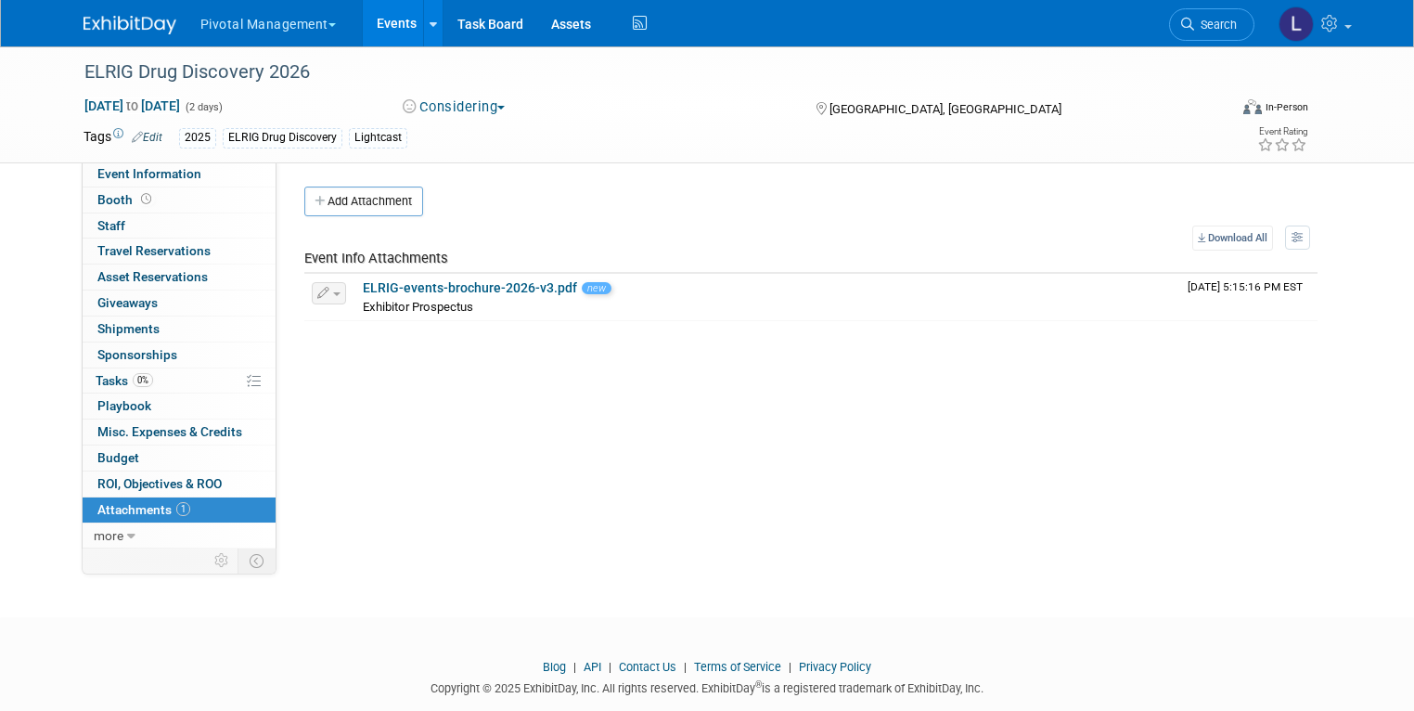
click at [145, 139] on link "Edit" at bounding box center [147, 137] width 31 height 13
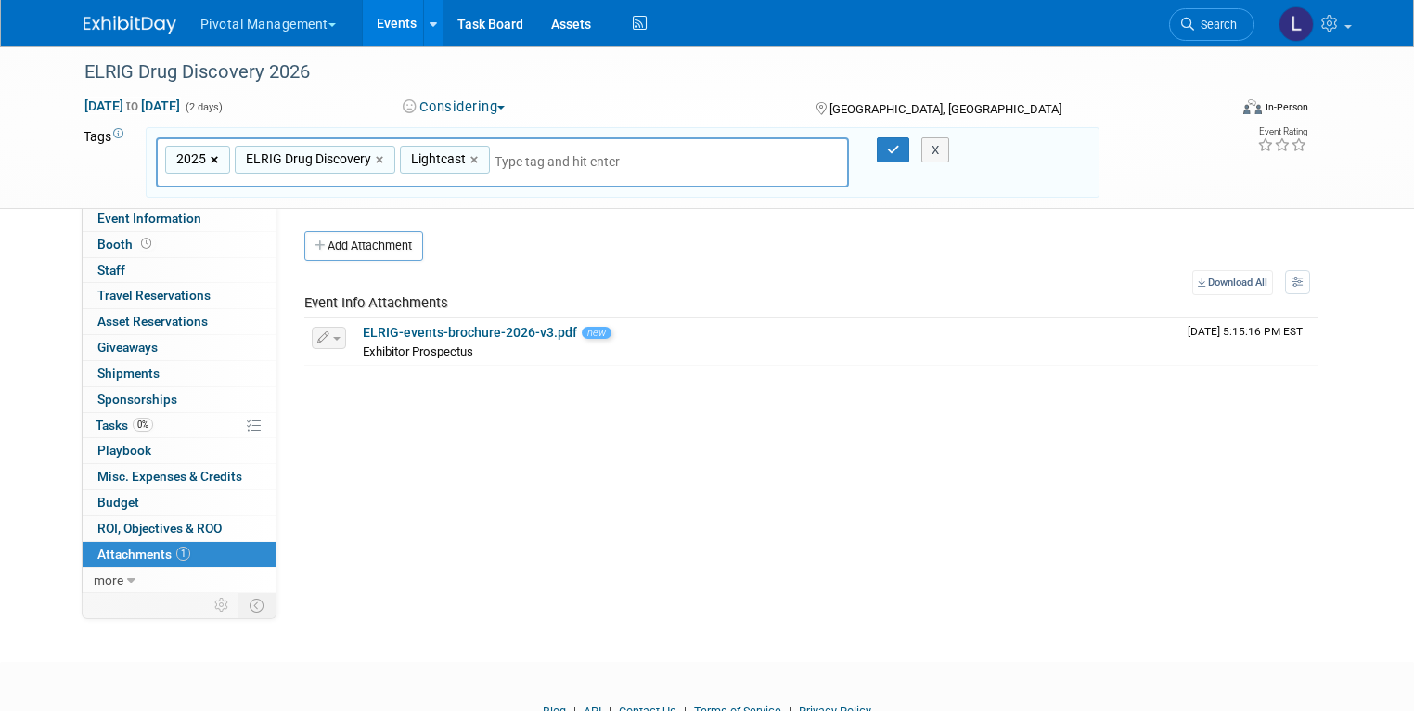
click at [211, 155] on link "×" at bounding box center [217, 159] width 12 height 21
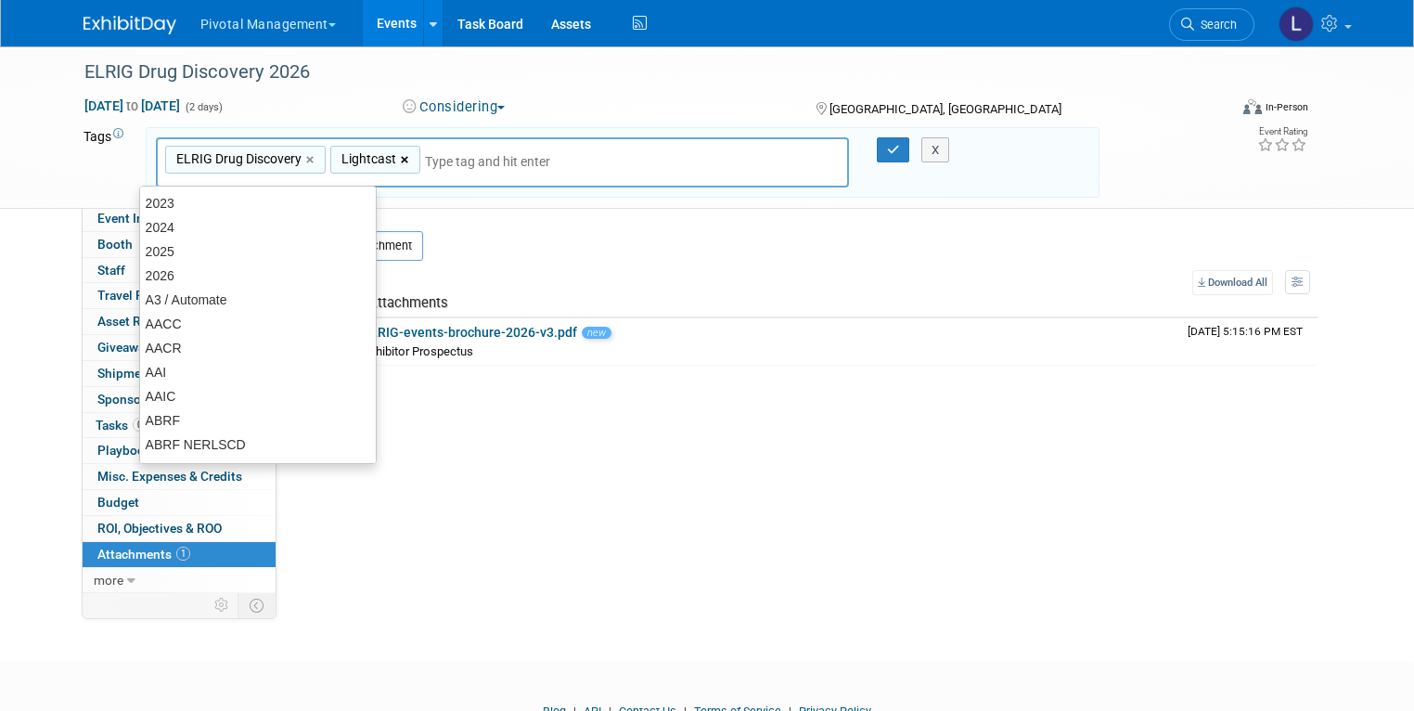
click at [401, 158] on link "×" at bounding box center [407, 159] width 12 height 21
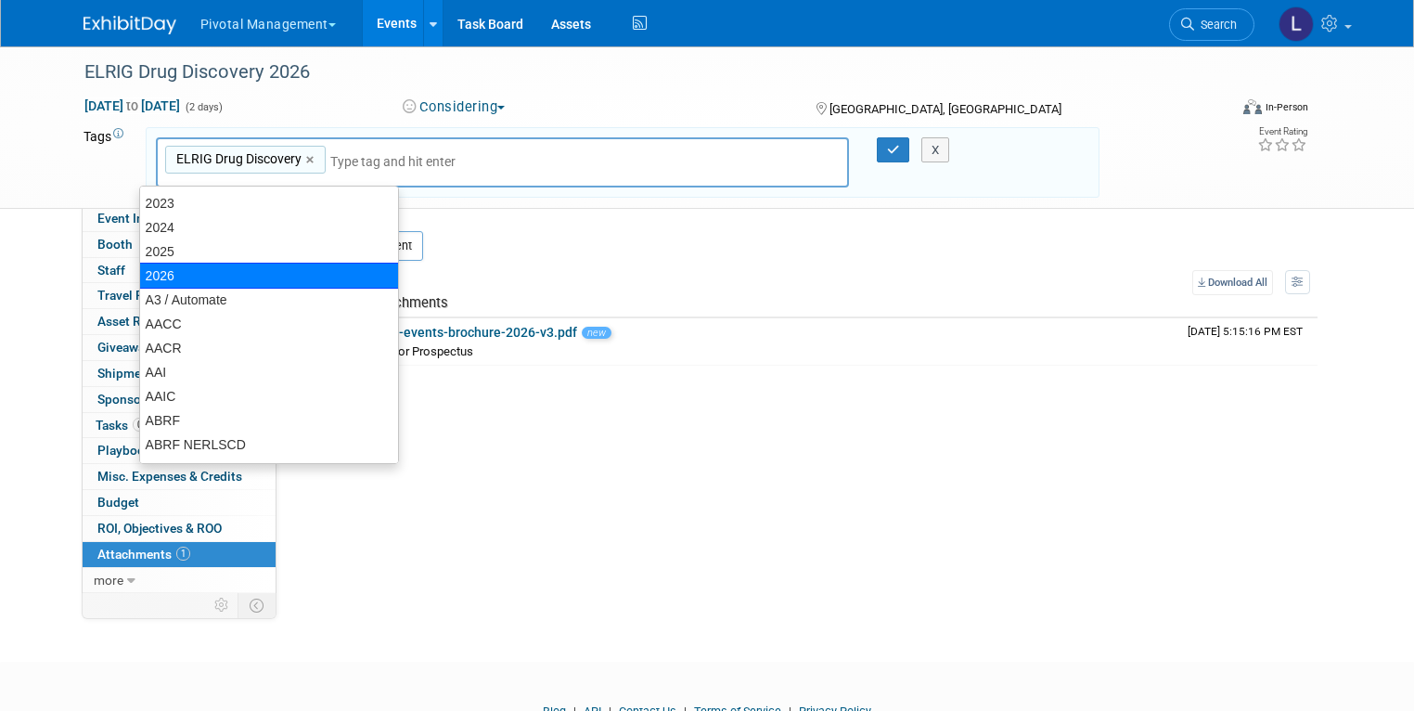
click at [178, 270] on div "2026" at bounding box center [269, 276] width 260 height 26
type input "ELRIG Drug Discovery, 2026"
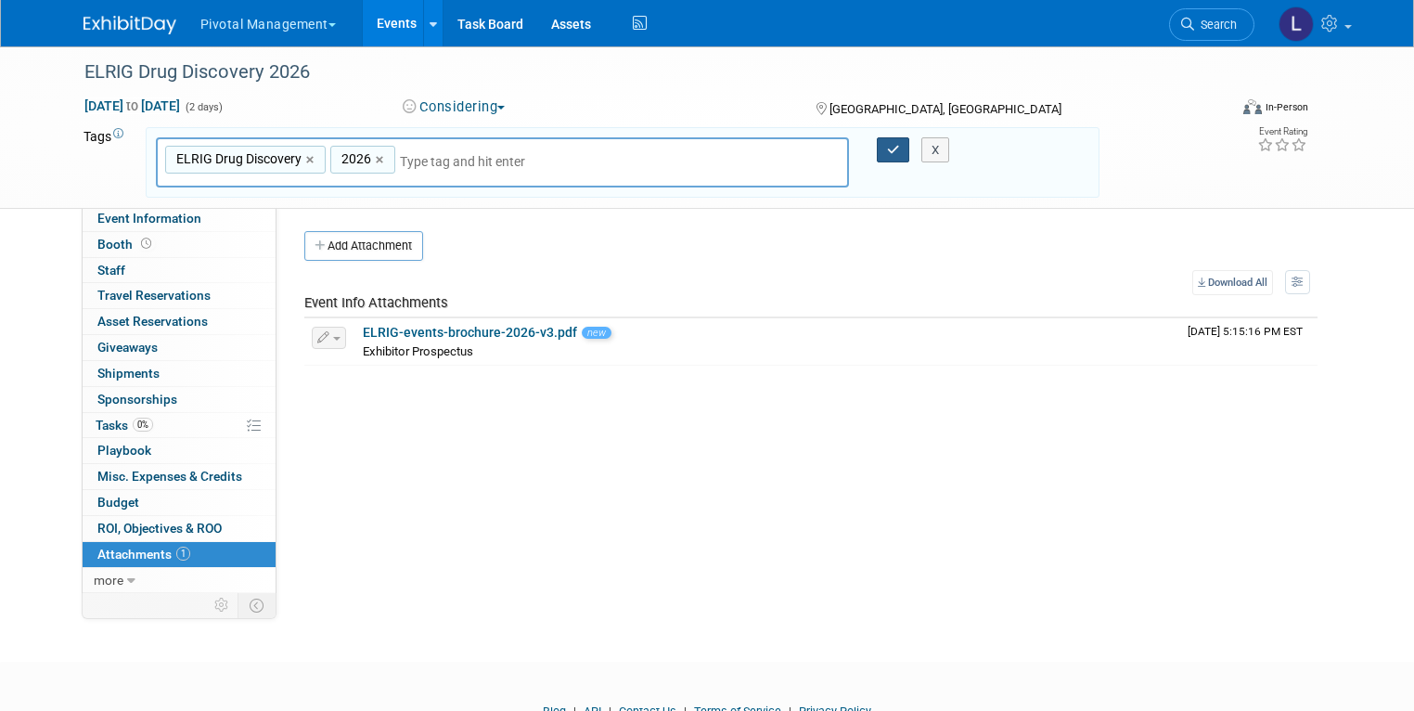
click at [890, 147] on icon "button" at bounding box center [893, 150] width 13 height 12
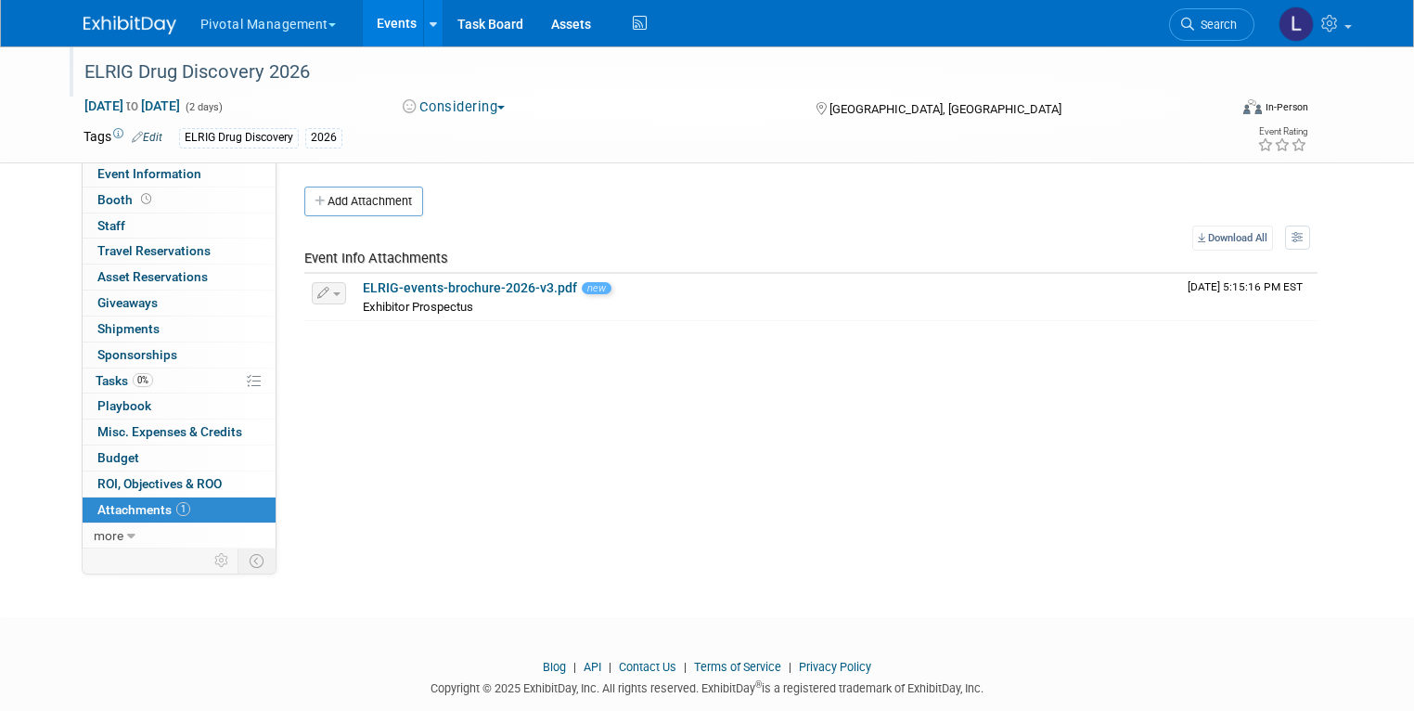
click at [319, 71] on div "ELRIG Drug Discovery 2026" at bounding box center [641, 72] width 1126 height 33
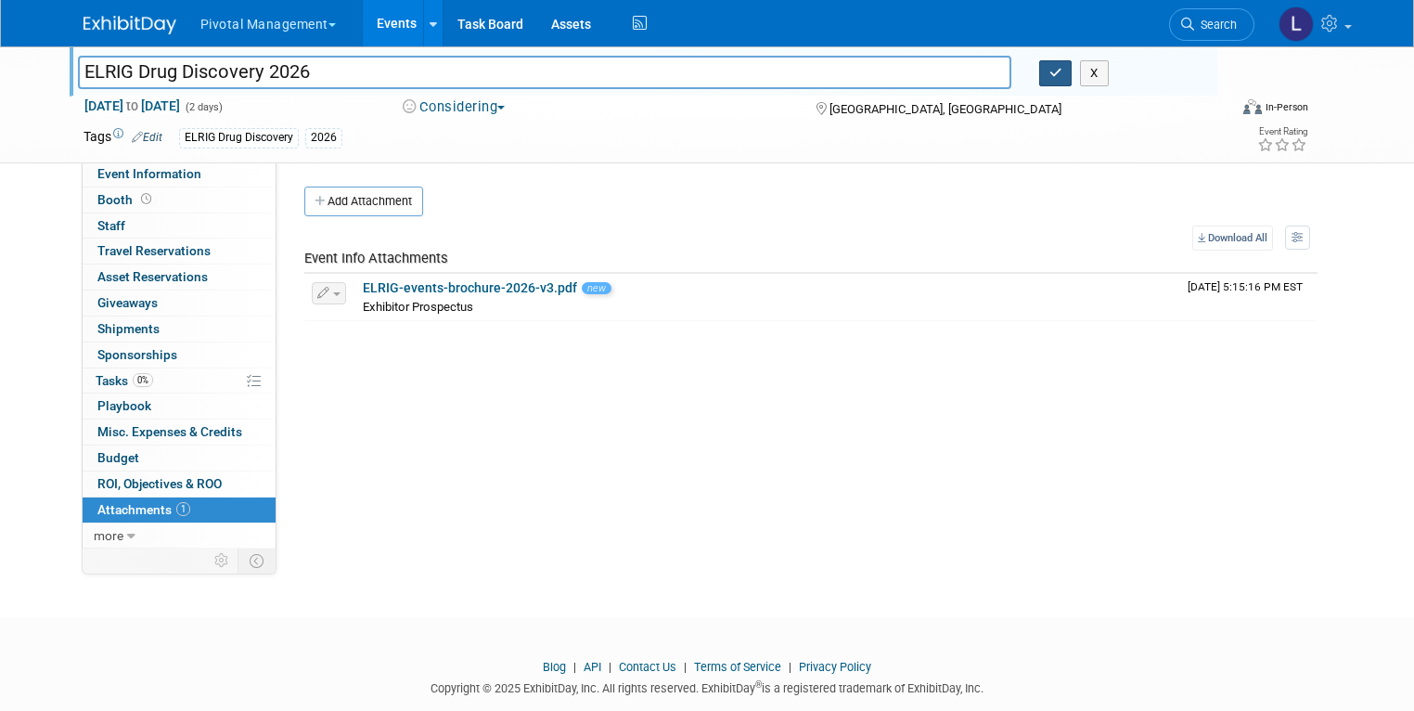
click at [1071, 83] on div "ELRIG Drug Discovery 2026 X" at bounding box center [641, 74] width 1154 height 28
click at [1070, 80] on button "button" at bounding box center [1055, 73] width 33 height 26
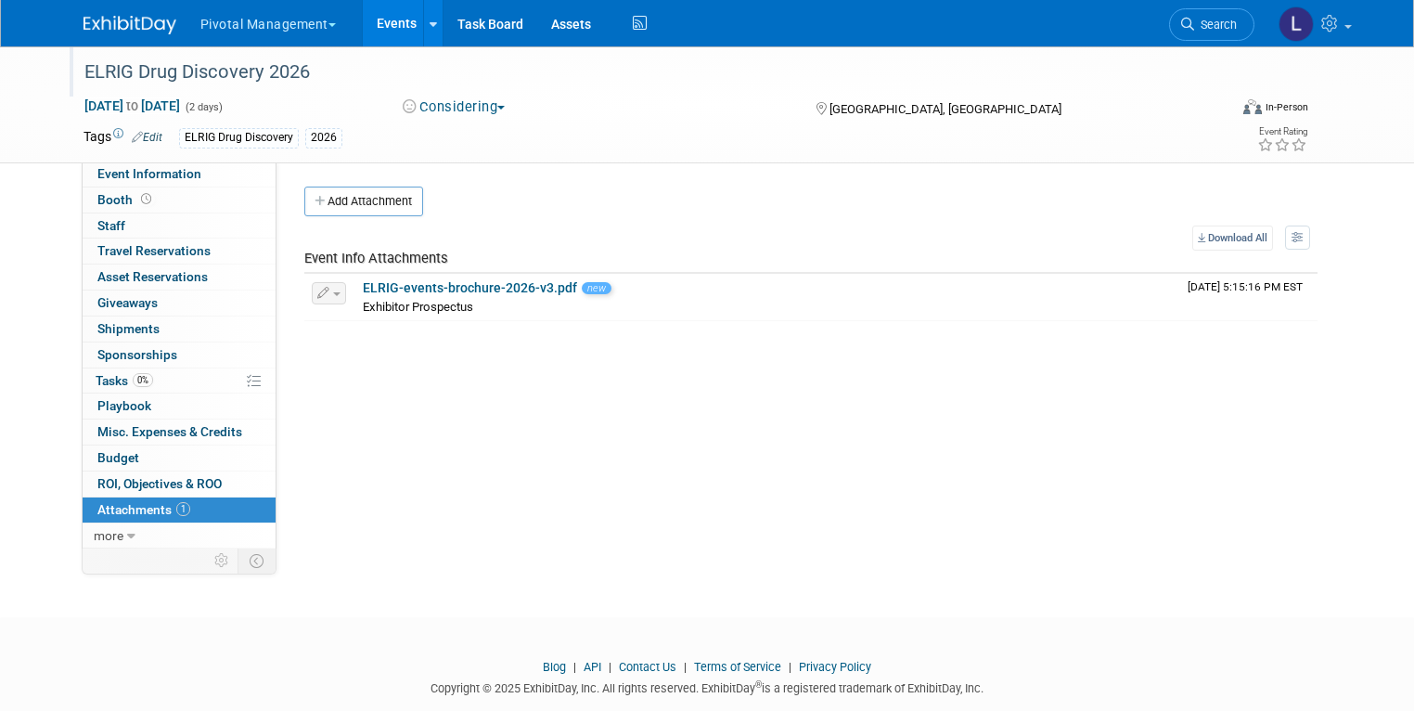
click at [377, 13] on link "Events" at bounding box center [397, 23] width 68 height 46
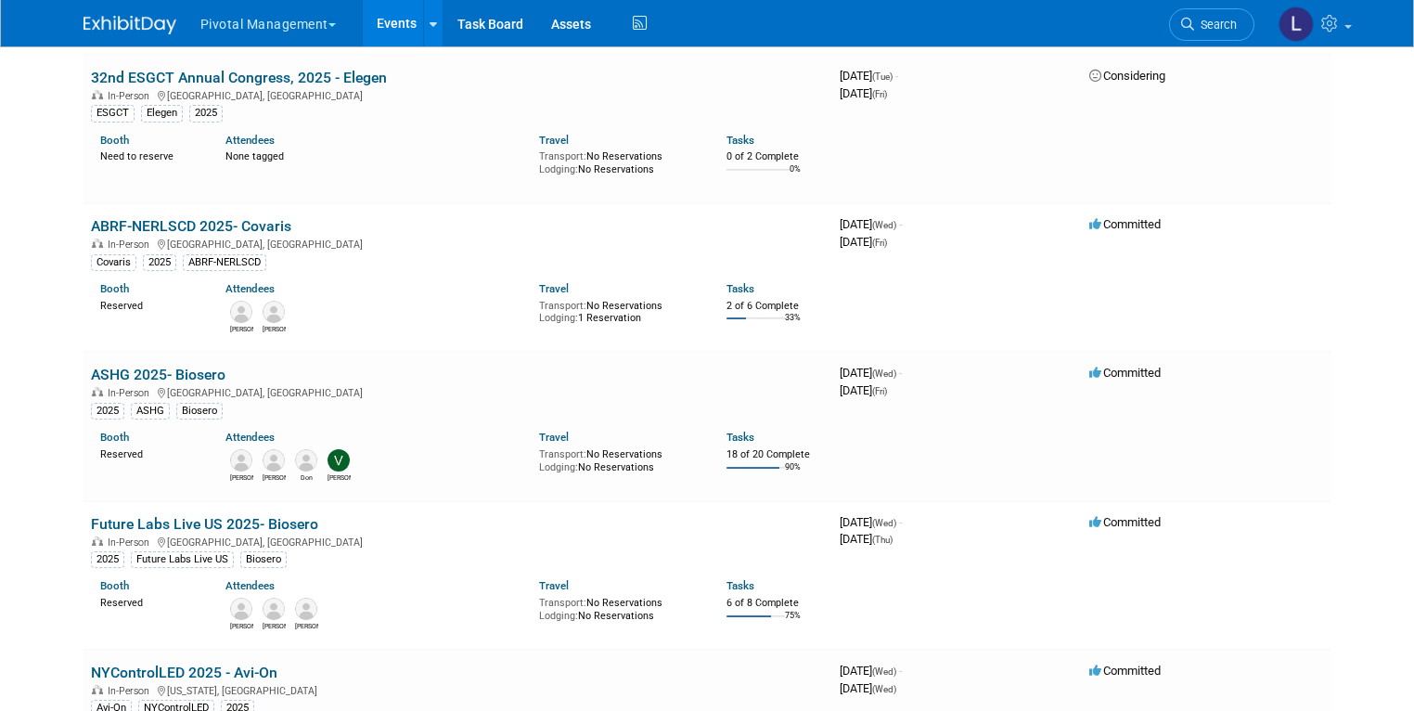
scroll to position [1916, 0]
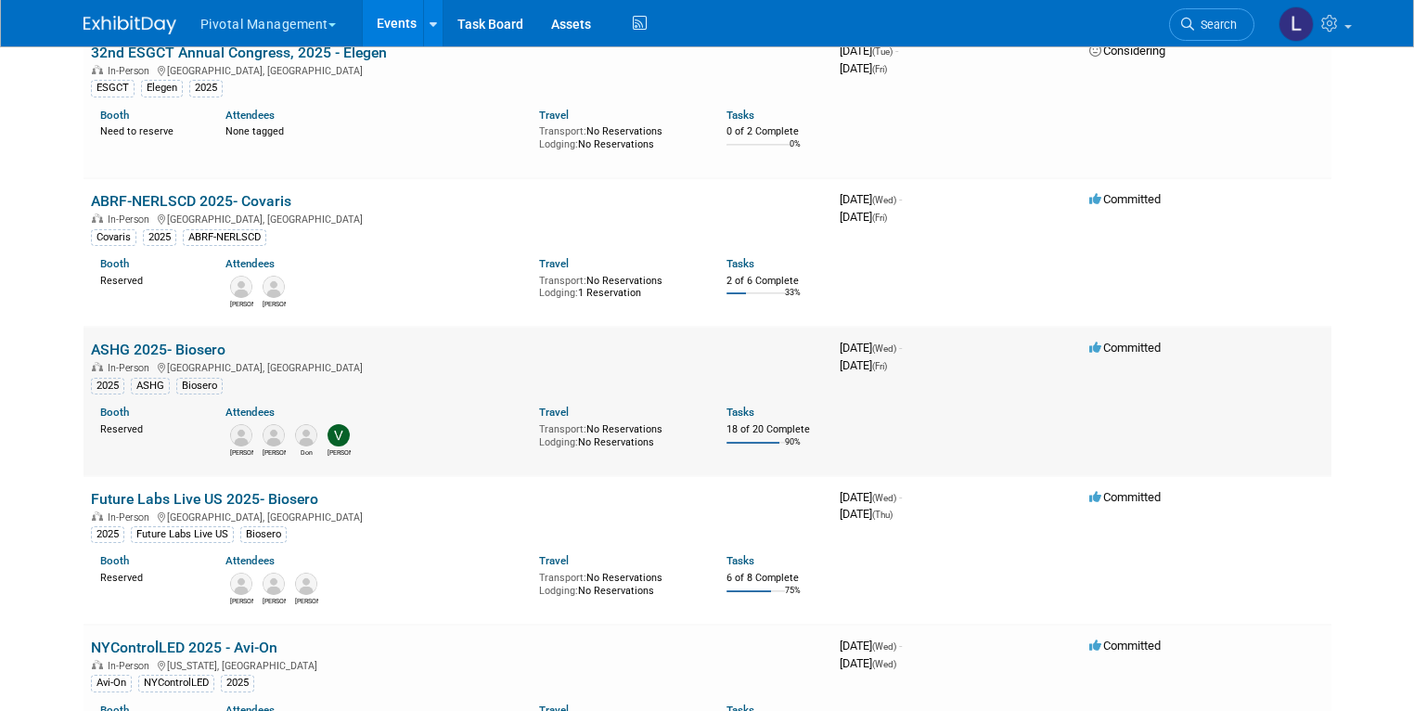
click at [132, 340] on link "ASHG 2025- Biosero" at bounding box center [158, 349] width 135 height 18
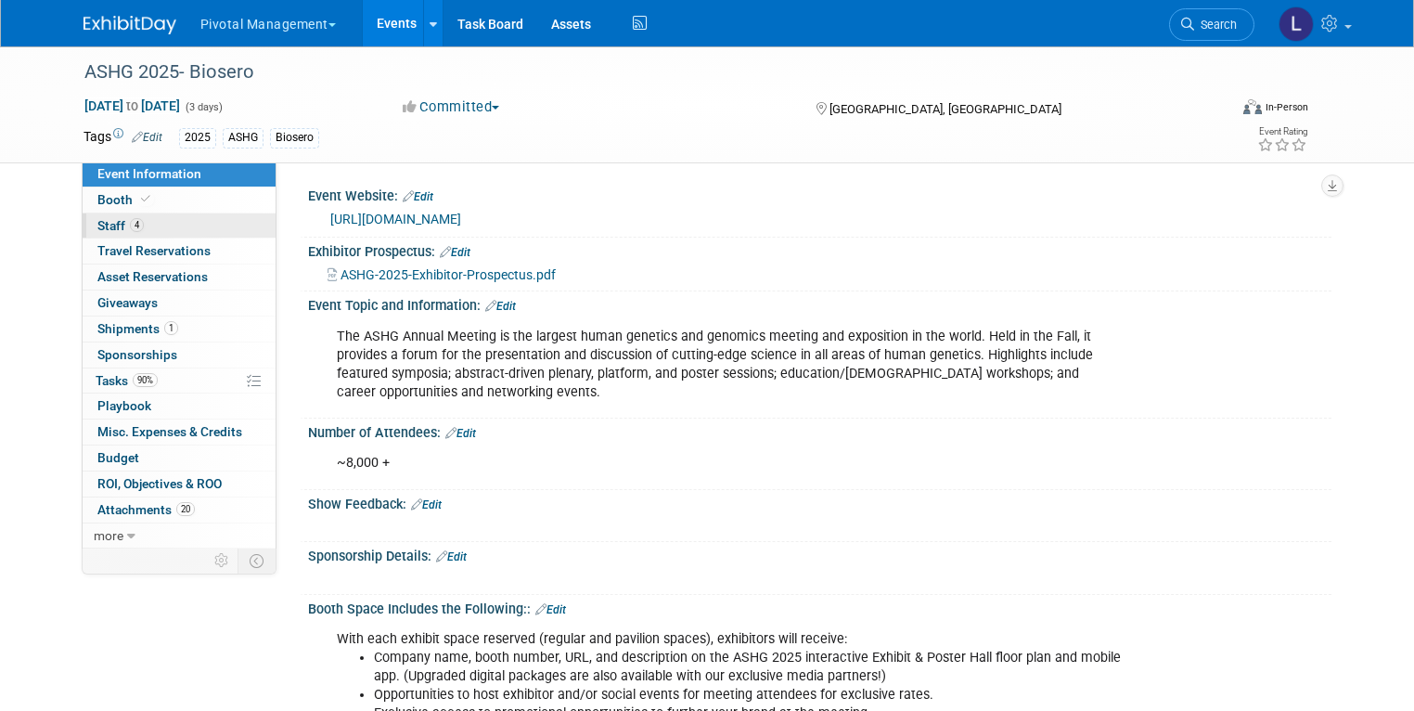
click at [97, 227] on span "Staff 4" at bounding box center [120, 225] width 46 height 15
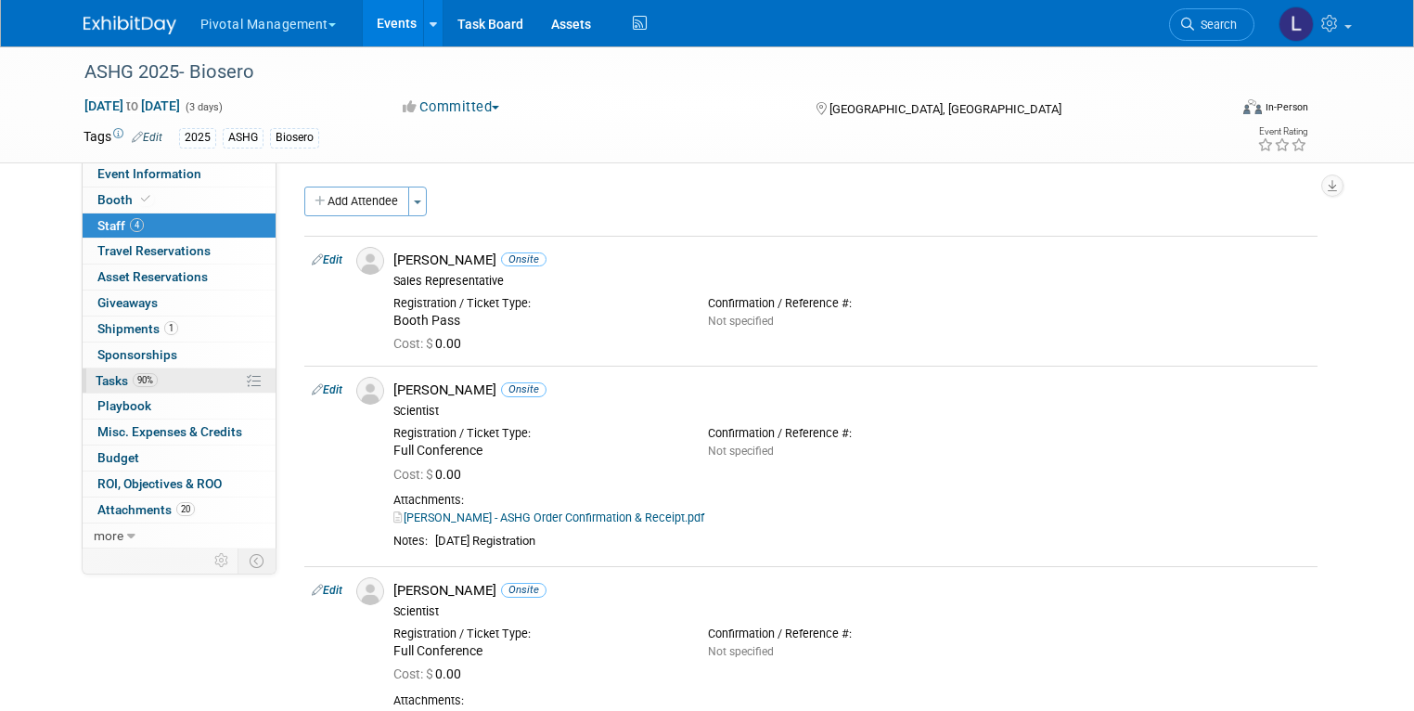
click at [96, 385] on span "Tasks 90%" at bounding box center [127, 380] width 62 height 15
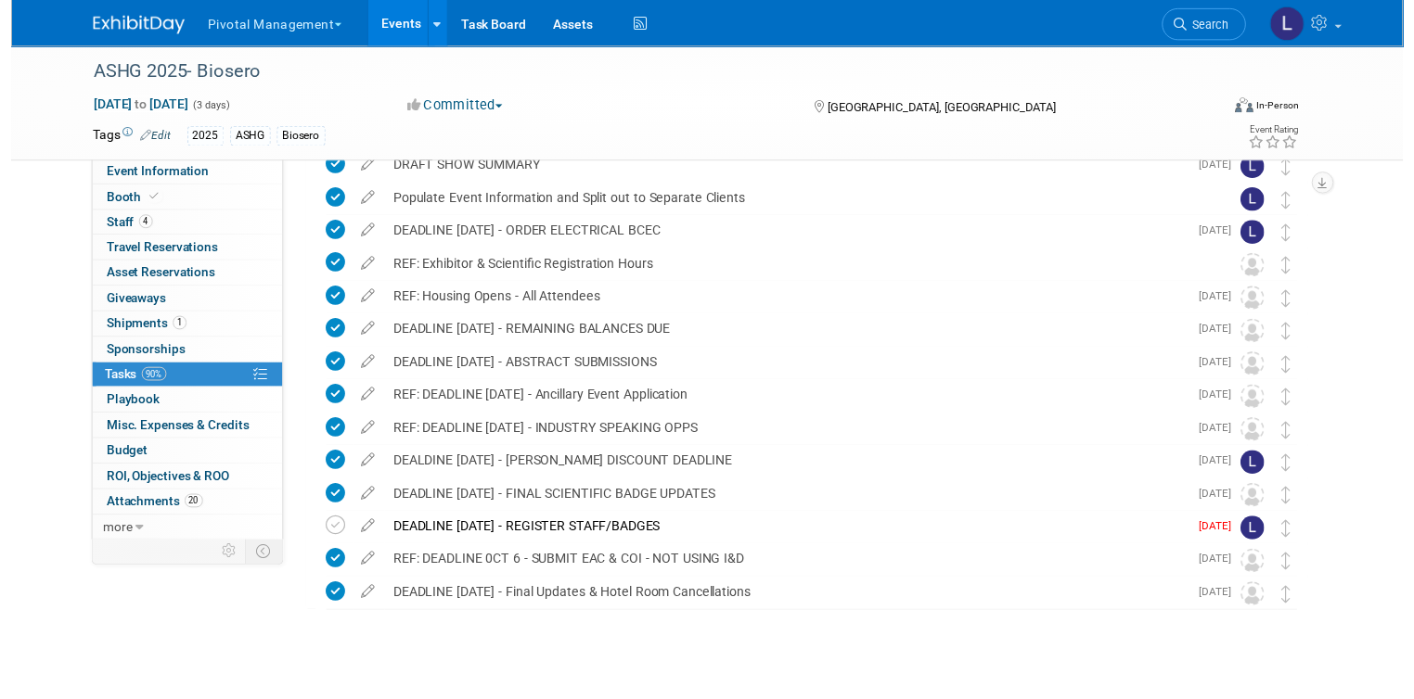
scroll to position [310, 0]
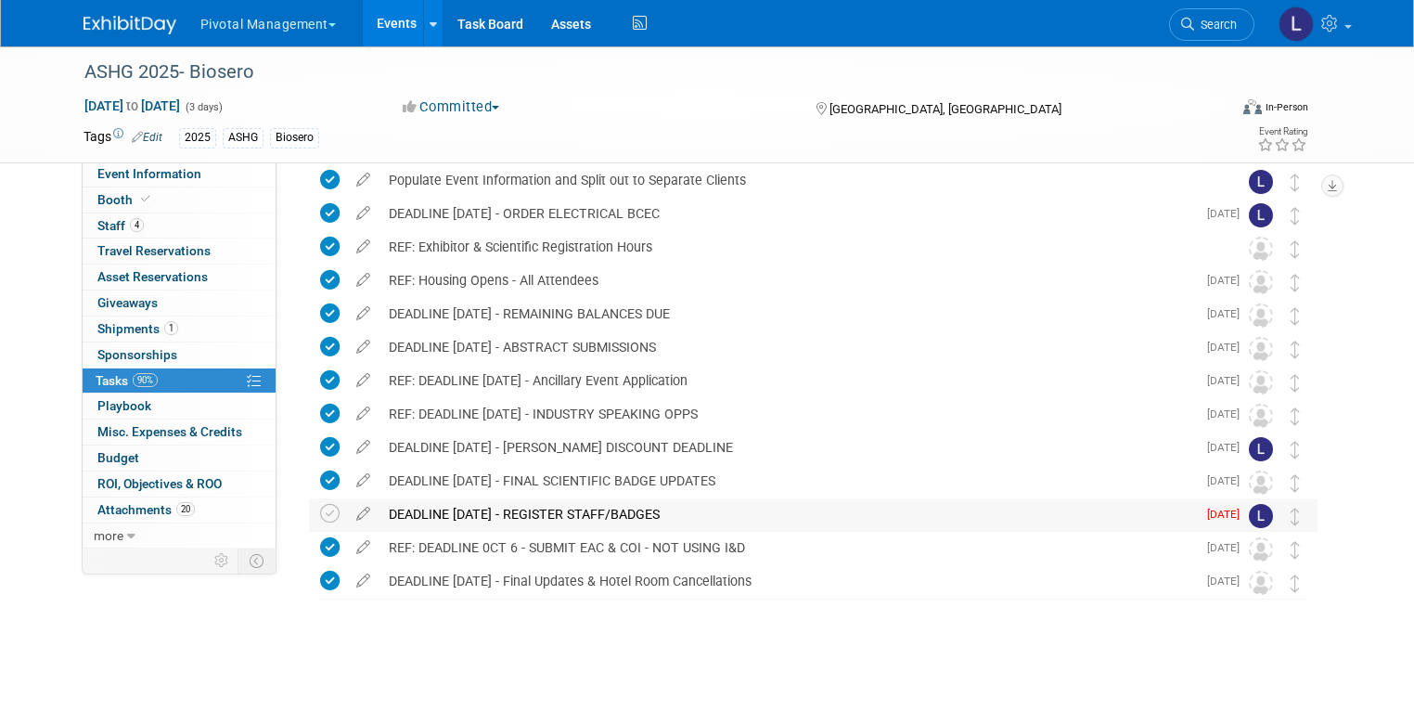
click at [511, 508] on div "DEADLINE [DATE] - REGISTER STAFF/BADGES" at bounding box center [787, 514] width 816 height 32
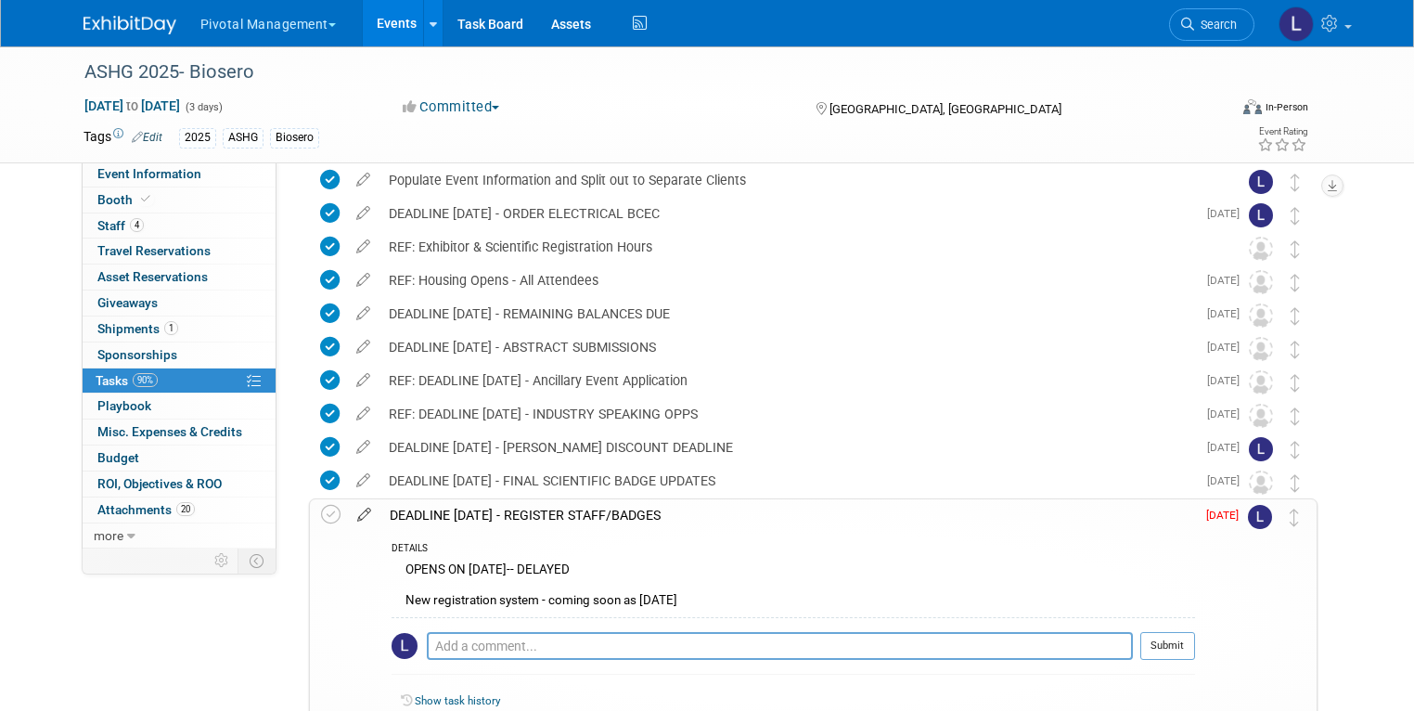
click at [348, 512] on icon at bounding box center [364, 510] width 32 height 23
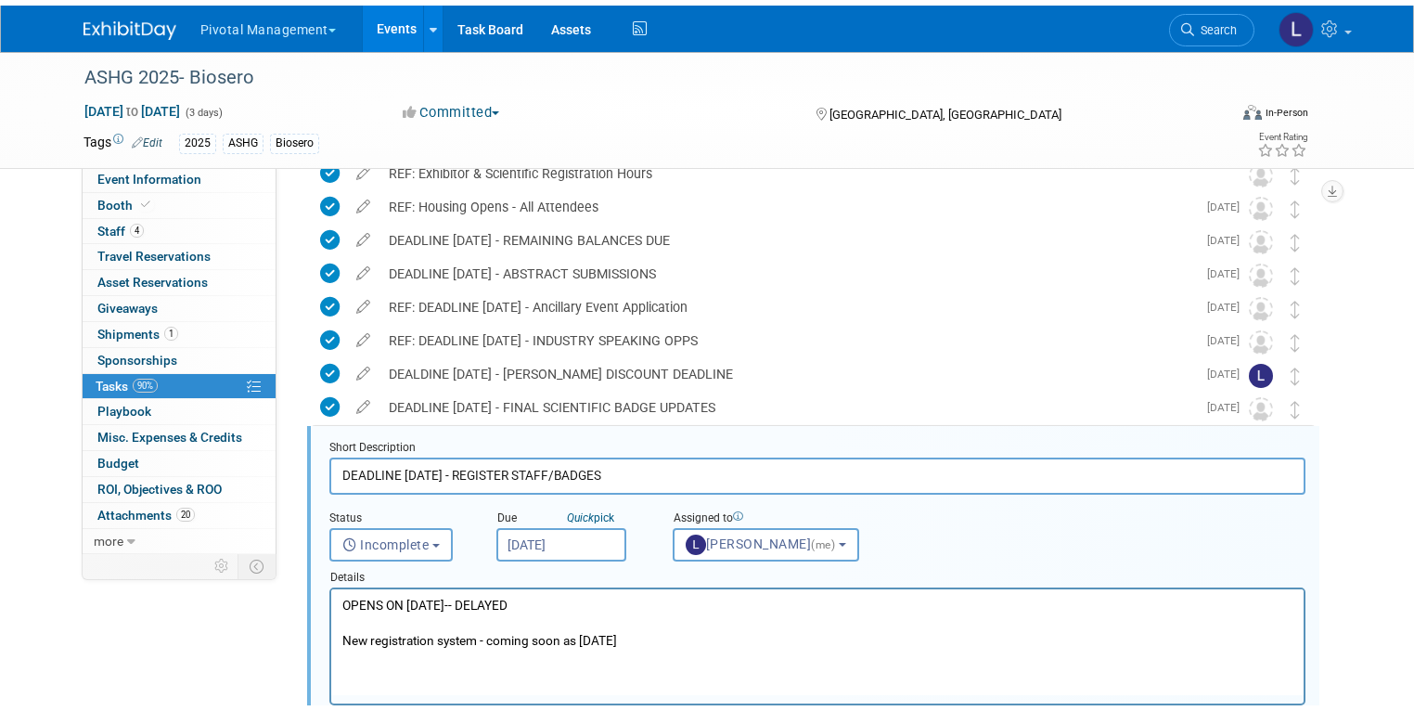
scroll to position [537, 0]
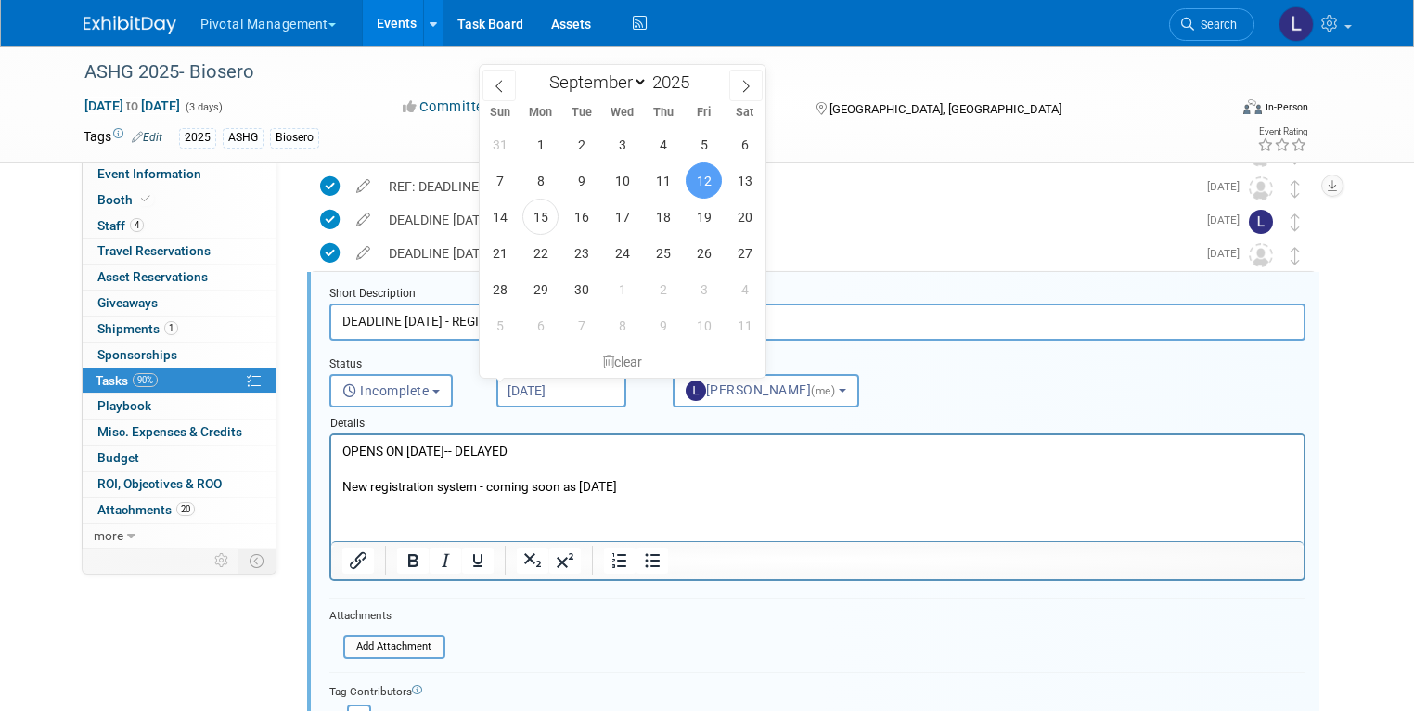
click at [533, 389] on input "[DATE]" at bounding box center [561, 390] width 130 height 33
click at [709, 212] on span "19" at bounding box center [704, 217] width 36 height 36
type input "[DATE]"
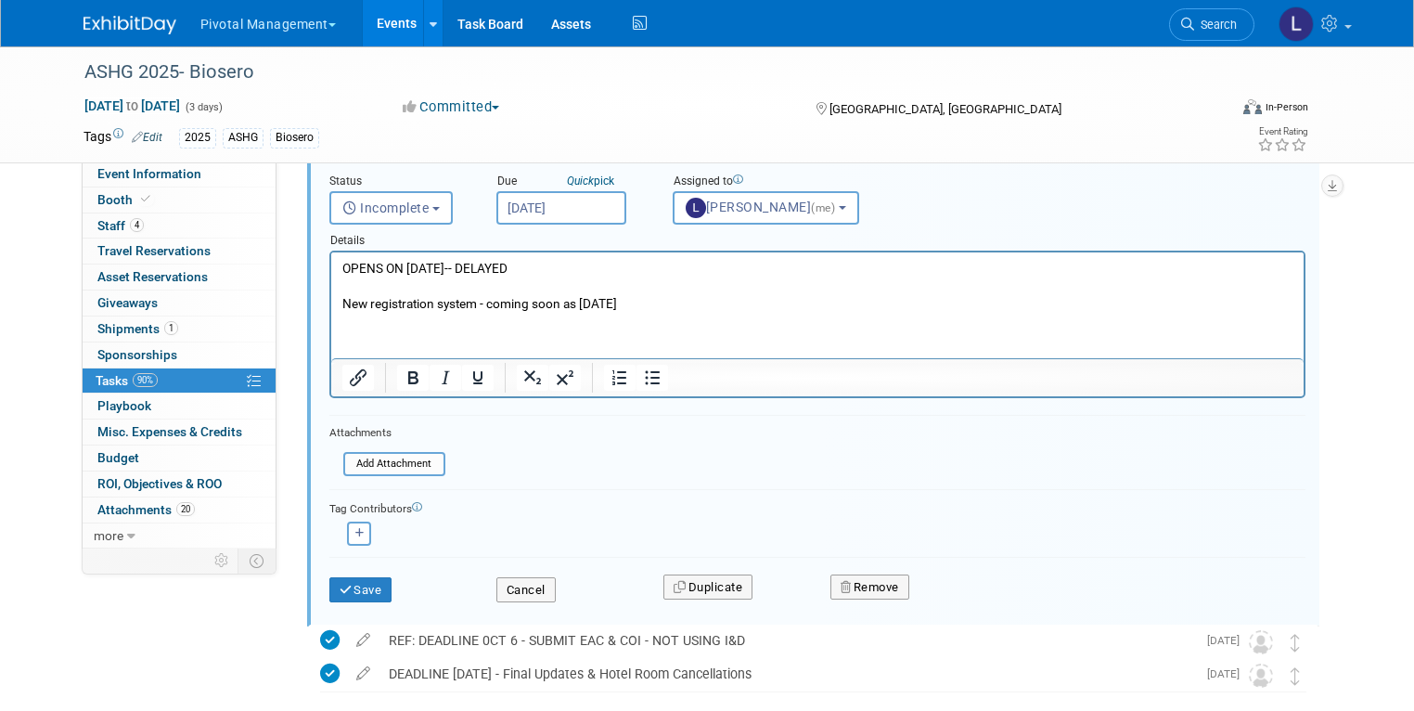
scroll to position [813, 0]
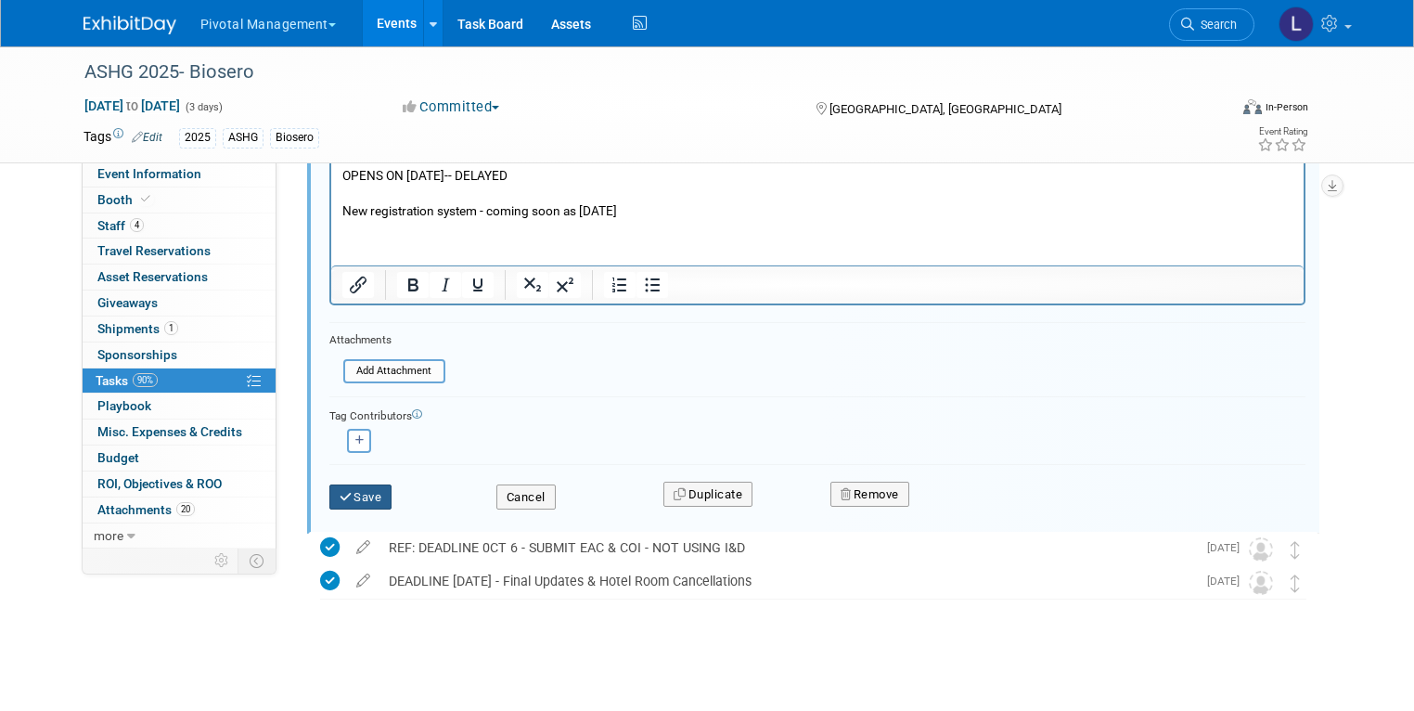
click at [355, 498] on button "Save" at bounding box center [360, 497] width 63 height 26
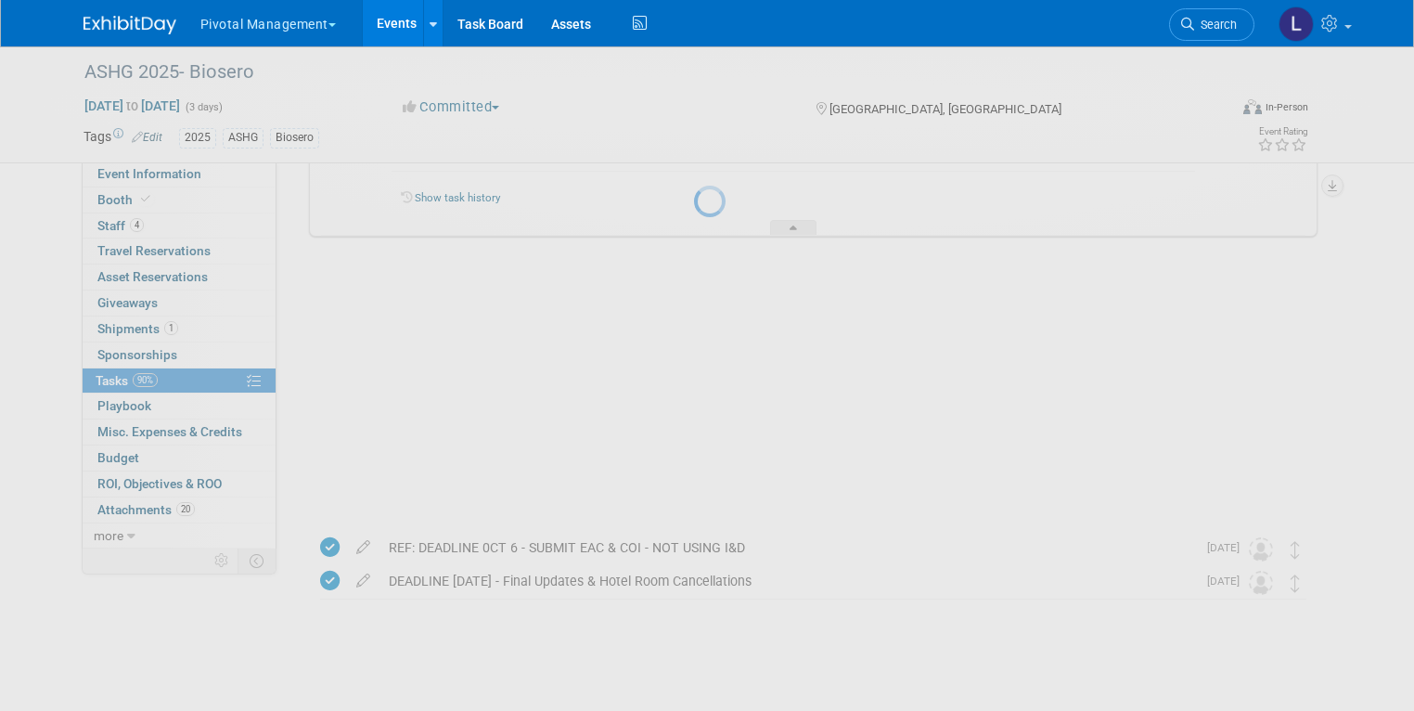
scroll to position [518, 0]
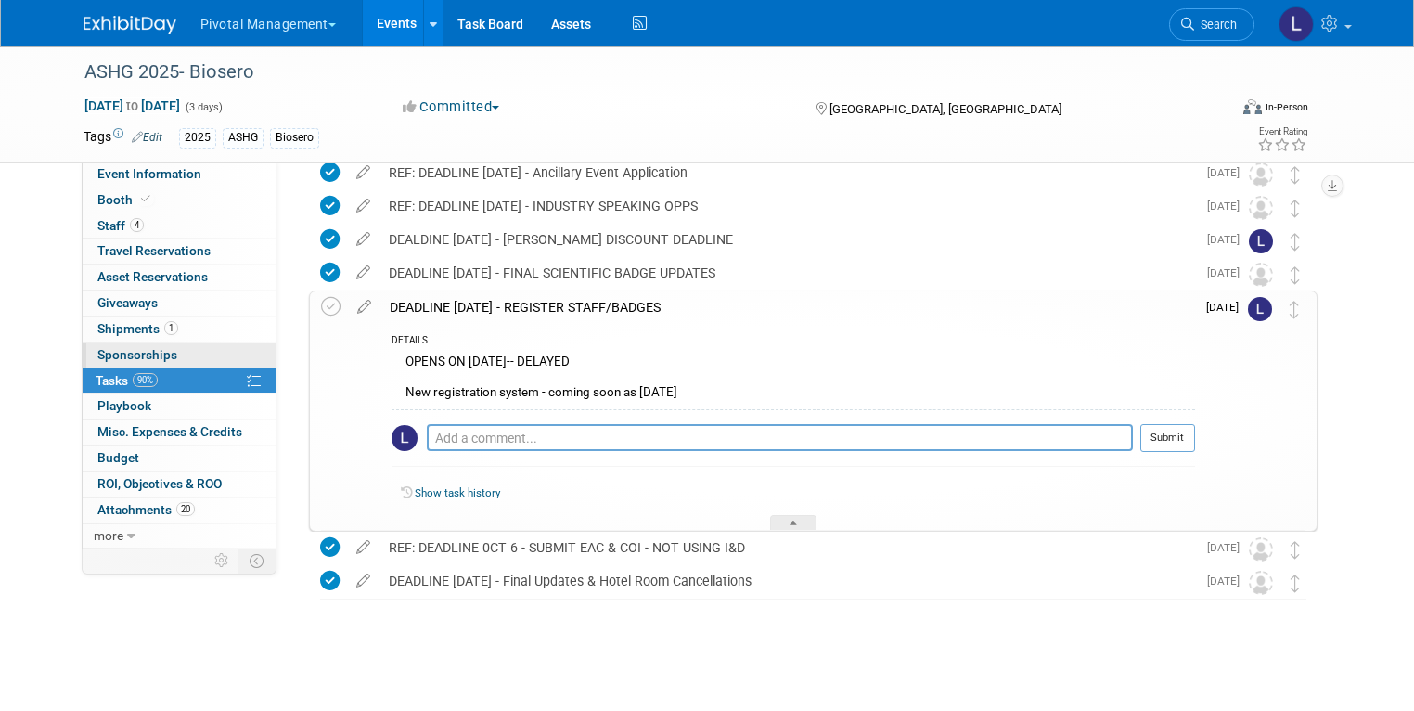
click at [158, 350] on span "Sponsorships 0" at bounding box center [137, 354] width 80 height 15
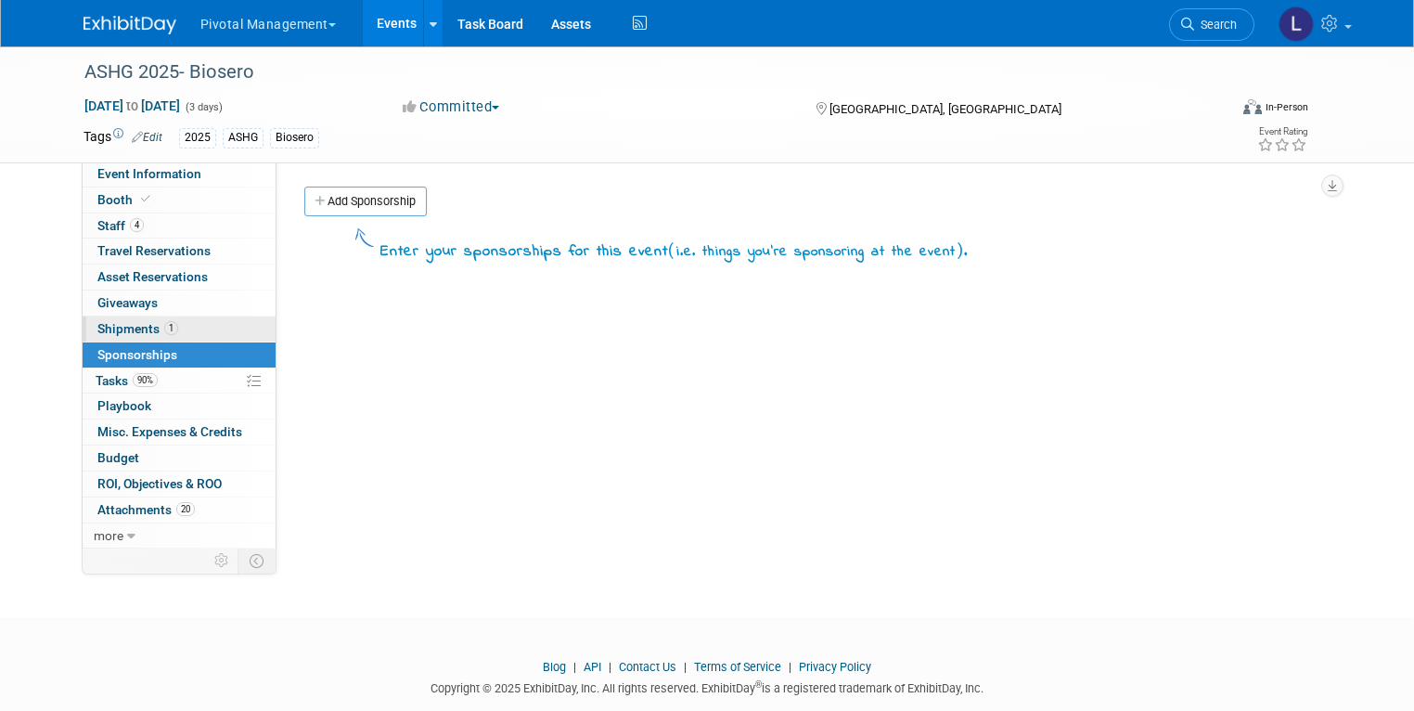
click at [136, 326] on span "Shipments 1" at bounding box center [137, 328] width 81 height 15
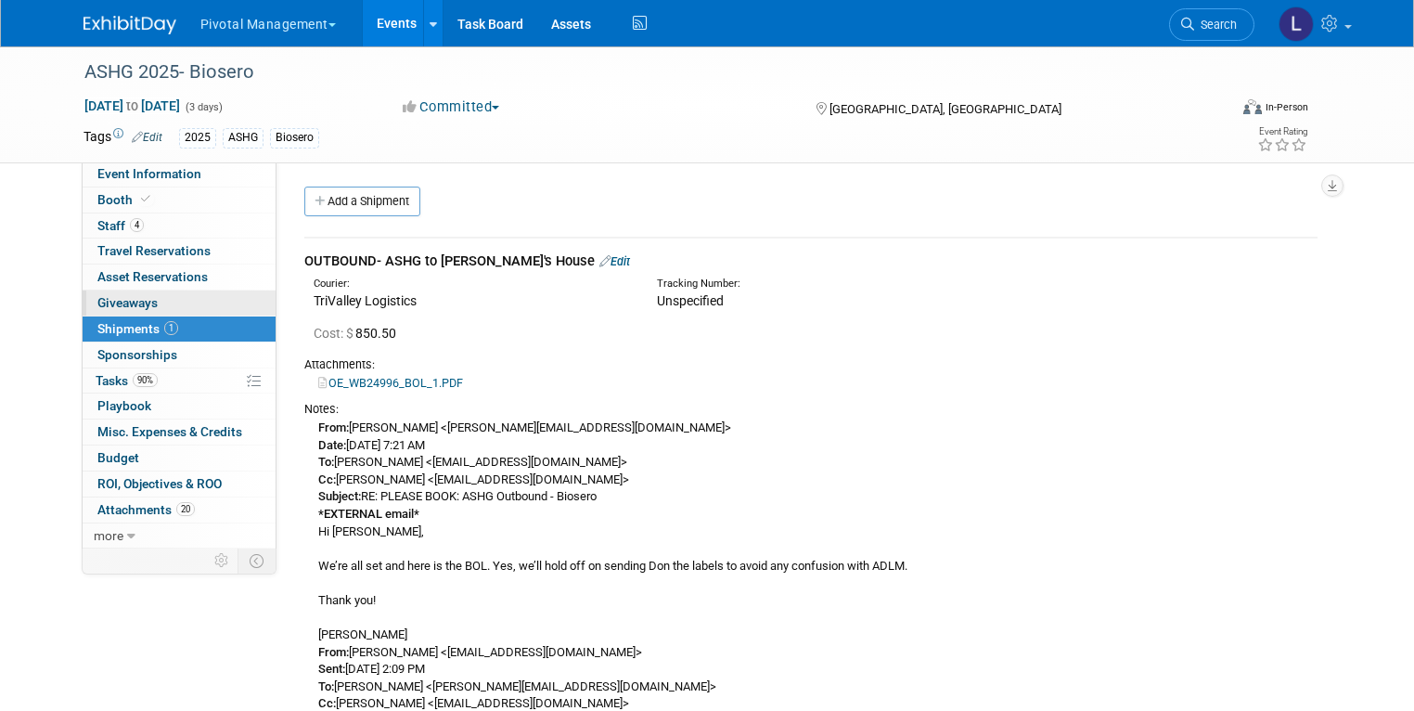
click at [124, 302] on span "Giveaways 0" at bounding box center [127, 302] width 60 height 15
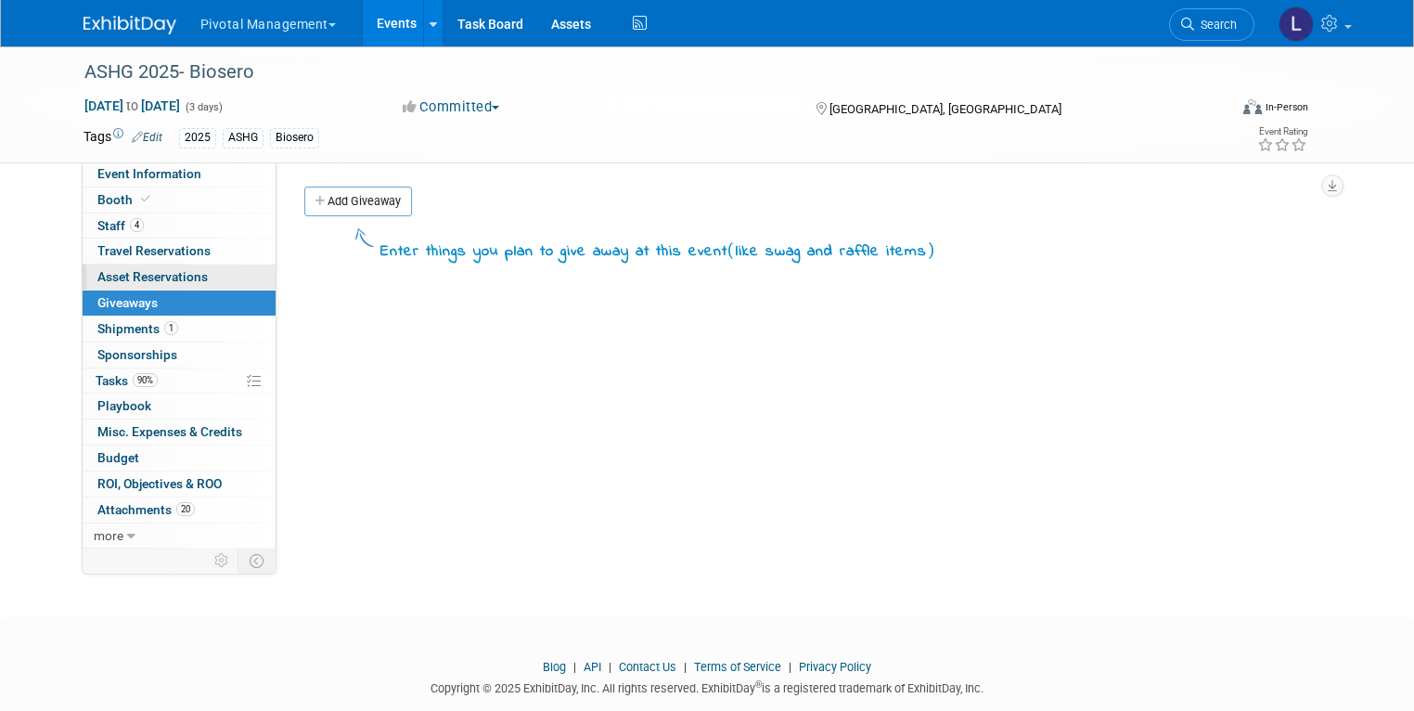
click at [133, 278] on span "Asset Reservations 0" at bounding box center [152, 276] width 110 height 15
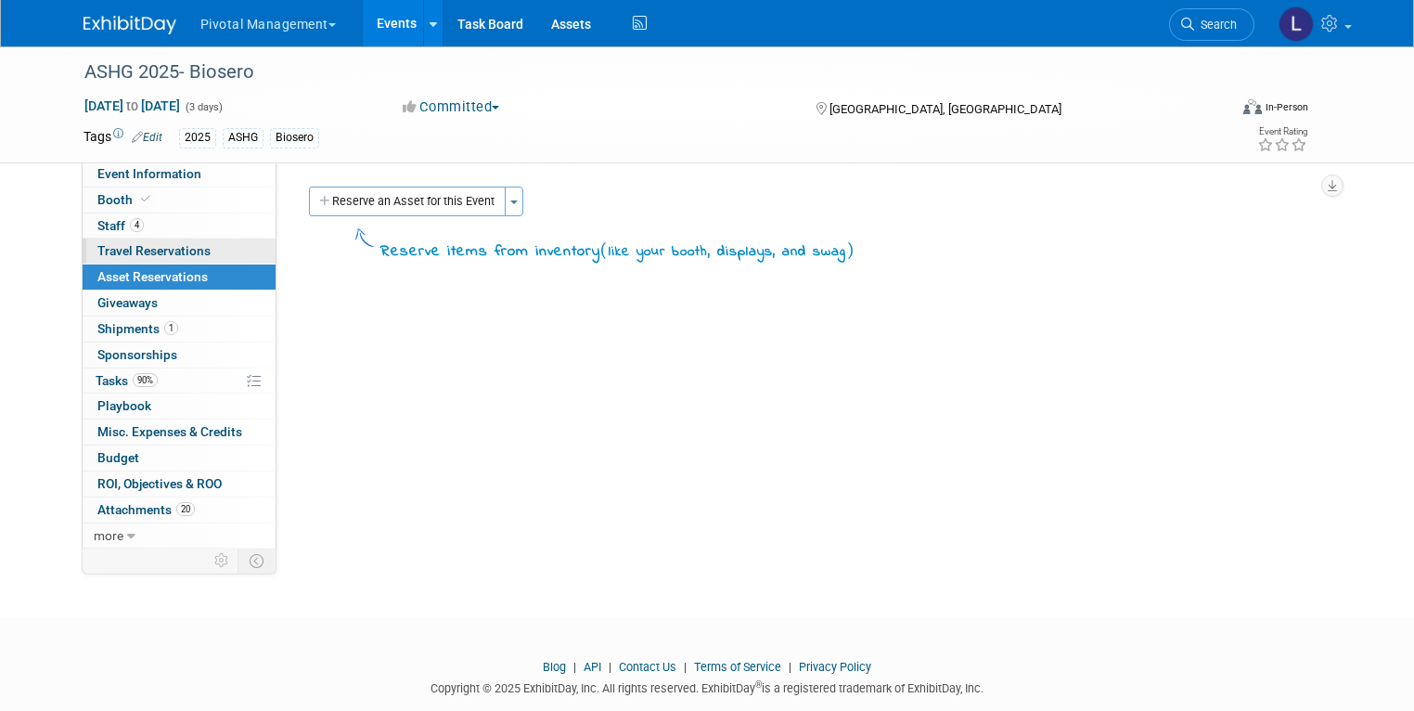
click at [137, 255] on span "Travel Reservations 0" at bounding box center [153, 250] width 113 height 15
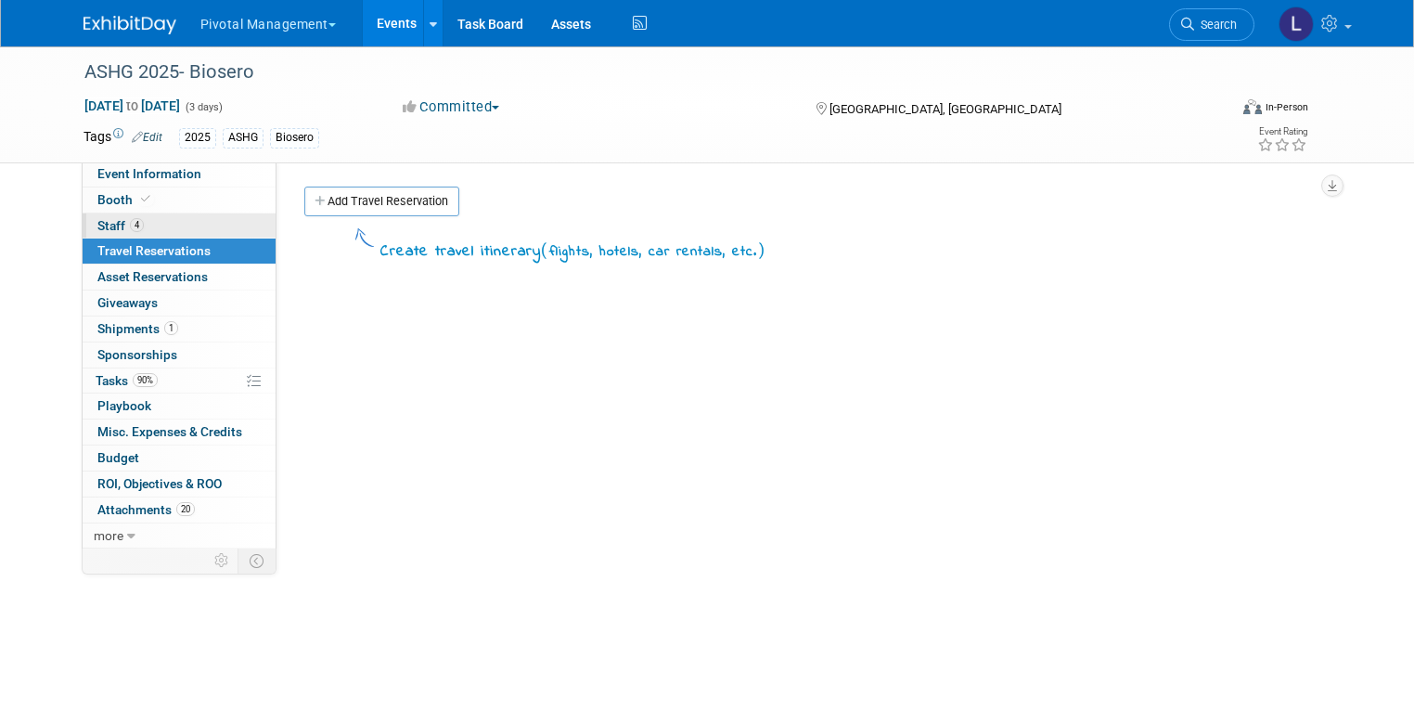
click at [114, 231] on span "Staff 4" at bounding box center [120, 225] width 46 height 15
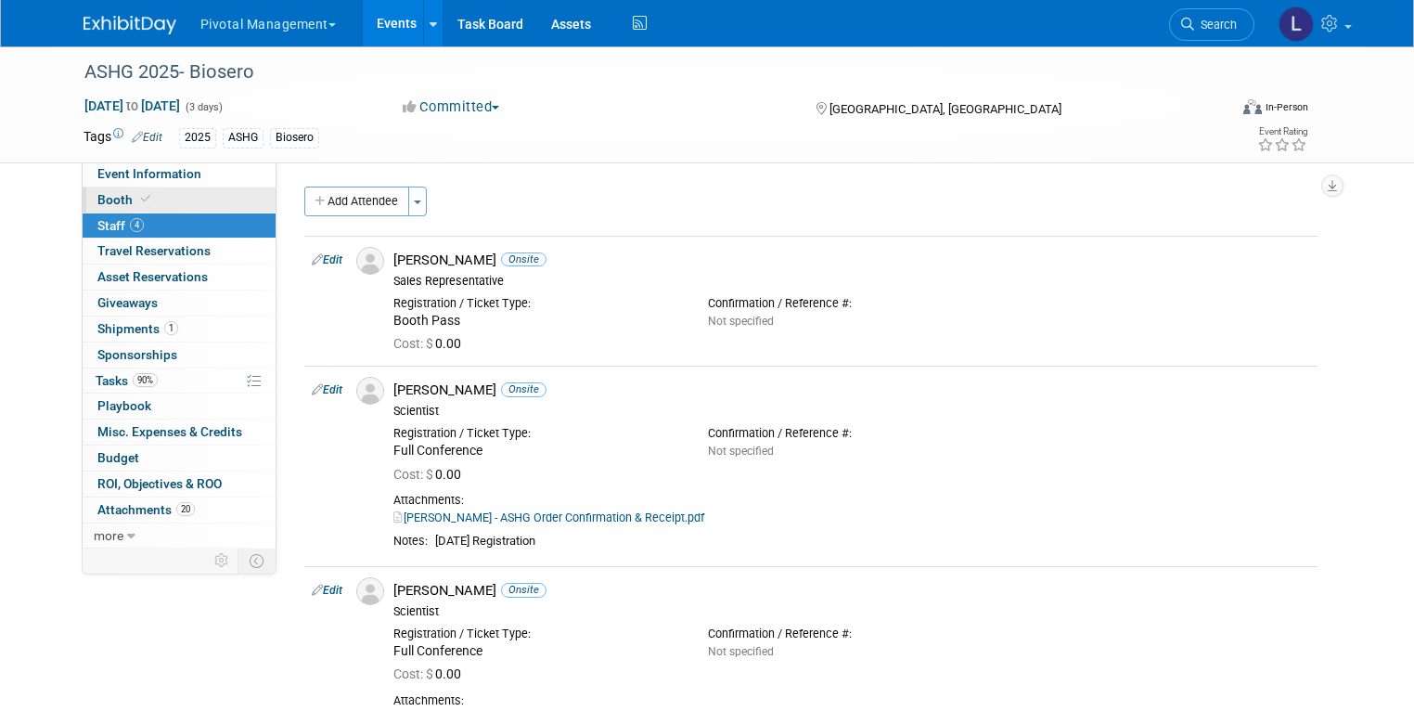
click at [109, 195] on span "Booth" at bounding box center [125, 199] width 57 height 15
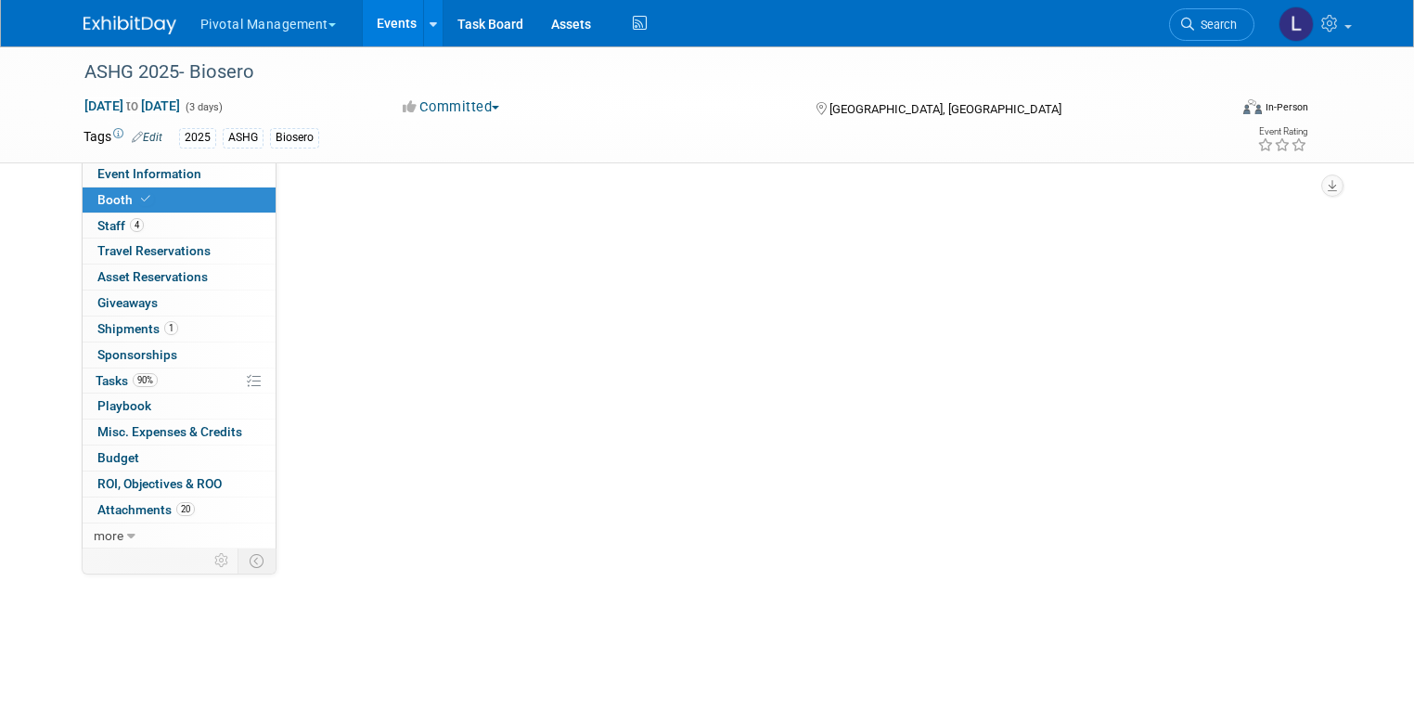
select select "Yes"
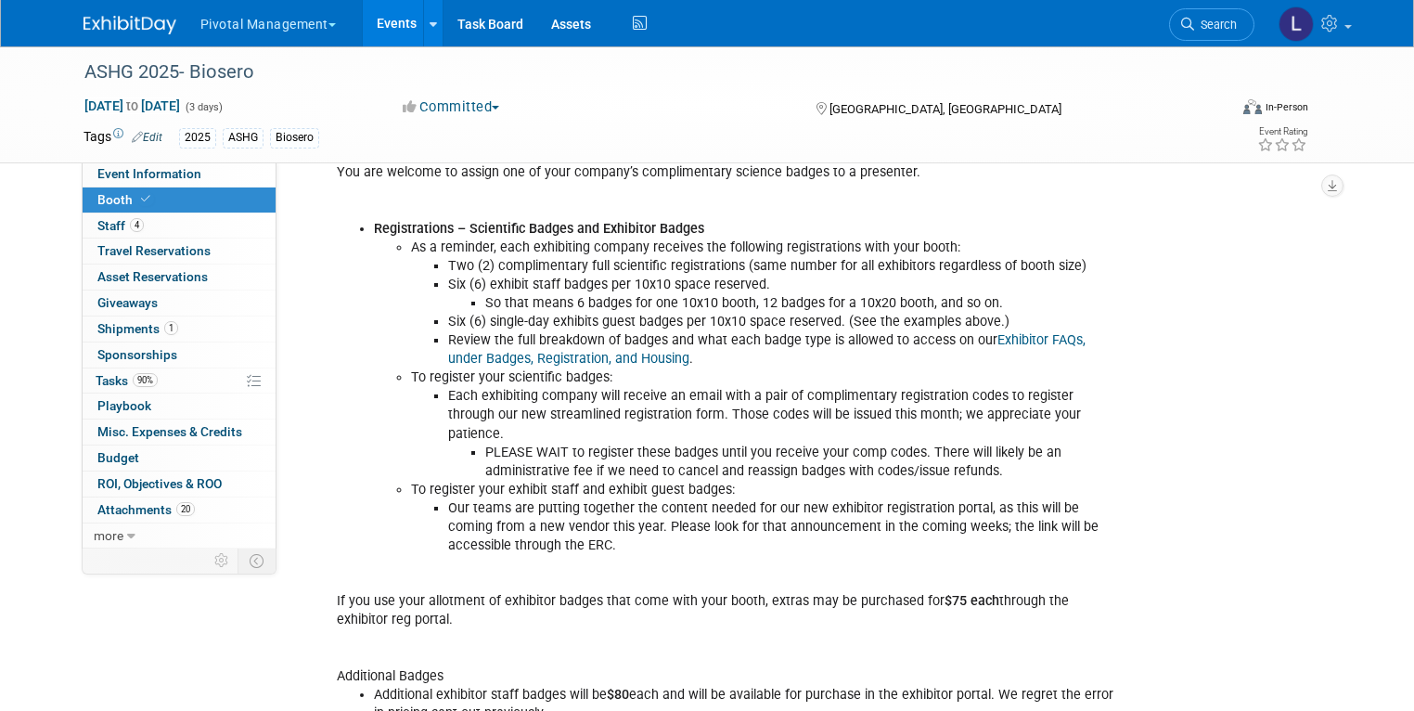
scroll to position [428, 0]
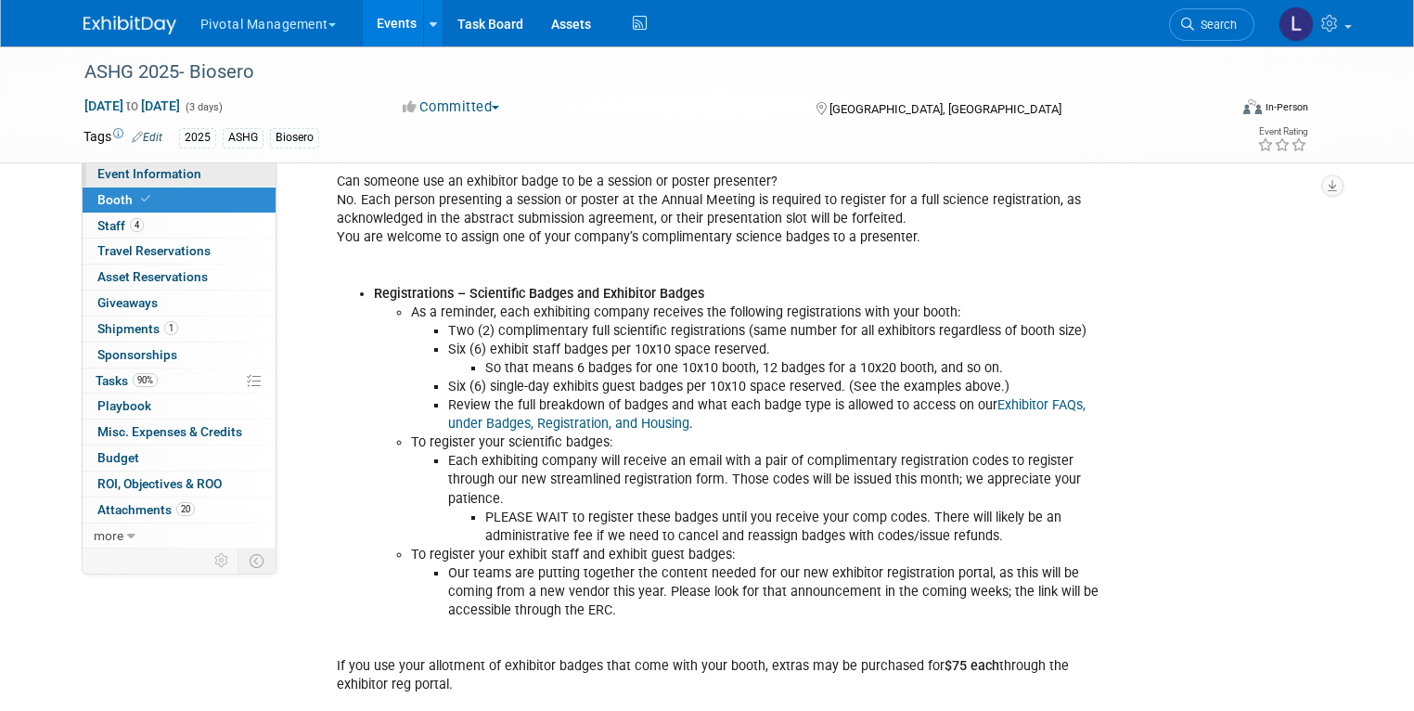
click at [165, 175] on span "Event Information" at bounding box center [149, 173] width 104 height 15
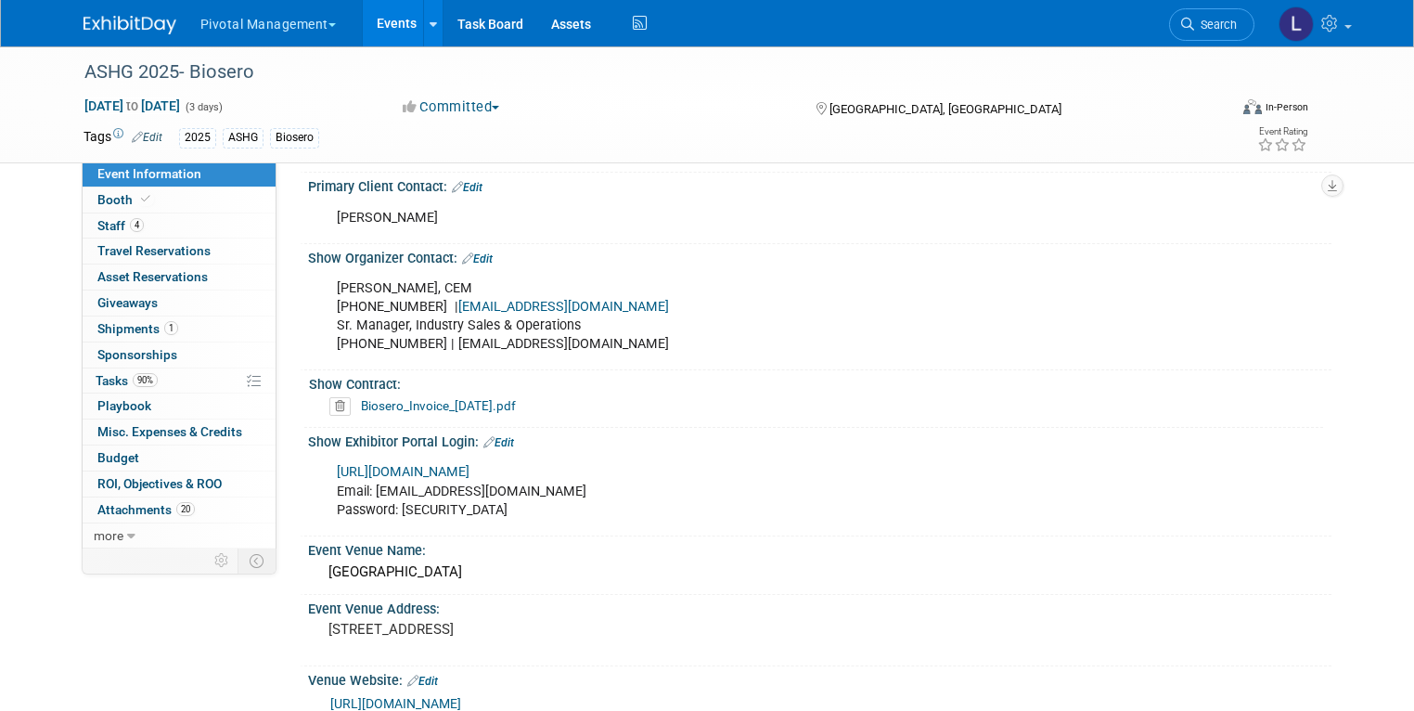
scroll to position [1037, 0]
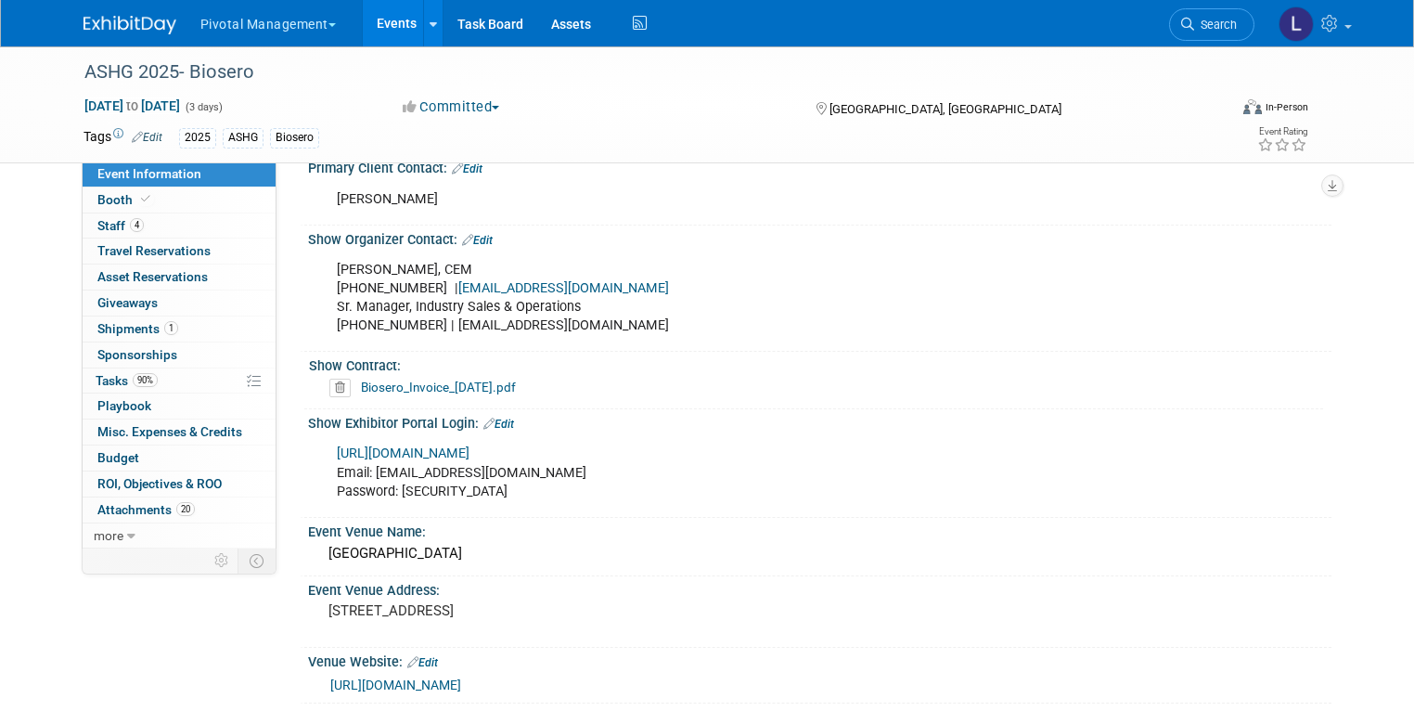
click at [469, 445] on link "[URL][DOMAIN_NAME]" at bounding box center [403, 453] width 133 height 16
